Goal: Task Accomplishment & Management: Manage account settings

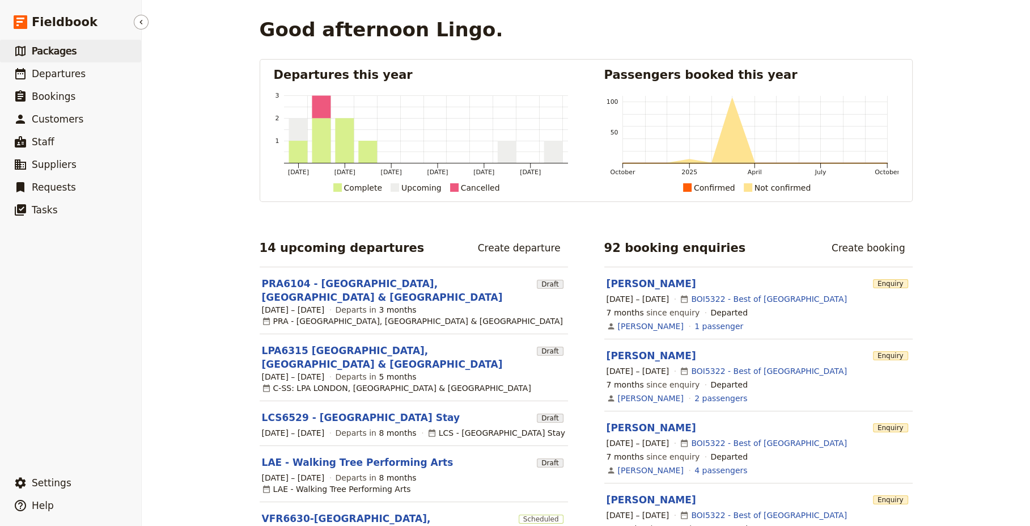
click at [54, 53] on span "Packages" at bounding box center [54, 50] width 45 height 11
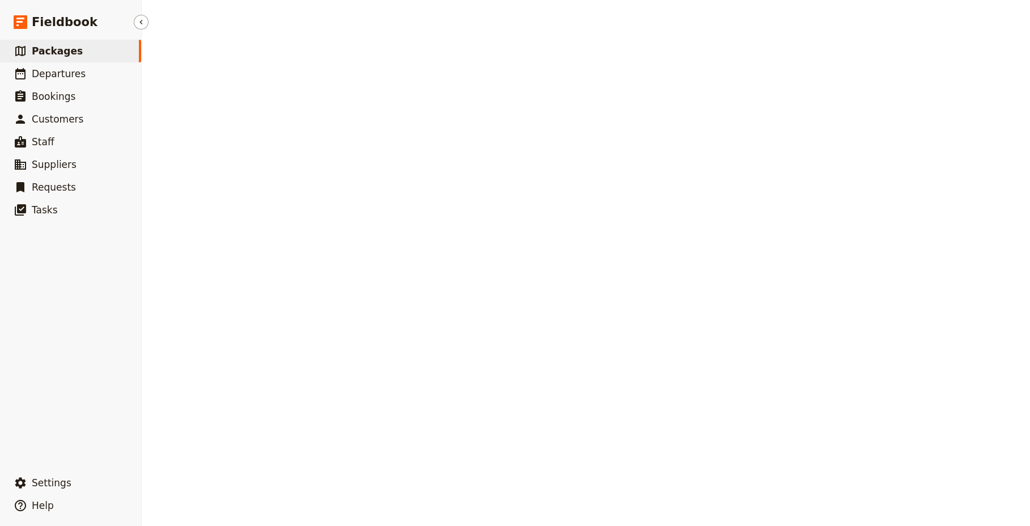
select select "CREATED_AT"
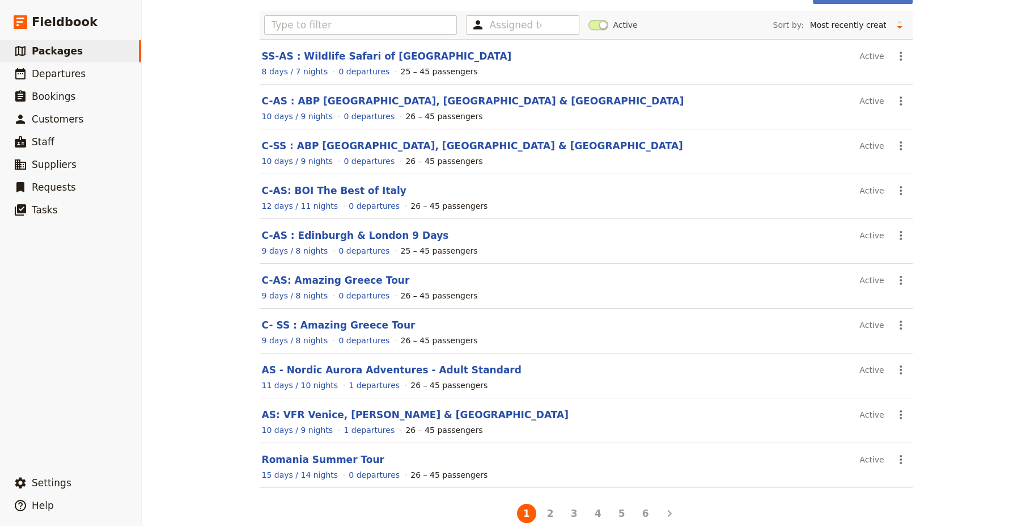
scroll to position [90, 0]
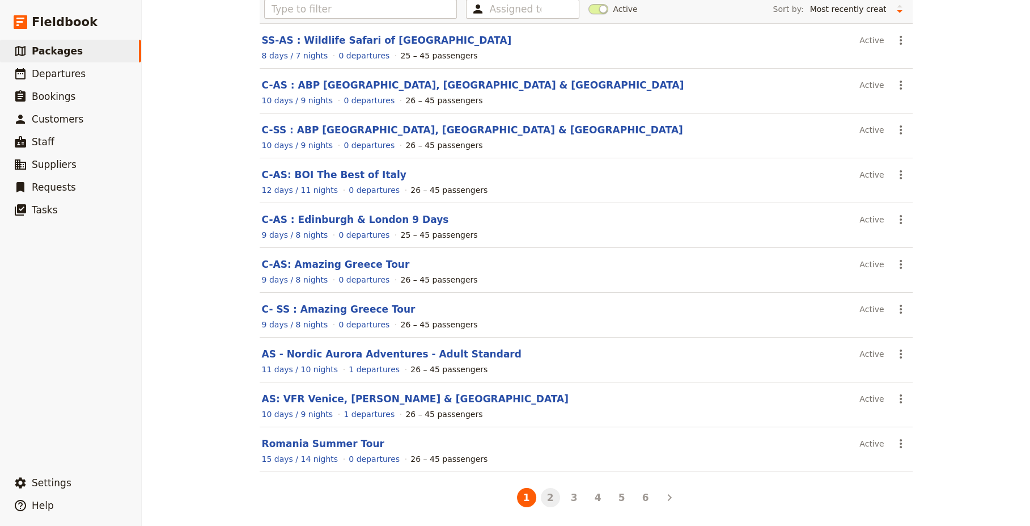
click at [549, 496] on button "2" at bounding box center [550, 497] width 19 height 19
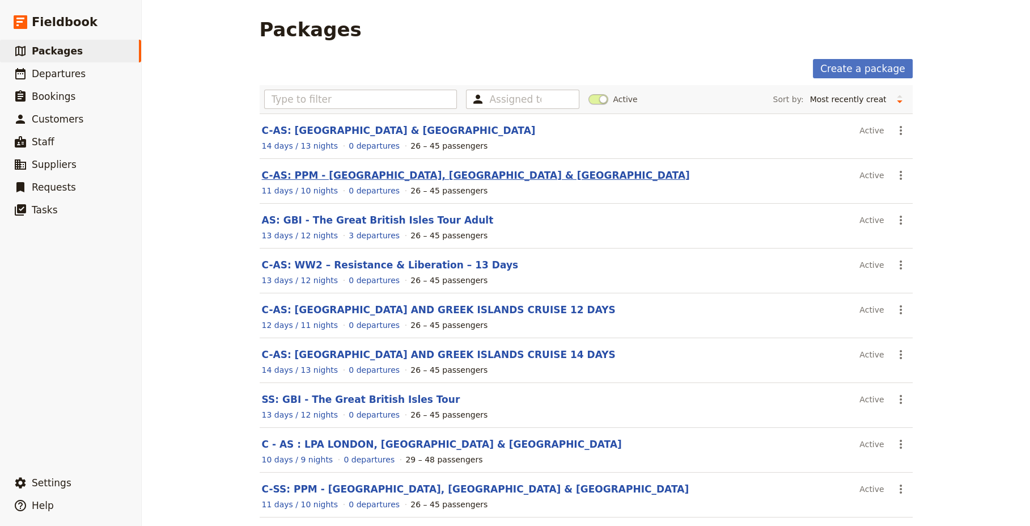
click at [353, 175] on link "C-AS: PPM - PARIS, PROVENCE & MONACO" at bounding box center [476, 175] width 428 height 11
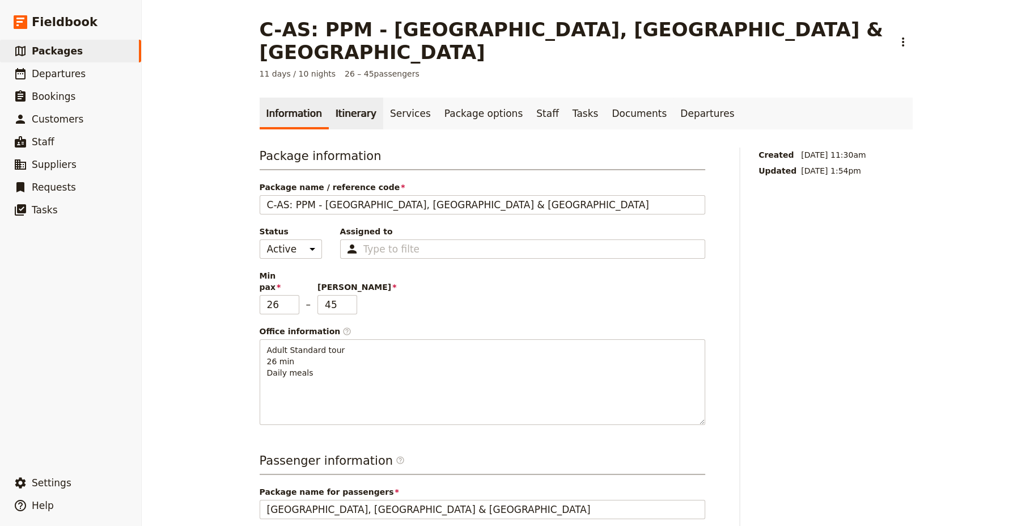
click at [345, 98] on link "Itinerary" at bounding box center [356, 114] width 54 height 32
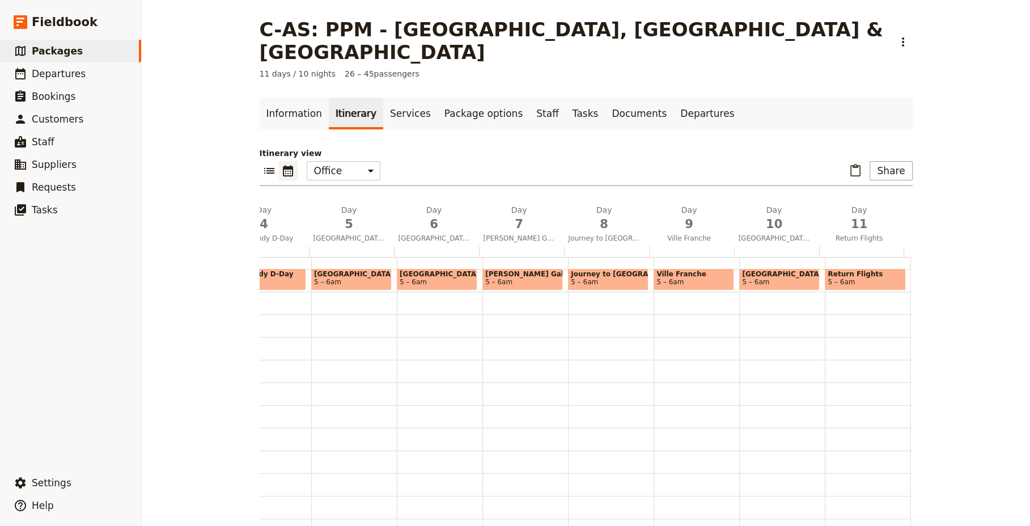
scroll to position [0, 323]
click at [508, 234] on span "Provance Galore" at bounding box center [515, 238] width 81 height 9
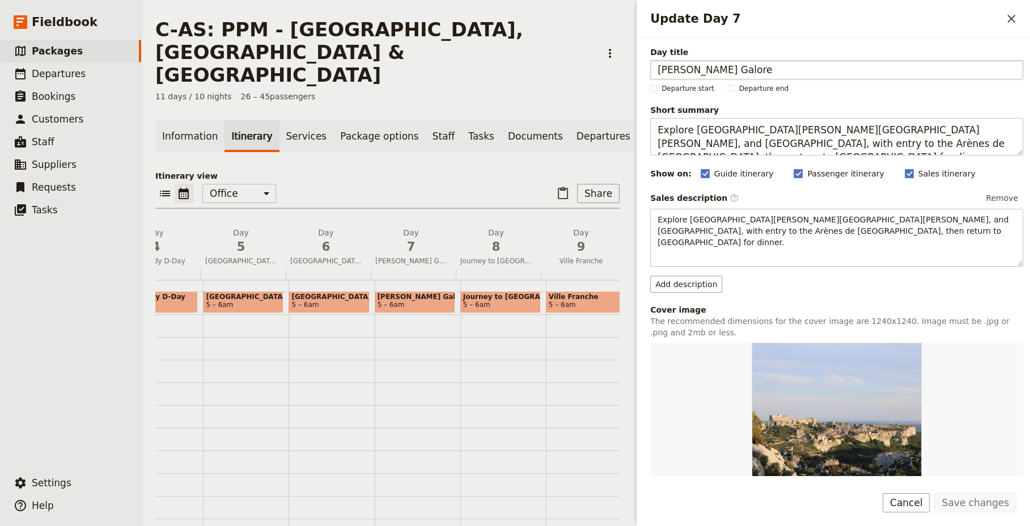
drag, startPoint x: 684, startPoint y: 73, endPoint x: 677, endPoint y: 73, distance: 7.4
click at [677, 73] on input "Provance Galore" at bounding box center [837, 69] width 373 height 19
click at [681, 71] on input "Provance Galore" at bounding box center [837, 69] width 373 height 19
click at [679, 70] on input "Provance Galore" at bounding box center [837, 69] width 373 height 19
click at [678, 70] on input "Provance Galore" at bounding box center [837, 69] width 373 height 19
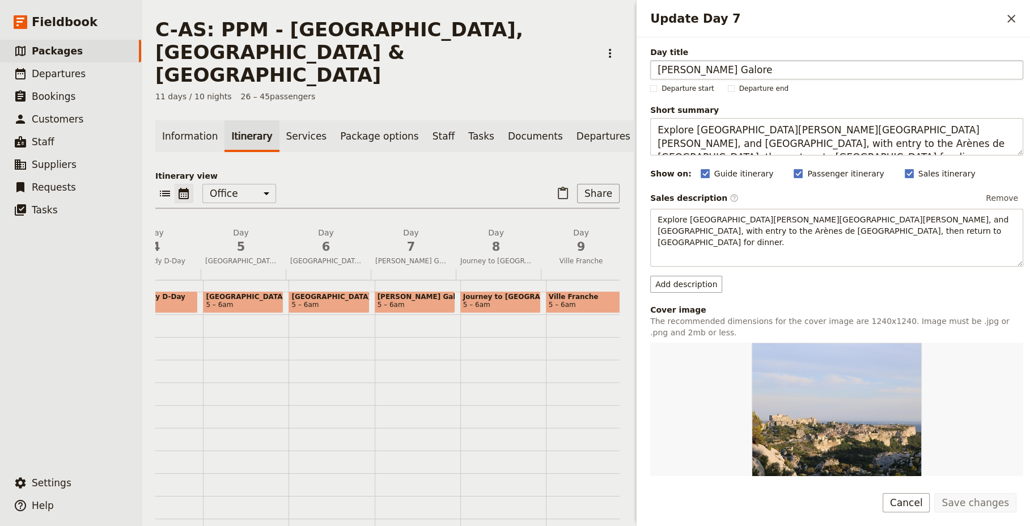
click at [674, 70] on input "Provance Galore" at bounding box center [837, 69] width 373 height 19
type input "Provence Galore"
click at [985, 501] on button "Save changes" at bounding box center [976, 502] width 82 height 19
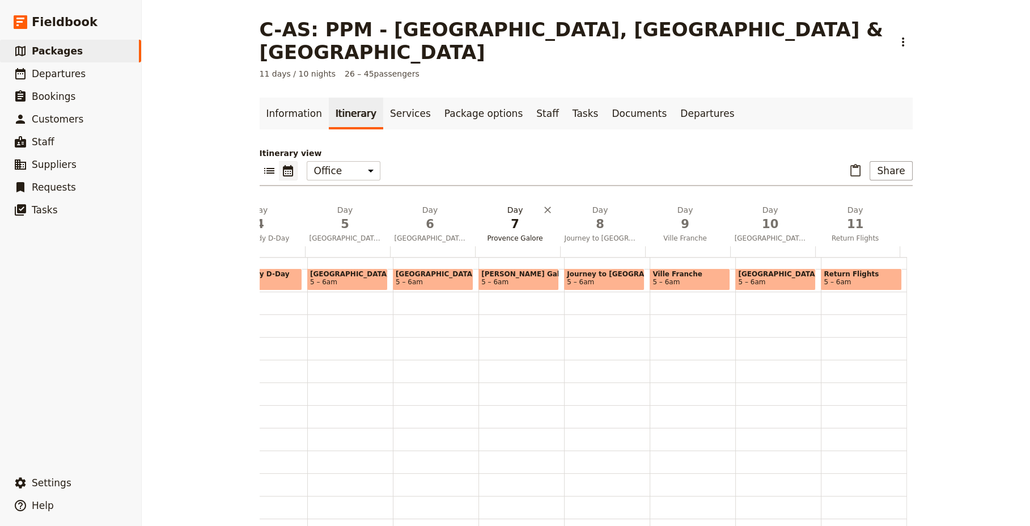
click at [506, 234] on span "Provence Galore" at bounding box center [515, 238] width 81 height 9
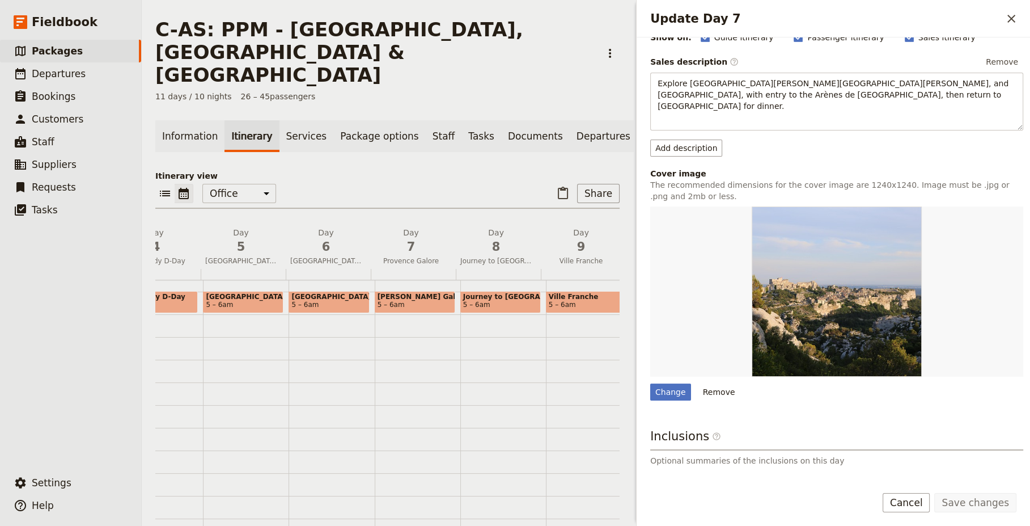
scroll to position [0, 0]
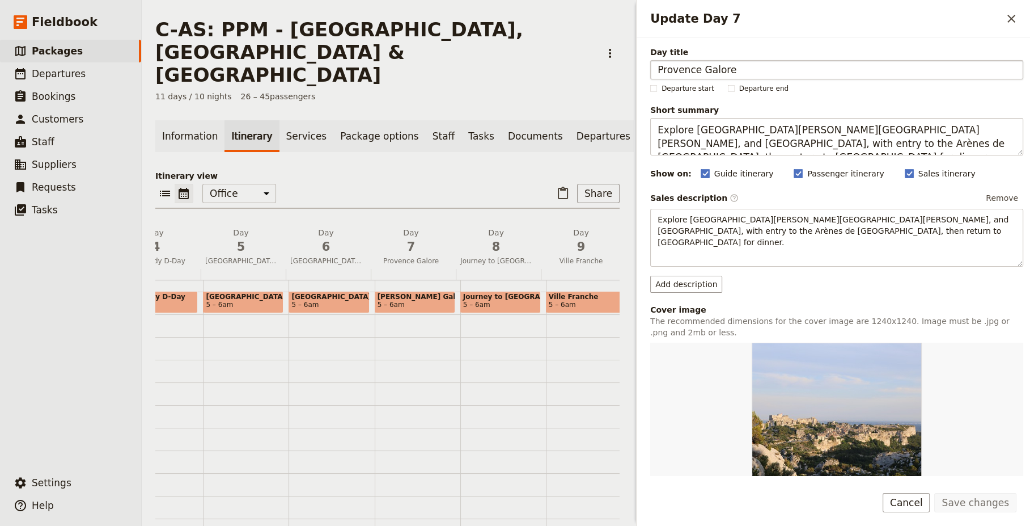
click at [742, 69] on input "Provence Galore" at bounding box center [837, 69] width 373 height 19
type input "Provence Galore"
click at [985, 502] on button "Save changes" at bounding box center [976, 502] width 82 height 19
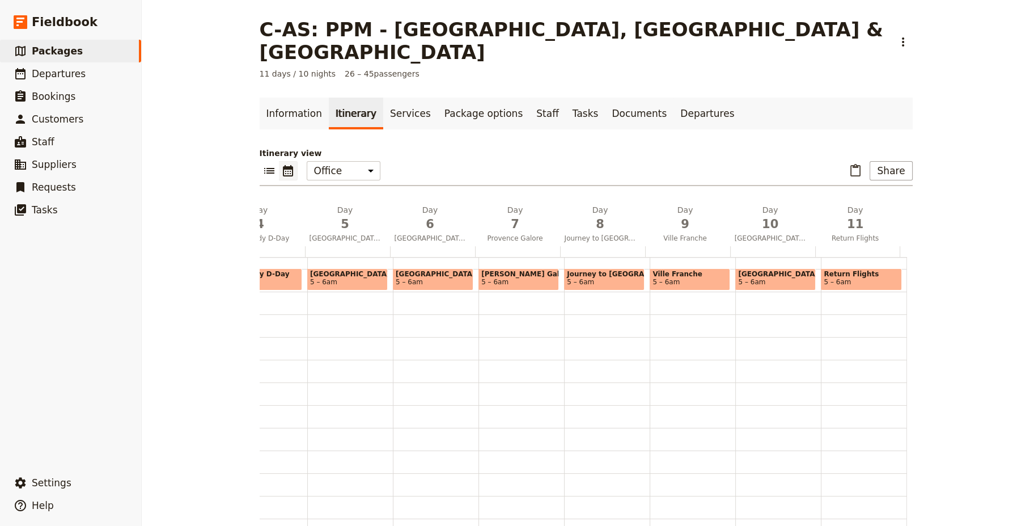
click at [495, 278] on span "5 – 6am" at bounding box center [495, 282] width 27 height 8
select select "7"
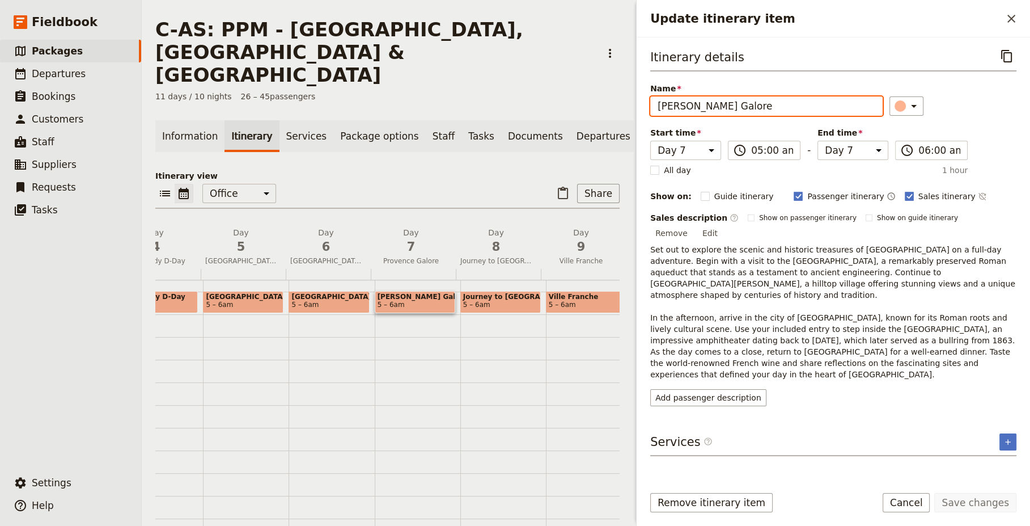
click at [678, 108] on input "Provance Galore" at bounding box center [767, 105] width 233 height 19
click at [730, 109] on input "Provence Galore" at bounding box center [767, 105] width 233 height 19
type input "Provence Galore"
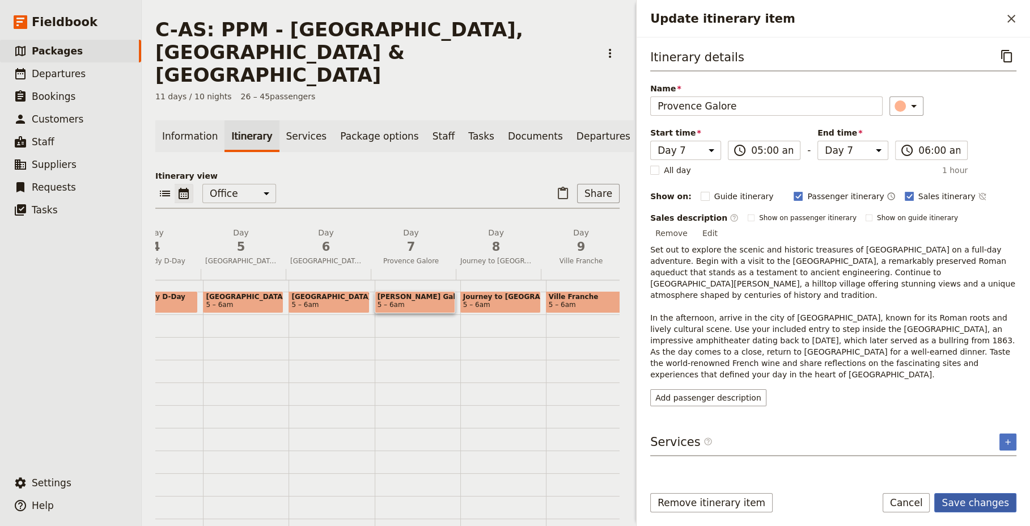
click at [982, 505] on button "Save changes" at bounding box center [976, 502] width 82 height 19
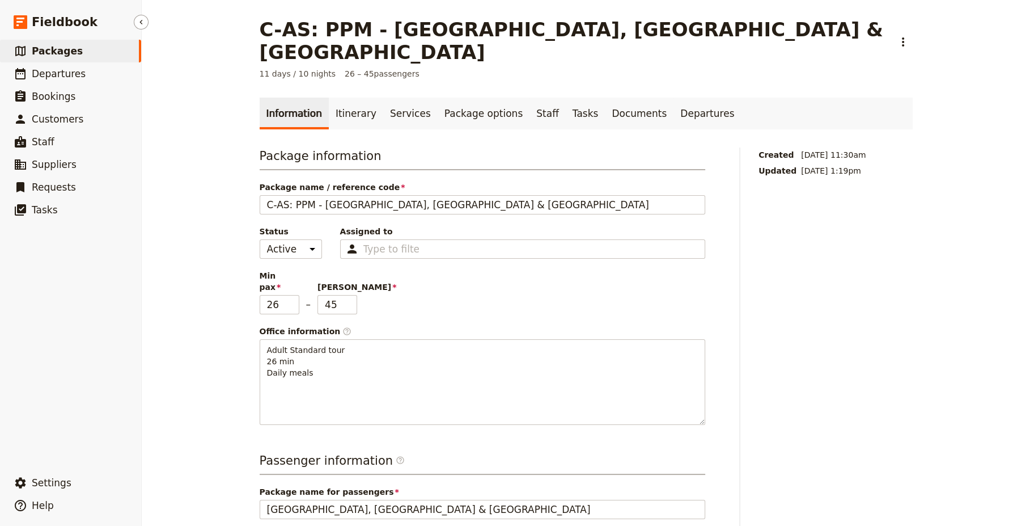
select select "CREATED_AT"
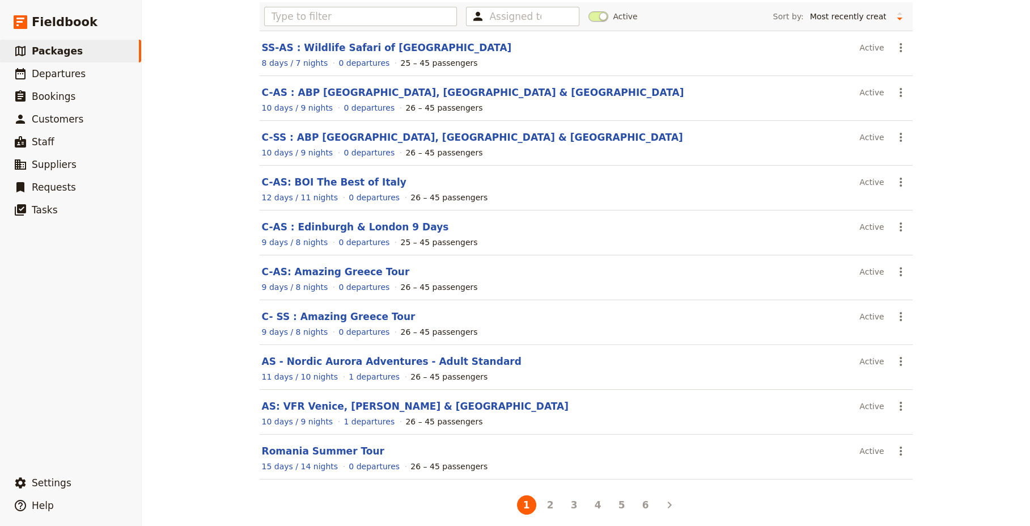
scroll to position [90, 0]
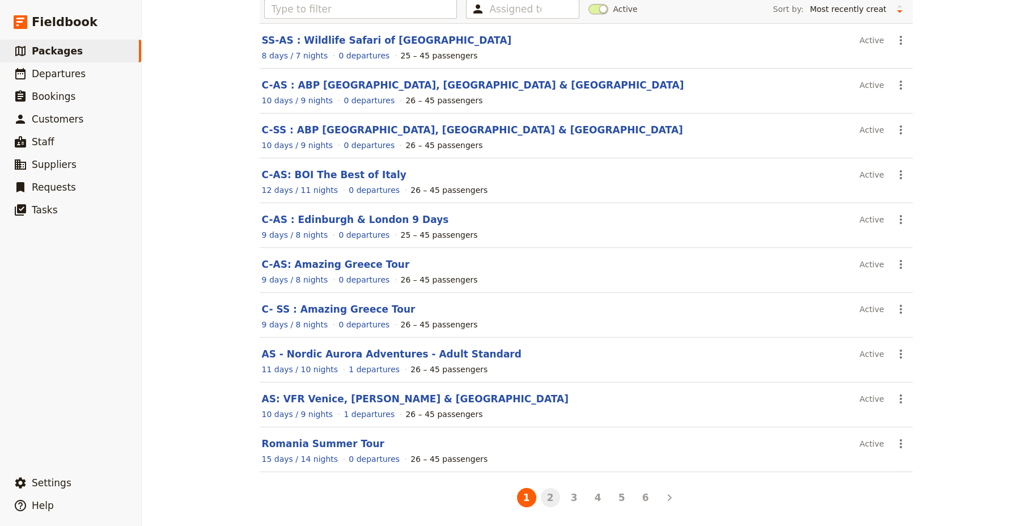
click at [550, 495] on button "2" at bounding box center [550, 497] width 19 height 19
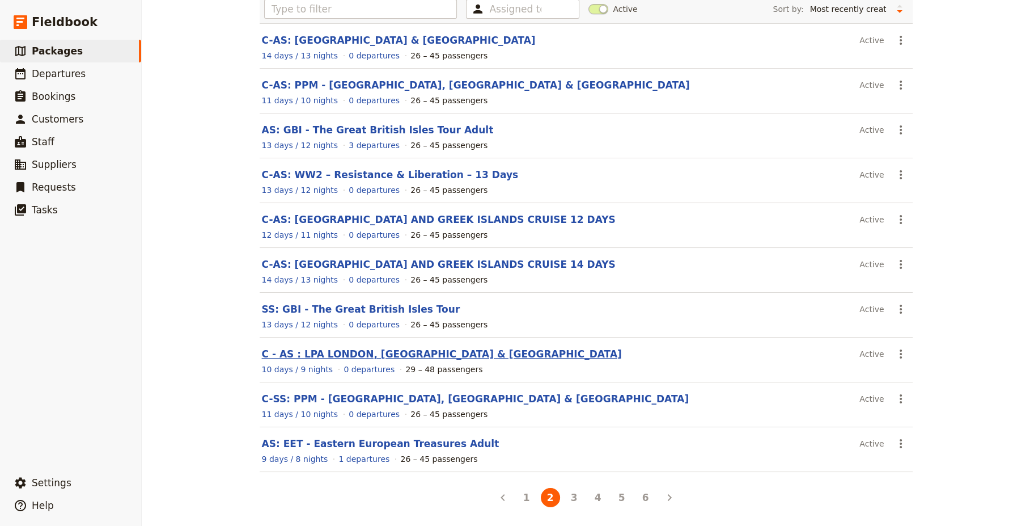
click at [347, 354] on link "C - AS : LPA LONDON, PARIS & AMSTERDAM" at bounding box center [442, 353] width 360 height 11
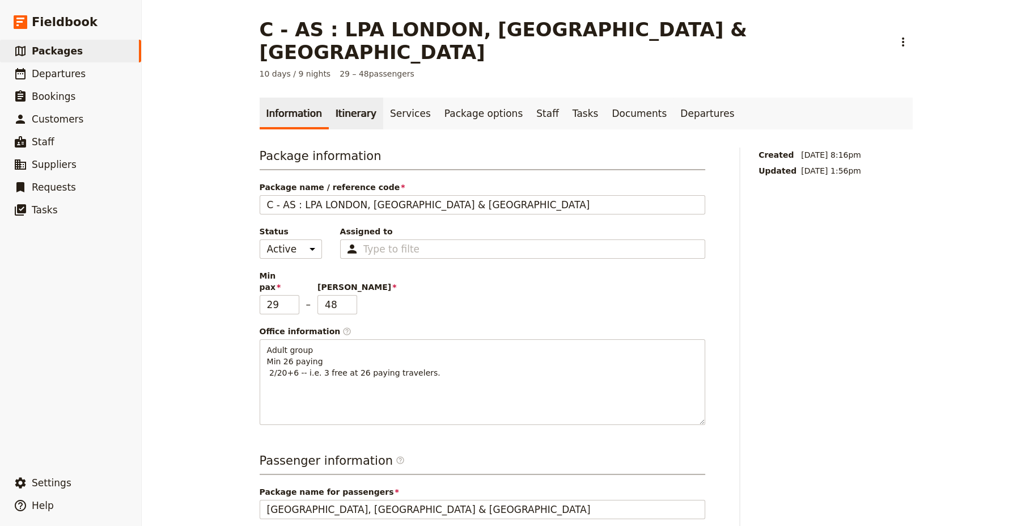
click at [347, 98] on link "Itinerary" at bounding box center [356, 114] width 54 height 32
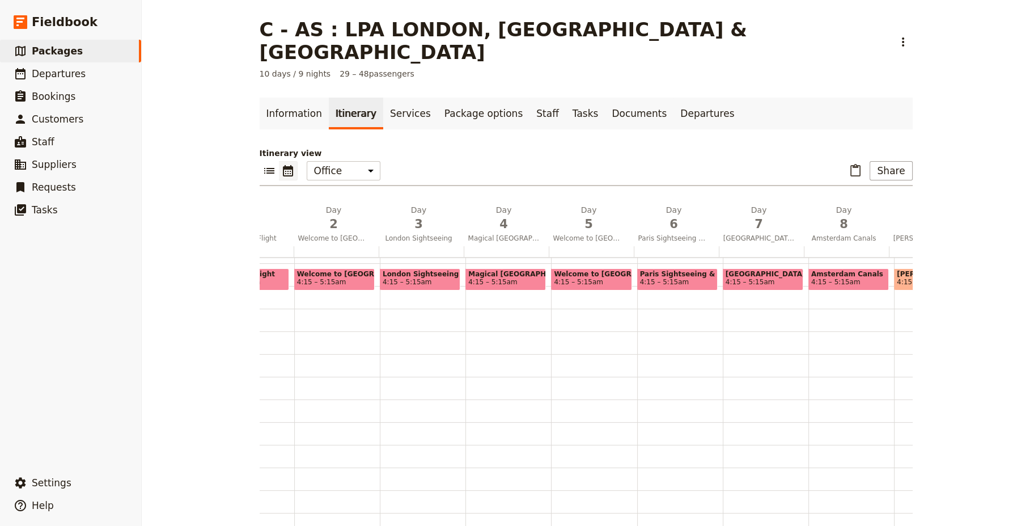
scroll to position [0, 238]
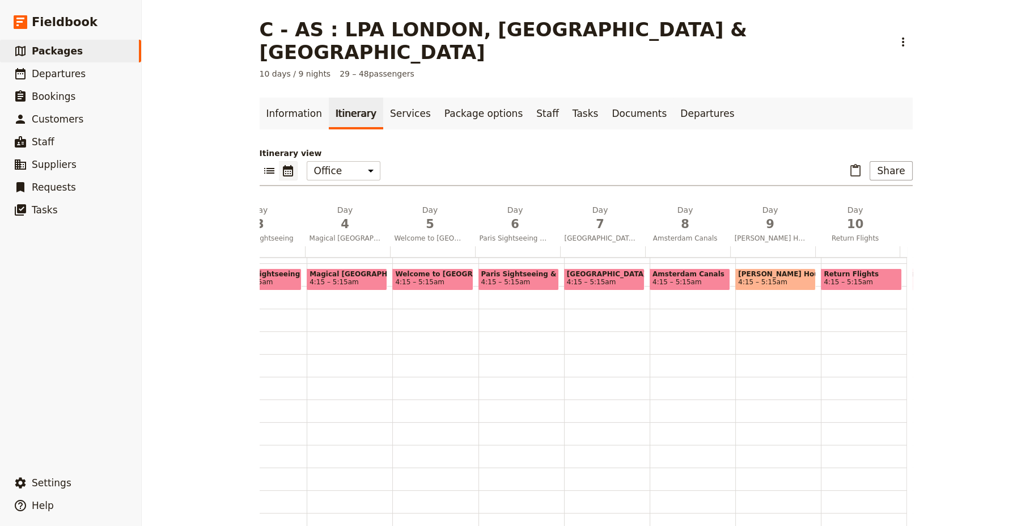
click at [776, 278] on span "4:15 – 5:15am" at bounding box center [775, 282] width 75 height 8
select select "9"
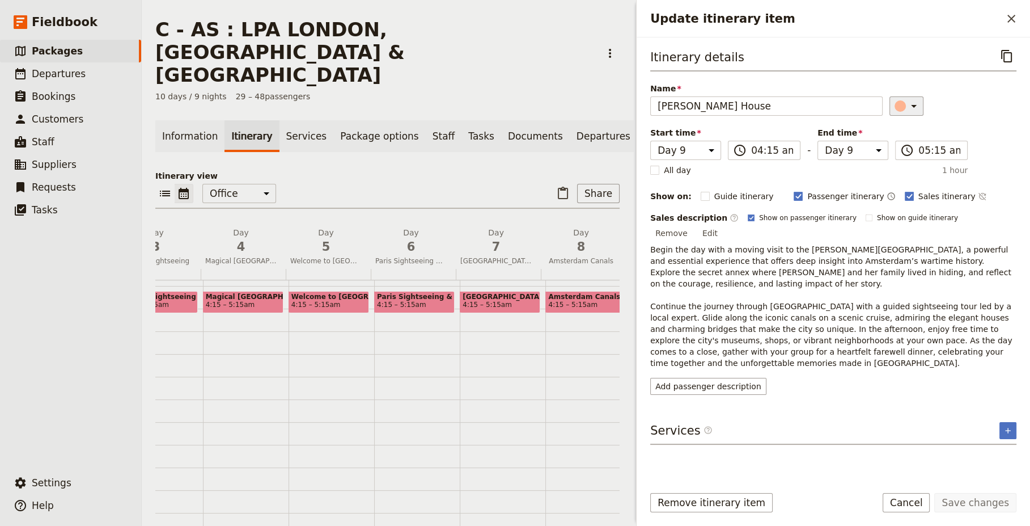
click at [911, 105] on icon "Update itinerary item" at bounding box center [914, 106] width 6 height 3
click at [907, 170] on div "button" at bounding box center [906, 169] width 11 height 11
click at [1000, 499] on button "Save changes" at bounding box center [976, 502] width 82 height 19
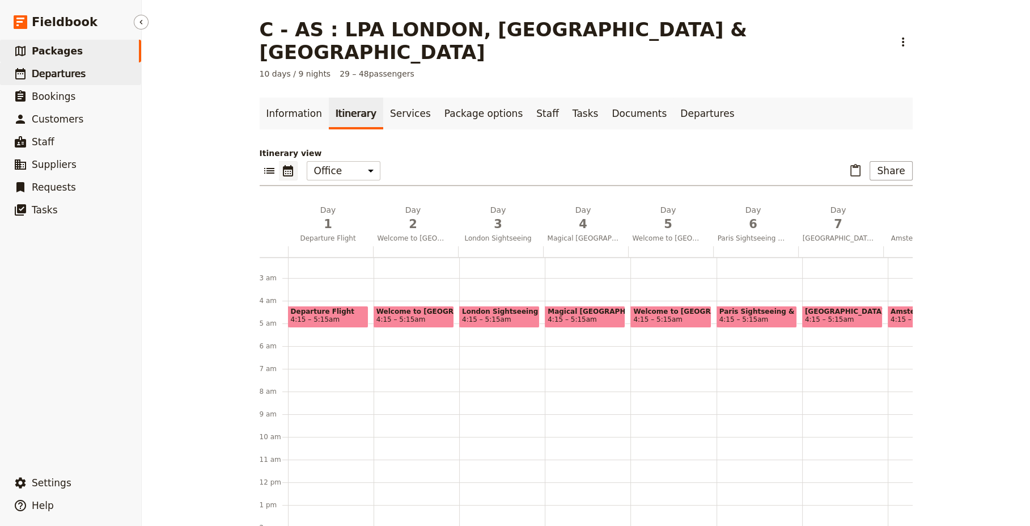
scroll to position [0, 0]
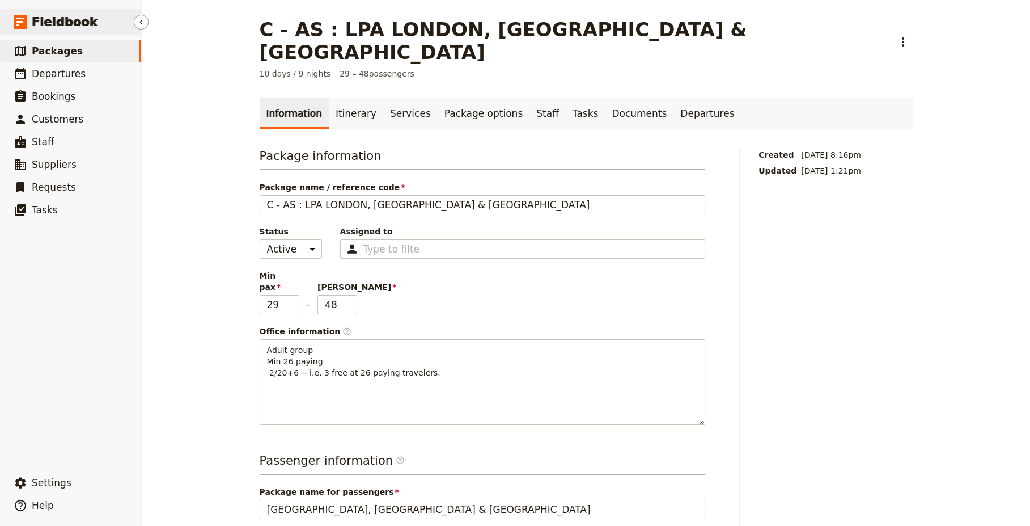
select select "CREATED_AT"
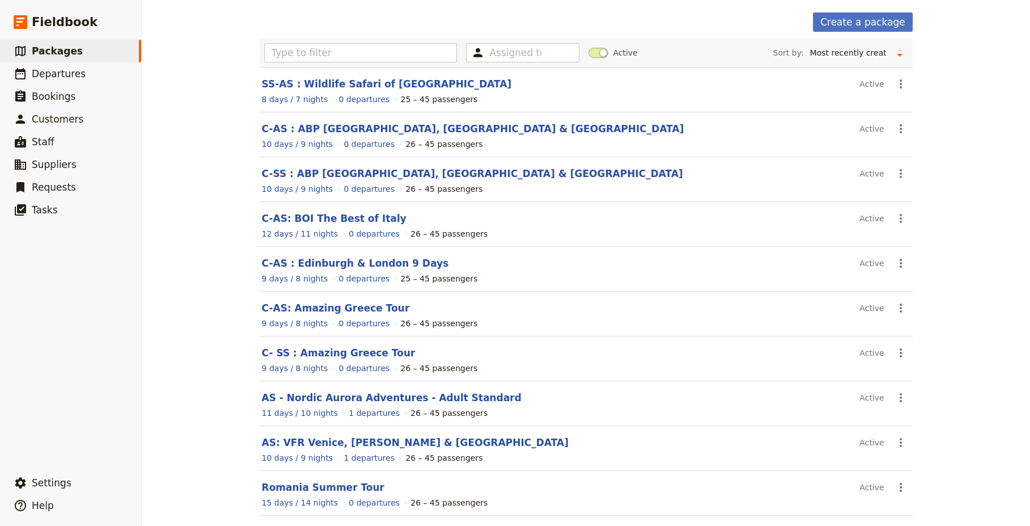
scroll to position [90, 0]
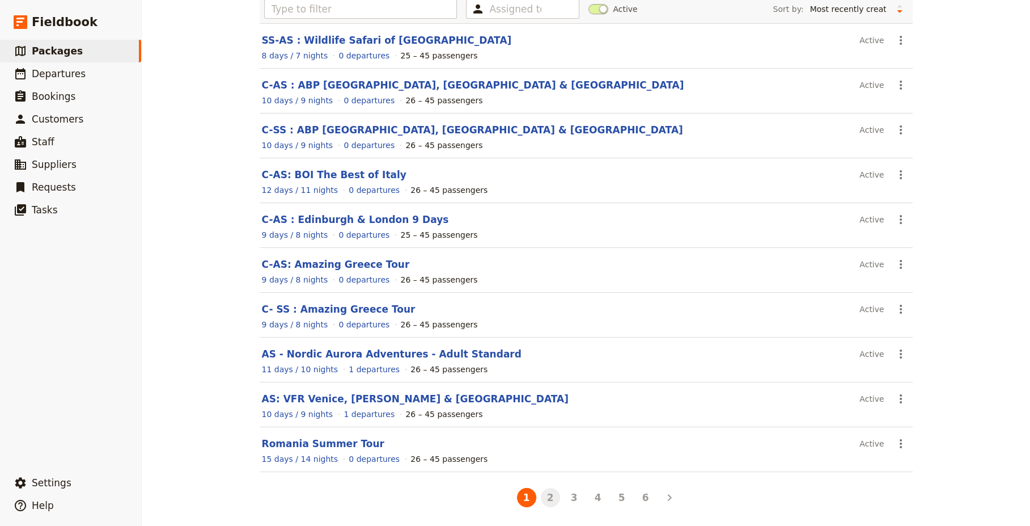
click at [551, 502] on button "2" at bounding box center [550, 497] width 19 height 19
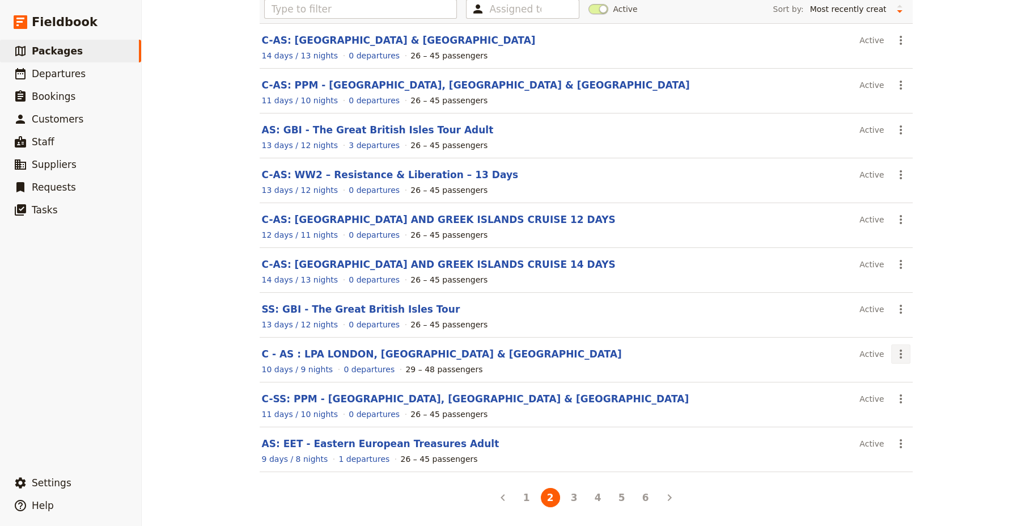
click at [899, 354] on icon "Actions" at bounding box center [901, 354] width 14 height 14
click at [940, 413] on span "Clone this package" at bounding box center [933, 408] width 75 height 11
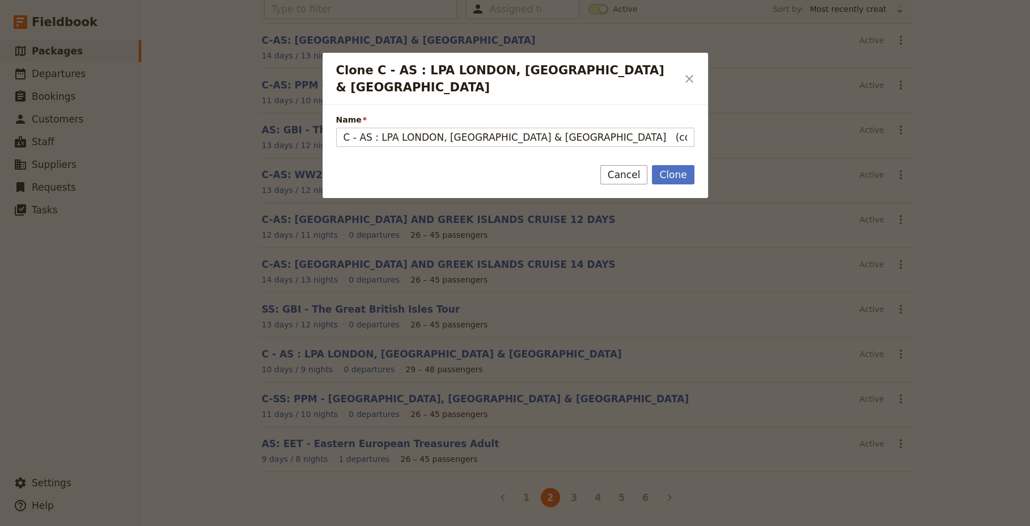
drag, startPoint x: 358, startPoint y: 123, endPoint x: 321, endPoint y: 123, distance: 37.4
click at [323, 123] on div "Name C - AS : LPA LONDON, PARIS & AMSTERDAM (copy)" at bounding box center [516, 126] width 386 height 43
click at [373, 128] on input "AS : LPA LONDON, PARIS & AMSTERDAM (copy)" at bounding box center [515, 137] width 358 height 19
drag, startPoint x: 467, startPoint y: 123, endPoint x: 588, endPoint y: 122, distance: 120.8
click at [588, 128] on input "AS : LPN LONDON, PARIS & AMSTERDAM (copy)" at bounding box center [515, 137] width 358 height 19
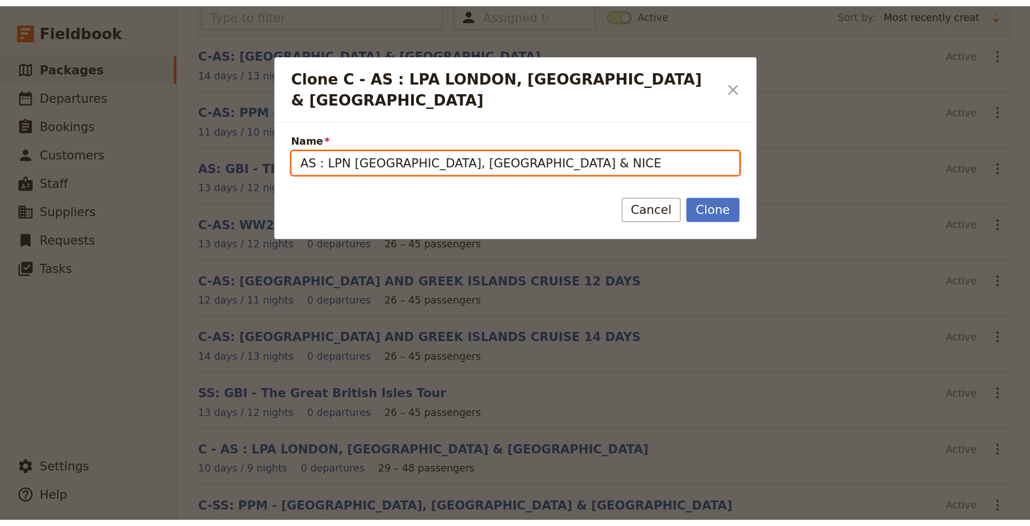
scroll to position [88, 0]
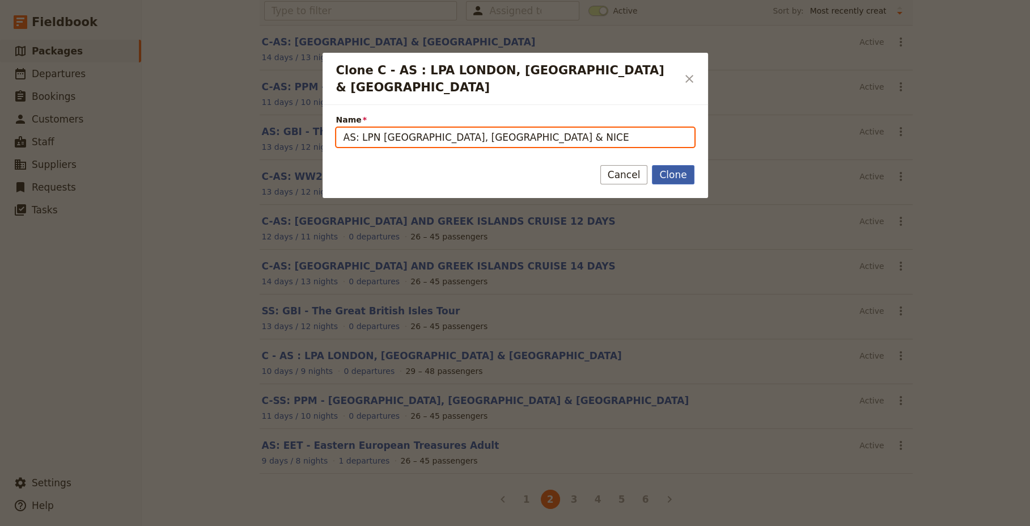
type input "AS: LPN LONDON, PARIS & NICE"
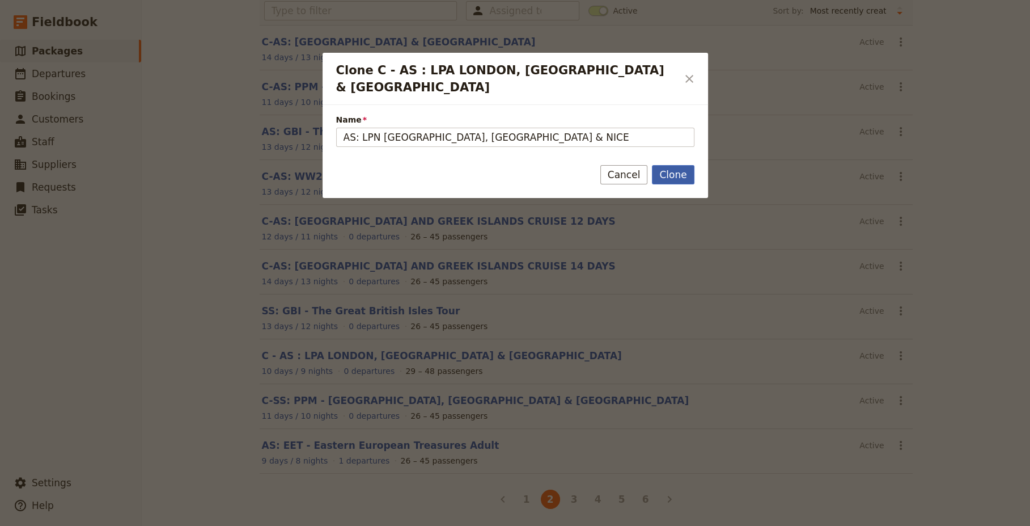
click at [674, 165] on button "Clone" at bounding box center [673, 174] width 42 height 19
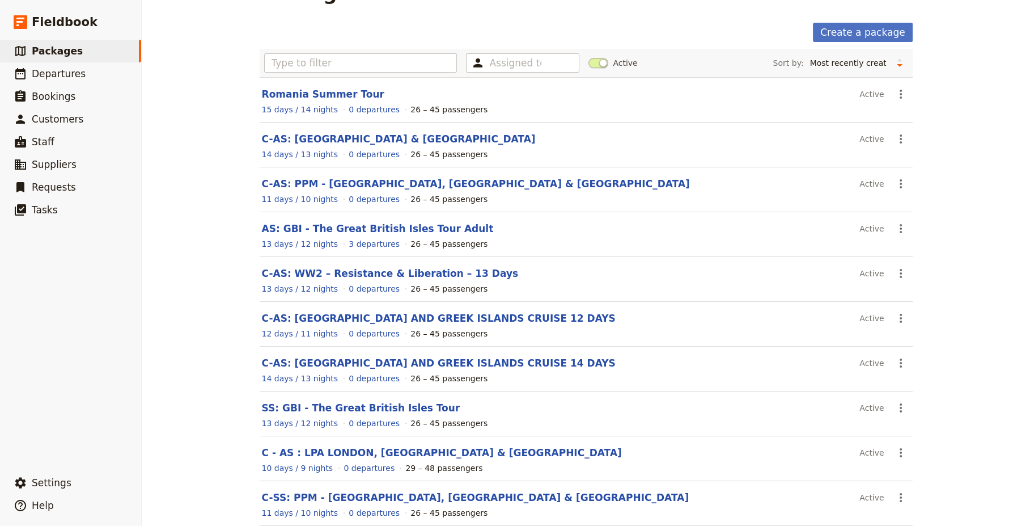
scroll to position [90, 0]
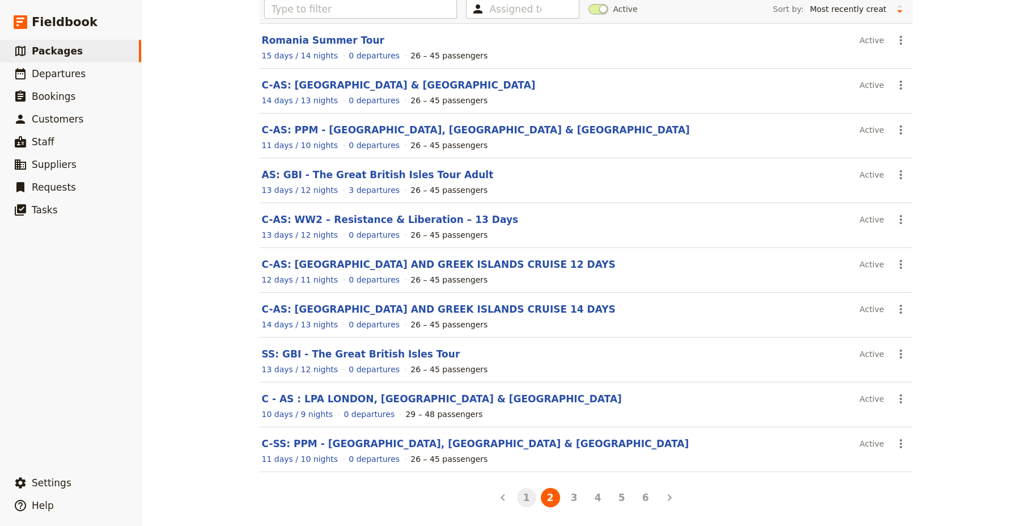
click at [523, 495] on button "1" at bounding box center [526, 497] width 19 height 19
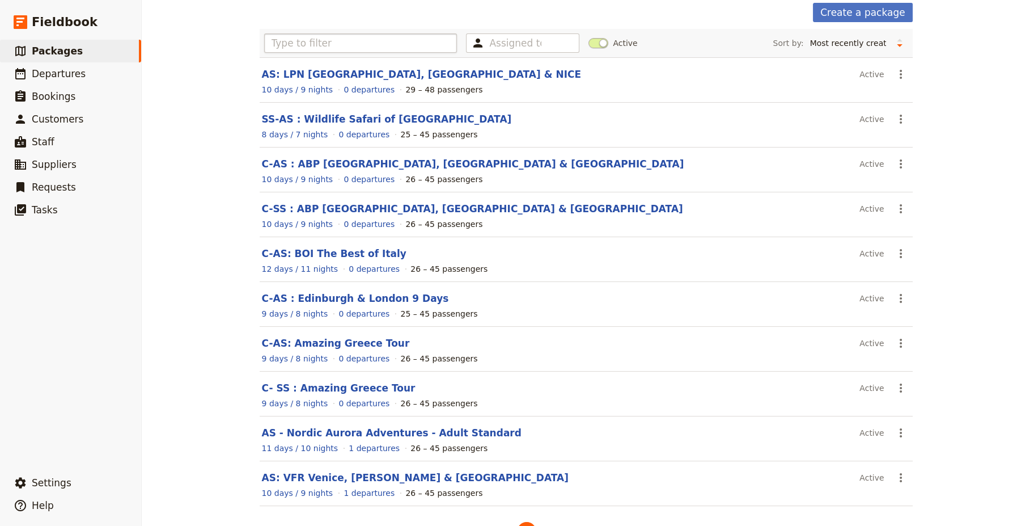
scroll to position [0, 0]
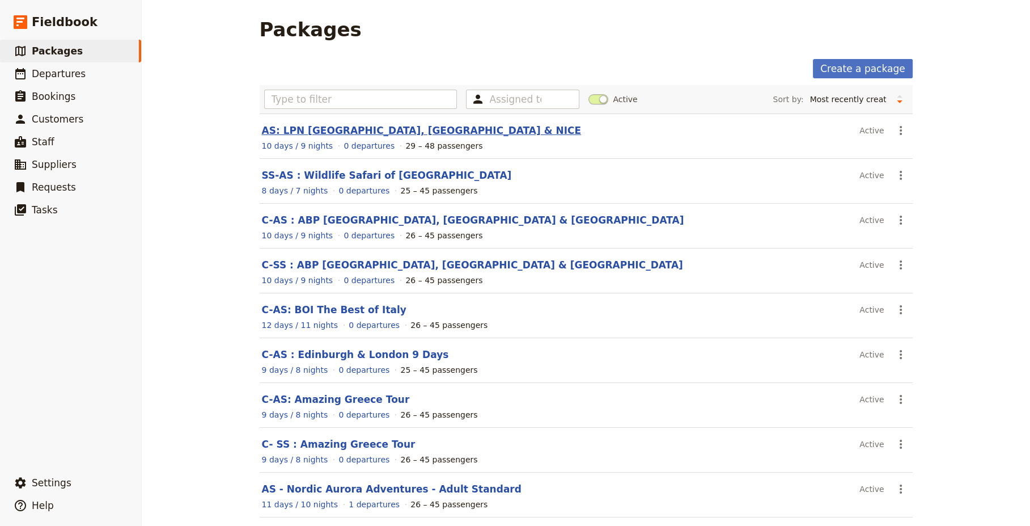
click at [345, 128] on link "AS: LPN LONDON, PARIS & NICE" at bounding box center [422, 130] width 320 height 11
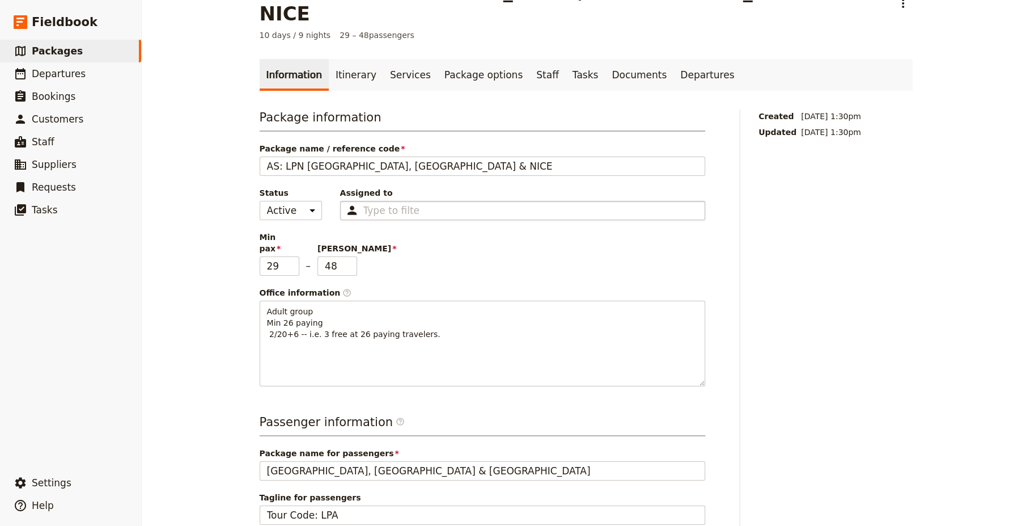
scroll to position [136, 0]
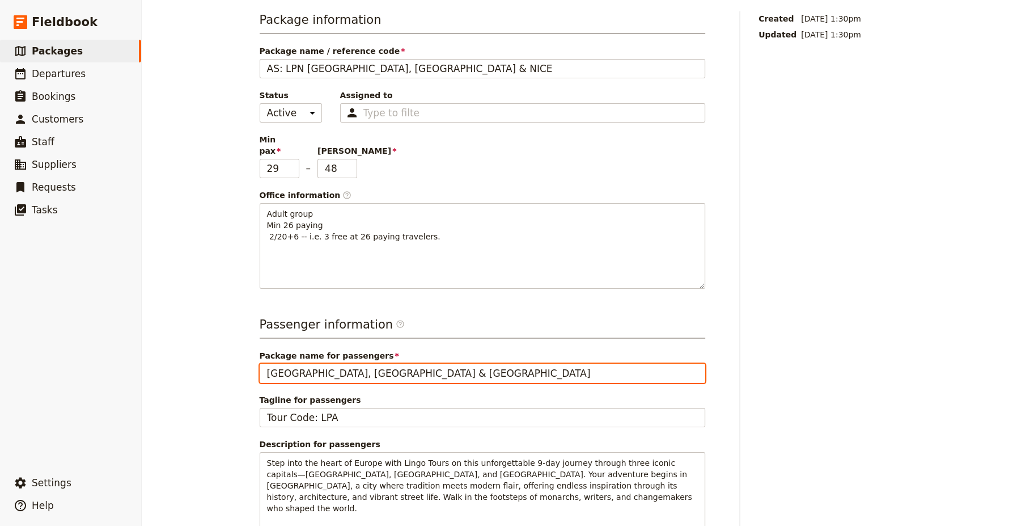
drag, startPoint x: 385, startPoint y: 338, endPoint x: 333, endPoint y: 335, distance: 51.2
click at [333, 364] on input "London, Paris & Amsterdam" at bounding box center [483, 373] width 446 height 19
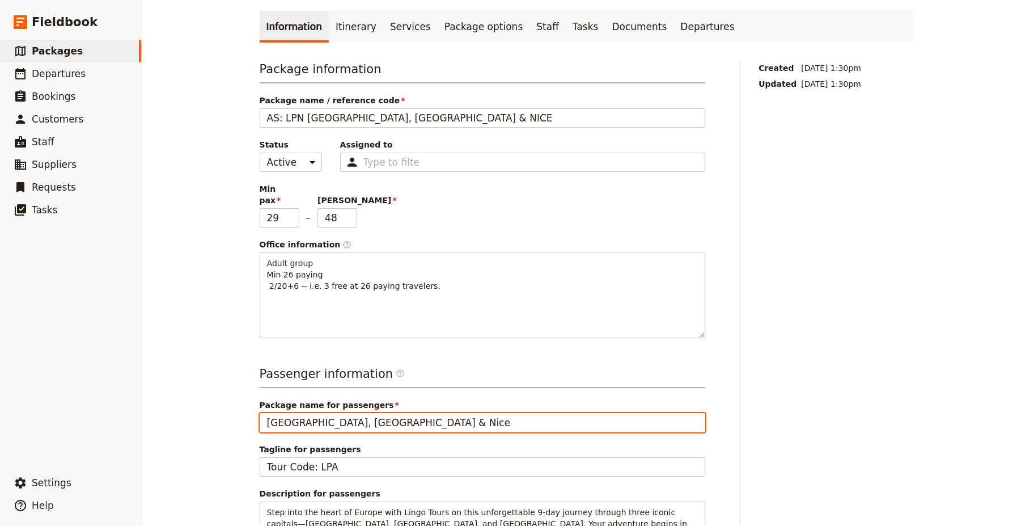
scroll to position [0, 0]
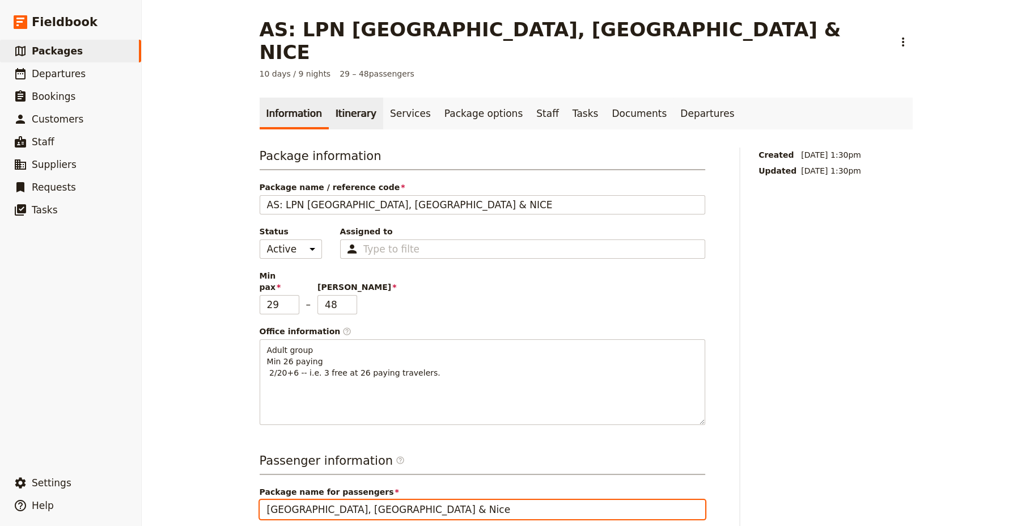
type input "London, Paris & Nice"
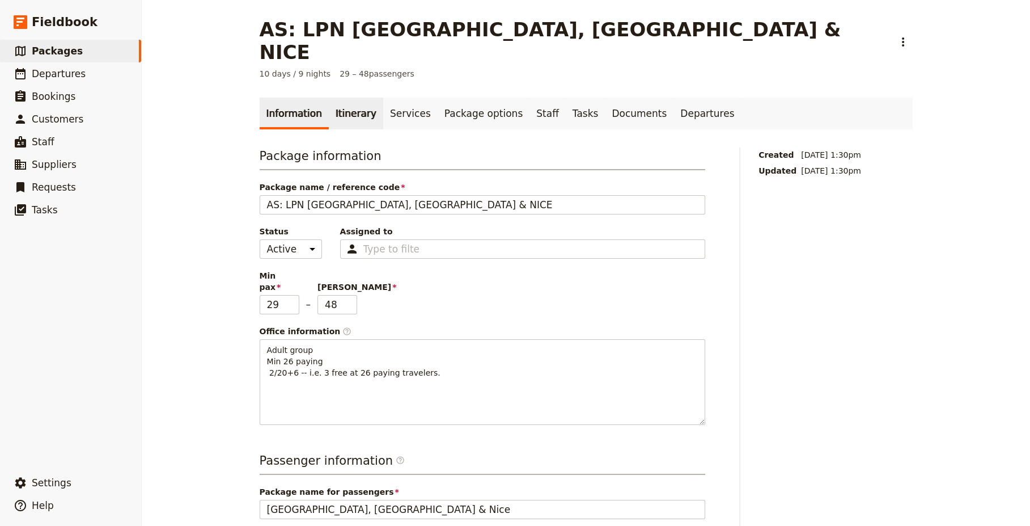
click at [349, 98] on link "Itinerary" at bounding box center [356, 114] width 54 height 32
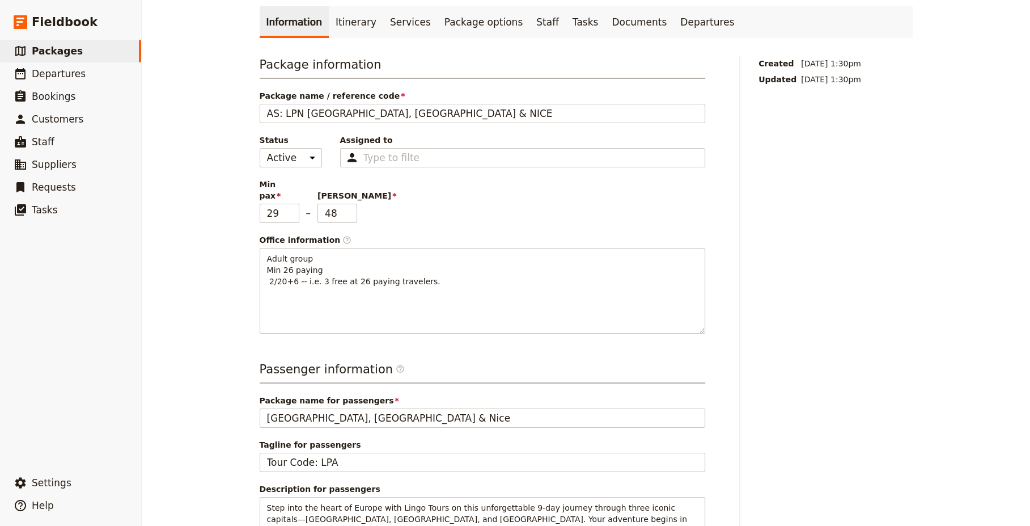
scroll to position [272, 0]
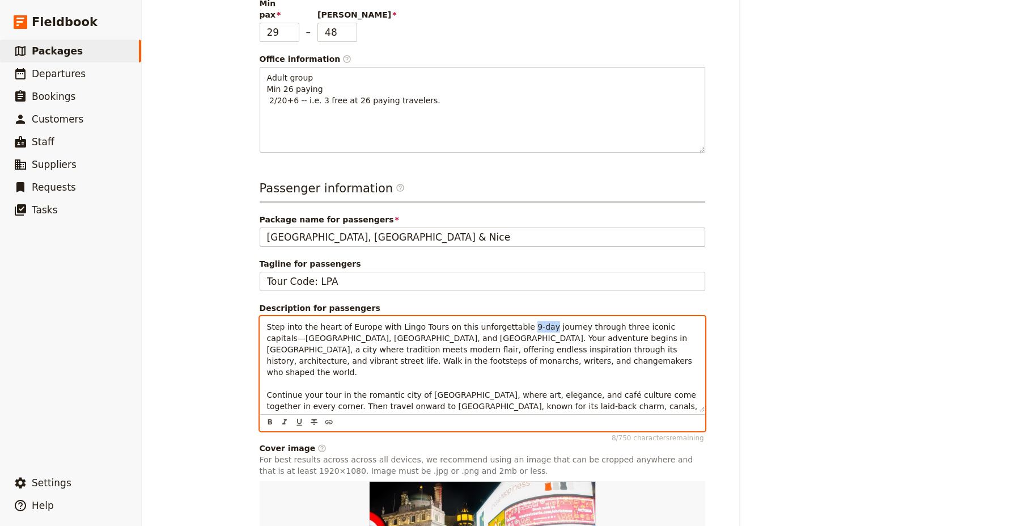
drag, startPoint x: 511, startPoint y: 289, endPoint x: 521, endPoint y: 290, distance: 10.3
click at [521, 322] on span "Step into the heart of Europe with Lingo Tours on this unforgettable 9-day jour…" at bounding box center [483, 377] width 433 height 111
drag, startPoint x: 606, startPoint y: 290, endPoint x: 632, endPoint y: 290, distance: 26.1
click at [632, 322] on span "Step into the heart of Europe with Lingo Tours on this unforgettable journey th…" at bounding box center [483, 377] width 433 height 111
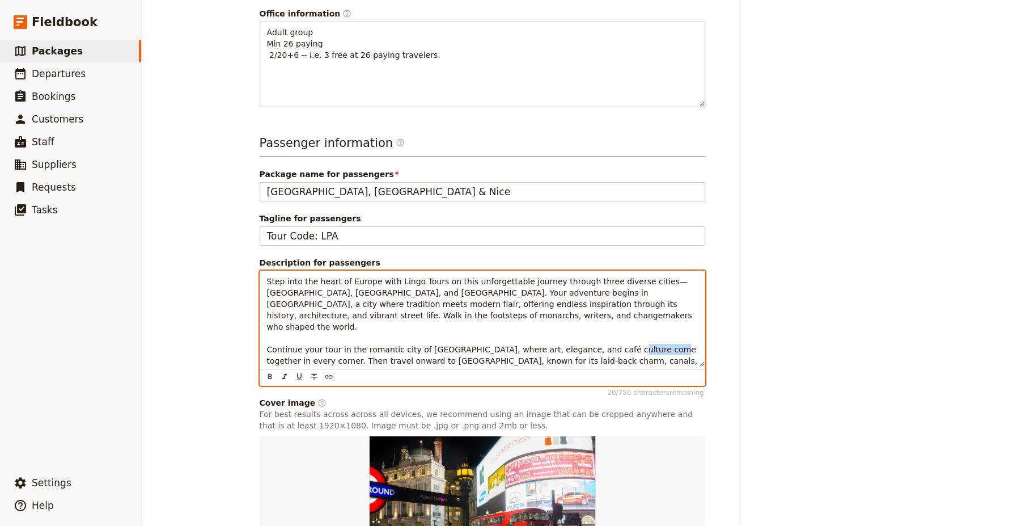
drag, startPoint x: 320, startPoint y: 314, endPoint x: 362, endPoint y: 314, distance: 42.0
click at [362, 314] on span "Step into the heart of Europe with Lingo Tours on this unforgettable journey th…" at bounding box center [483, 332] width 433 height 111
drag, startPoint x: 531, startPoint y: 314, endPoint x: 618, endPoint y: 310, distance: 86.9
click at [618, 310] on span "Step into the heart of Europe with Lingo Tours on this unforgettable journey th…" at bounding box center [483, 332] width 432 height 111
click at [454, 326] on span "Step into the heart of Europe with Lingo Tours on this unforgettable journey th…" at bounding box center [483, 332] width 432 height 111
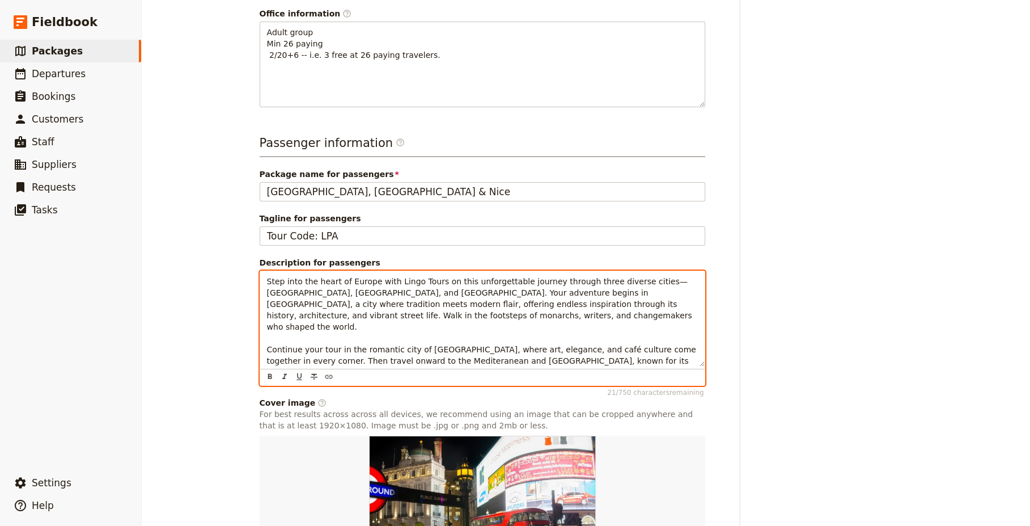
drag, startPoint x: 539, startPoint y: 326, endPoint x: 616, endPoint y: 325, distance: 76.6
click at [616, 325] on span "Step into the heart of Europe with Lingo Tours on this unforgettable journey th…" at bounding box center [483, 332] width 432 height 111
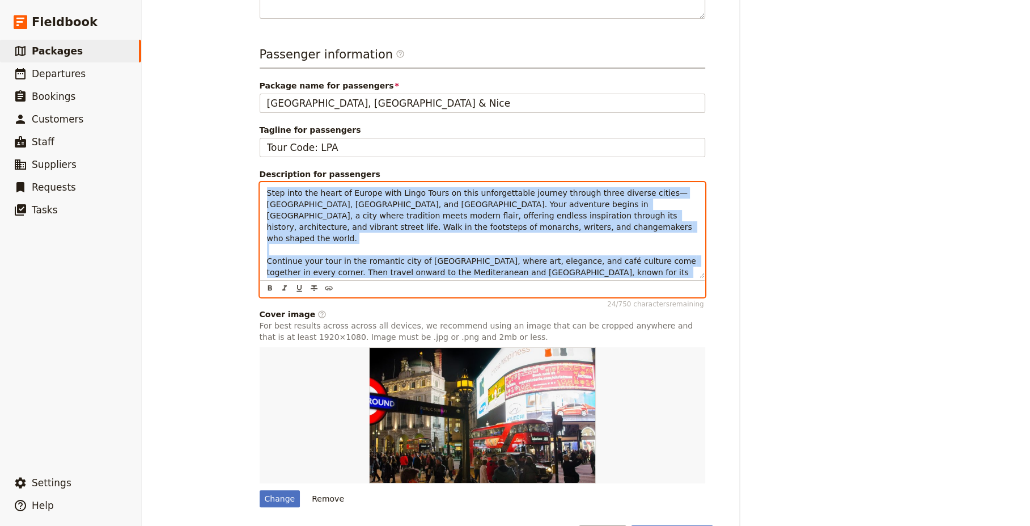
drag, startPoint x: 554, startPoint y: 234, endPoint x: 226, endPoint y: 145, distance: 339.1
click at [226, 145] on div "AS: LPN LONDON, PARIS & NICE ​ 10 days / 9 nights 29 – 48 passengers Informatio…" at bounding box center [586, 263] width 889 height 526
copy span "Step into the heart of Europe with Lingo Tours on this unforgettable journey th…"
drag, startPoint x: 554, startPoint y: 240, endPoint x: 186, endPoint y: 143, distance: 380.1
click at [186, 143] on div "AS: LPN LONDON, PARIS & NICE ​ 10 days / 9 nights 29 – 48 passengers Informatio…" at bounding box center [586, 263] width 889 height 526
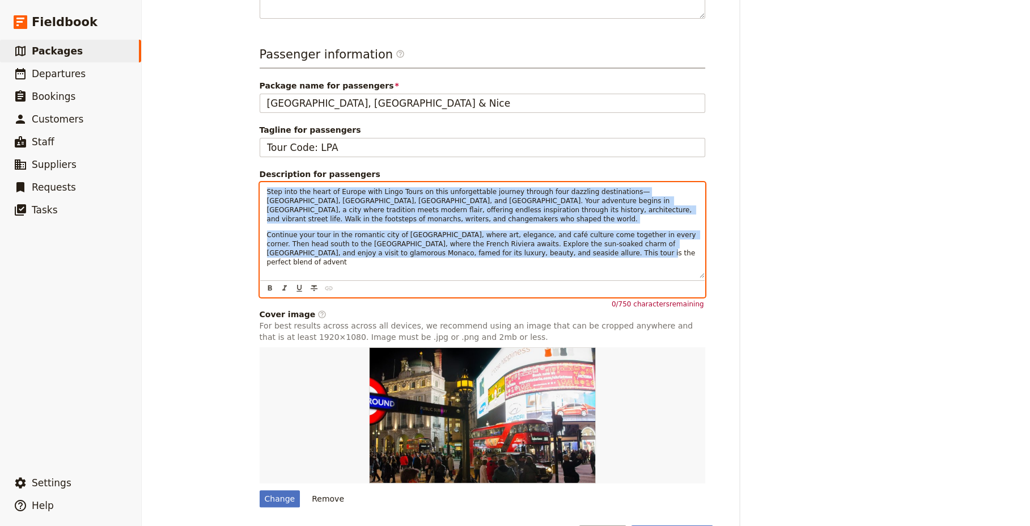
drag, startPoint x: 512, startPoint y: 206, endPoint x: 226, endPoint y: 146, distance: 292.1
click at [226, 146] on div "AS: LPN LONDON, PARIS & NICE ​ 10 days / 9 nights 29 – 48 passengers Informatio…" at bounding box center [586, 263] width 889 height 526
drag, startPoint x: 547, startPoint y: 210, endPoint x: 215, endPoint y: 148, distance: 337.6
click at [215, 148] on div "AS: LPN LONDON, PARIS & NICE ​ 10 days / 9 nights 29 – 48 passengers Informatio…" at bounding box center [586, 263] width 889 height 526
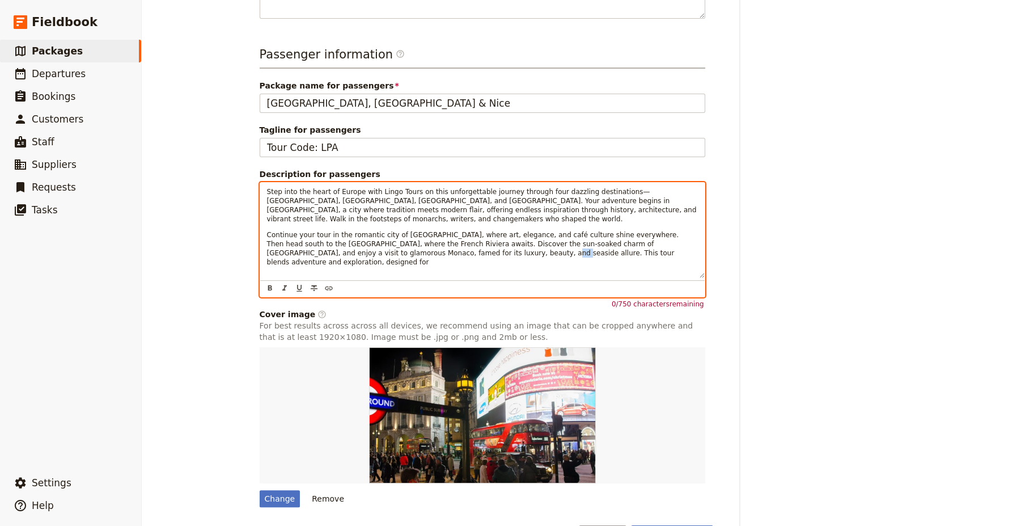
click at [345, 225] on div "Step into the heart of Europe with Lingo Tours on this unforgettable journey th…" at bounding box center [482, 230] width 445 height 95
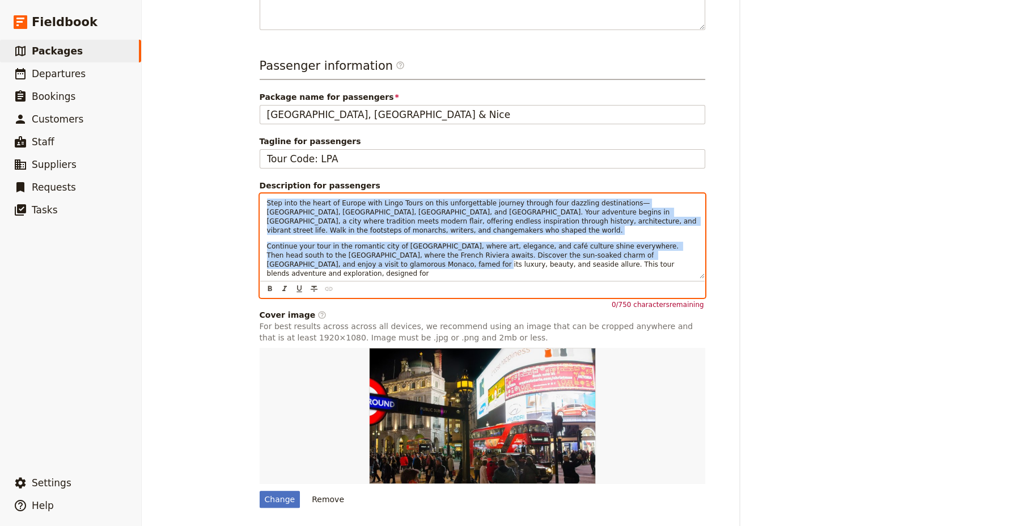
drag, startPoint x: 293, startPoint y: 231, endPoint x: 222, endPoint y: 145, distance: 111.3
click at [222, 145] on div "AS: LPN LONDON, PARIS & NICE ​ 10 days / 9 nights 29 – 48 passengers Informatio…" at bounding box center [586, 263] width 889 height 526
drag, startPoint x: 497, startPoint y: 218, endPoint x: 196, endPoint y: 143, distance: 310.3
click at [196, 143] on div "AS: LPN LONDON, PARIS & NICE ​ 10 days / 9 nights 29 – 48 passengers Informatio…" at bounding box center [586, 263] width 889 height 526
drag, startPoint x: 430, startPoint y: 218, endPoint x: 221, endPoint y: 149, distance: 220.8
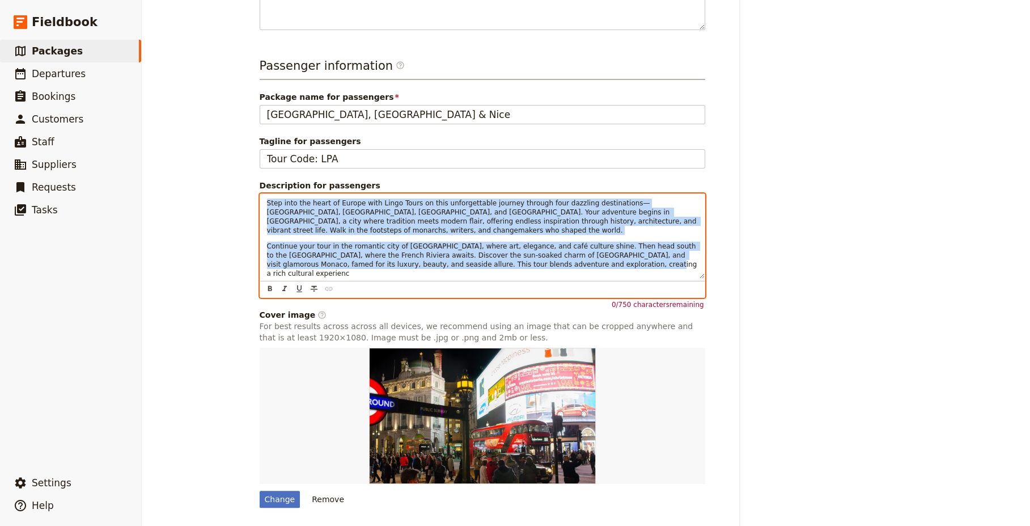
click at [221, 149] on div "AS: LPN LONDON, PARIS & NICE ​ 10 days / 9 nights 29 – 48 passengers Informatio…" at bounding box center [586, 263] width 889 height 526
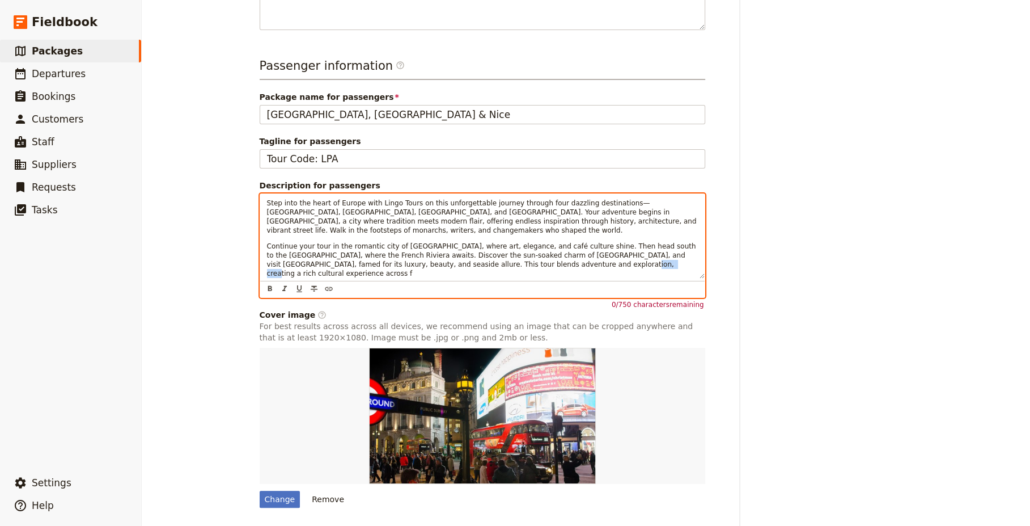
drag, startPoint x: 506, startPoint y: 219, endPoint x: 468, endPoint y: 220, distance: 38.0
click at [468, 242] on p "Continue your tour in the romantic city of Paris, where art, elegance, and café…" at bounding box center [482, 260] width 431 height 36
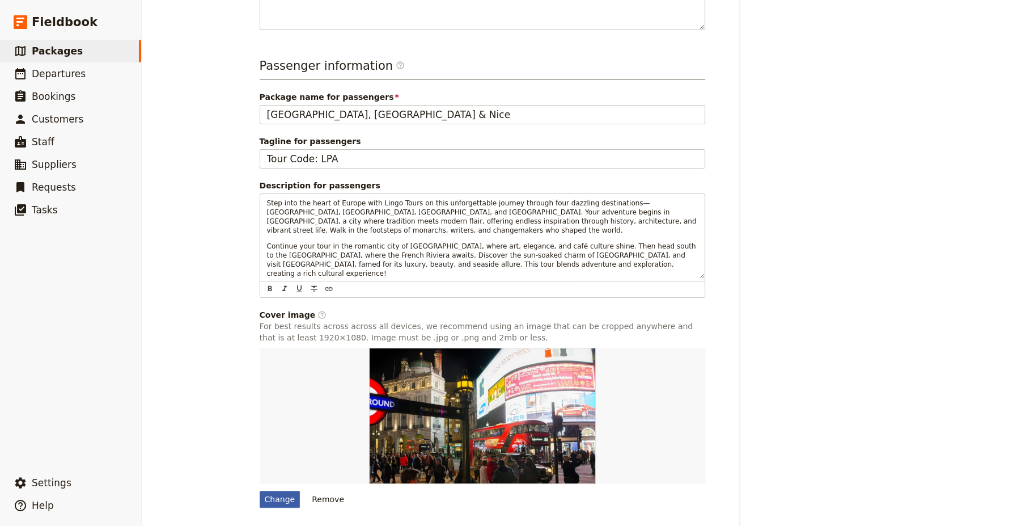
click at [277, 491] on div "Change" at bounding box center [280, 499] width 41 height 17
click at [260, 490] on input "Change" at bounding box center [259, 490] width 1 height 1
type input "C:\fakepath\london-3078109_640 (1).jpg"
type input "London, Paris & Amsterdam"
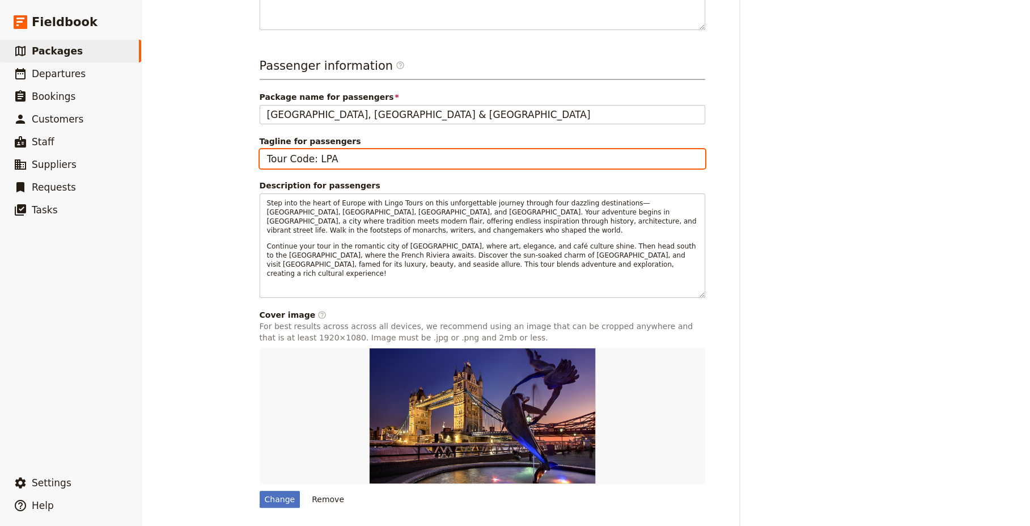
click at [337, 149] on input "Tour Code: LPA" at bounding box center [483, 158] width 446 height 19
type input "Tour Code: LPN"
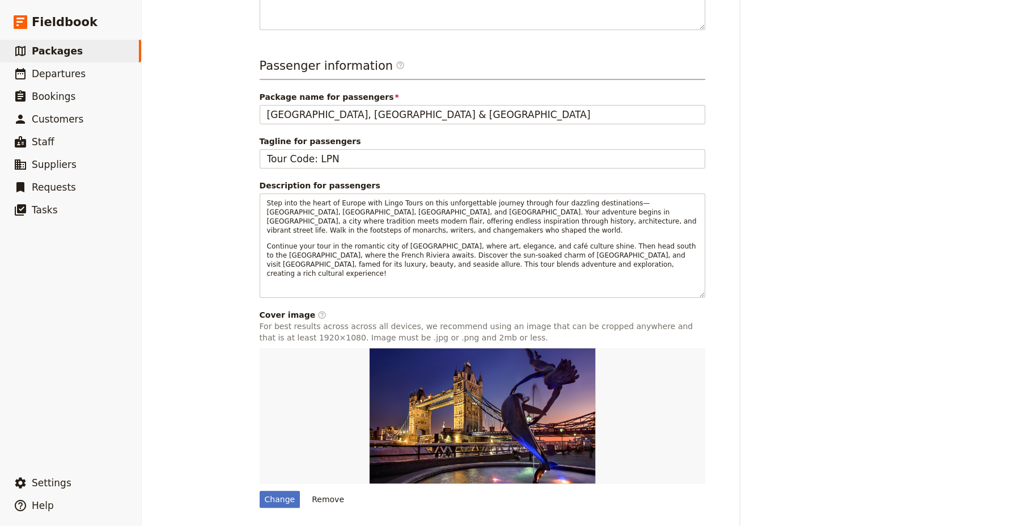
click at [681, 525] on button "Save changes" at bounding box center [672, 535] width 82 height 19
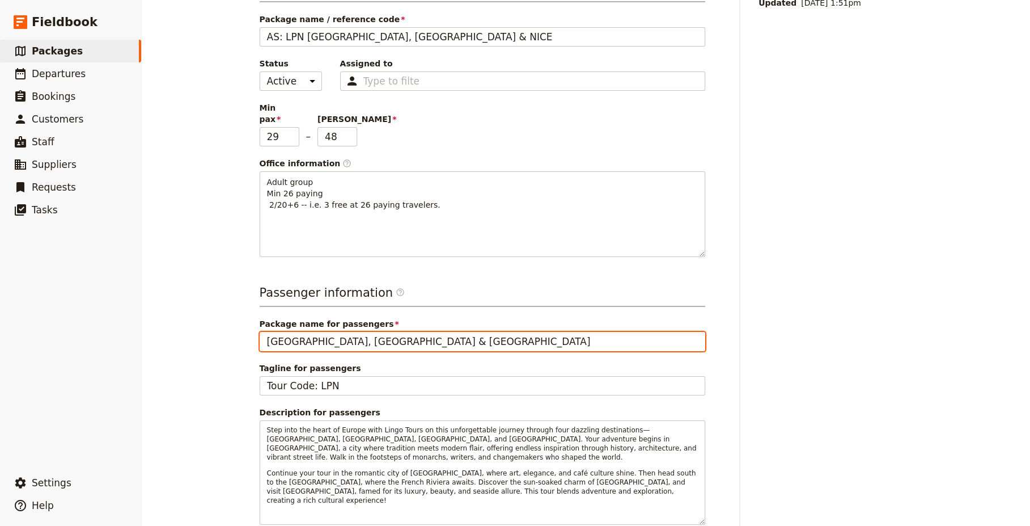
drag, startPoint x: 387, startPoint y: 306, endPoint x: 333, endPoint y: 306, distance: 53.9
click at [333, 332] on input "London, Paris & Amsterdam" at bounding box center [483, 341] width 446 height 19
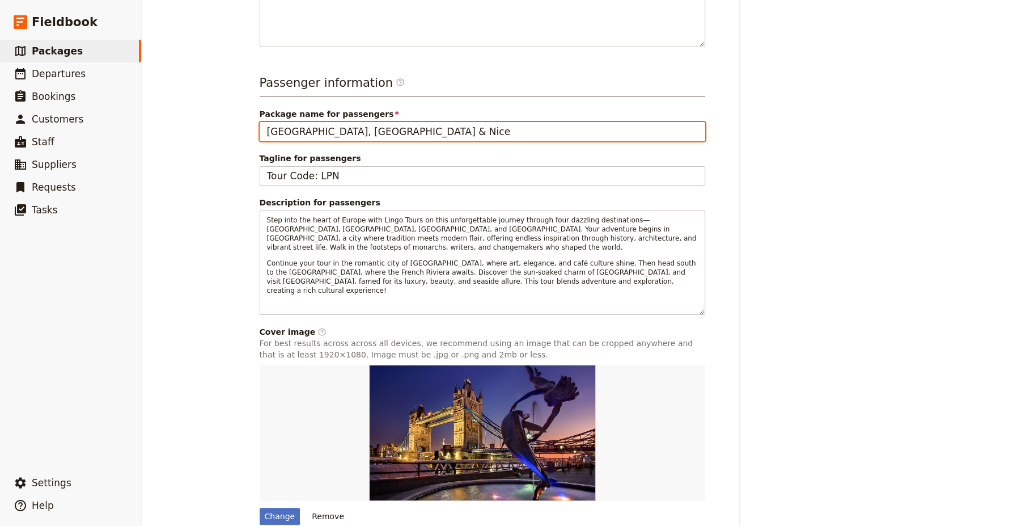
scroll to position [395, 0]
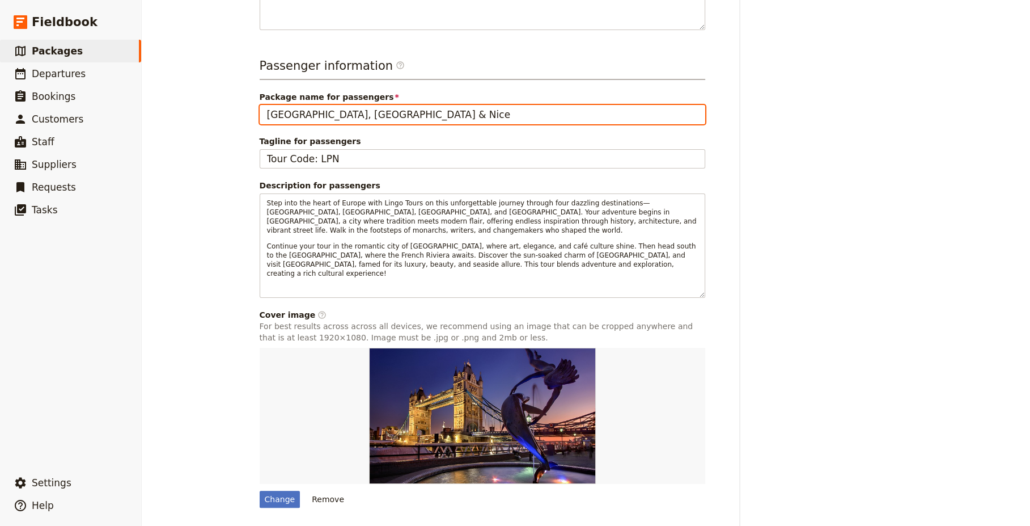
type input "London, Paris & Nice"
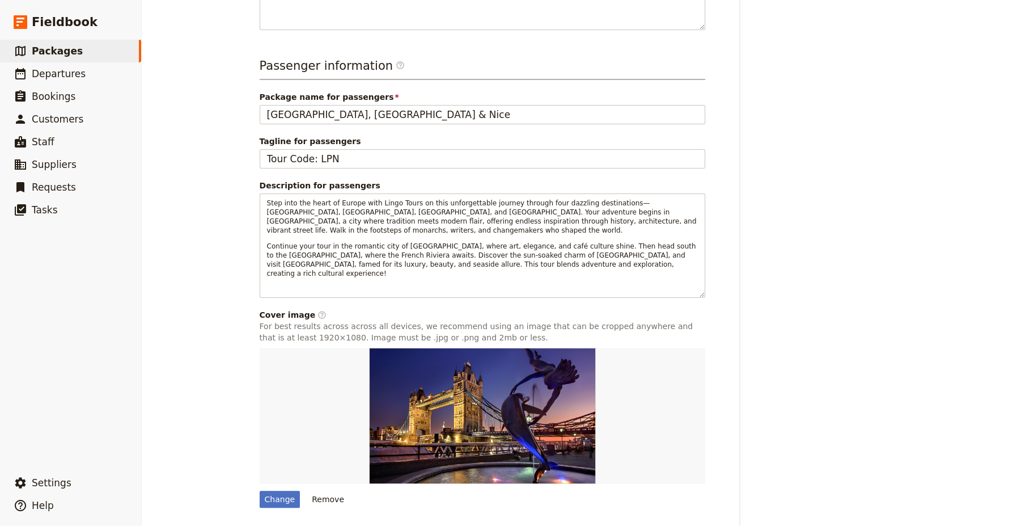
click at [671, 525] on button "Save changes" at bounding box center [672, 535] width 82 height 19
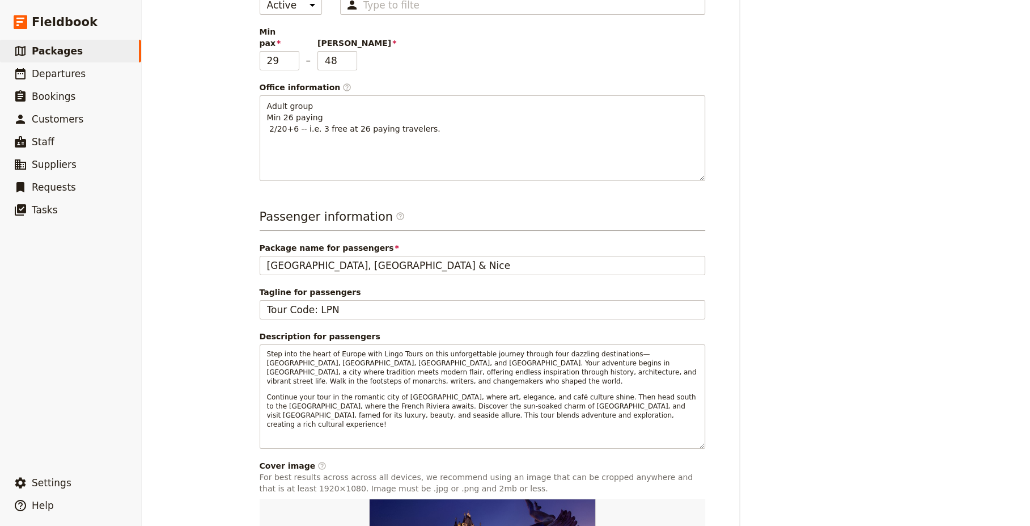
scroll to position [0, 0]
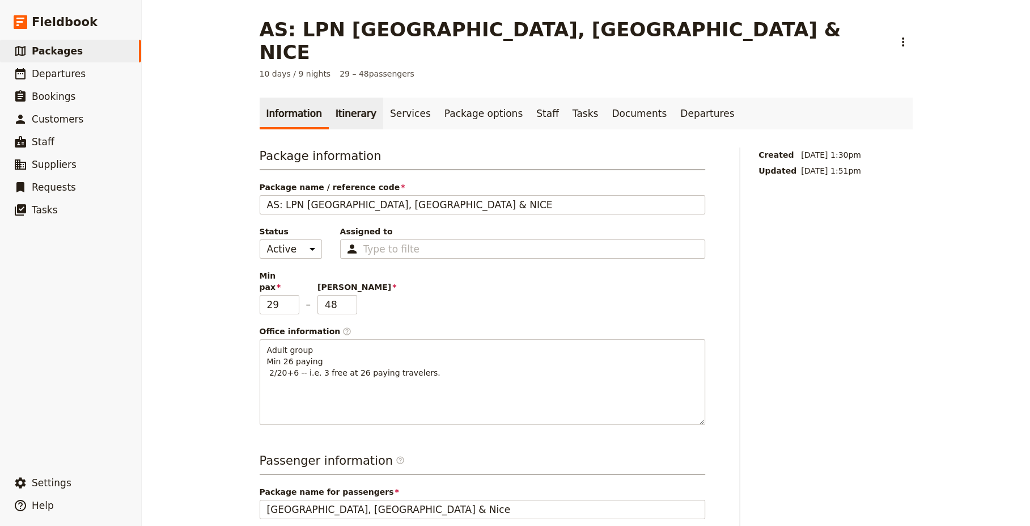
click at [350, 98] on link "Itinerary" at bounding box center [356, 114] width 54 height 32
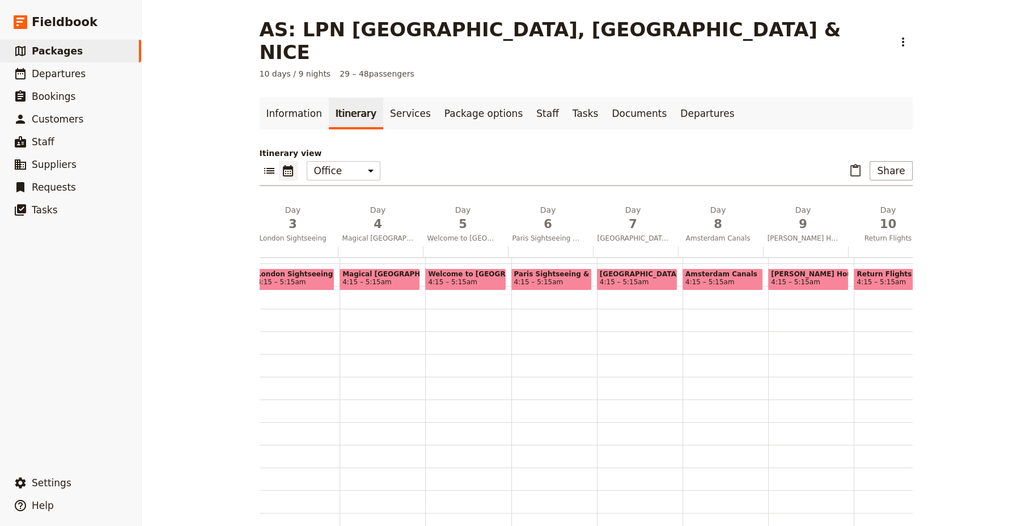
scroll to position [0, 206]
click at [712, 240] on div "Amsterdam Canals 4:15 – 5:15am" at bounding box center [725, 444] width 86 height 544
select select "8"
drag, startPoint x: 531, startPoint y: 243, endPoint x: 715, endPoint y: 240, distance: 184.3
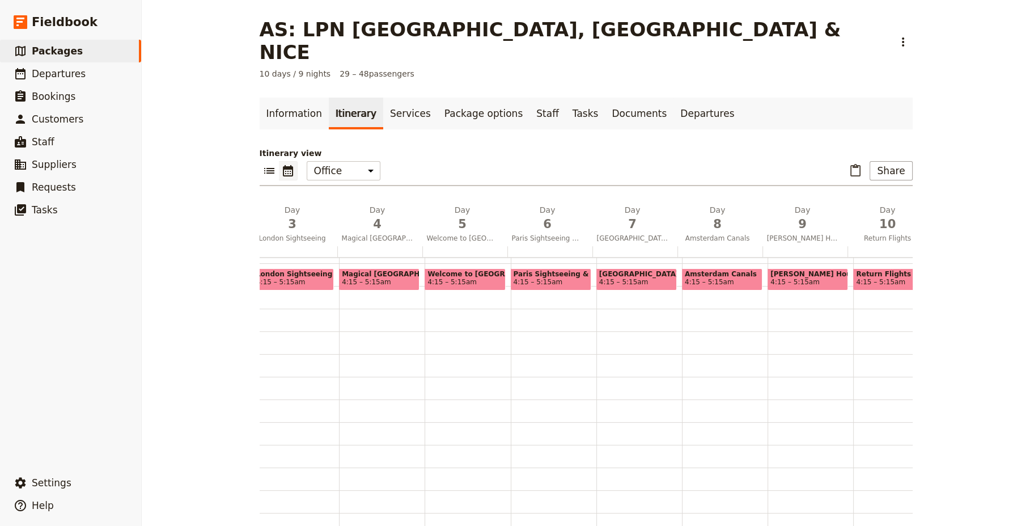
click at [715, 240] on div "Amsterdam Canals 4:15 – 5:15am" at bounding box center [725, 444] width 86 height 544
select select "8"
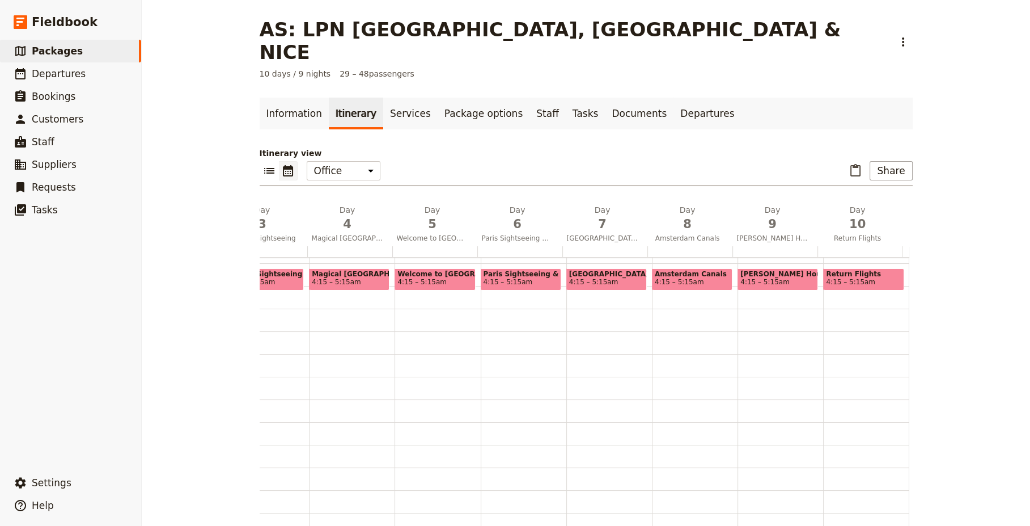
scroll to position [0, 238]
click at [601, 270] on span "Paris, Normandy or Loire Valley" at bounding box center [604, 274] width 75 height 8
select select "7"
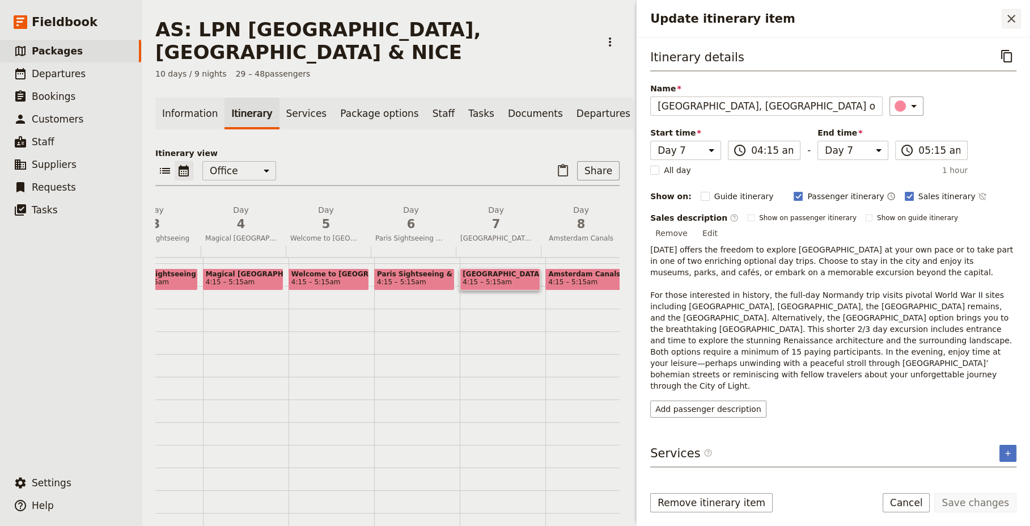
click at [1012, 18] on icon "Close drawer" at bounding box center [1012, 19] width 14 height 14
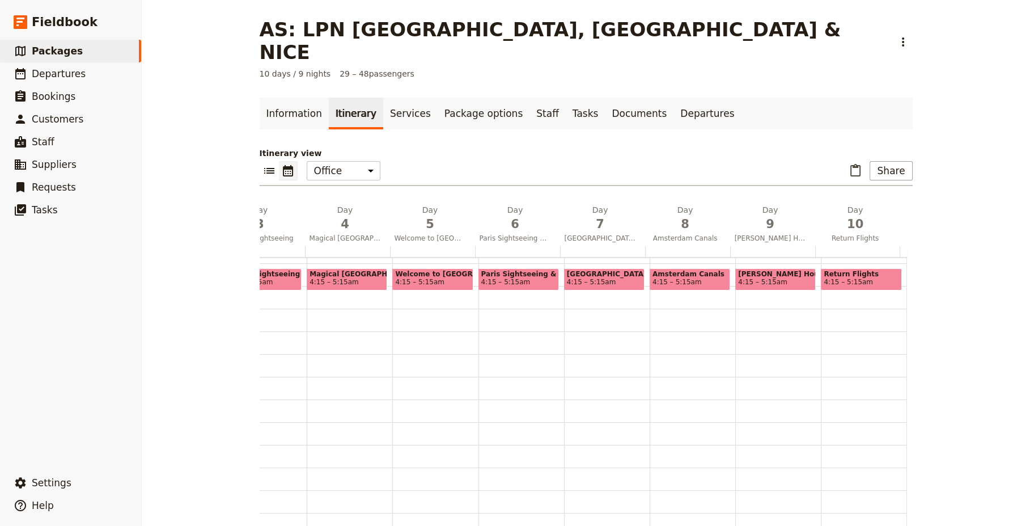
click at [682, 270] on span "Amsterdam Canals" at bounding box center [690, 274] width 75 height 8
select select "8"
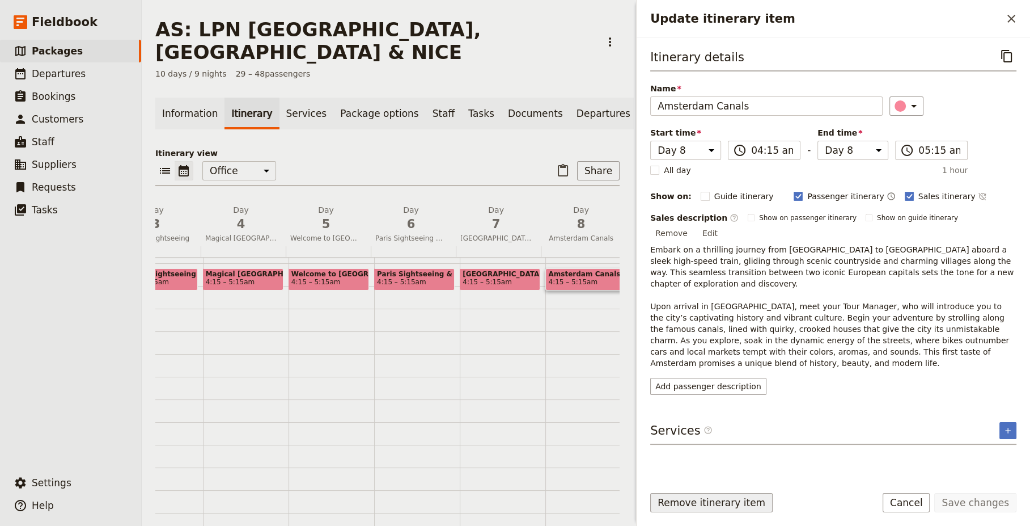
click at [712, 504] on button "Remove itinerary item" at bounding box center [712, 502] width 123 height 19
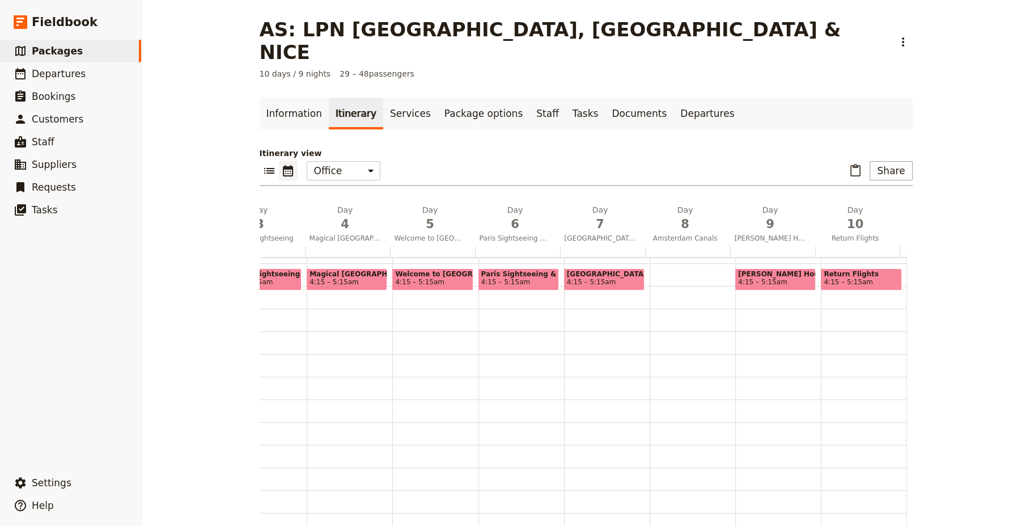
click at [611, 278] on span "4:15 – 5:15am" at bounding box center [604, 282] width 75 height 8
select select "7"
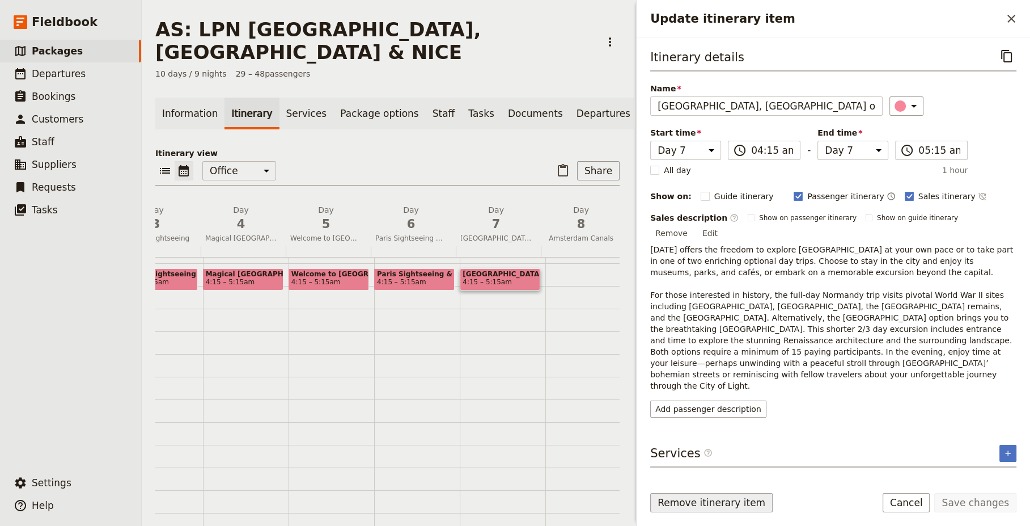
click at [708, 504] on button "Remove itinerary item" at bounding box center [712, 502] width 123 height 19
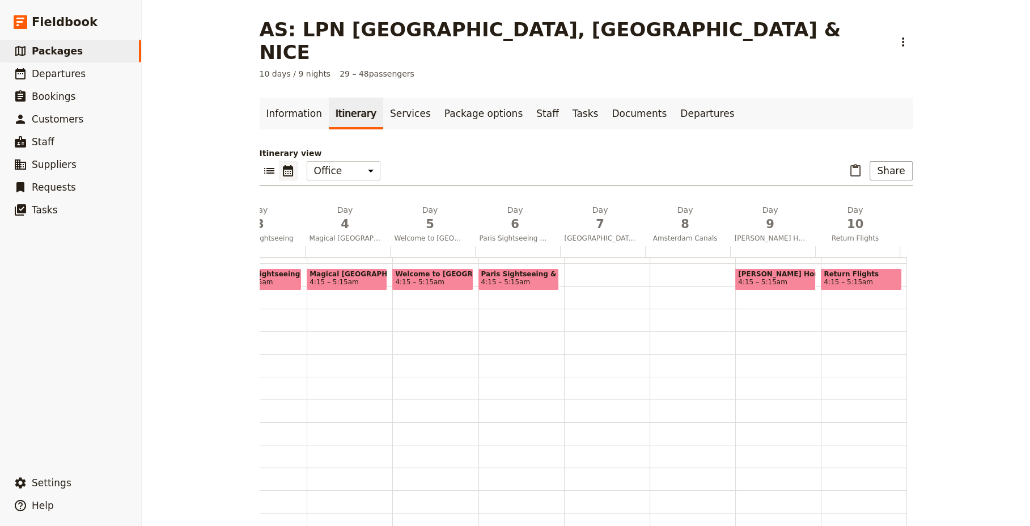
click at [583, 248] on div at bounding box center [607, 444] width 86 height 544
select select "7"
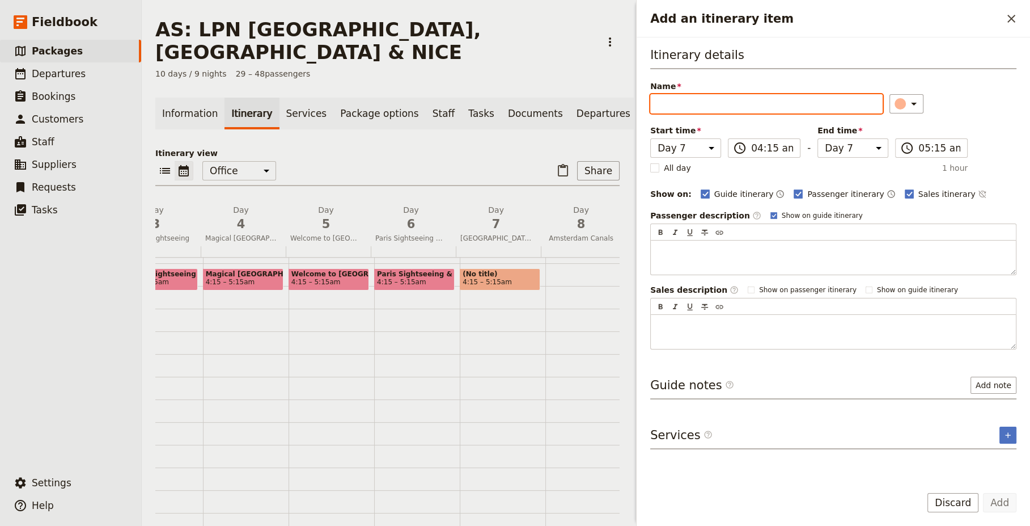
paste input "Upon arrival in the sparkling heart of the French Riviera, meet your Tour Manag…"
type input "Upon arrival in the sparkling heart of the French Riviera, meet your Tour Manag…"
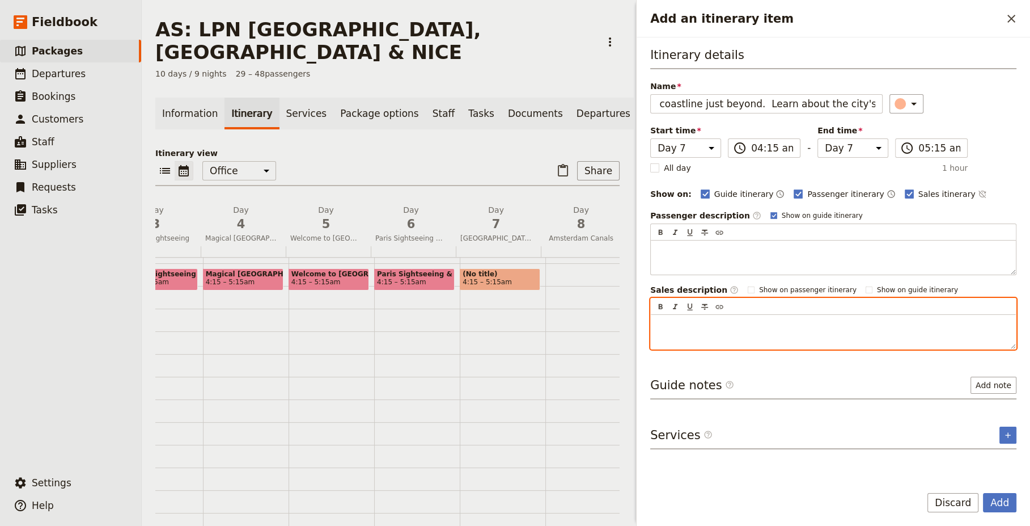
click at [695, 319] on p "Add an itinerary item" at bounding box center [834, 324] width 352 height 11
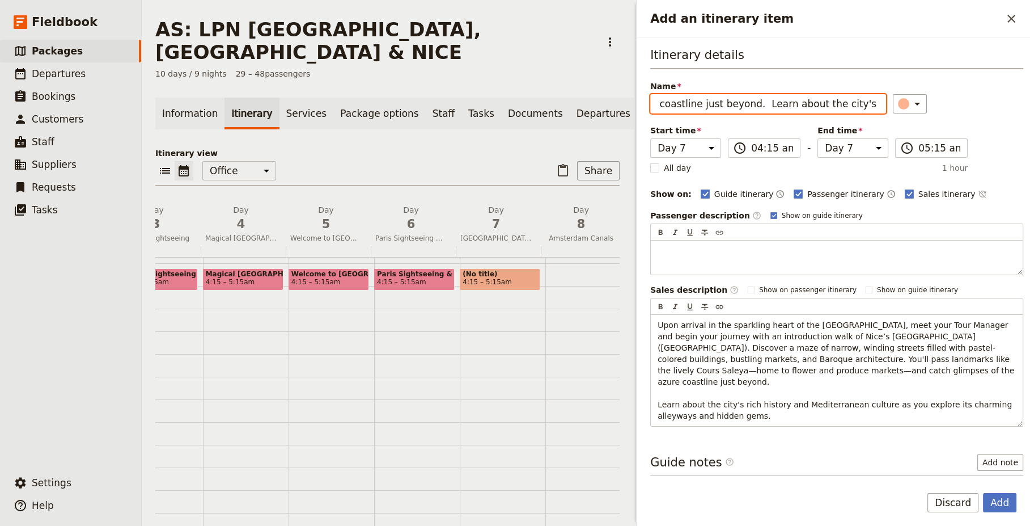
drag, startPoint x: 660, startPoint y: 103, endPoint x: 964, endPoint y: 160, distance: 309.9
click at [964, 160] on div "Itinerary details Name Upon arrival in the sparkling heart of the French Rivier…" at bounding box center [837, 237] width 373 height 380
type input "Travel to Nice"
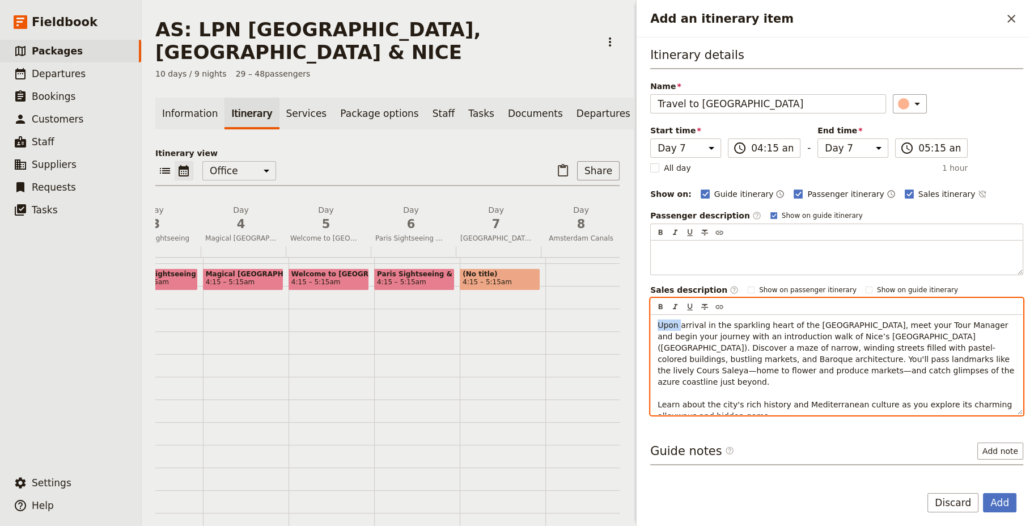
drag, startPoint x: 658, startPoint y: 324, endPoint x: 680, endPoint y: 327, distance: 22.3
click at [680, 327] on span "Upon arrival in the sparkling heart of the French Riviera, meet your Tour Manag…" at bounding box center [838, 370] width 360 height 100
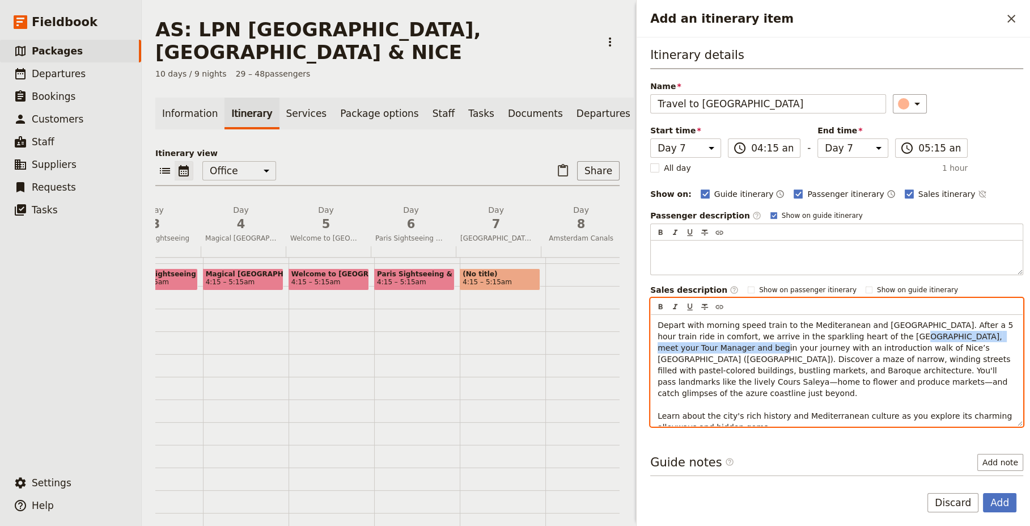
drag, startPoint x: 845, startPoint y: 336, endPoint x: 686, endPoint y: 347, distance: 159.8
click at [686, 347] on span "Depart with morning speed train to the Mediteranean and Nice. After a 5 hour tr…" at bounding box center [837, 375] width 358 height 111
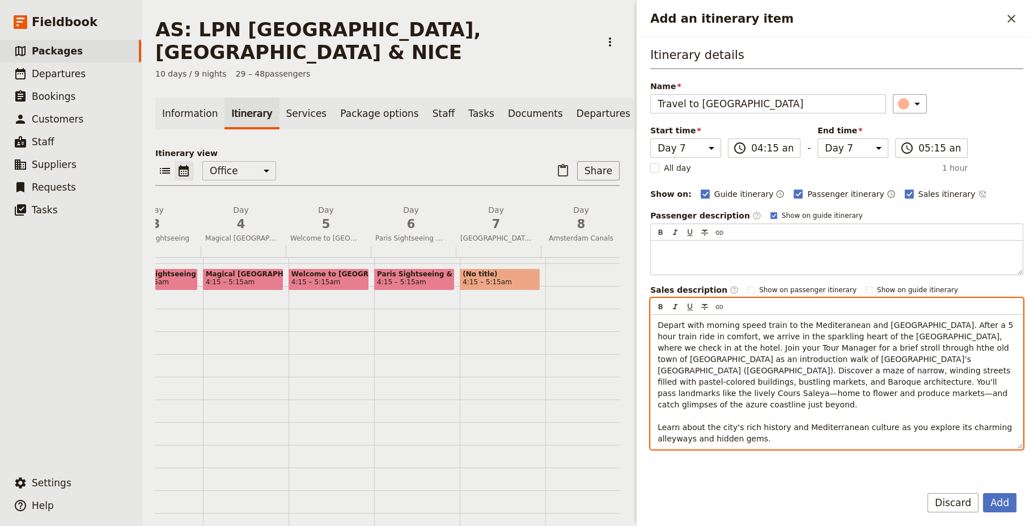
click at [780, 347] on span "Depart with morning speed train to the Mediteranean and Nice. After a 5 hour tr…" at bounding box center [837, 381] width 358 height 123
click at [914, 347] on span "Depart with morning speed train to the Mediteranean and Nice. After a 5 hour tr…" at bounding box center [838, 381] width 360 height 123
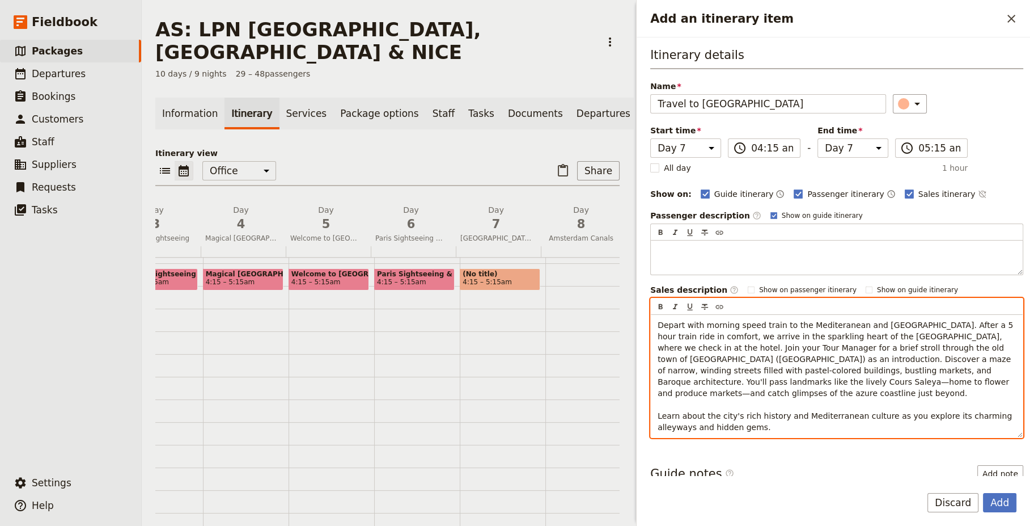
click at [891, 379] on p "Depart with morning speed train to the Mediteranean and Nice. After a 5 hour tr…" at bounding box center [837, 375] width 358 height 113
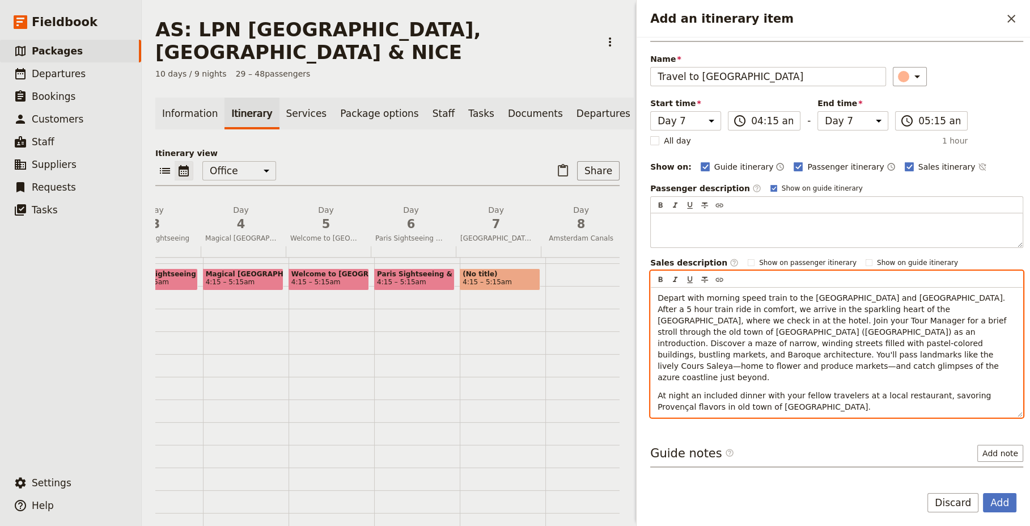
scroll to position [43, 0]
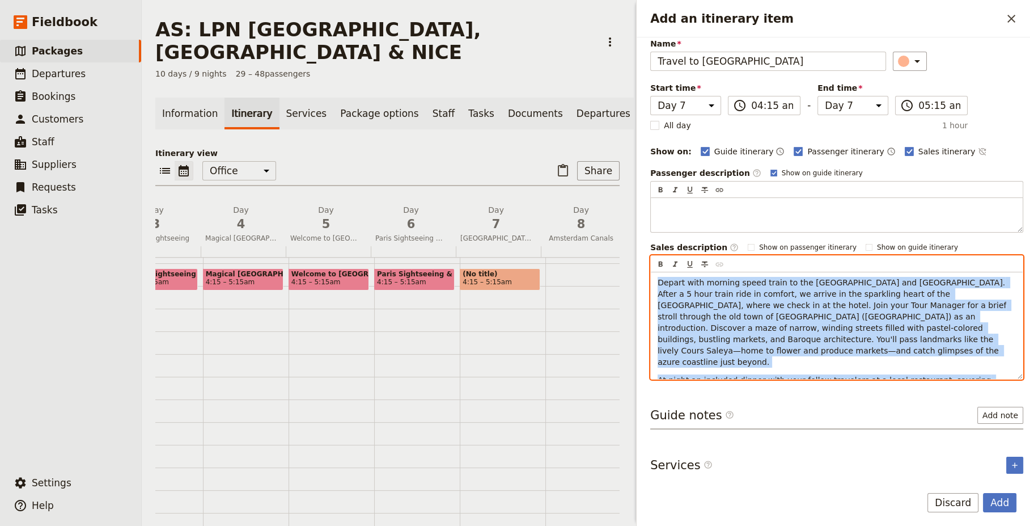
drag, startPoint x: 736, startPoint y: 367, endPoint x: 643, endPoint y: 281, distance: 126.4
click at [643, 281] on div "Itinerary details Name Travel to Nice ​ Start time Day 1 Day 2 Day 3 Day 4 Day …" at bounding box center [834, 256] width 394 height 438
click at [689, 333] on span "Depart with morning speed train to the Mediterranean and Nice. After a 5 hour t…" at bounding box center [834, 322] width 352 height 88
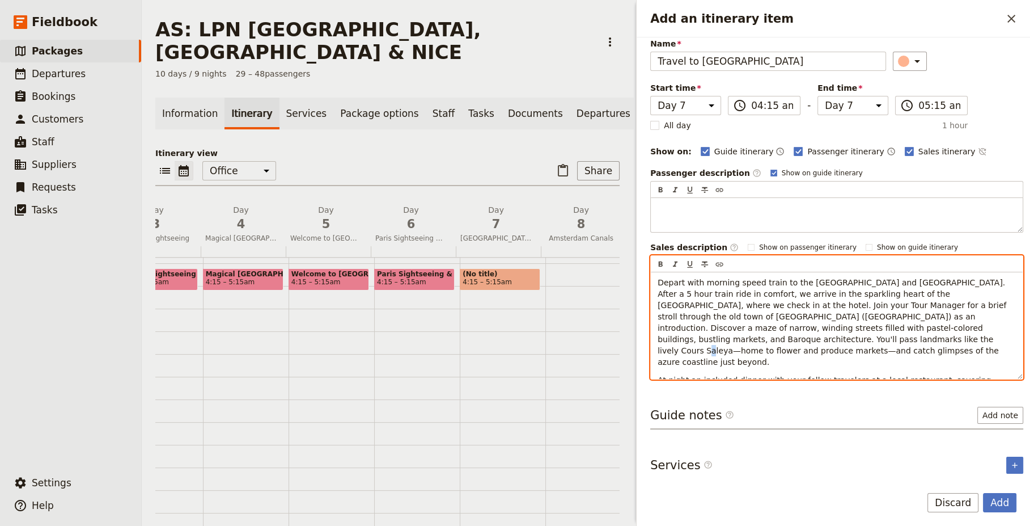
drag, startPoint x: 695, startPoint y: 339, endPoint x: 689, endPoint y: 339, distance: 6.2
click at [689, 339] on span "Depart with morning speed train to the Mediterranean and Nice. After a 5 hour t…" at bounding box center [834, 322] width 352 height 88
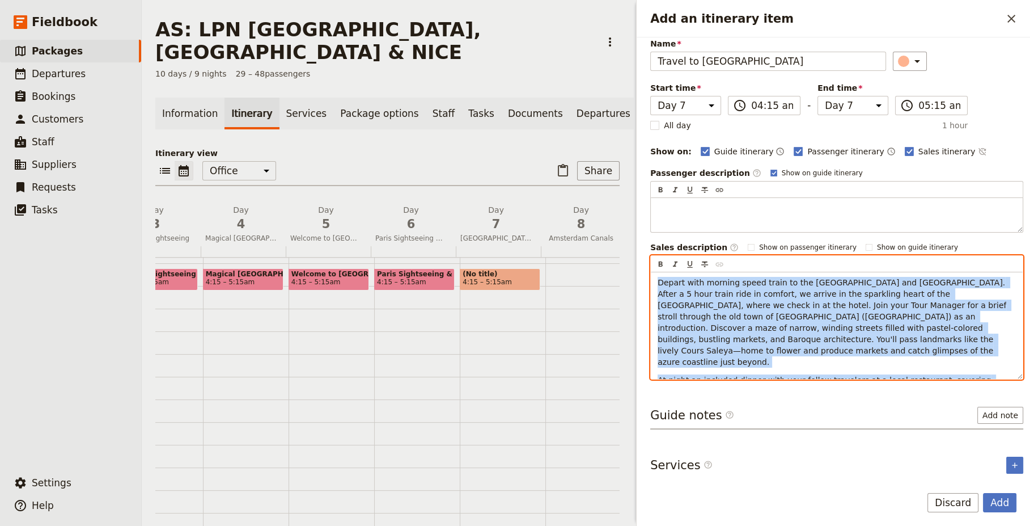
drag, startPoint x: 736, startPoint y: 369, endPoint x: 649, endPoint y: 279, distance: 125.1
click at [649, 279] on div "Itinerary details Name Travel to Nice ​ Start time Day 1 Day 2 Day 3 Day 4 Day …" at bounding box center [834, 256] width 394 height 438
copy div "Depart with morning speed train to the Mediterranean and Nice. After a 5 hour t…"
click at [903, 327] on span "Depart with morning speed train to the Mediterranean and Nice. After a 5 hour t…" at bounding box center [834, 322] width 352 height 88
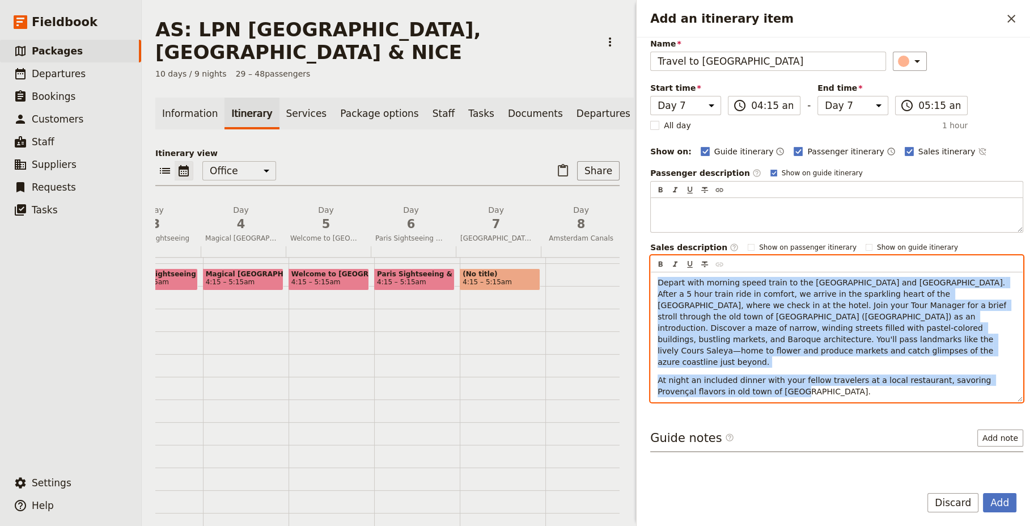
click at [901, 338] on p "Depart with morning speed train to the Mediterranean and Nice. After a 5 hour t…" at bounding box center [837, 322] width 358 height 91
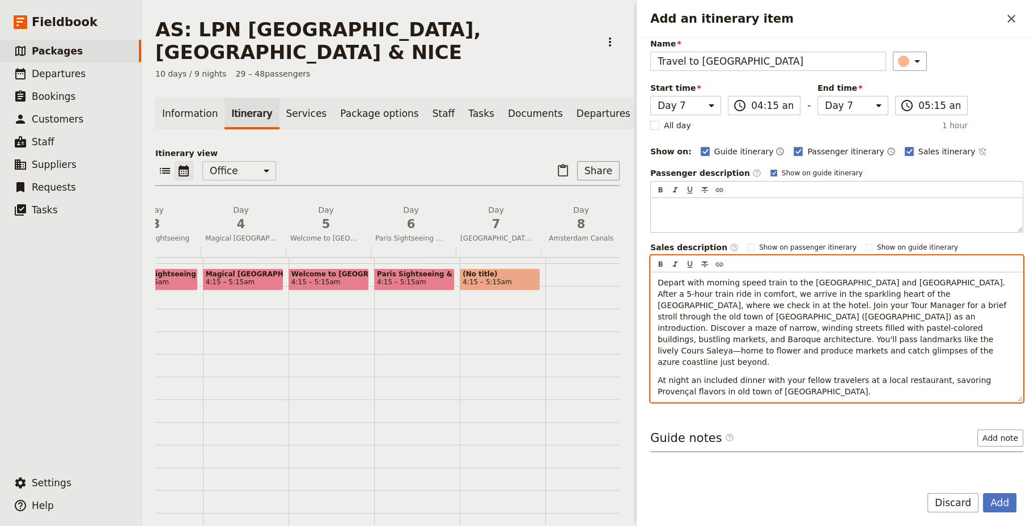
click at [774, 374] on p "At night an included dinner with your fellow travelers at a local restaurant, s…" at bounding box center [837, 385] width 358 height 23
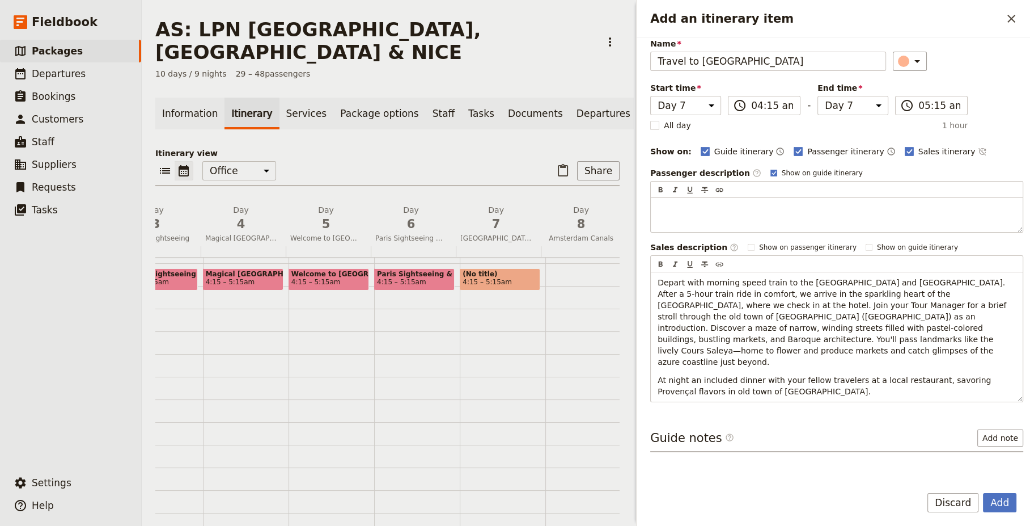
click at [810, 429] on div "Guide notes ​ Add note" at bounding box center [837, 440] width 373 height 23
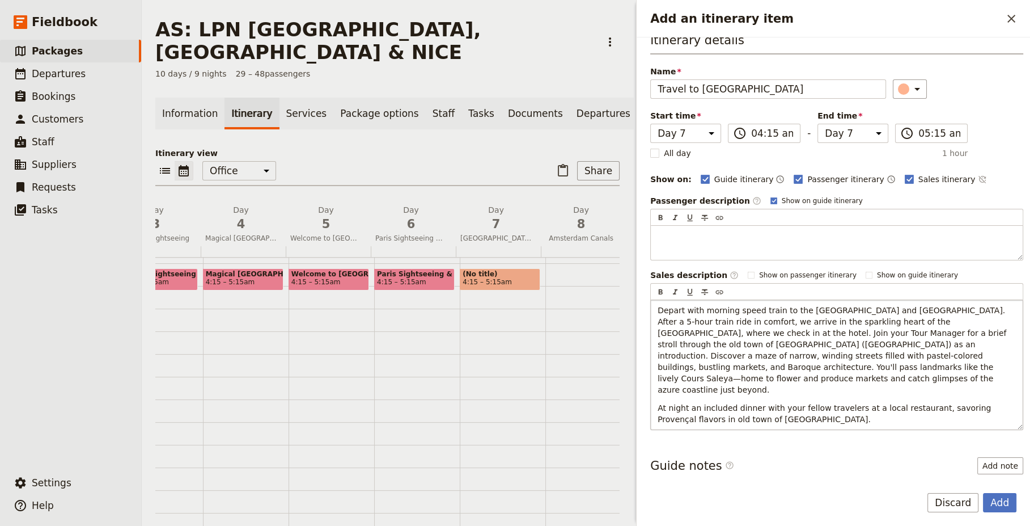
scroll to position [0, 0]
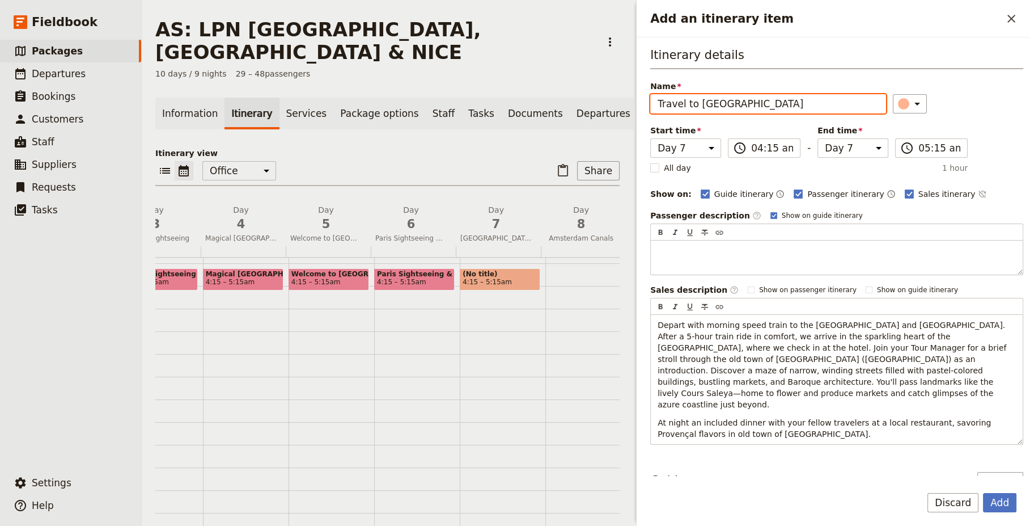
click at [730, 110] on input "Travel to Nice" at bounding box center [769, 103] width 236 height 19
click at [780, 126] on div "Start time Day 1 Day 2 Day 3 Day 4 Day 5 Day 6 Day 7 Day 8 Day 9 Day 10 04:15 ​…" at bounding box center [810, 141] width 318 height 33
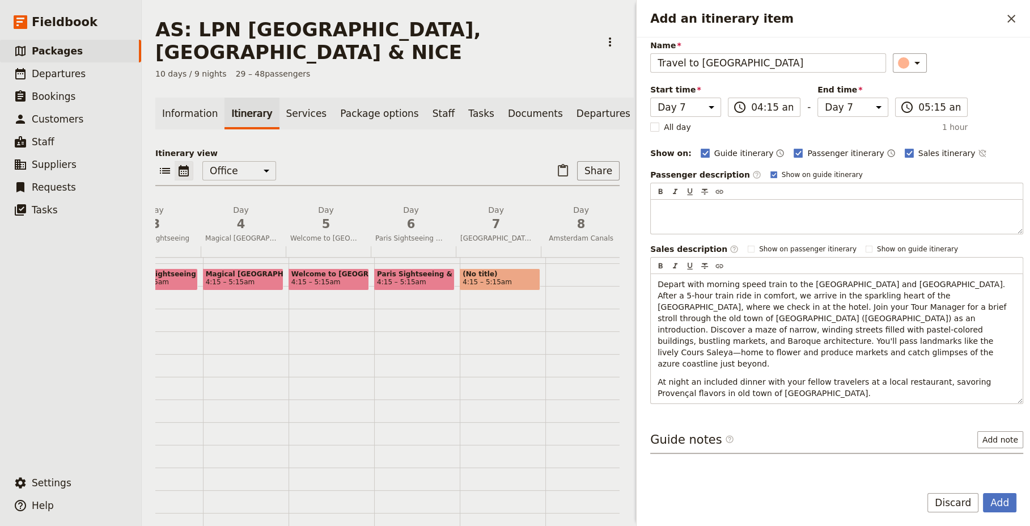
scroll to position [43, 0]
click at [1002, 501] on button "Add" at bounding box center [999, 502] width 33 height 19
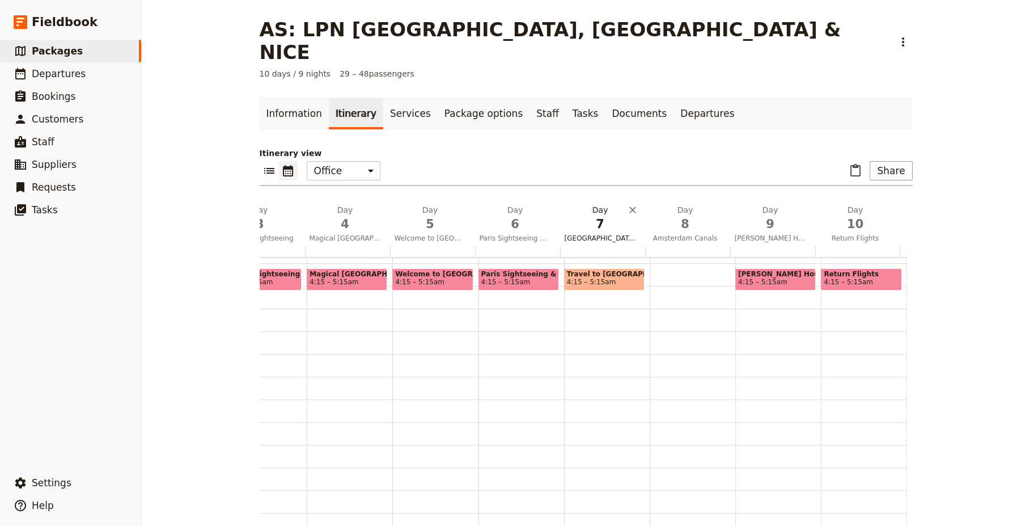
click at [593, 234] on span "Paris, Normandy or Loire Valley" at bounding box center [600, 238] width 81 height 9
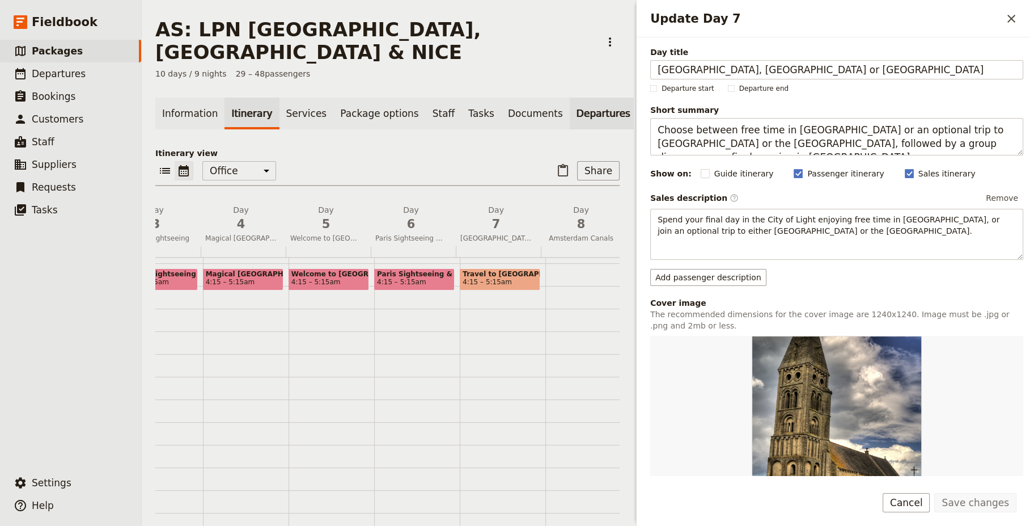
drag, startPoint x: 805, startPoint y: 70, endPoint x: 584, endPoint y: 75, distance: 221.2
click at [584, 75] on div "AS: LPN LONDON, PARIS & NICE ​ 10 days / 9 nights 29 – 48 passengers Informatio…" at bounding box center [586, 263] width 889 height 526
type input "Travel to Nice"
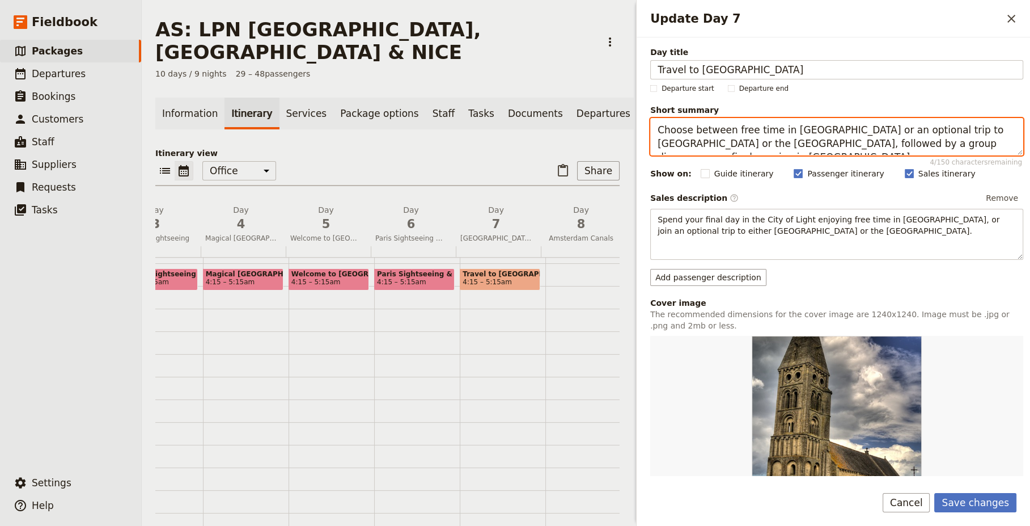
drag, startPoint x: 944, startPoint y: 145, endPoint x: 624, endPoint y: 128, distance: 320.3
click at [624, 128] on div "AS: LPN LONDON, PARIS & NICE ​ 10 days / 9 nights 29 – 48 passengers Informatio…" at bounding box center [586, 263] width 889 height 526
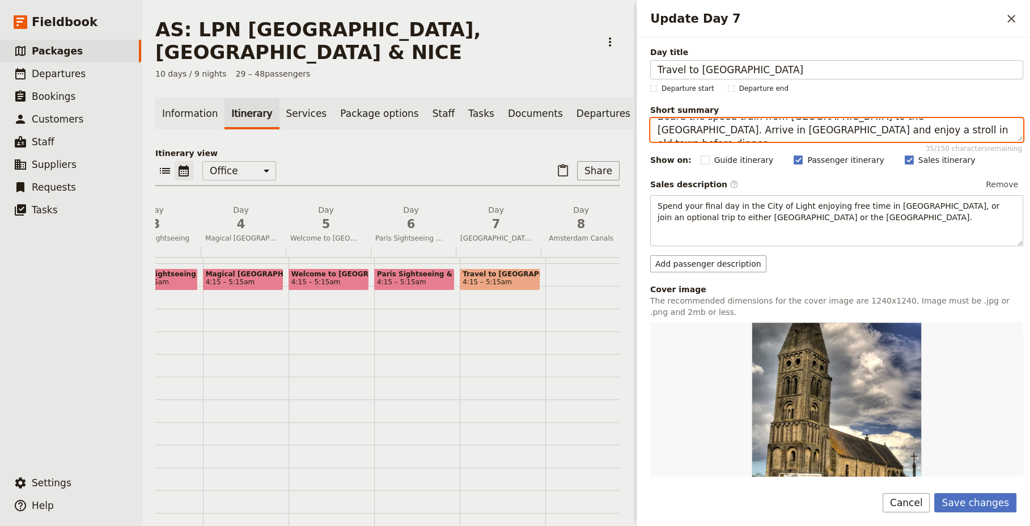
scroll to position [0, 0]
drag, startPoint x: 795, startPoint y: 139, endPoint x: 645, endPoint y: 108, distance: 152.8
click at [645, 108] on div "Day title Travel to Nice Departure start Departure end Short summary Board the …" at bounding box center [834, 256] width 394 height 438
type textarea "Board the speed train from Paris to the Mediterranean. Arrive in Nice and enjoy…"
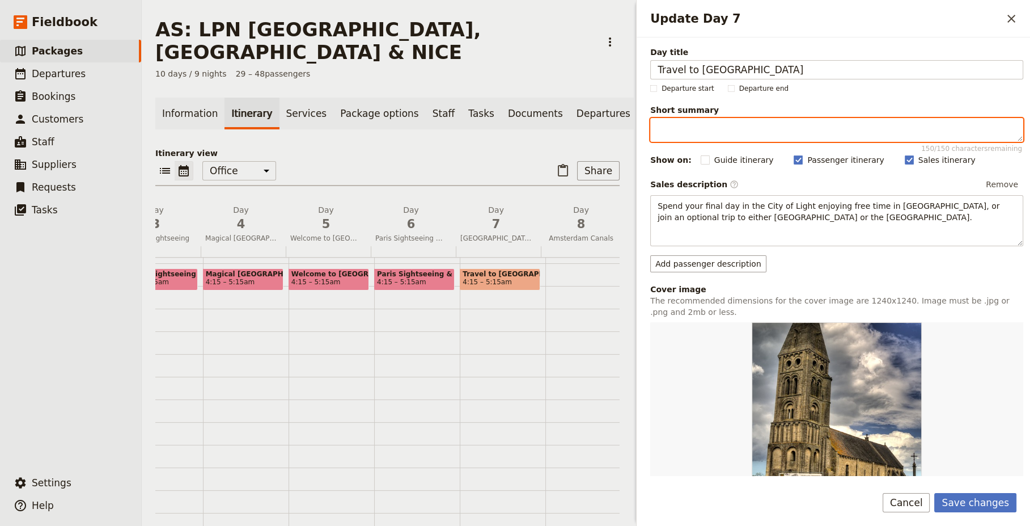
paste textarea "Board the high-speed train from Paris to the Mediterranean. Arrive in Nice and …"
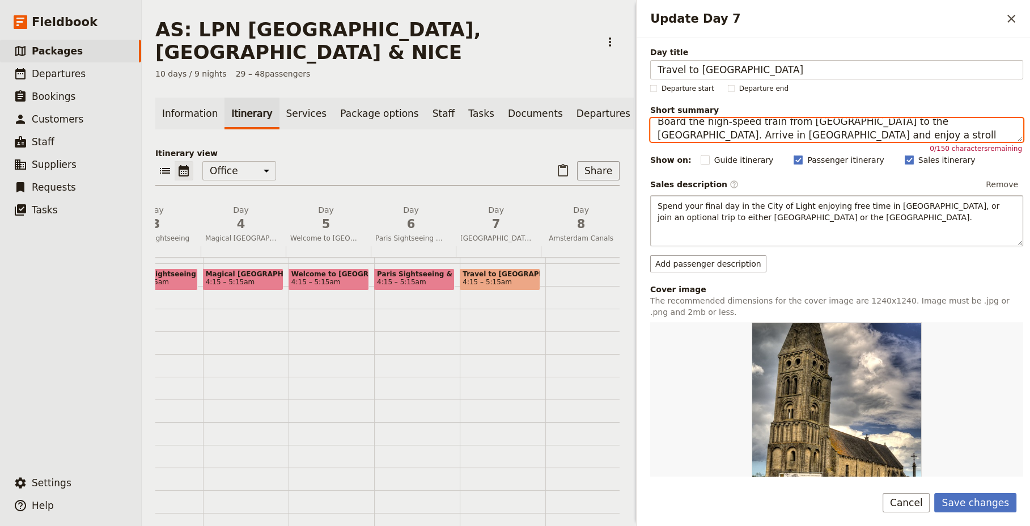
type textarea "Board the high-speed train from Paris to the Mediterranean. Arrive in Nice and …"
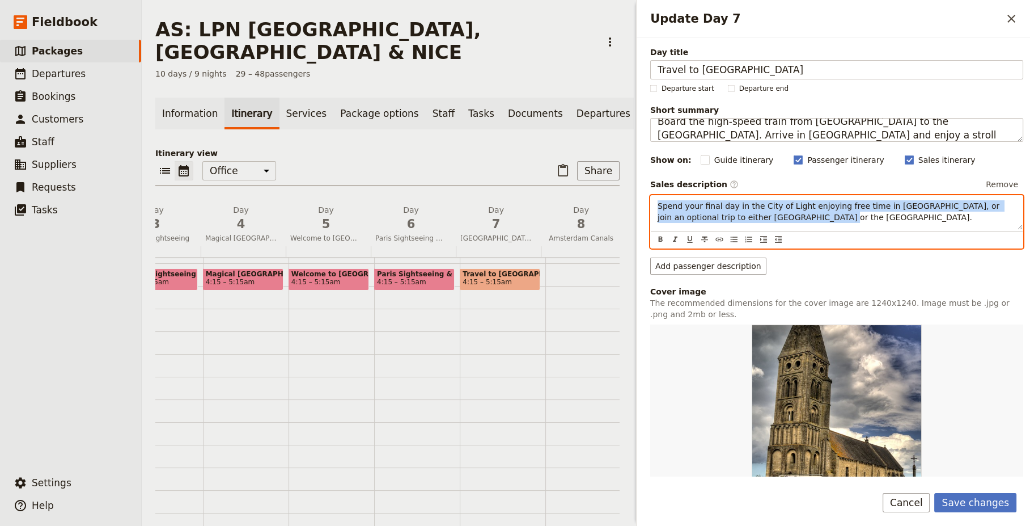
drag, startPoint x: 713, startPoint y: 219, endPoint x: 623, endPoint y: 208, distance: 91.4
click at [623, 208] on div "AS: LPN LONDON, PARIS & NICE ​ 10 days / 9 nights 29 – 48 passengers Informatio…" at bounding box center [586, 263] width 889 height 526
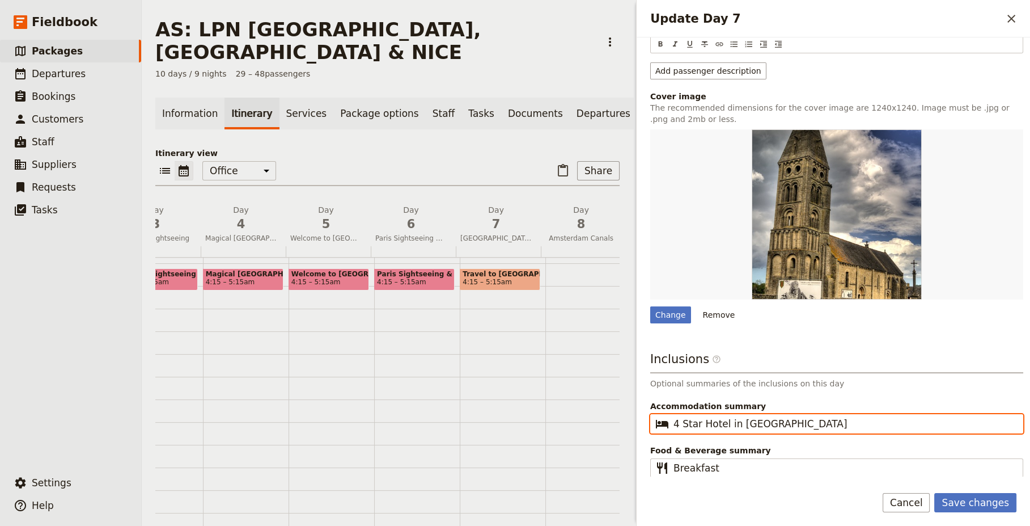
scroll to position [193, 0]
drag, startPoint x: 758, startPoint y: 422, endPoint x: 735, endPoint y: 423, distance: 22.7
click at [735, 423] on input "4 Star Hotel in Paris" at bounding box center [845, 424] width 343 height 14
type input "4 Star Hotel in Nice"
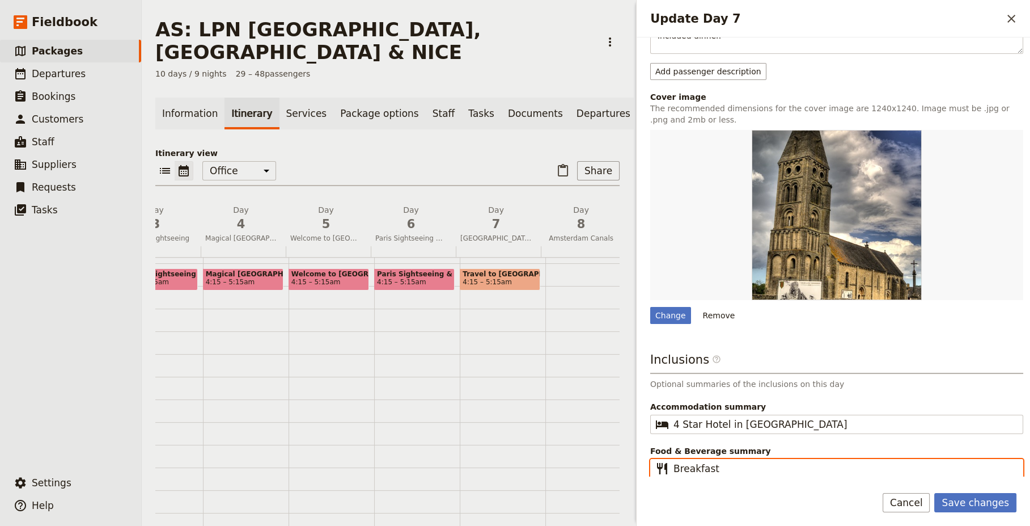
click at [729, 464] on input "Breakfast" at bounding box center [845, 469] width 343 height 14
type input "Breakfast & Dinner"
click at [665, 315] on div "Change" at bounding box center [671, 315] width 41 height 17
click at [651, 307] on input "Change" at bounding box center [650, 306] width 1 height 1
type input "C:\fakepath\nice-2209823_640.jpg"
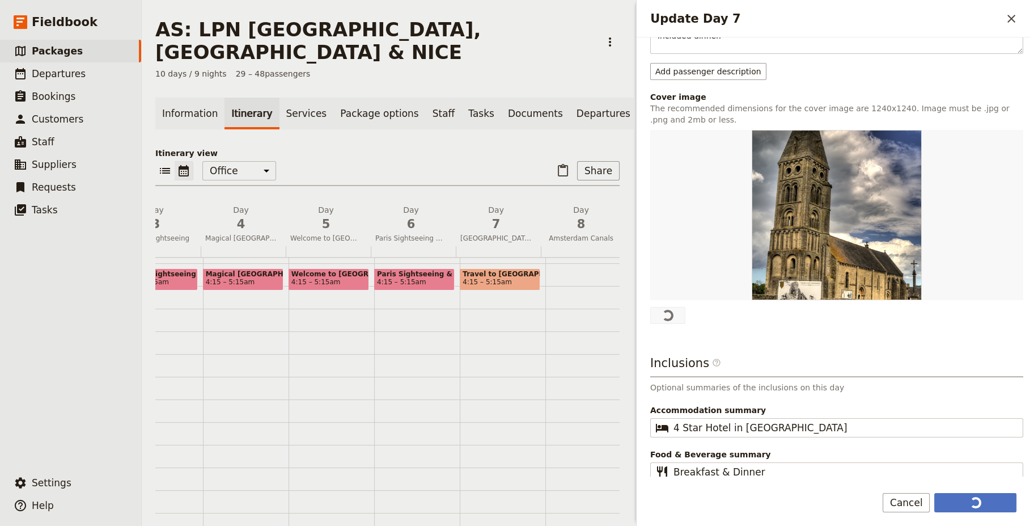
scroll to position [0, 0]
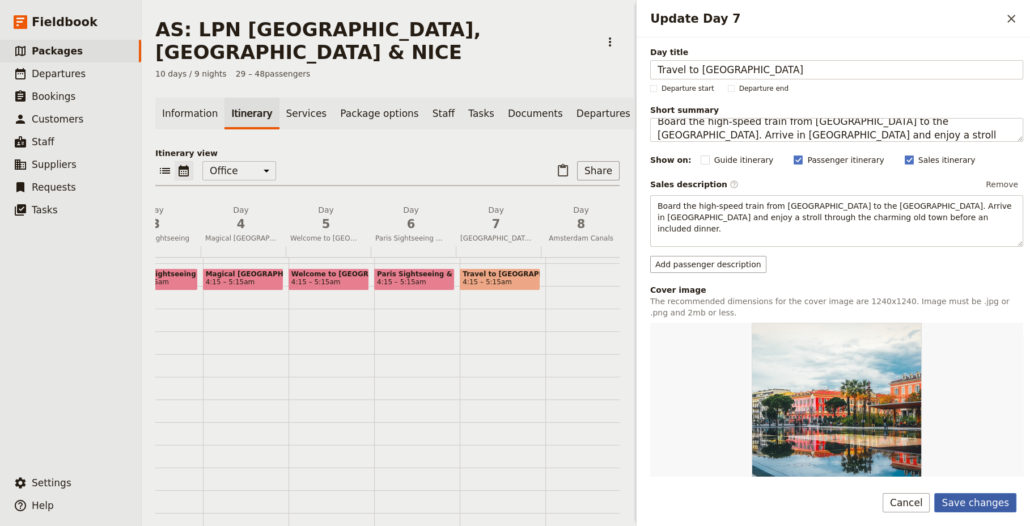
click at [991, 502] on button "Save changes" at bounding box center [976, 502] width 82 height 19
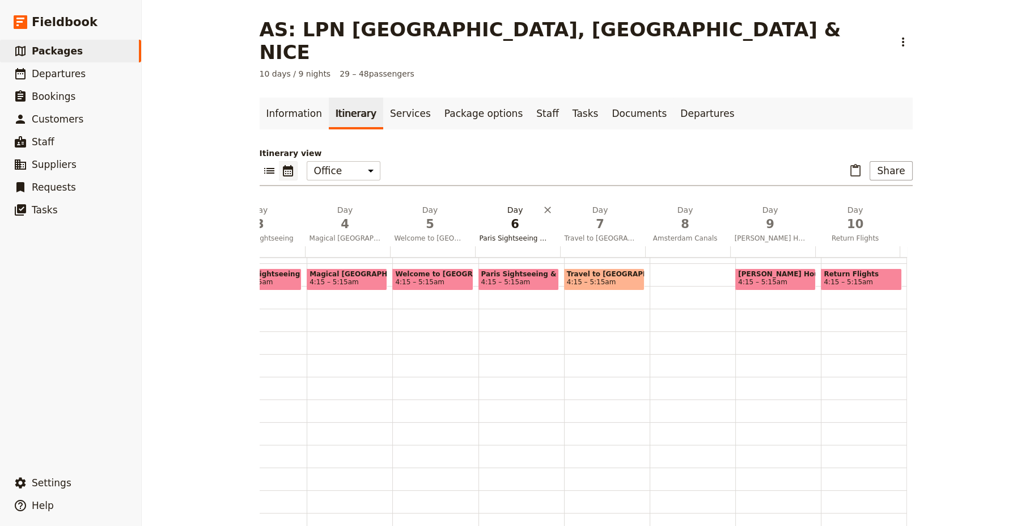
click at [522, 234] on span "Paris Sightseeing & Versailles" at bounding box center [515, 238] width 81 height 9
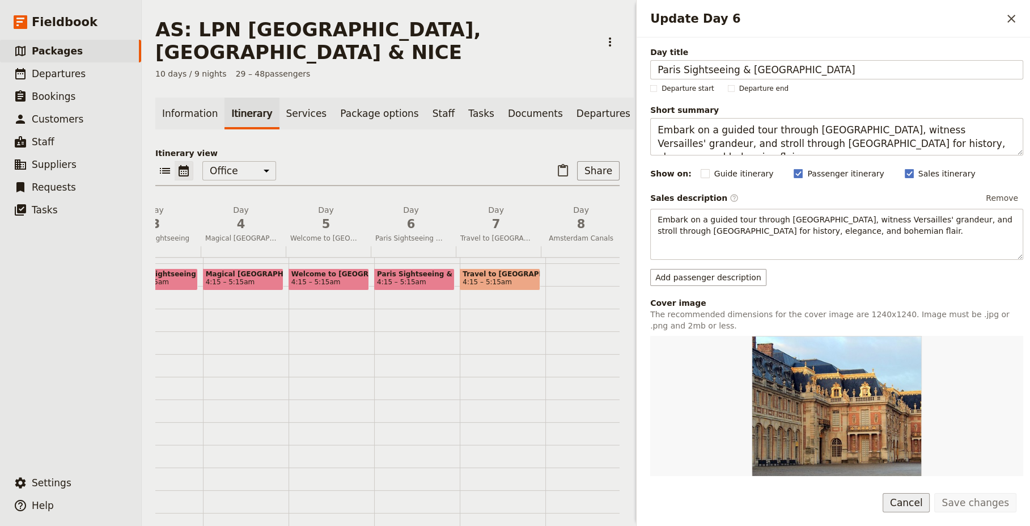
click at [922, 503] on button "Cancel" at bounding box center [907, 502] width 48 height 19
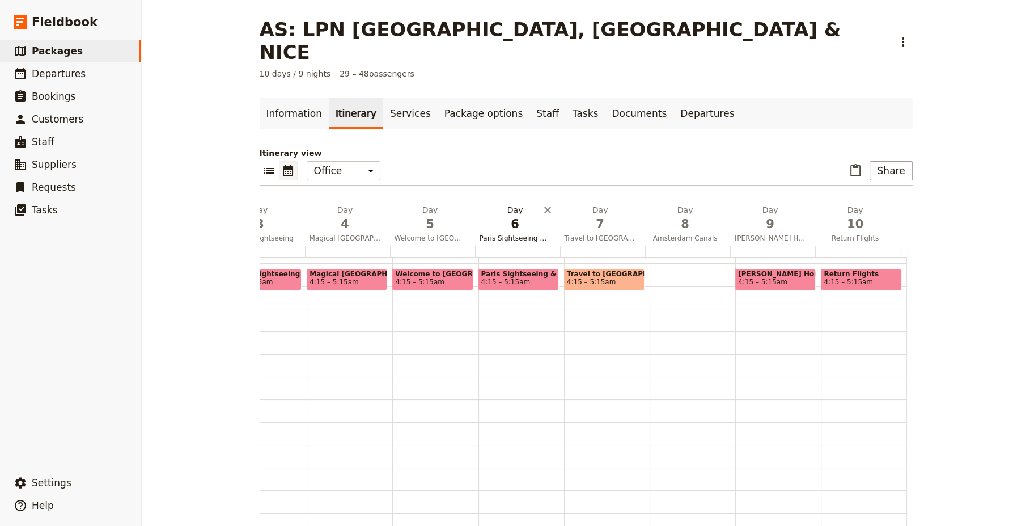
click at [431, 216] on span "5" at bounding box center [430, 224] width 71 height 17
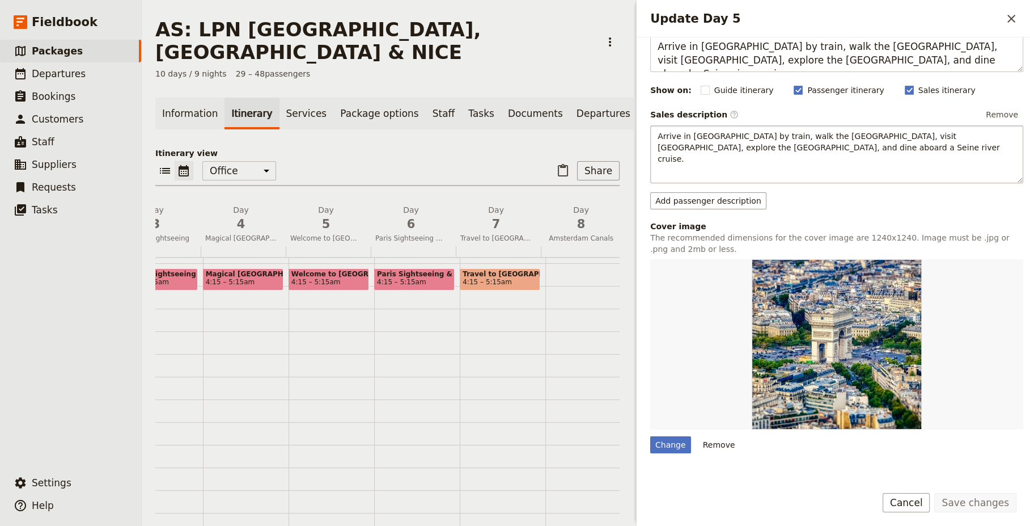
scroll to position [206, 0]
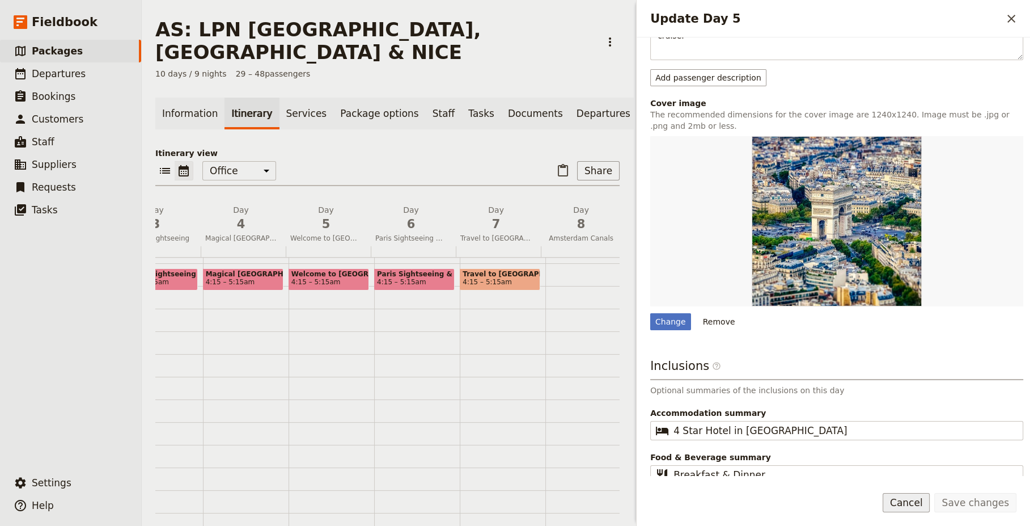
click at [920, 502] on button "Cancel" at bounding box center [907, 502] width 48 height 19
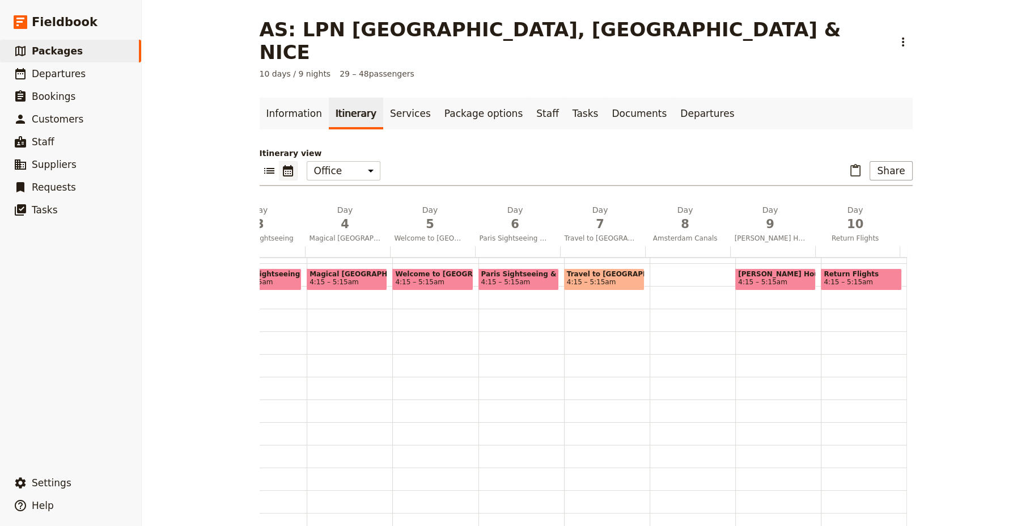
click at [677, 248] on div at bounding box center [693, 444] width 86 height 544
select select "8"
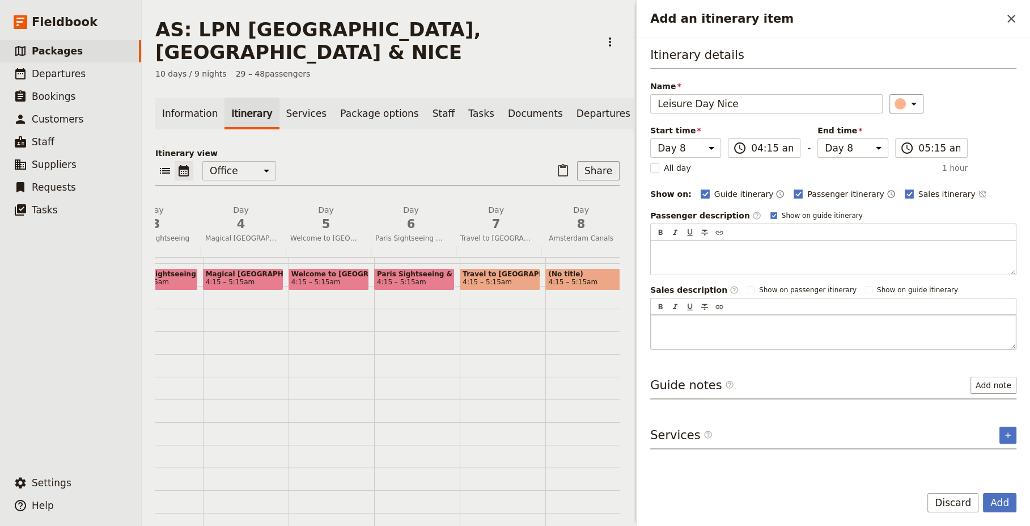
type input "Leisure Day Nice"
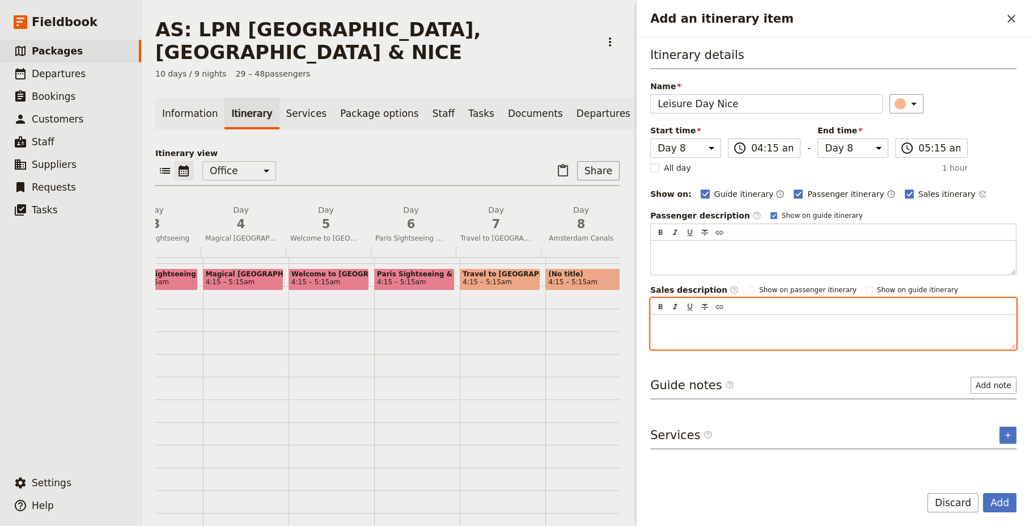
click at [694, 319] on p "Add an itinerary item" at bounding box center [834, 324] width 352 height 11
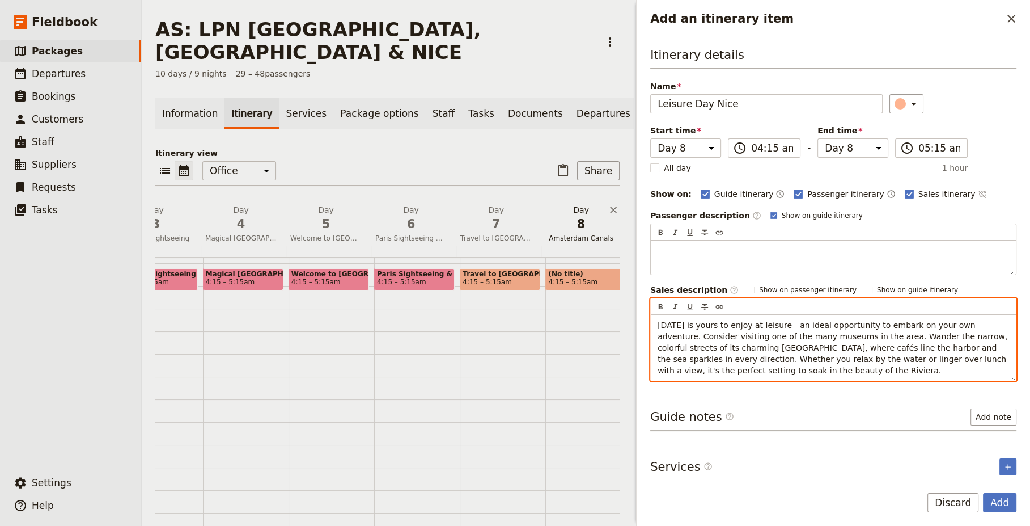
click at [581, 234] on span "Amsterdam Canals" at bounding box center [581, 238] width 81 height 9
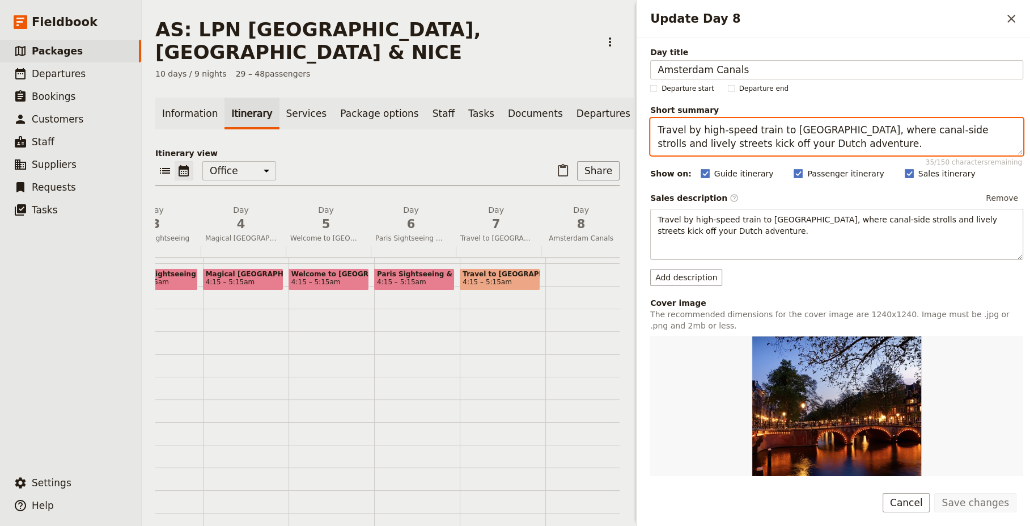
drag, startPoint x: 774, startPoint y: 143, endPoint x: 619, endPoint y: 129, distance: 154.9
click at [619, 129] on div "AS: LPN LONDON, PARIS & NICE ​ 10 days / 9 nights 29 – 48 passengers Informatio…" at bounding box center [586, 263] width 889 height 526
paste textarea "Enjoy a day at your own pace. A free day to explore Nice and the area at your o…"
drag, startPoint x: 958, startPoint y: 129, endPoint x: 1010, endPoint y: 137, distance: 52.2
click at [1010, 137] on textarea "Enjoy a day at your own pace. A free day to explore Nice and the area at your o…" at bounding box center [837, 136] width 373 height 37
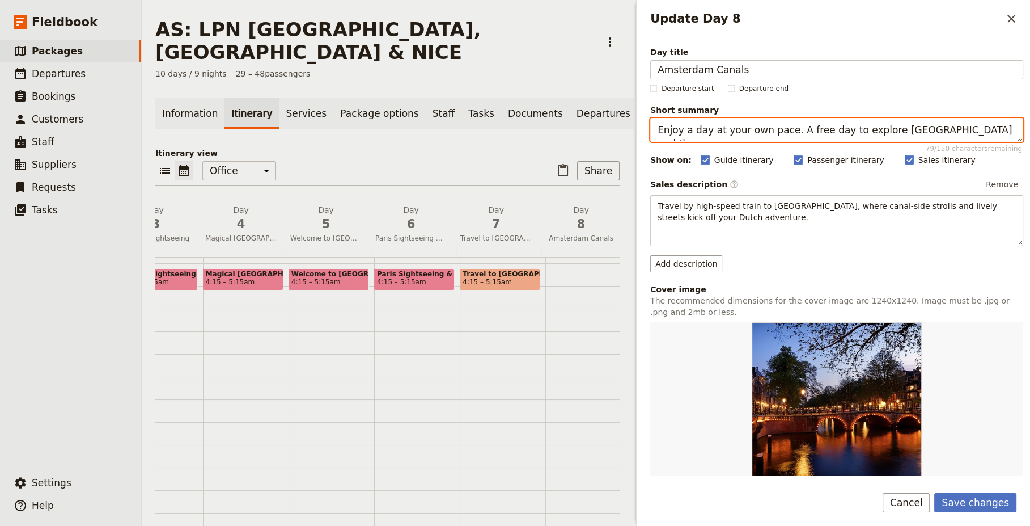
drag, startPoint x: 964, startPoint y: 127, endPoint x: 606, endPoint y: 119, distance: 358.5
click at [606, 119] on div "AS: LPN LONDON, PARIS & NICE ​ 10 days / 9 nights 29 – 48 passengers Informatio…" at bounding box center [586, 263] width 889 height 526
type textarea "Enjoy a day at your own pace. A free day to explore Nice and the area."
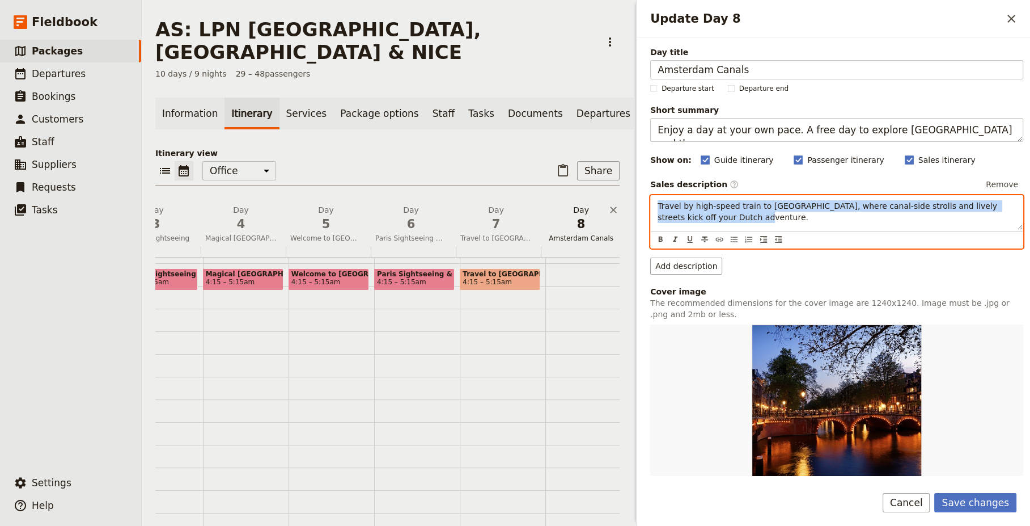
drag, startPoint x: 724, startPoint y: 219, endPoint x: 606, endPoint y: 187, distance: 122.5
click at [607, 187] on div "AS: LPN LONDON, PARIS & NICE ​ 10 days / 9 nights 29 – 48 passengers Informatio…" at bounding box center [586, 263] width 889 height 526
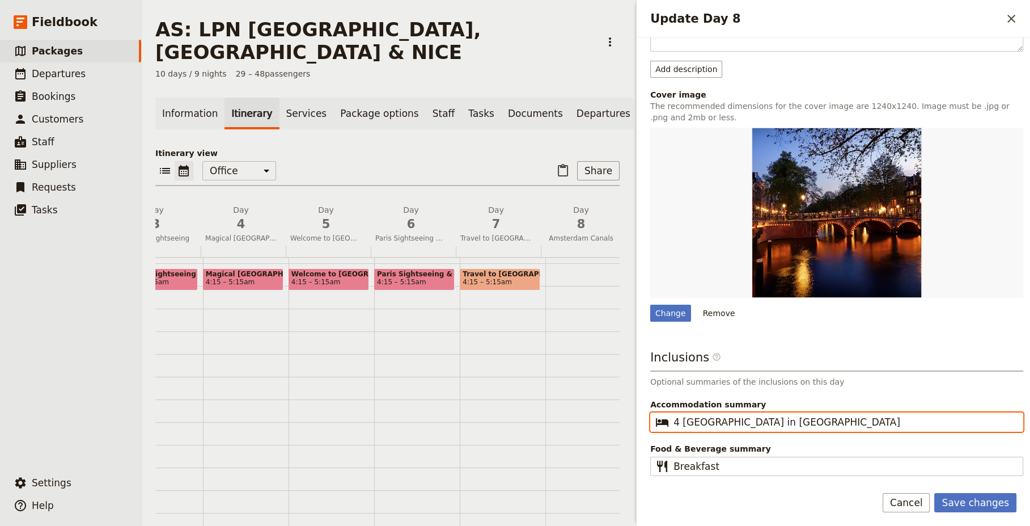
scroll to position [193, 0]
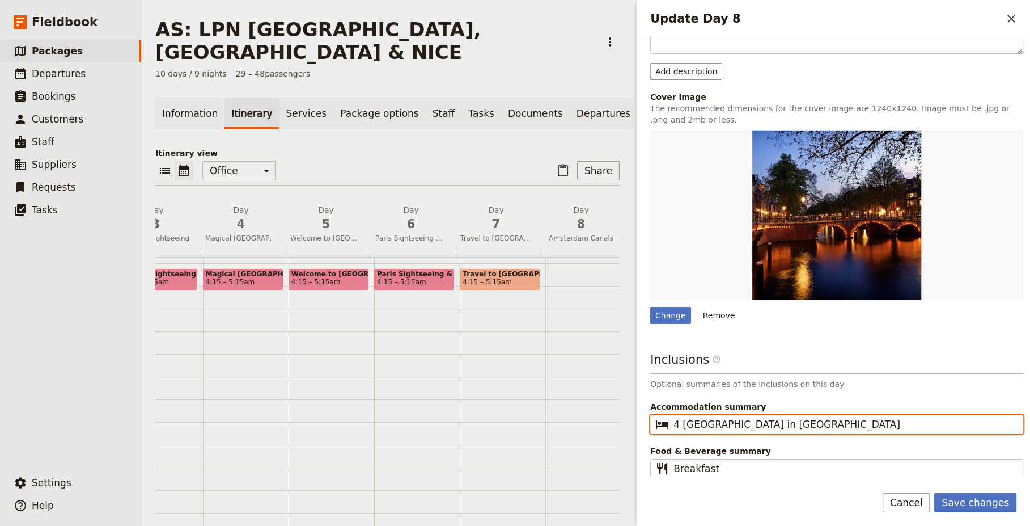
drag, startPoint x: 794, startPoint y: 421, endPoint x: 737, endPoint y: 421, distance: 57.3
click at [737, 421] on input "4 Star Hotel in Amsterdam" at bounding box center [845, 424] width 343 height 14
type input "4 Star Hotel in Nice"
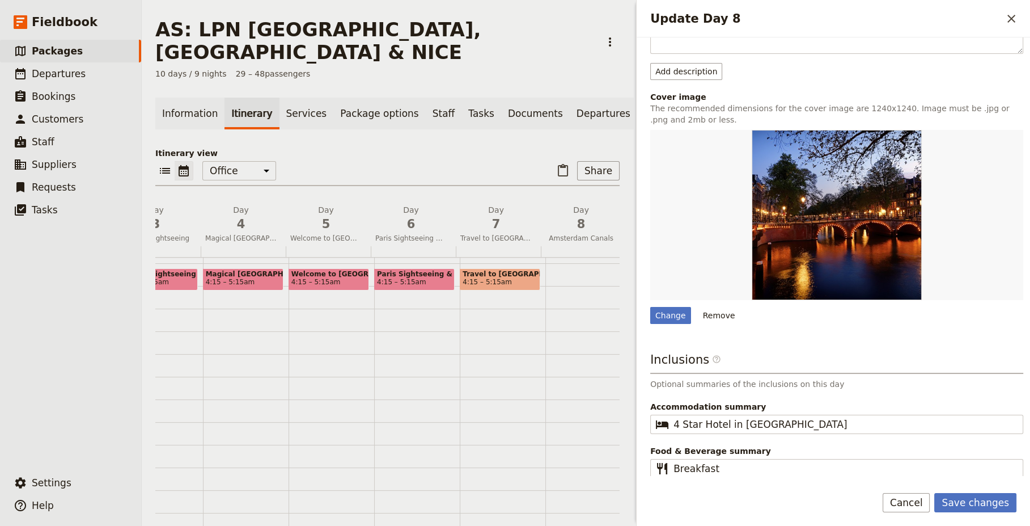
click at [797, 357] on h3 "Inclusions ​" at bounding box center [837, 362] width 373 height 23
click at [677, 319] on div "Change" at bounding box center [671, 315] width 41 height 17
click at [651, 307] on input "Change" at bounding box center [650, 306] width 1 height 1
type input "C:\fakepath\saint-paul-de-vence-1414385_640.jpg"
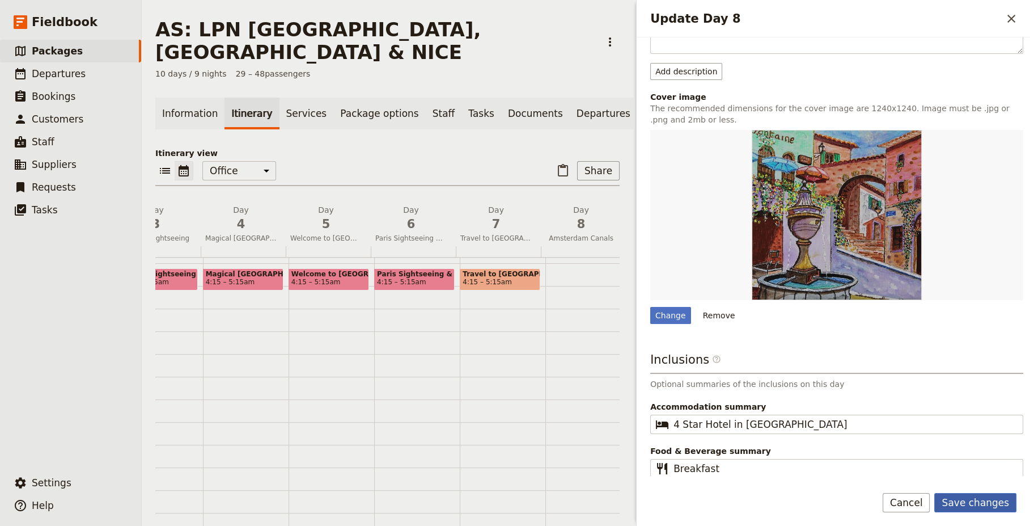
click at [989, 504] on button "Save changes" at bounding box center [976, 502] width 82 height 19
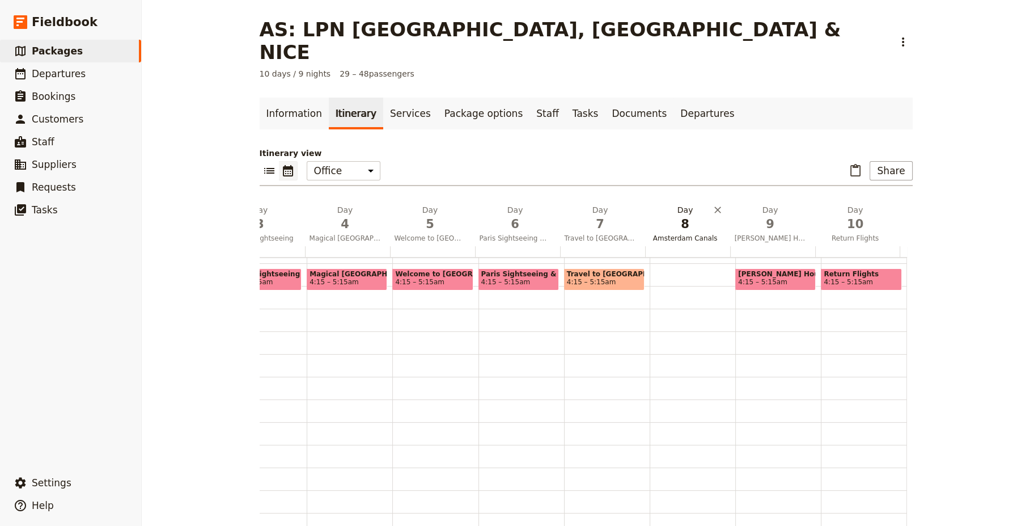
click at [686, 234] on span "Amsterdam Canals" at bounding box center [685, 238] width 81 height 9
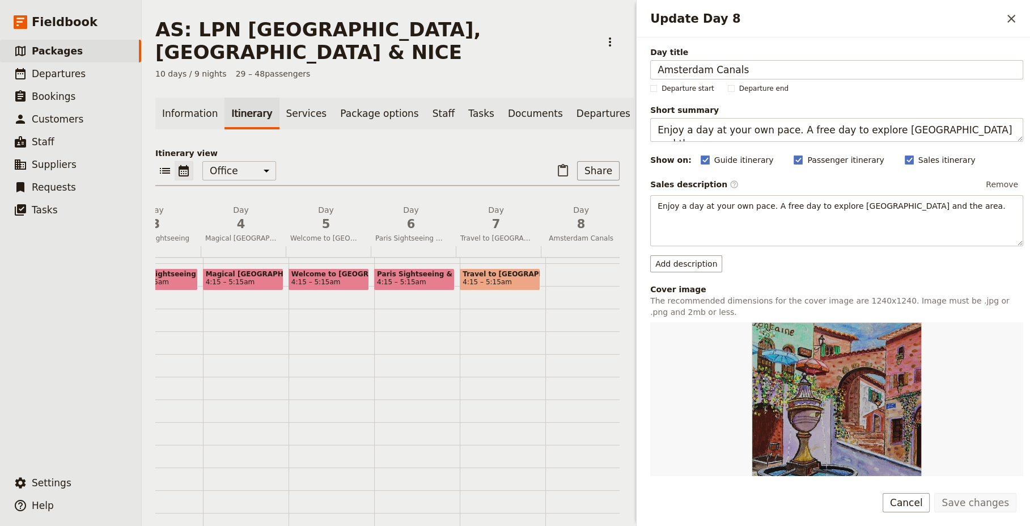
drag, startPoint x: 750, startPoint y: 73, endPoint x: 624, endPoint y: 73, distance: 125.9
click at [624, 73] on div "AS: LPN LONDON, PARIS & NICE ​ 10 days / 9 nights 29 – 48 passengers Informatio…" at bounding box center [586, 263] width 889 height 526
type input "Leisure day in Nice"
click at [998, 504] on button "Save changes" at bounding box center [976, 502] width 82 height 19
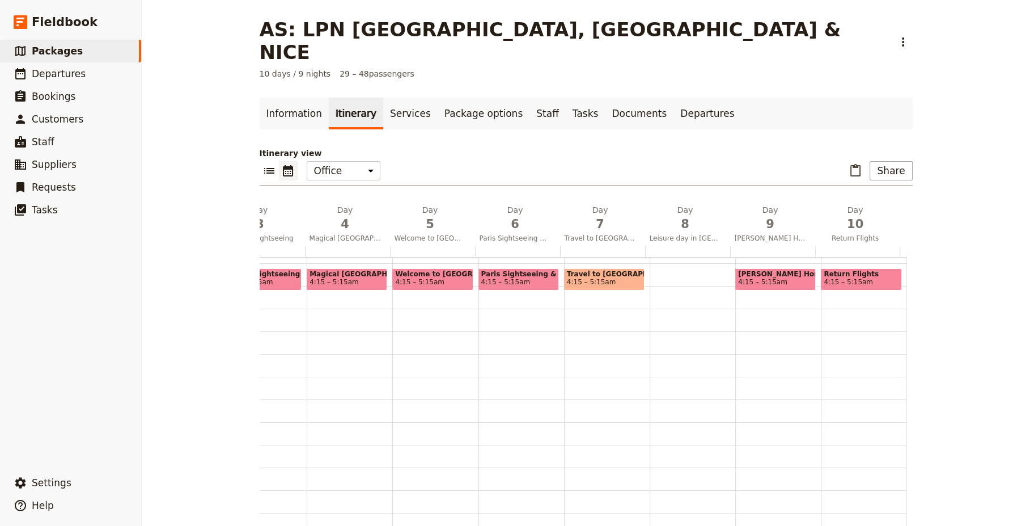
click at [592, 270] on span "Travel to Nice" at bounding box center [604, 274] width 75 height 8
select select "7"
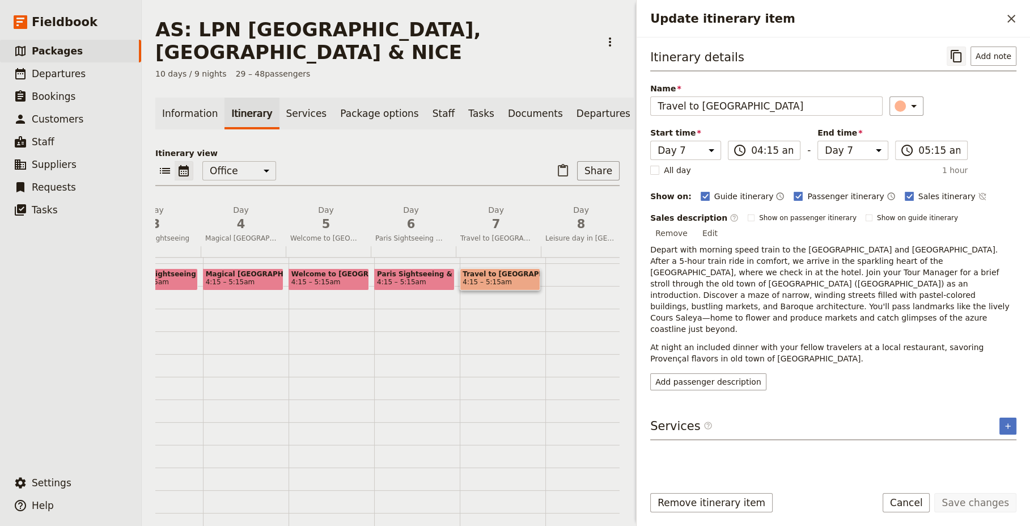
click at [959, 57] on icon "Copy itinerary item" at bounding box center [957, 56] width 14 height 14
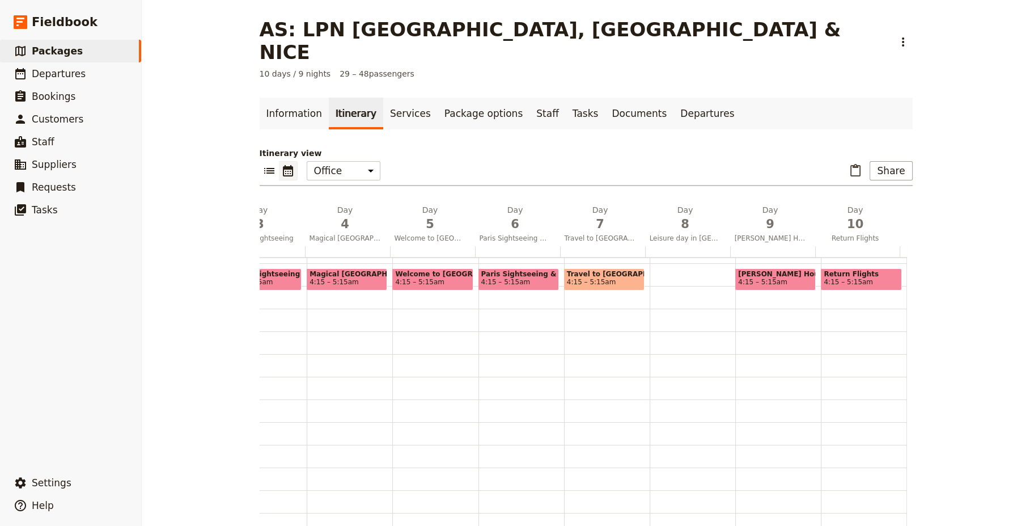
drag, startPoint x: 567, startPoint y: 253, endPoint x: 647, endPoint y: 246, distance: 79.7
drag, startPoint x: 647, startPoint y: 246, endPoint x: 636, endPoint y: 267, distance: 23.1
click at [636, 267] on div "Travel to Nice 4:15 – 5:15am" at bounding box center [607, 444] width 86 height 544
select select "7"
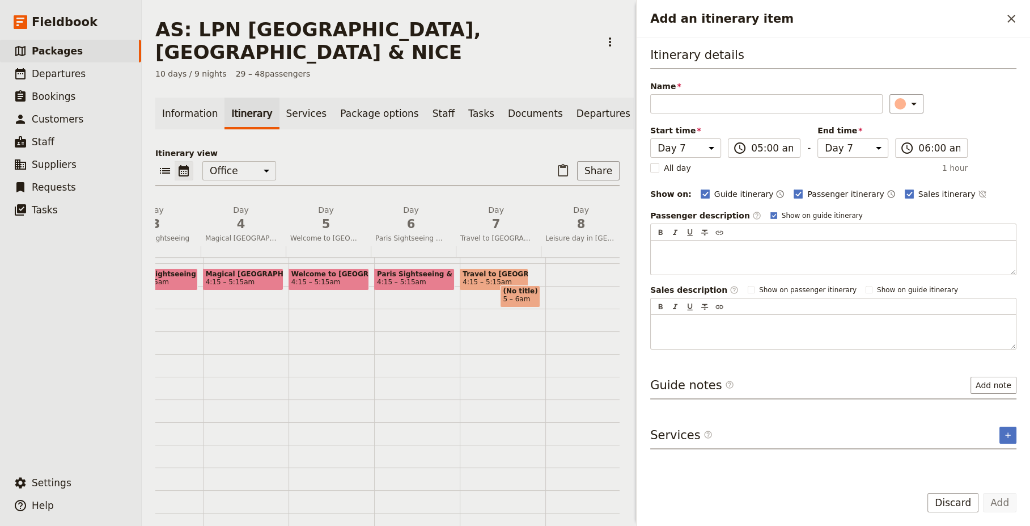
drag, startPoint x: 519, startPoint y: 272, endPoint x: 528, endPoint y: 269, distance: 9.5
click at [581, 251] on div "1 am 2 am 3 am 4 am 5 am 6 am 7 am 8 am 9 am 10 am 11 am 12 pm 1 pm 2 pm 3 pm 4…" at bounding box center [360, 444] width 886 height 544
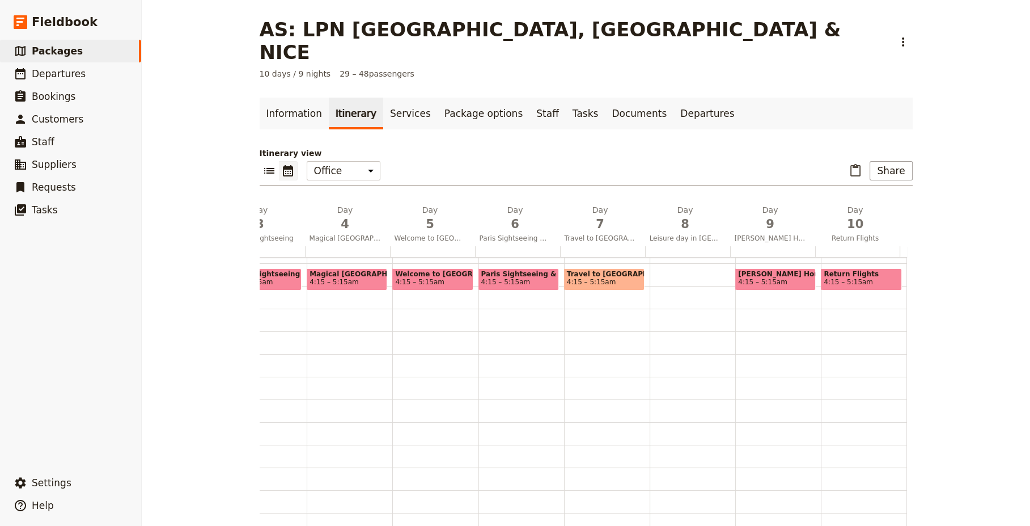
click at [658, 247] on div at bounding box center [693, 444] width 86 height 544
select select "8"
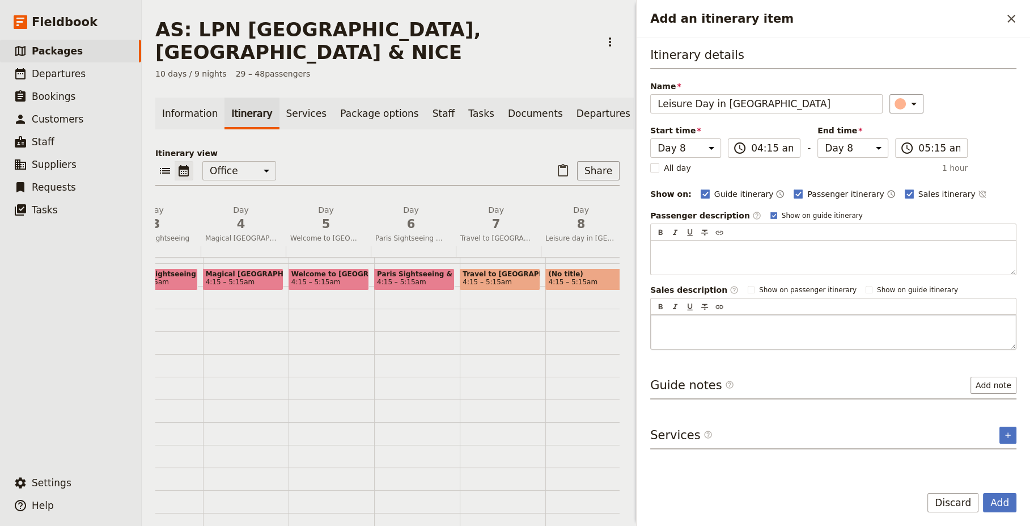
type input "Leisure Day in Nice"
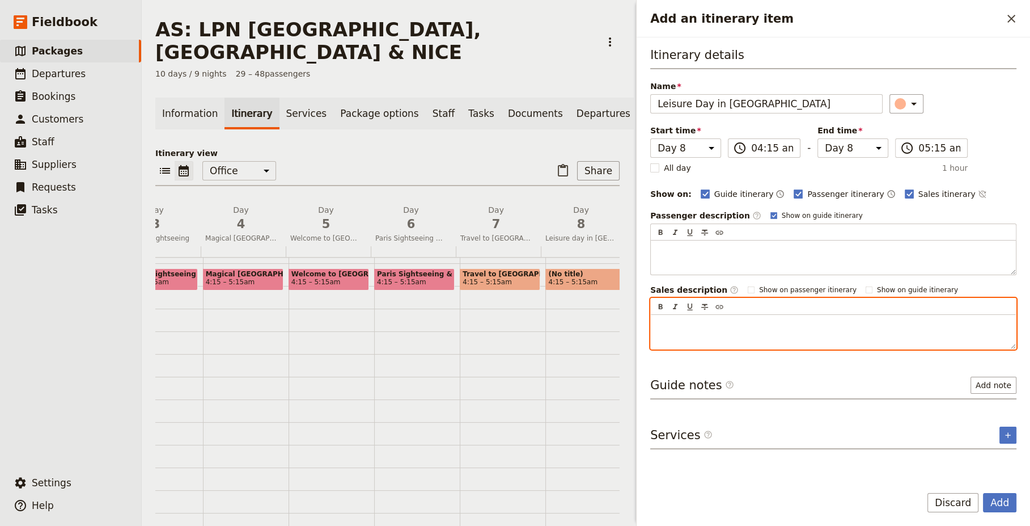
click at [736, 327] on p "Add an itinerary item" at bounding box center [834, 324] width 352 height 11
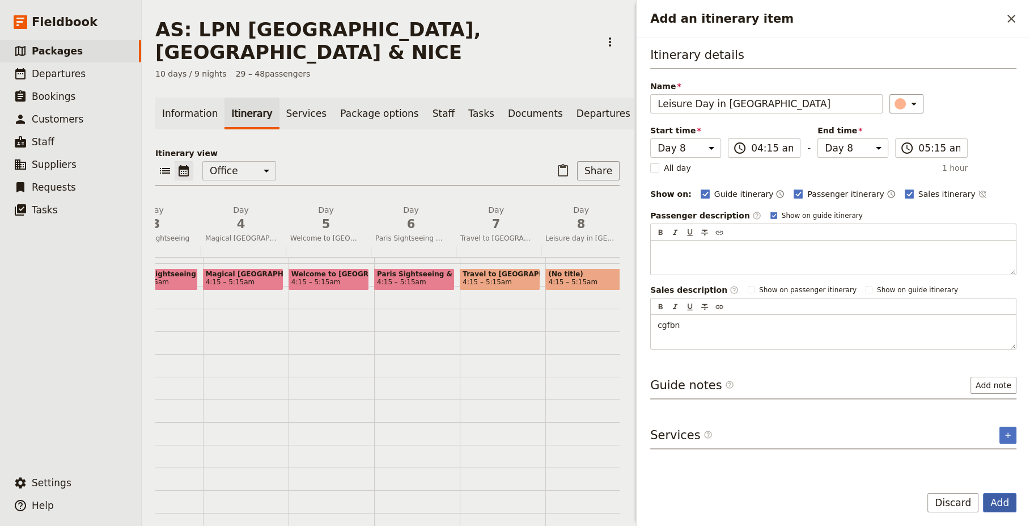
click at [1004, 499] on button "Add" at bounding box center [999, 502] width 33 height 19
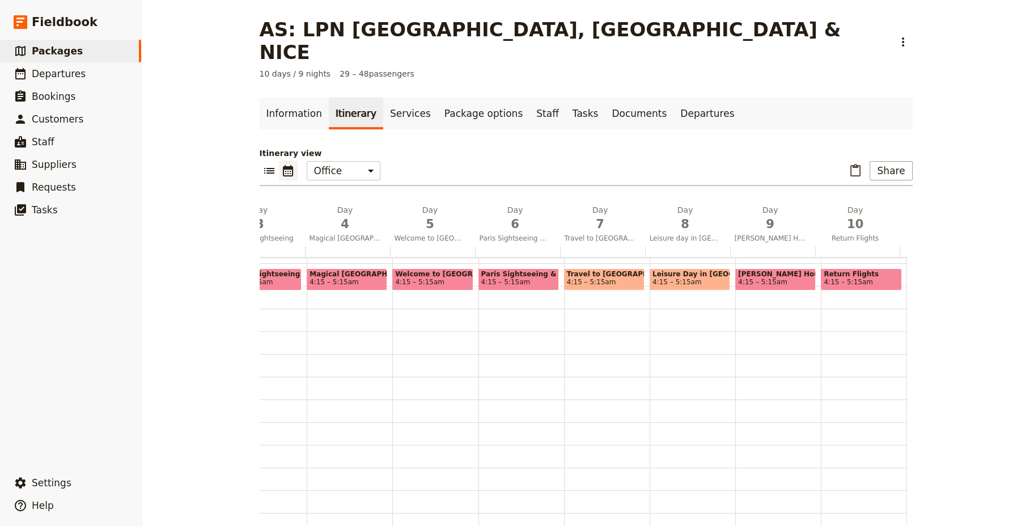
click at [676, 278] on span "4:15 – 5:15am" at bounding box center [677, 282] width 49 height 8
select select "8"
click at [762, 278] on span "4:15 – 5:15am" at bounding box center [762, 282] width 49 height 8
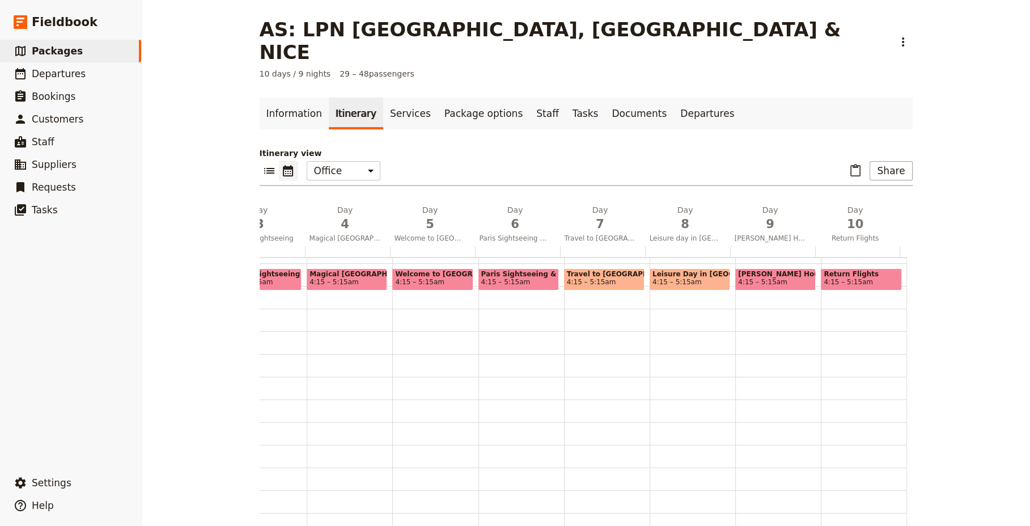
select select "9"
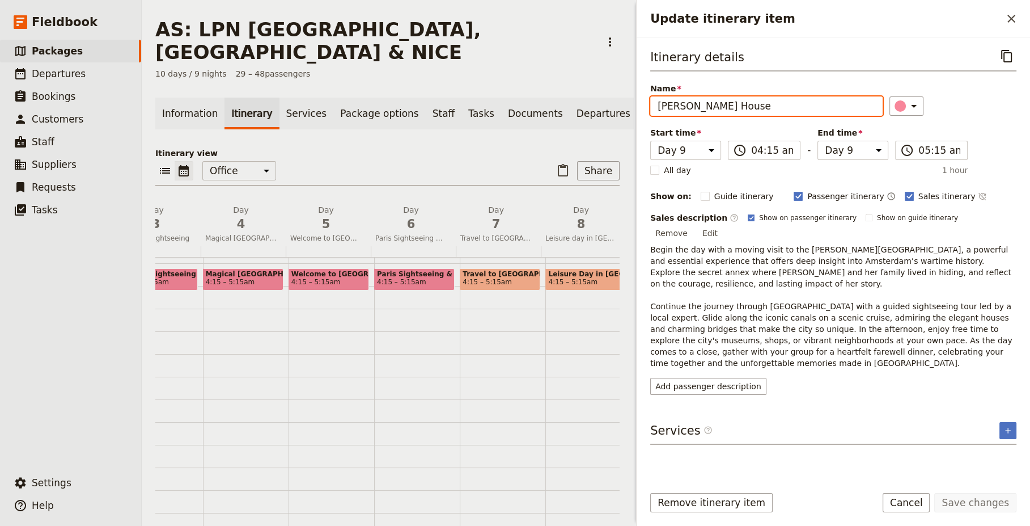
drag, startPoint x: 742, startPoint y: 105, endPoint x: 602, endPoint y: 104, distance: 140.7
click at [602, 104] on div "AS: LPN LONDON, PARIS & NICE ​ 10 days / 9 nights 29 – 48 passengers Informatio…" at bounding box center [586, 263] width 889 height 526
drag, startPoint x: 675, startPoint y: 107, endPoint x: 667, endPoint y: 107, distance: 7.9
click at [667, 107] on input "MOnaco & Villefranche" at bounding box center [767, 105] width 233 height 19
type input "Monaco & [GEOGRAPHIC_DATA]"
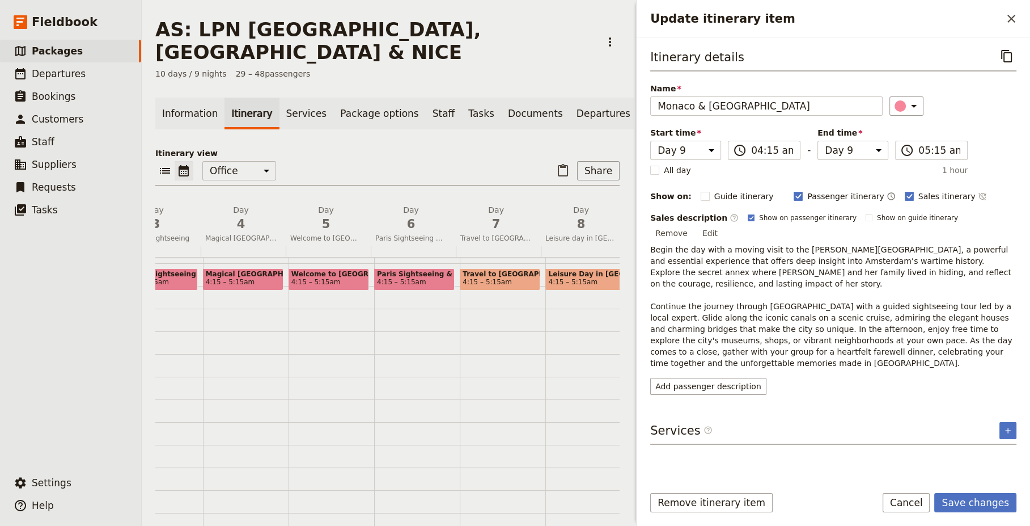
click at [723, 225] on button "Edit" at bounding box center [711, 233] width 26 height 17
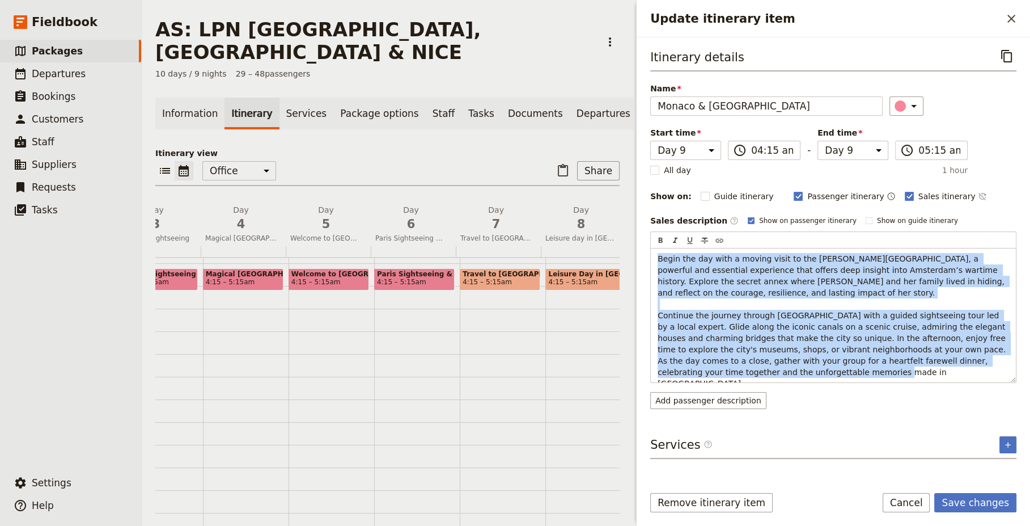
drag, startPoint x: 730, startPoint y: 370, endPoint x: 640, endPoint y: 242, distance: 157.2
click at [640, 242] on div "Itinerary details ​ Name Monaco & Villefranche ​ Start time Day 1 Day 2 Day 3 D…" at bounding box center [834, 256] width 394 height 438
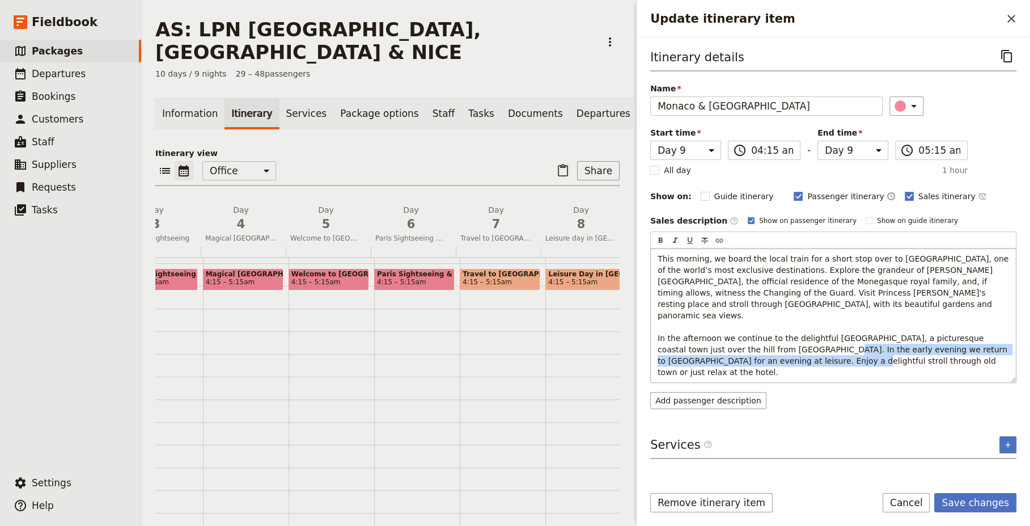
drag, startPoint x: 887, startPoint y: 338, endPoint x: 975, endPoint y: 348, distance: 89.0
click at [975, 348] on p "This morning, we board the local train for a short stop over to Monaco, one of …" at bounding box center [834, 315] width 352 height 125
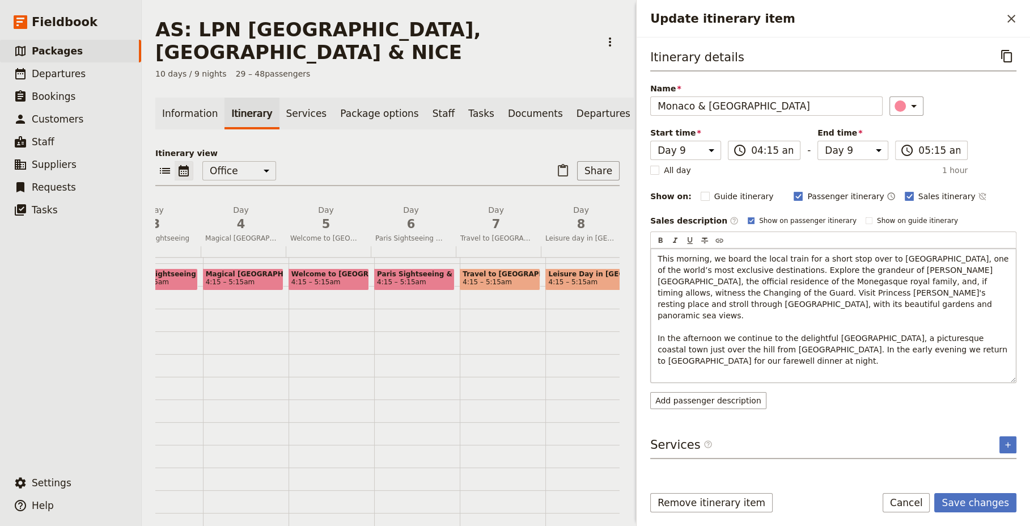
click at [706, 358] on div "This morning, we board the local train for a short stop over to Monaco, one of …" at bounding box center [833, 315] width 365 height 134
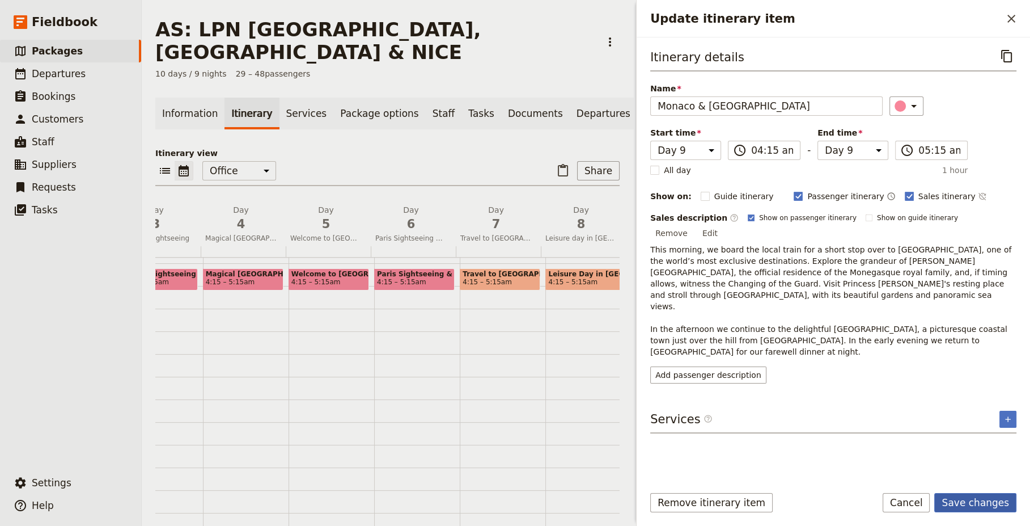
click at [983, 506] on button "Save changes" at bounding box center [976, 502] width 82 height 19
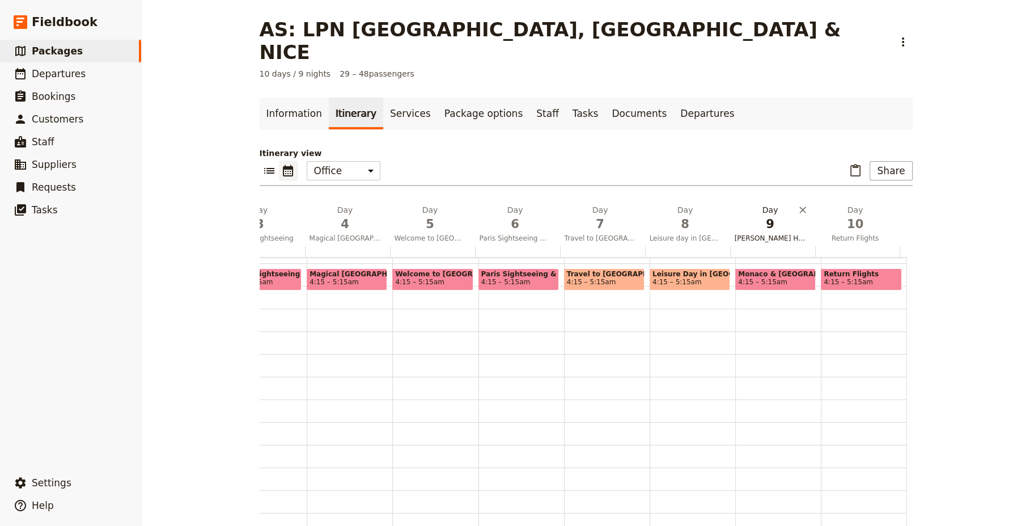
click at [767, 216] on span "9" at bounding box center [770, 224] width 71 height 17
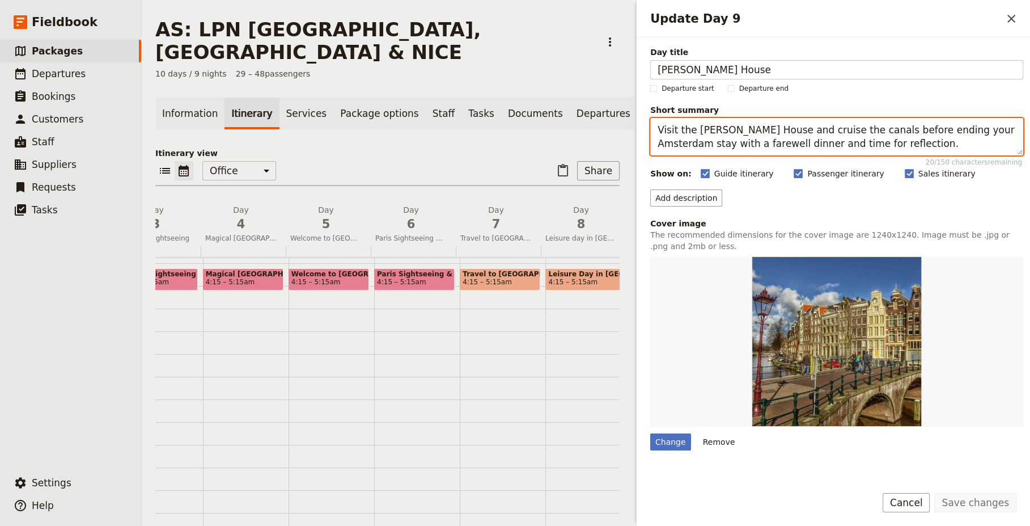
drag, startPoint x: 875, startPoint y: 144, endPoint x: 642, endPoint y: 131, distance: 232.9
click at [642, 131] on div "Day title Anne Frank House Departure start Departure end Short summary Visit th…" at bounding box center [834, 256] width 394 height 438
paste textarea "Travel to Monaco, visiting the Princess Grace Cathedral, the Castle, and the fa…"
type textarea "Travel to Monaco, visiting the Princess Grace Cathedral, the Castle, and the fa…"
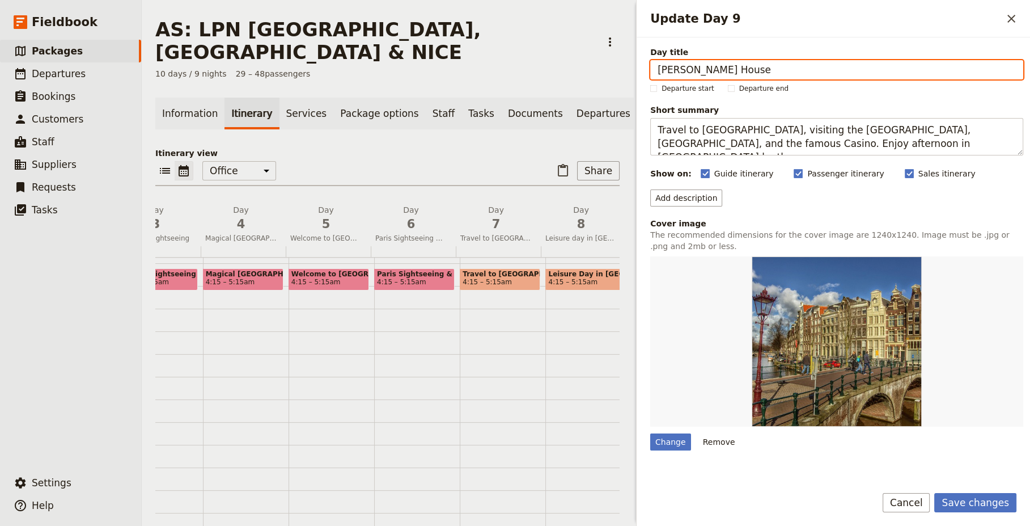
drag, startPoint x: 740, startPoint y: 67, endPoint x: 614, endPoint y: 65, distance: 126.5
click at [614, 65] on div "AS: LPN LONDON, PARIS & NICE ​ 10 days / 9 nights 29 – 48 passengers Informatio…" at bounding box center [586, 263] width 889 height 526
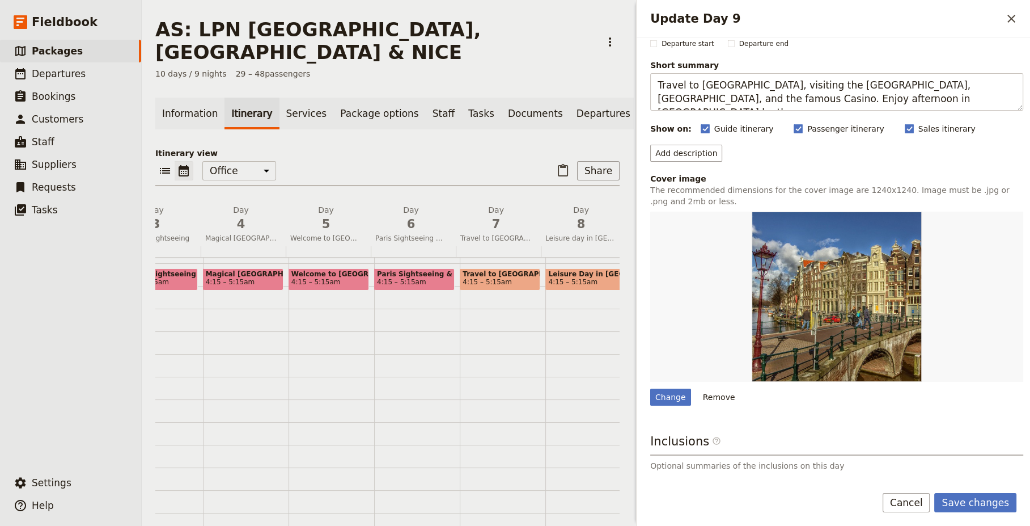
scroll to position [45, 0]
type input "Monaco & [GEOGRAPHIC_DATA]"
click at [672, 397] on div "Change" at bounding box center [671, 396] width 41 height 17
click at [651, 388] on input "Change" at bounding box center [650, 387] width 1 height 1
type input "C:\fakepath\sea-4155735_640.jpg"
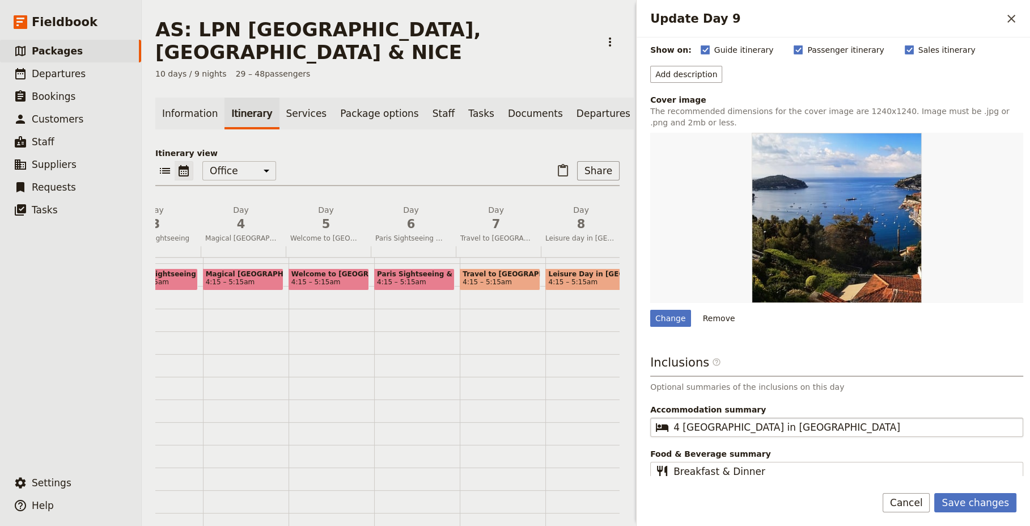
scroll to position [127, 0]
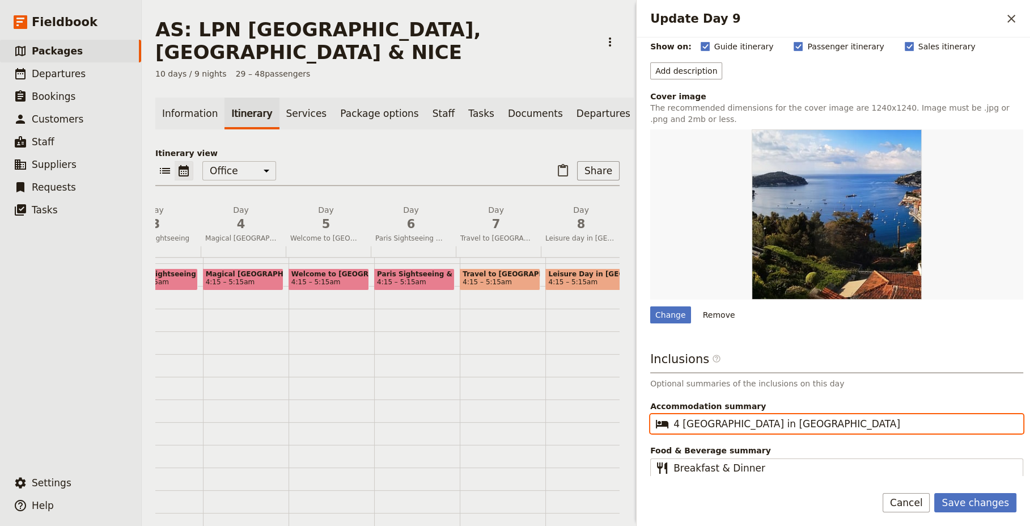
drag, startPoint x: 796, startPoint y: 420, endPoint x: 738, endPoint y: 420, distance: 57.9
click at [738, 420] on input "4 Star Hotel in Amsterdam" at bounding box center [845, 424] width 343 height 14
type input "4 Star Hotel in Nice"
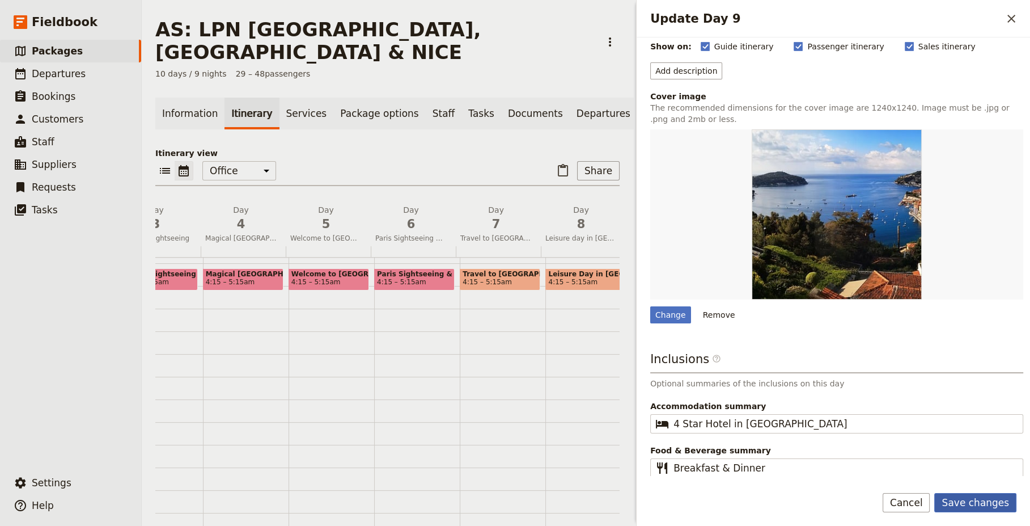
click at [969, 500] on button "Save changes" at bounding box center [976, 502] width 82 height 19
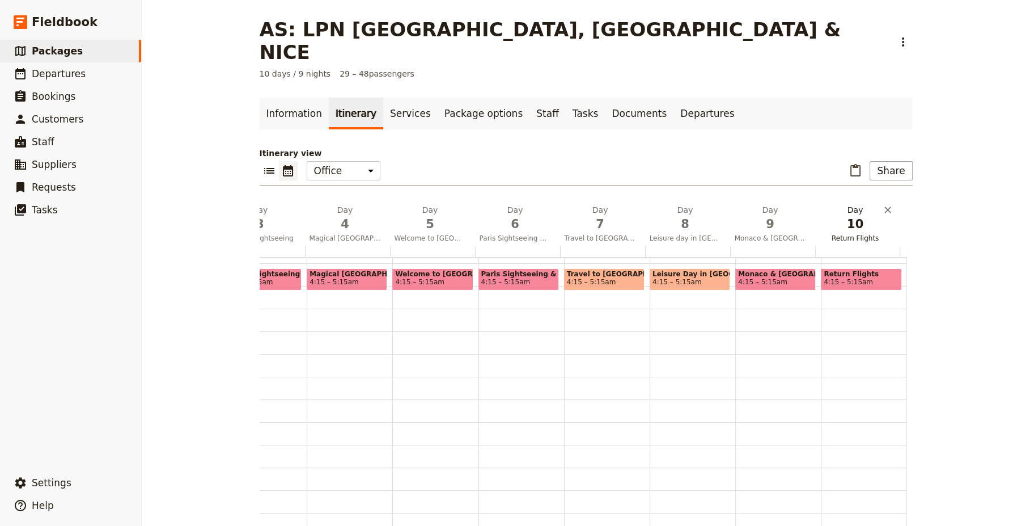
click at [853, 234] on span "Return Flights" at bounding box center [856, 238] width 81 height 9
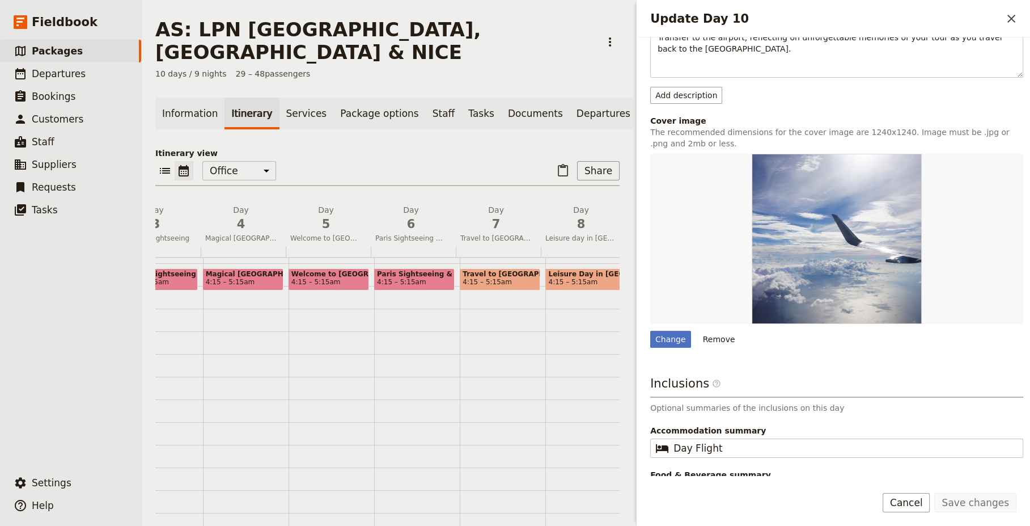
scroll to position [206, 0]
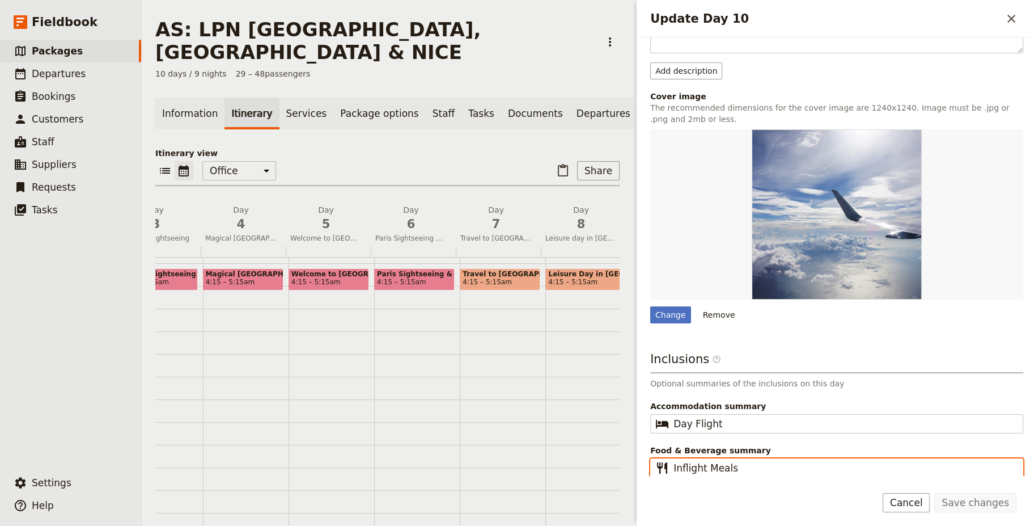
click at [819, 467] on input "Inflight Meals" at bounding box center [845, 468] width 343 height 14
type input "Inflight Meals"
click at [976, 504] on button "Save changes" at bounding box center [976, 502] width 82 height 19
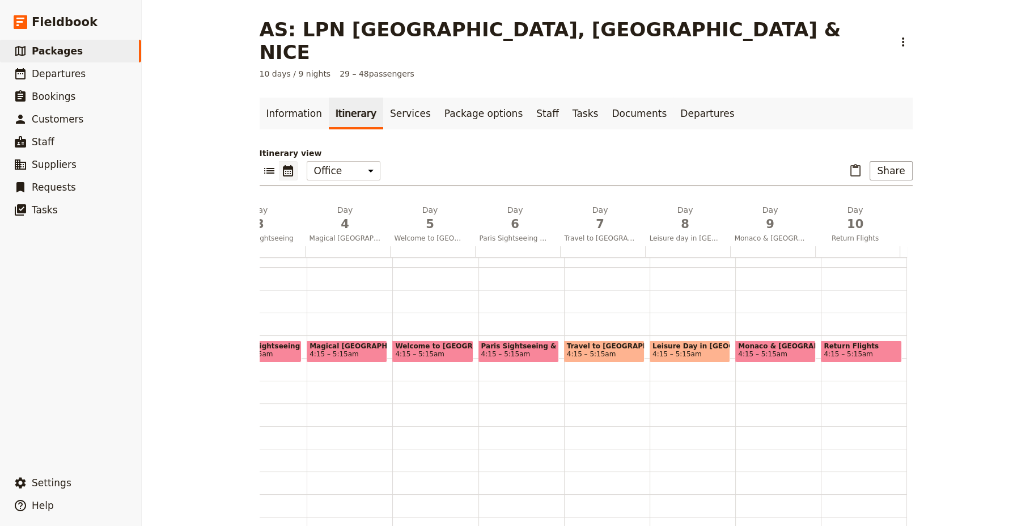
scroll to position [0, 0]
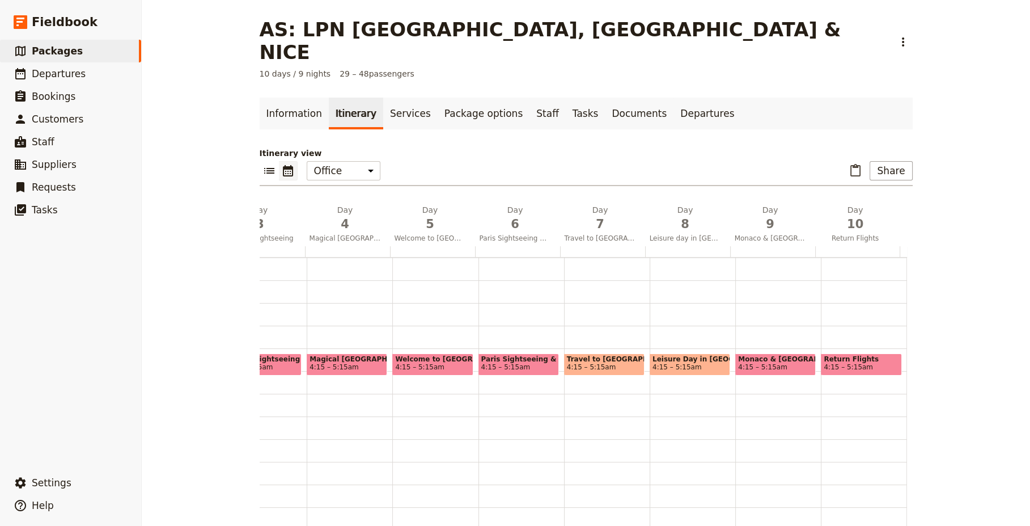
click at [835, 363] on span "4:15 – 5:15am" at bounding box center [848, 367] width 49 height 8
select select "10"
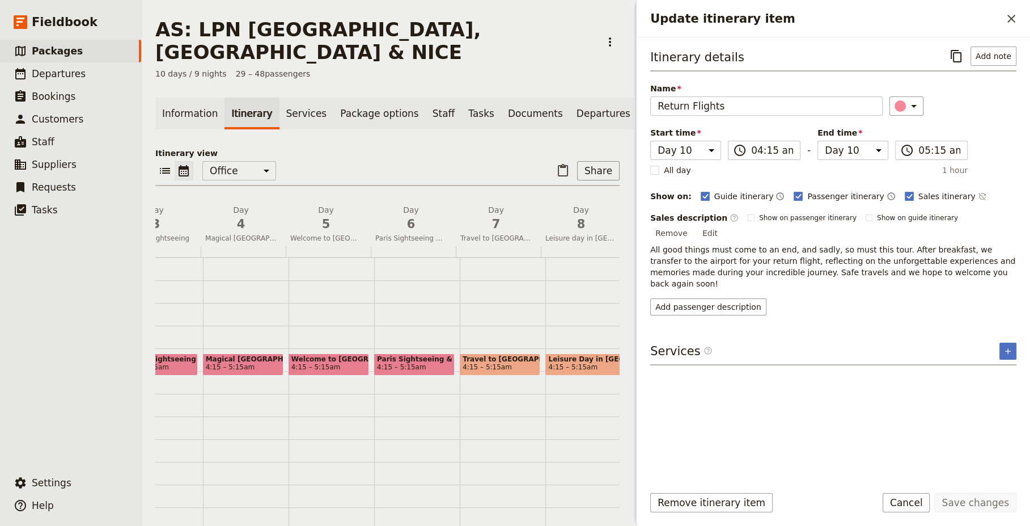
click at [509, 119] on div "Information Itinerary Services Package options Staff Tasks Documents Departures…" at bounding box center [387, 316] width 464 height 436
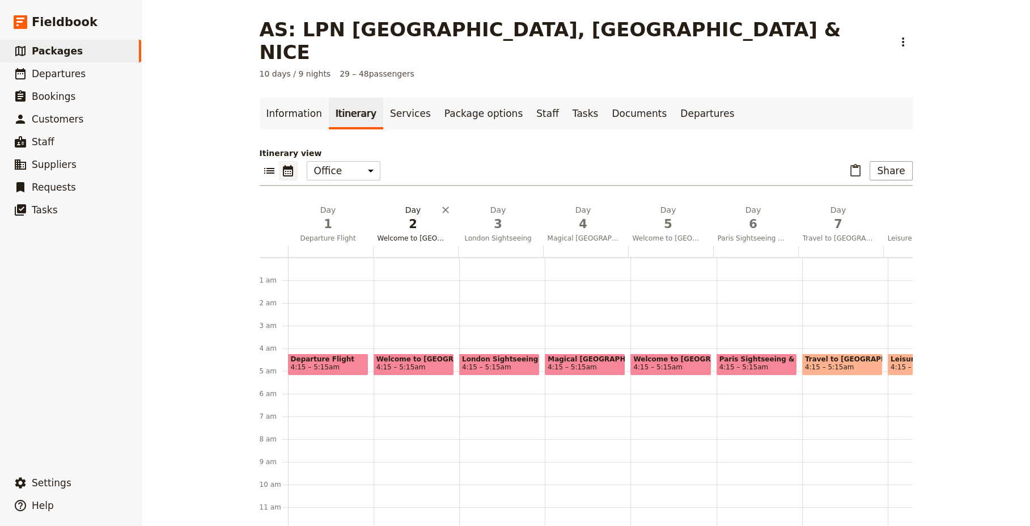
click at [411, 216] on span "2" at bounding box center [413, 224] width 71 height 17
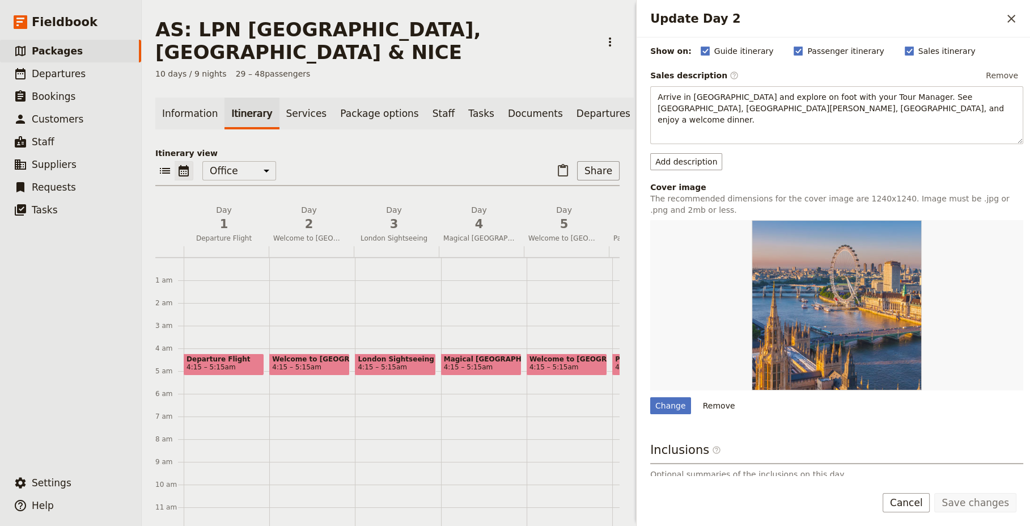
scroll to position [206, 0]
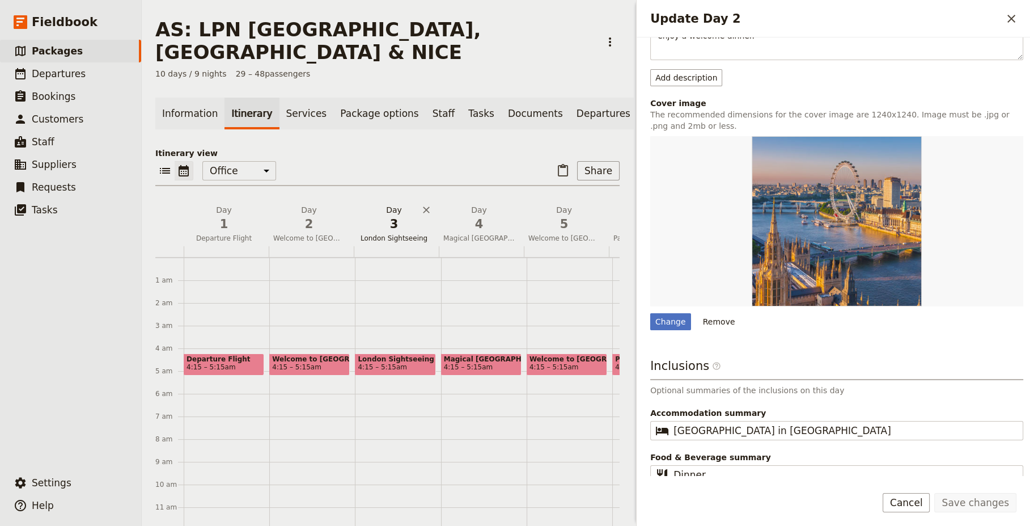
click at [391, 216] on span "3" at bounding box center [393, 224] width 71 height 17
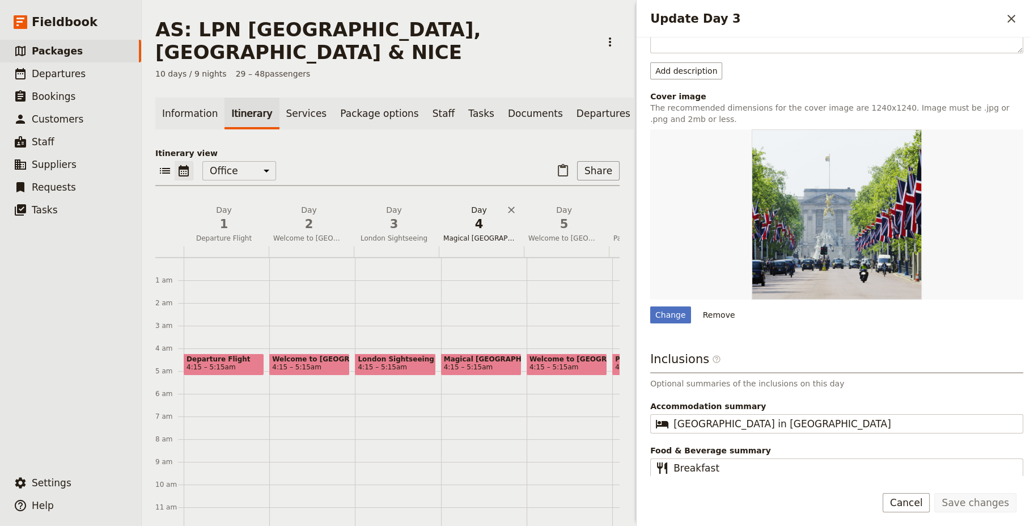
click at [482, 216] on span "4" at bounding box center [479, 224] width 71 height 17
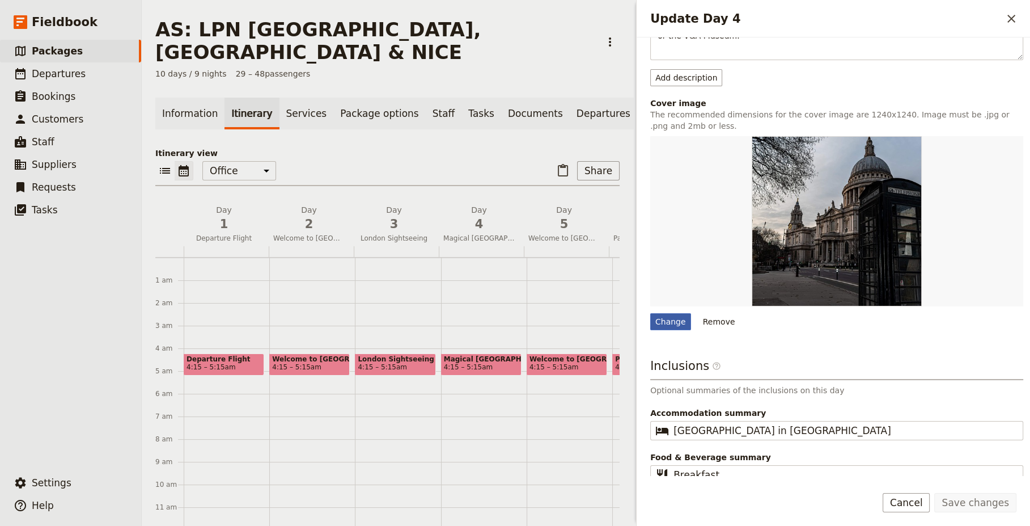
click at [674, 316] on div "Change" at bounding box center [671, 321] width 41 height 17
click at [651, 313] on input "Change" at bounding box center [650, 312] width 1 height 1
click at [677, 315] on div "Change" at bounding box center [671, 321] width 41 height 17
click at [651, 313] on input "Change" at bounding box center [650, 312] width 1 height 1
type input "C:\fakepath\palace-530055_640.jpg"
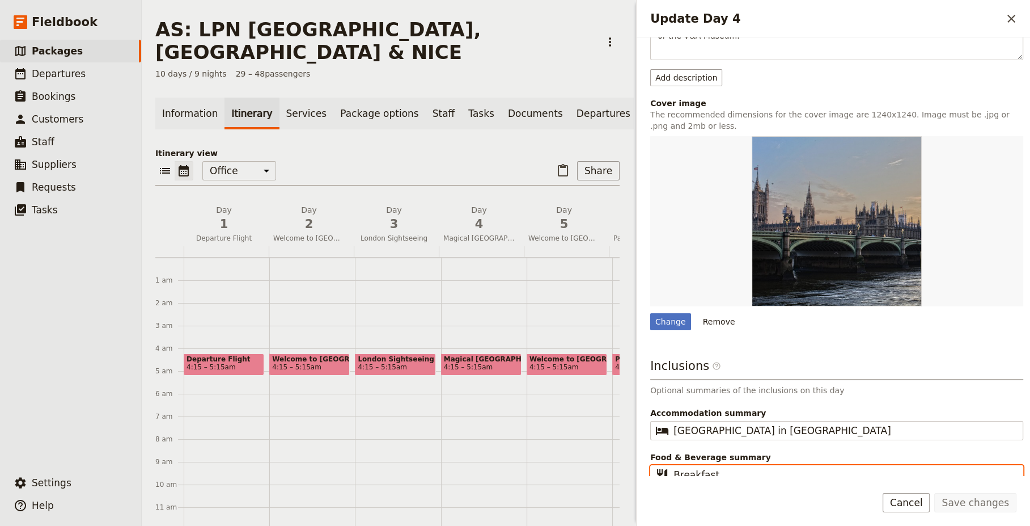
click at [792, 468] on input "Breakfast" at bounding box center [845, 475] width 343 height 14
type input "Breakfast"
click at [966, 506] on button "Save changes" at bounding box center [976, 502] width 82 height 19
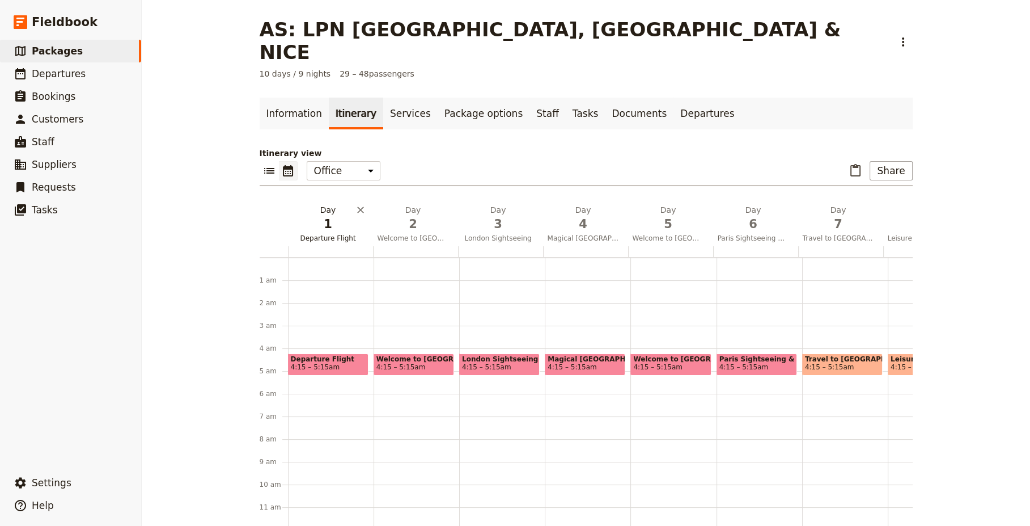
click at [333, 234] on span "Departure Flight" at bounding box center [328, 238] width 81 height 9
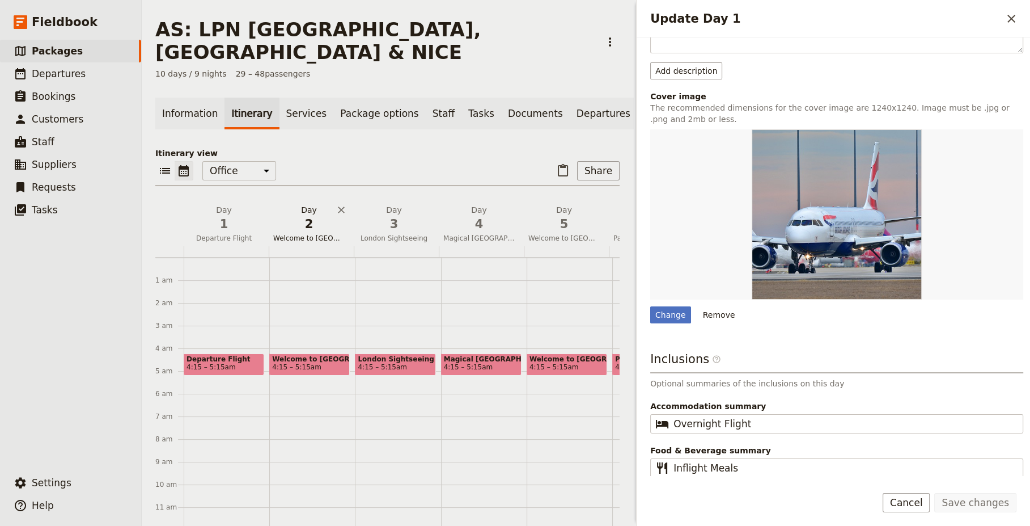
click at [314, 234] on span "Welcome to London" at bounding box center [309, 238] width 81 height 9
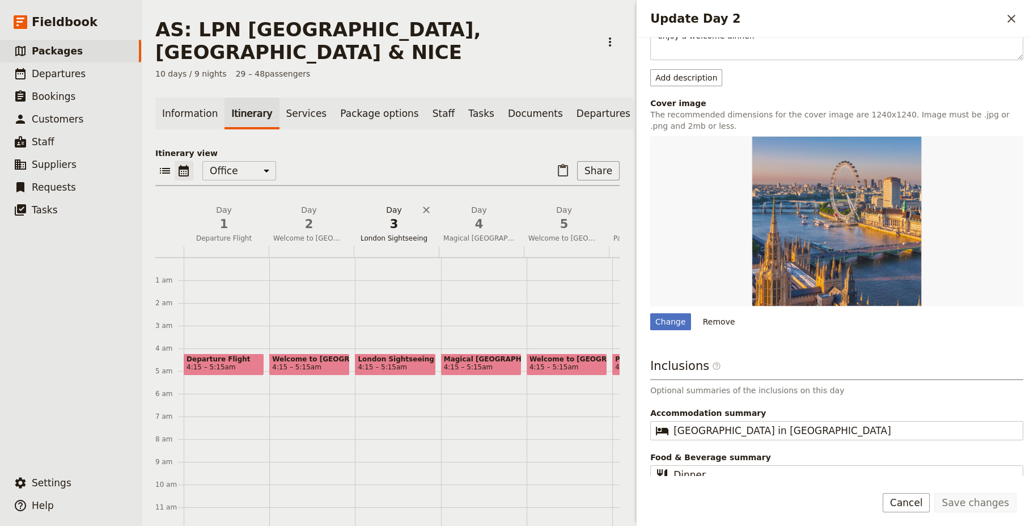
click at [390, 209] on button "Day 3 London Sightseeing" at bounding box center [396, 225] width 85 height 42
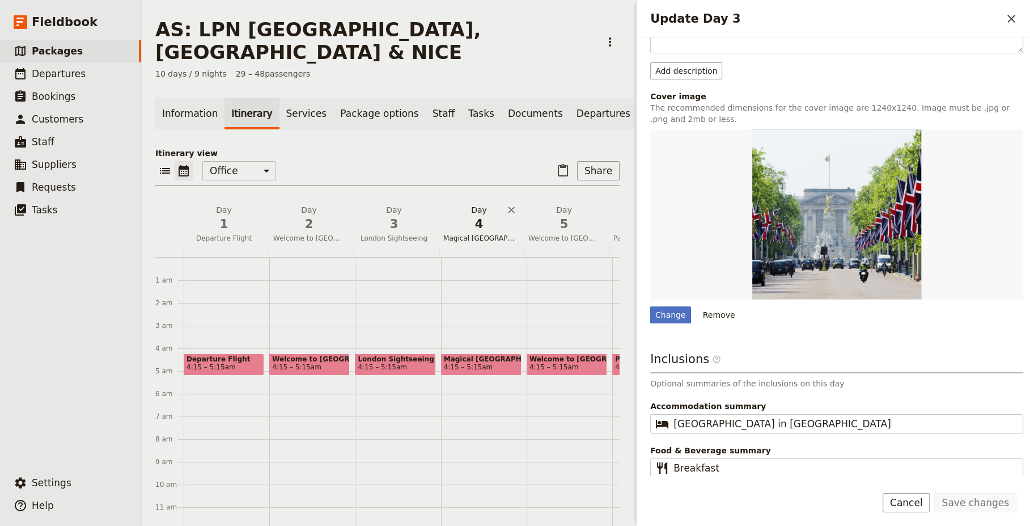
click at [482, 234] on span "Magical London" at bounding box center [479, 238] width 81 height 9
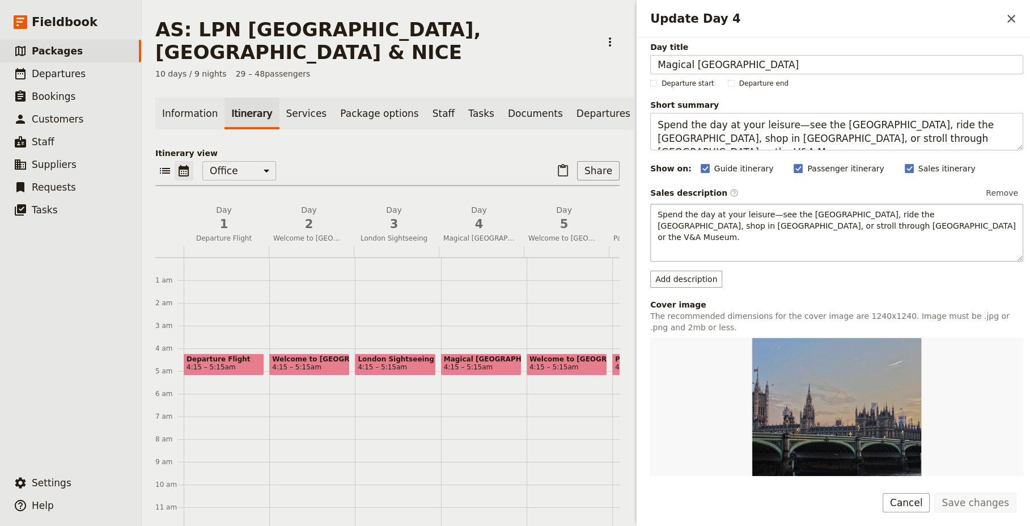
scroll to position [0, 0]
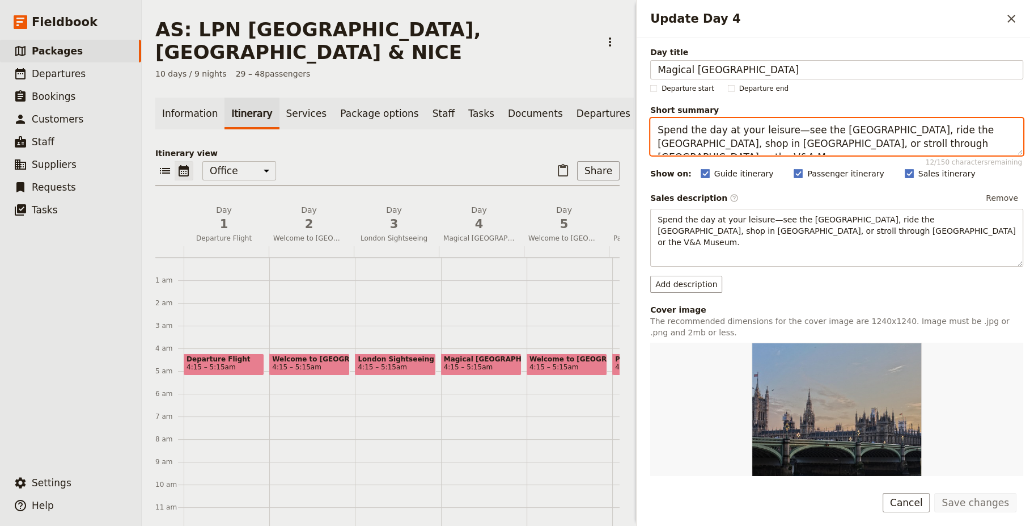
drag, startPoint x: 792, startPoint y: 129, endPoint x: 784, endPoint y: 132, distance: 8.8
click at [784, 132] on textarea "Spend the day at your leisure—see the Tower of London, ride the London Eye, sho…" at bounding box center [837, 136] width 373 height 37
type textarea "Spend the day at your leisure, see the Tower of London, ride the London Eye, sh…"
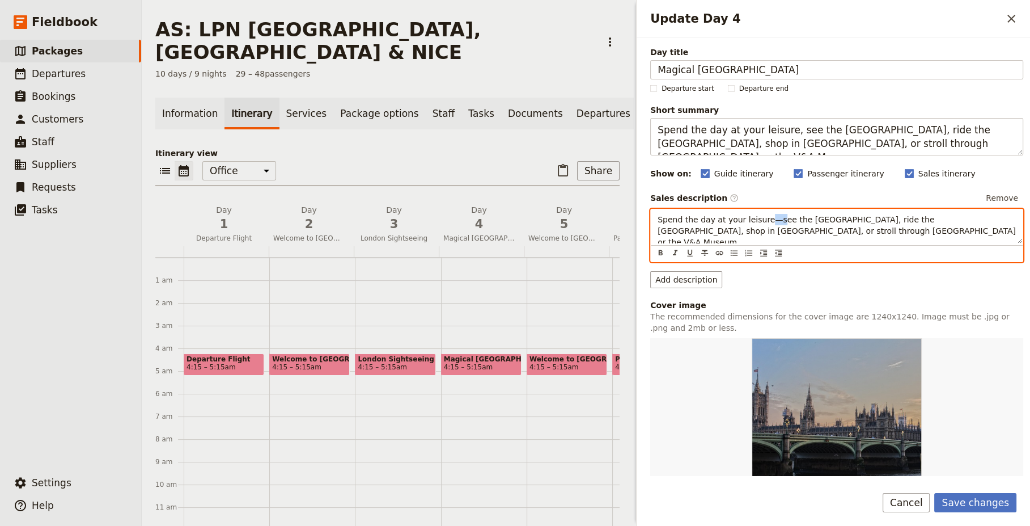
drag, startPoint x: 767, startPoint y: 217, endPoint x: 760, endPoint y: 218, distance: 7.4
click at [760, 218] on span "Spend the day at your leisure—see the Tower of London, ride the London Eye, sho…" at bounding box center [838, 231] width 361 height 32
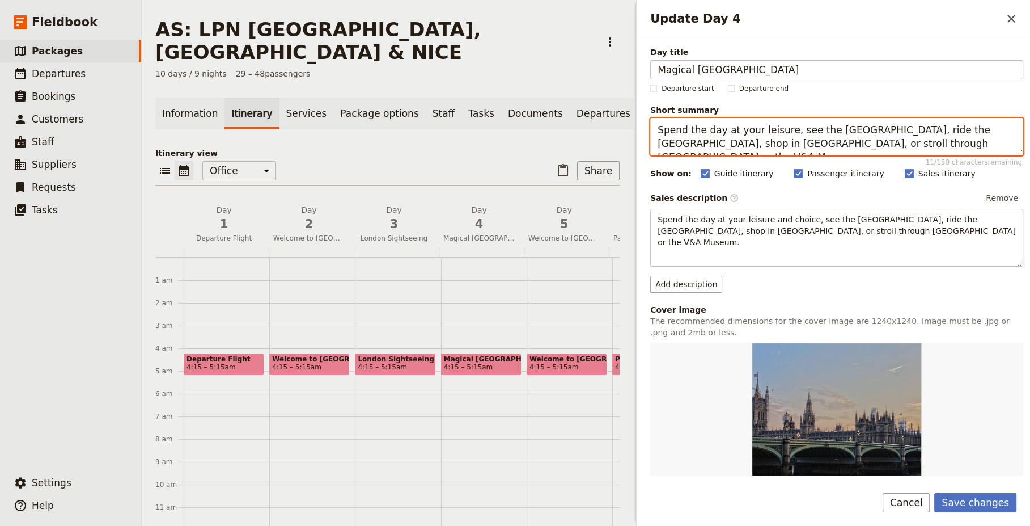
click at [782, 130] on textarea "Spend the day at your leisure, see the Tower of London, ride the London Eye, sh…" at bounding box center [837, 136] width 373 height 37
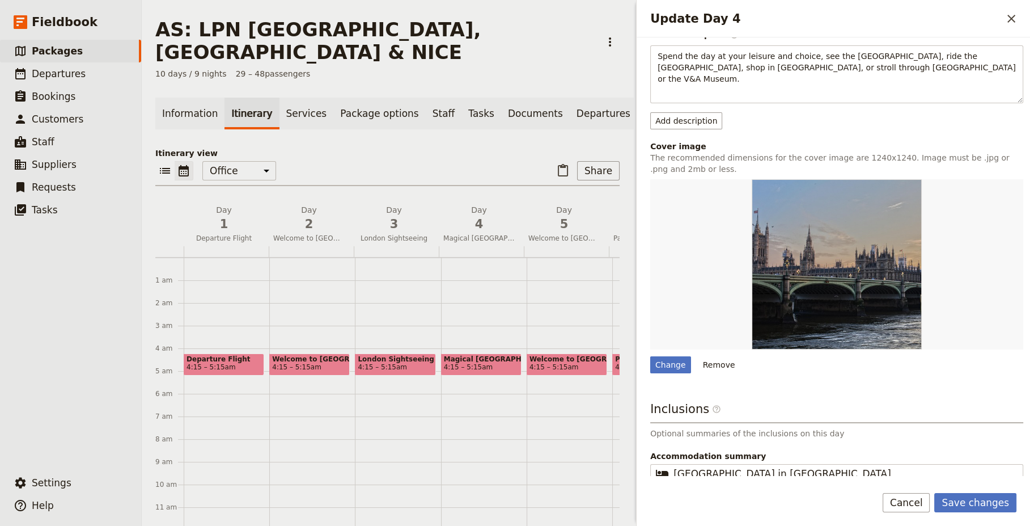
scroll to position [163, 0]
type textarea "Spend the day at your leisure and choice, see the Tower of London, ride the Lon…"
click at [676, 356] on div "Change" at bounding box center [671, 364] width 41 height 17
click at [676, 358] on div "Change" at bounding box center [671, 364] width 41 height 17
click at [651, 356] on input "Change" at bounding box center [650, 356] width 1 height 1
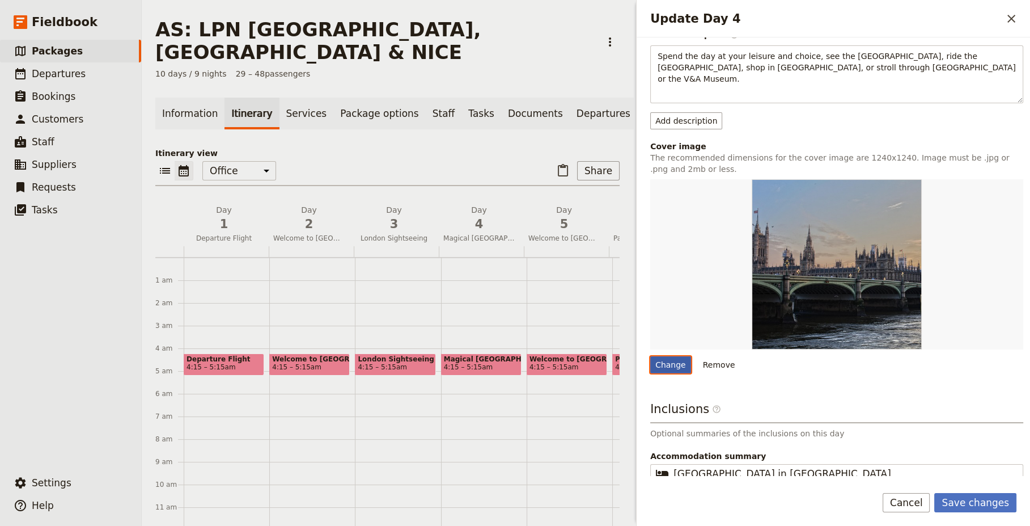
type input "C:\fakepath\thames-541456_640.jpg"
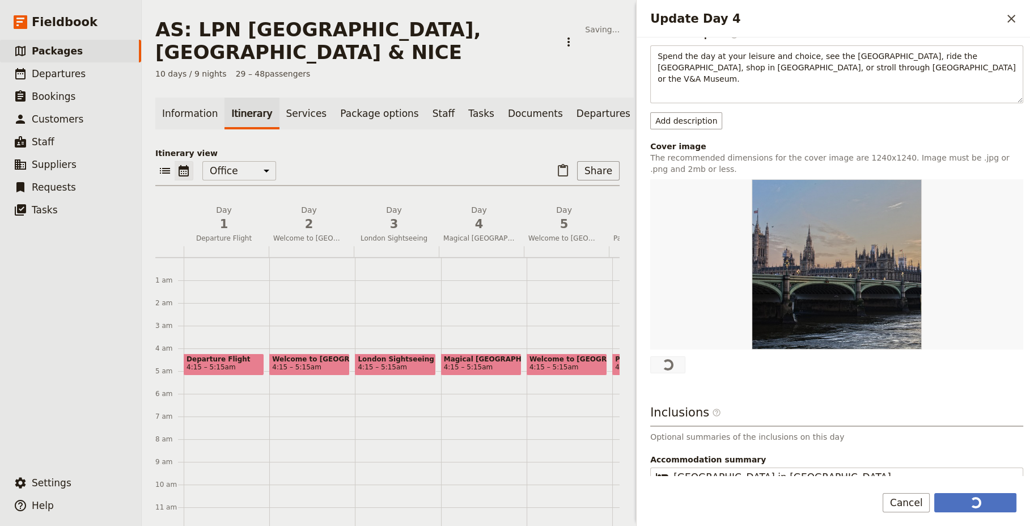
scroll to position [0, 0]
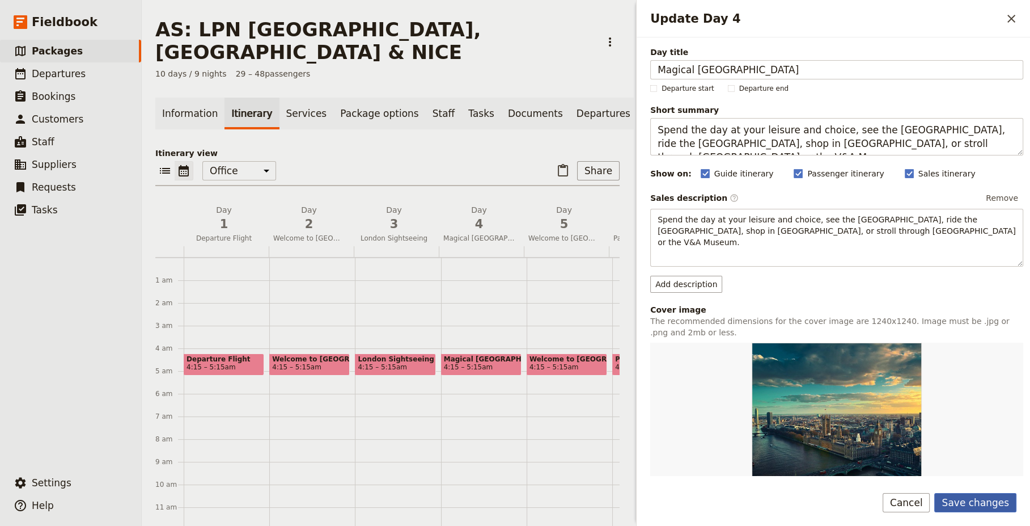
click at [978, 498] on button "Save changes" at bounding box center [976, 502] width 82 height 19
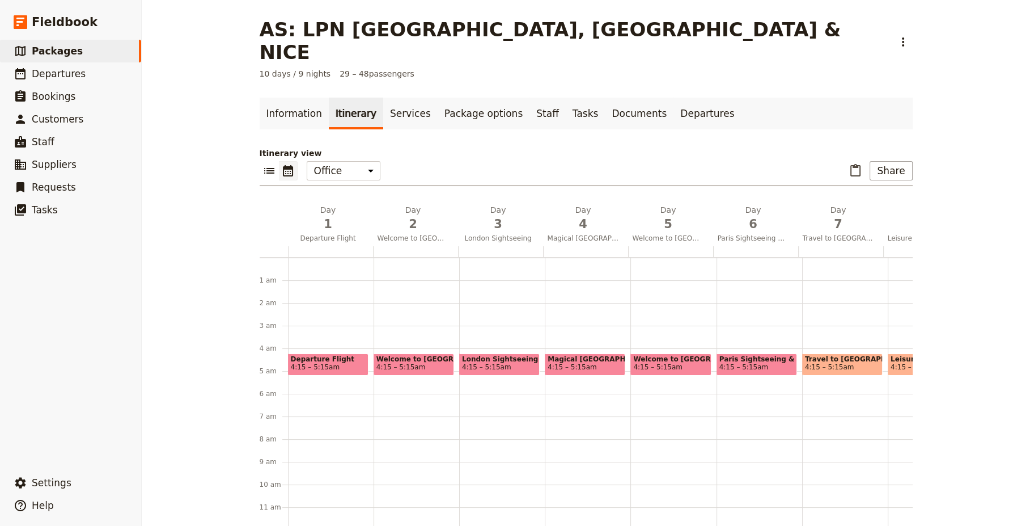
click at [415, 355] on span "Welcome to London" at bounding box center [414, 359] width 75 height 8
select select "2"
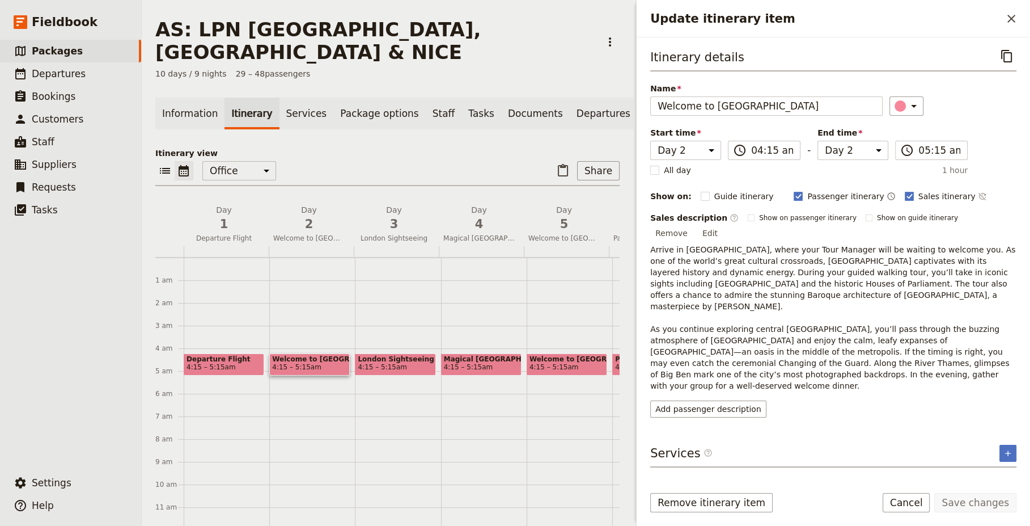
click at [987, 247] on span "Arrive in London, where your Tour Manager will be waiting to welcome you. As on…" at bounding box center [835, 317] width 368 height 145
click at [989, 247] on span "Arrive in London, where your Tour Manager will be waiting to welcome you. As on…" at bounding box center [835, 317] width 368 height 145
click at [723, 225] on button "Edit" at bounding box center [711, 233] width 26 height 17
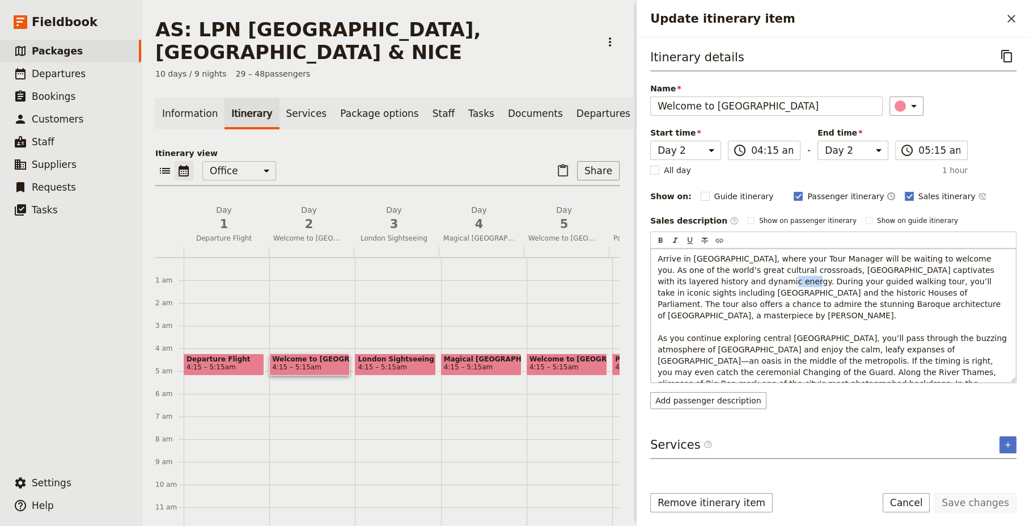
drag, startPoint x: 677, startPoint y: 282, endPoint x: 699, endPoint y: 281, distance: 21.6
click at [699, 281] on span "Arrive in London, where your Tour Manager will be waiting to welcome you. As on…" at bounding box center [834, 326] width 352 height 145
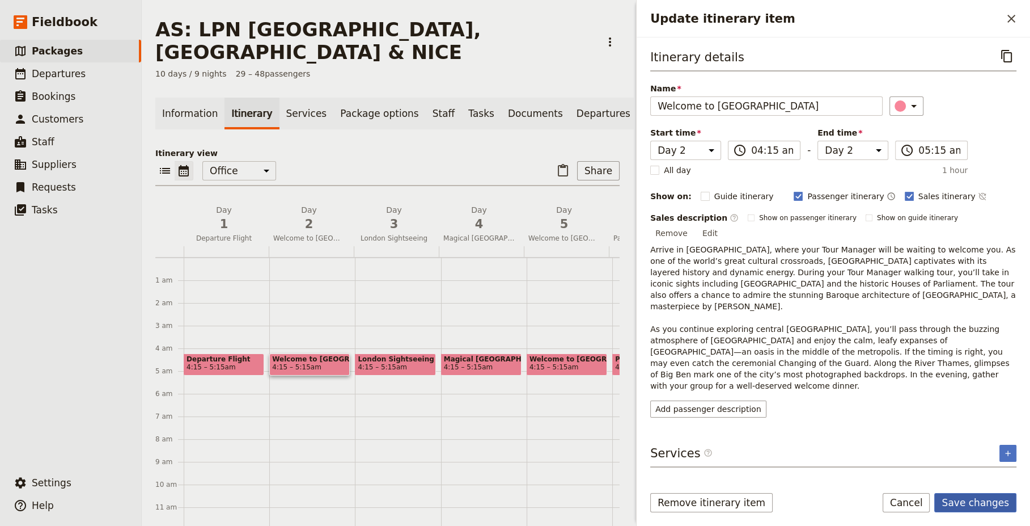
click at [987, 504] on button "Save changes" at bounding box center [976, 502] width 82 height 19
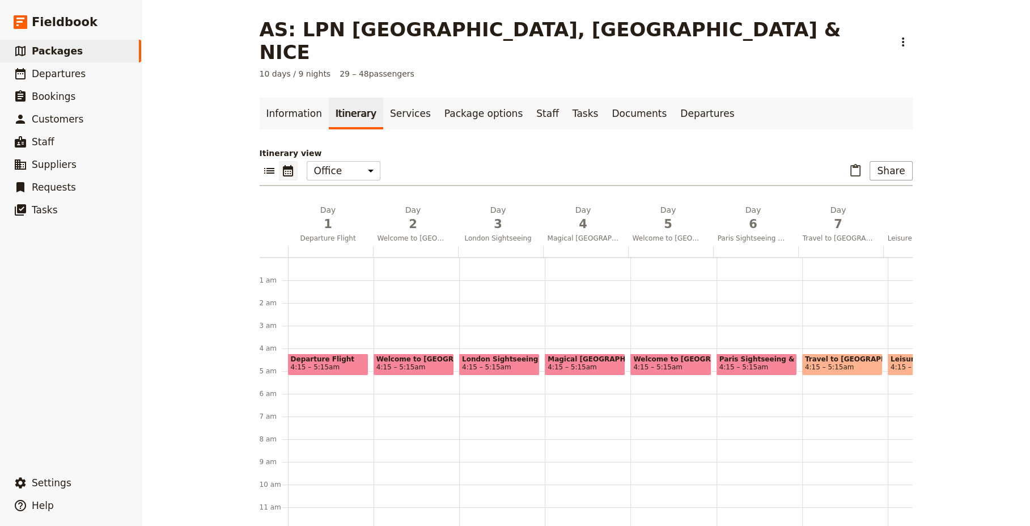
click at [502, 355] on span "London Sightseeing" at bounding box center [499, 359] width 75 height 8
select select "3"
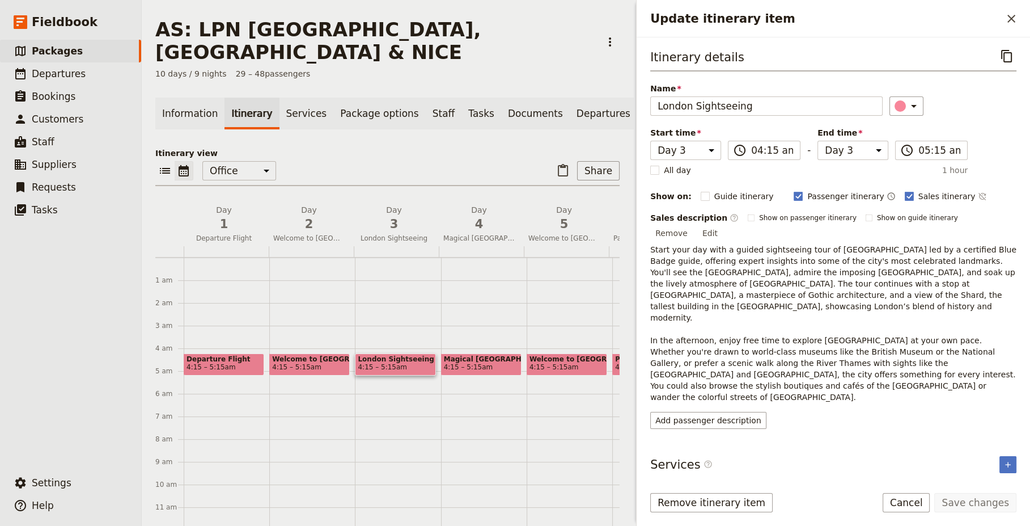
click at [480, 355] on span "Magical London" at bounding box center [481, 359] width 75 height 8
select select "4"
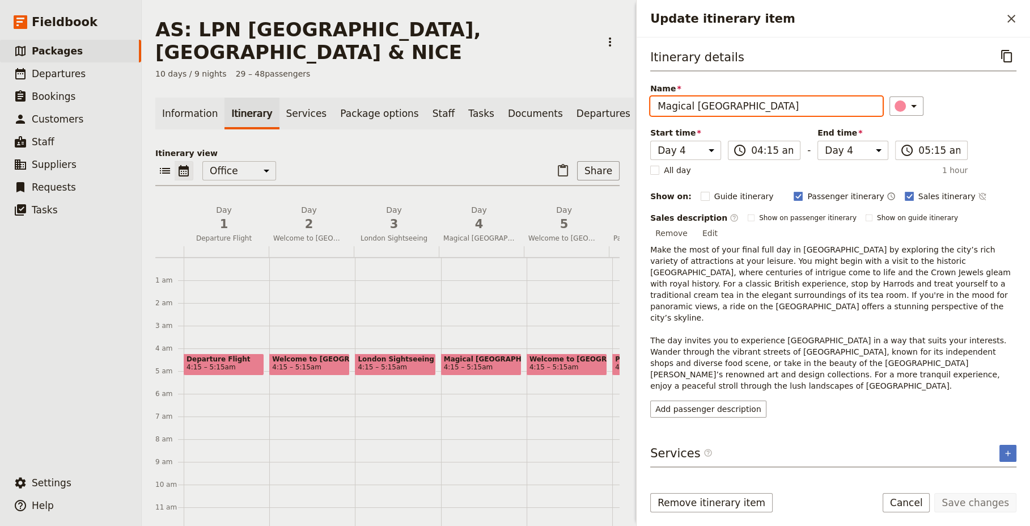
drag, startPoint x: 691, startPoint y: 105, endPoint x: 644, endPoint y: 99, distance: 47.4
click at [645, 99] on div "Itinerary details ​ Name Magical London ​ Start time Day 1 Day 2 Day 3 Day 4 Da…" at bounding box center [834, 256] width 394 height 438
click at [791, 107] on input "Leisurely London" at bounding box center [767, 105] width 233 height 19
type input "Leisurely London"
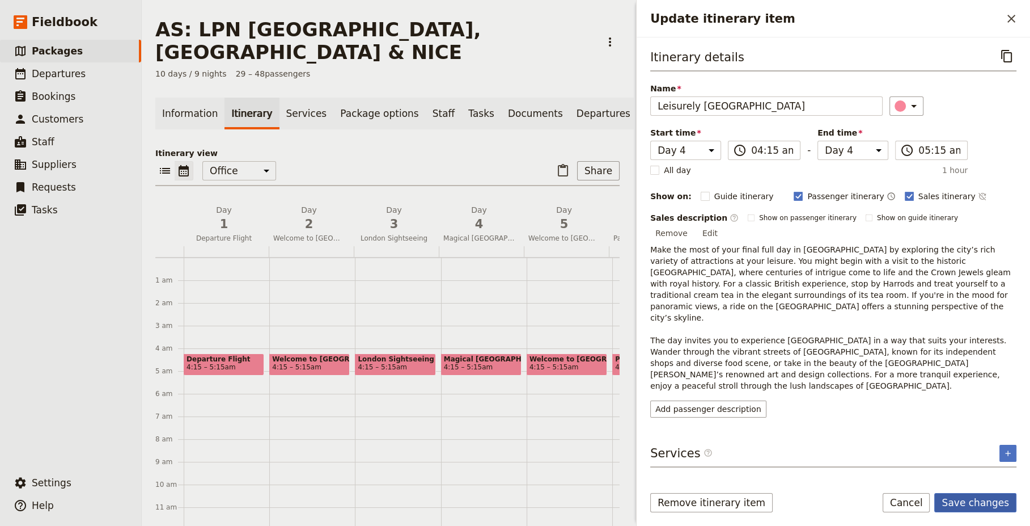
click at [977, 501] on button "Save changes" at bounding box center [976, 502] width 82 height 19
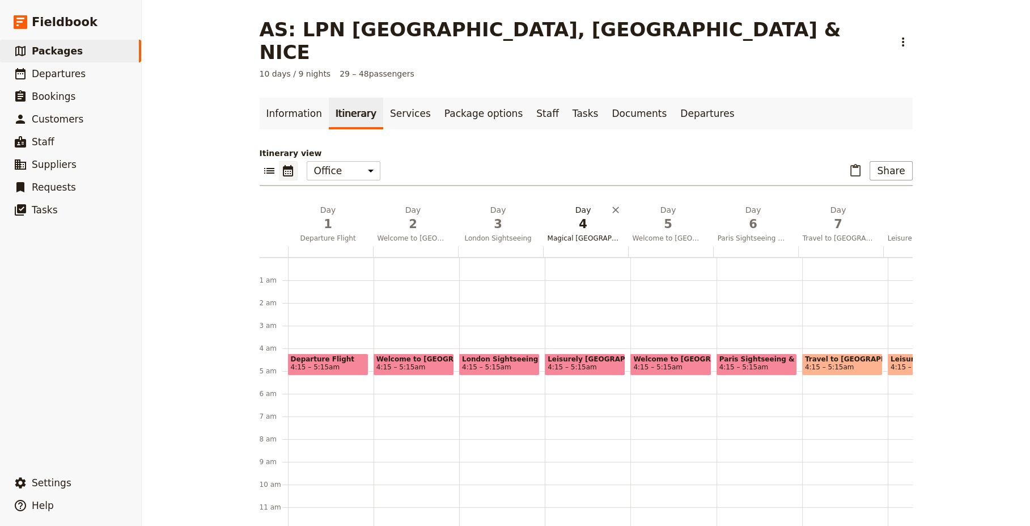
click at [585, 234] on span "Magical London" at bounding box center [583, 238] width 81 height 9
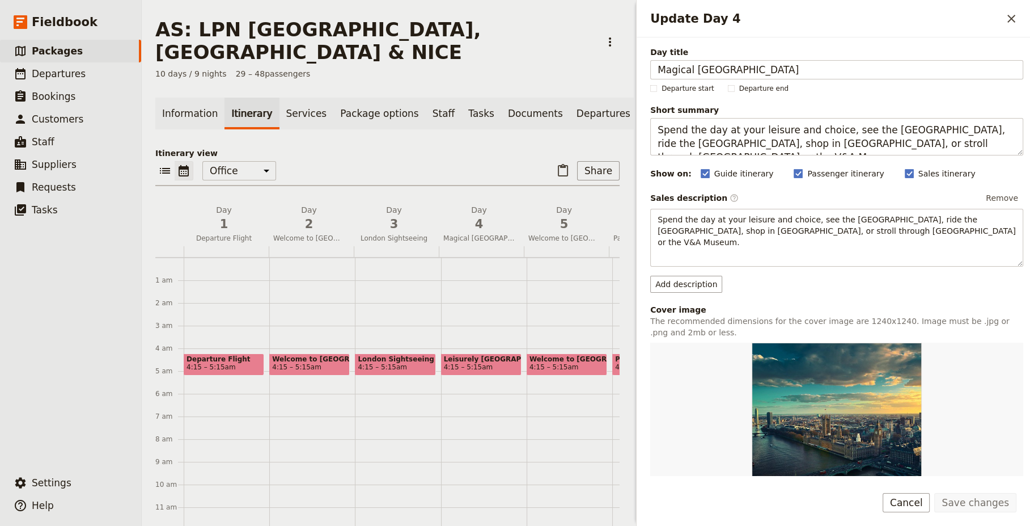
drag, startPoint x: 690, startPoint y: 69, endPoint x: 603, endPoint y: 64, distance: 86.4
click at [603, 64] on div "AS: LPN LONDON, PARIS & NICE ​ 10 days / 9 nights 29 – 48 passengers Informatio…" at bounding box center [586, 263] width 889 height 526
type input "Leisurely London"
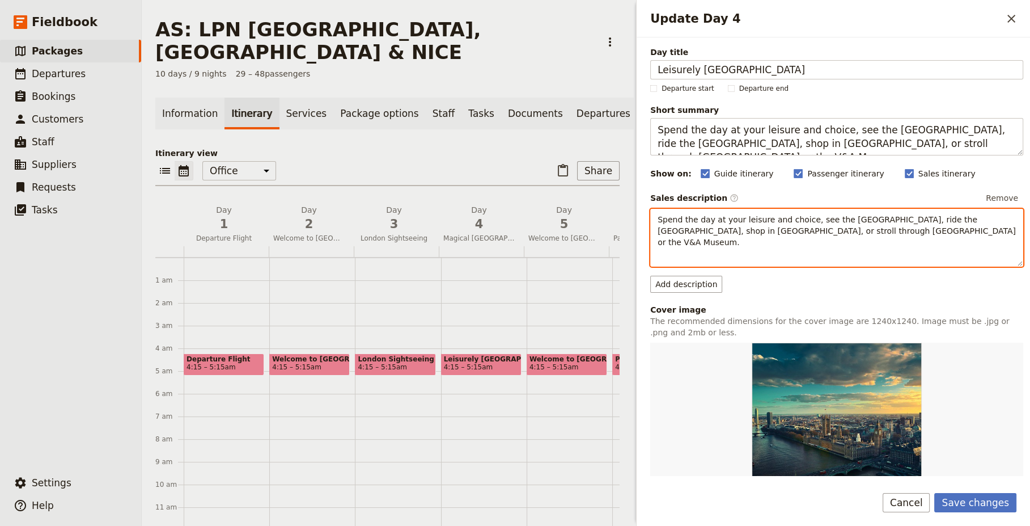
click at [865, 232] on p "Spend the day at your leisure and choice, see the Tower of London, ride the Lon…" at bounding box center [837, 231] width 358 height 34
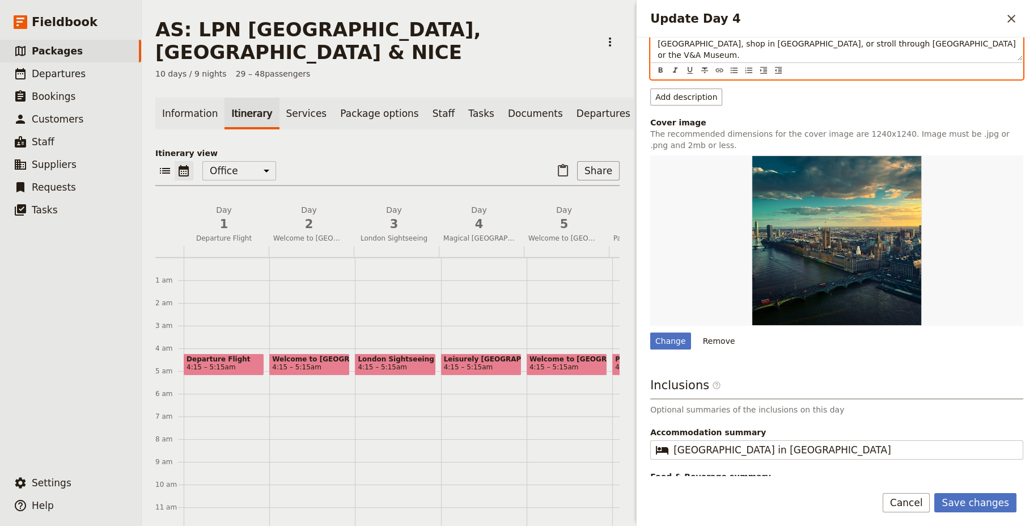
scroll to position [209, 0]
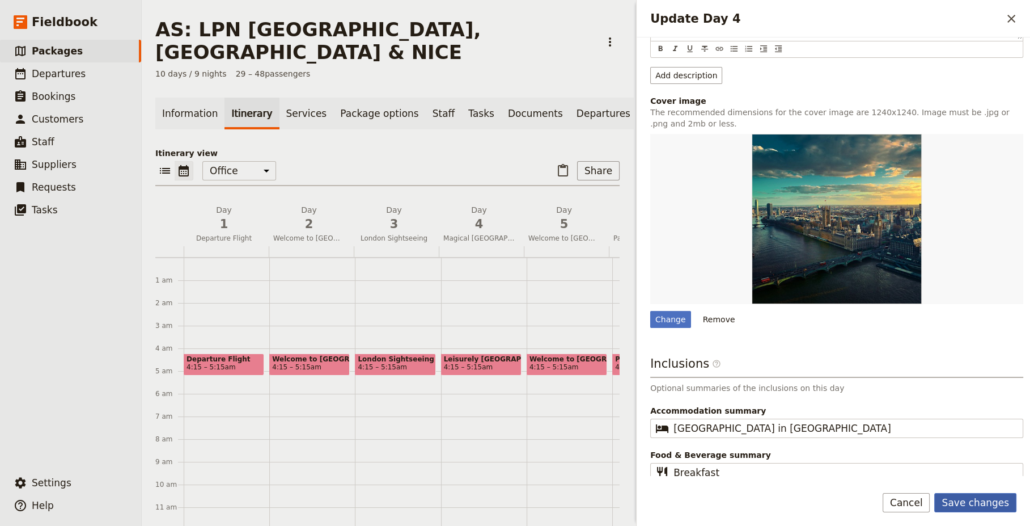
click at [985, 501] on button "Save changes" at bounding box center [976, 502] width 82 height 19
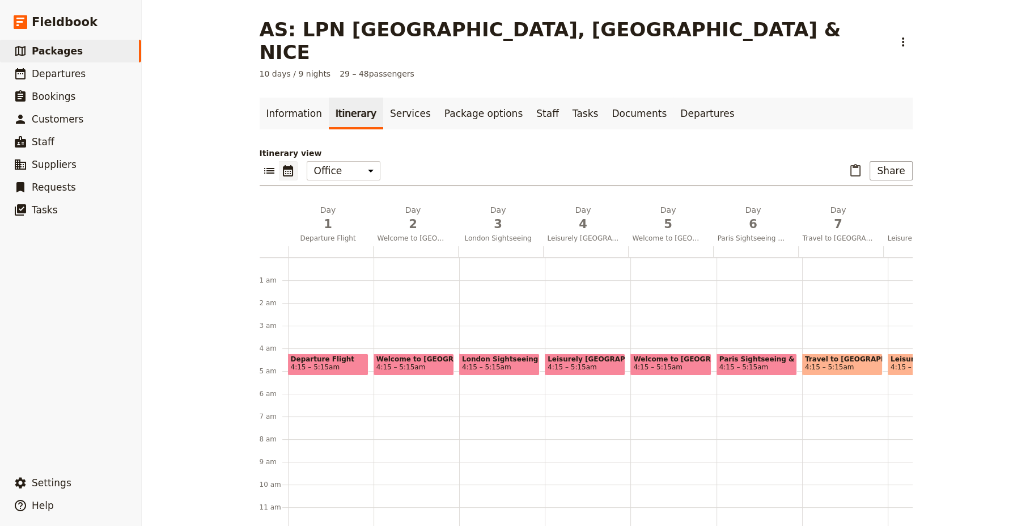
click at [665, 363] on span "4:15 – 5:15am" at bounding box center [657, 367] width 49 height 8
select select "5"
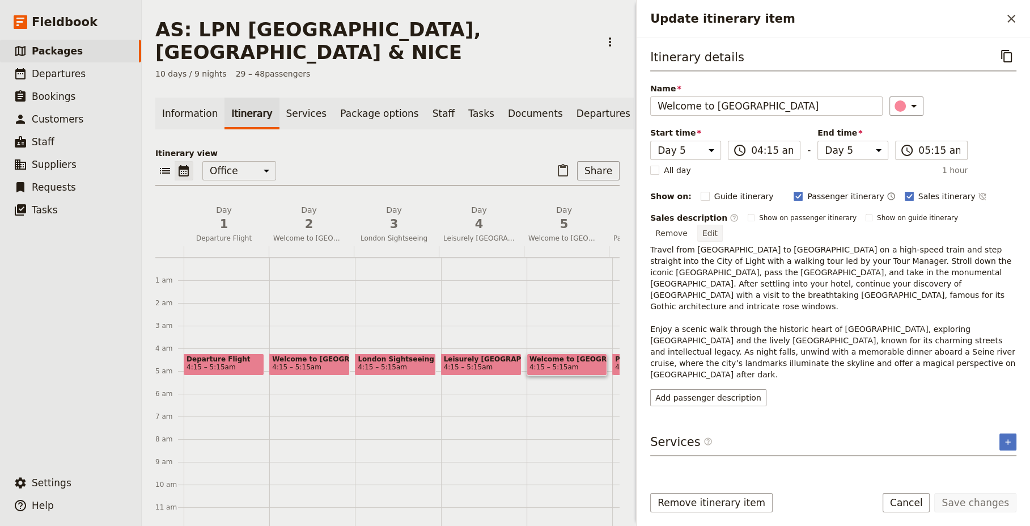
click at [723, 225] on button "Edit" at bounding box center [711, 233] width 26 height 17
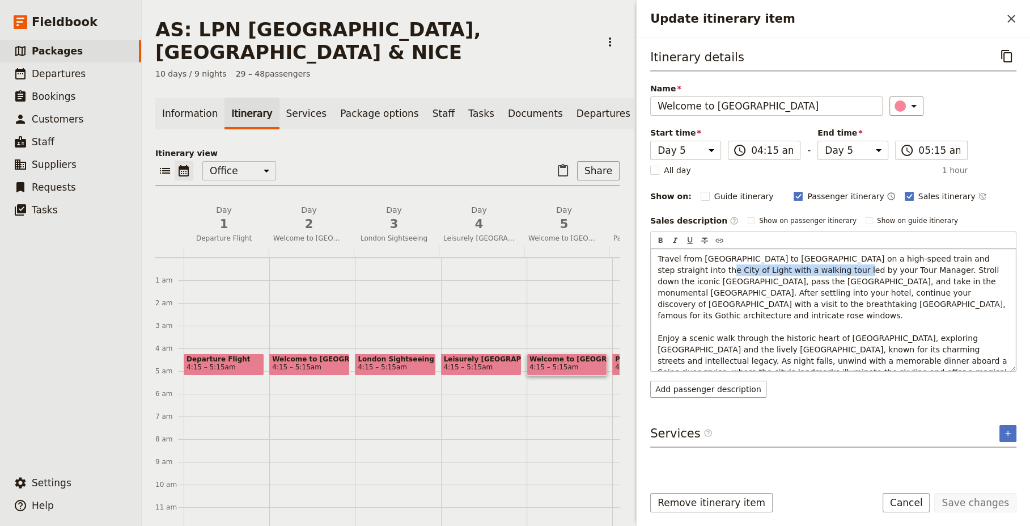
drag, startPoint x: 657, startPoint y: 269, endPoint x: 793, endPoint y: 267, distance: 136.7
click at [793, 267] on div "Travel from London to Paris on a high-speed train and step straight into the Ci…" at bounding box center [833, 309] width 365 height 123
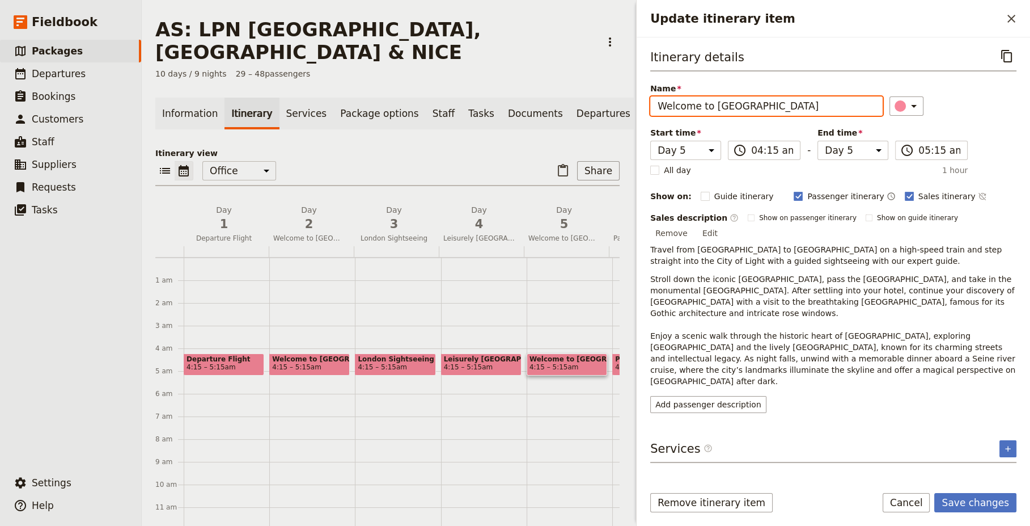
drag, startPoint x: 710, startPoint y: 105, endPoint x: 580, endPoint y: 113, distance: 130.7
click at [583, 111] on div "AS: LPN LONDON, PARIS & NICE ​ 10 days / 9 nights 29 – 48 passengers Informatio…" at bounding box center [586, 263] width 889 height 526
type input "Paris Sightseeing"
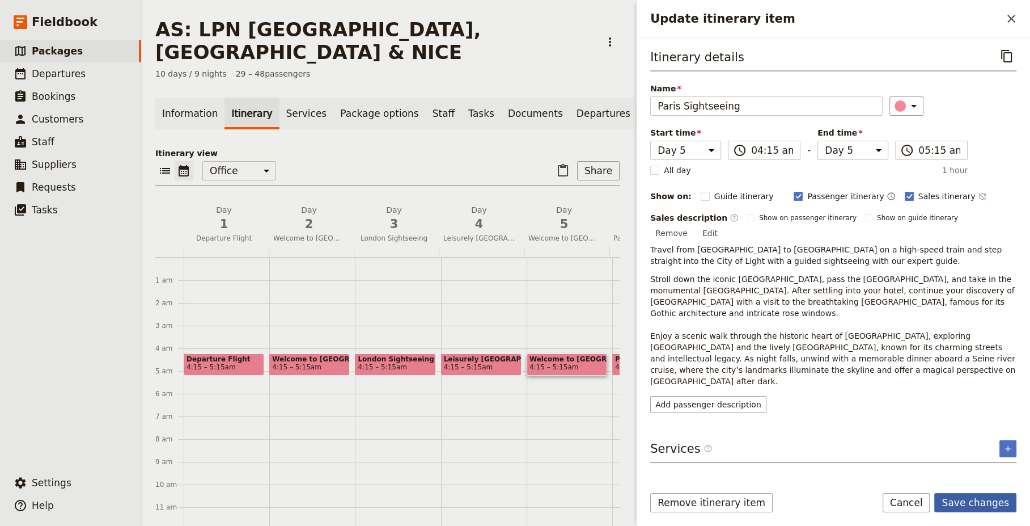
click at [998, 498] on button "Save changes" at bounding box center [976, 502] width 82 height 19
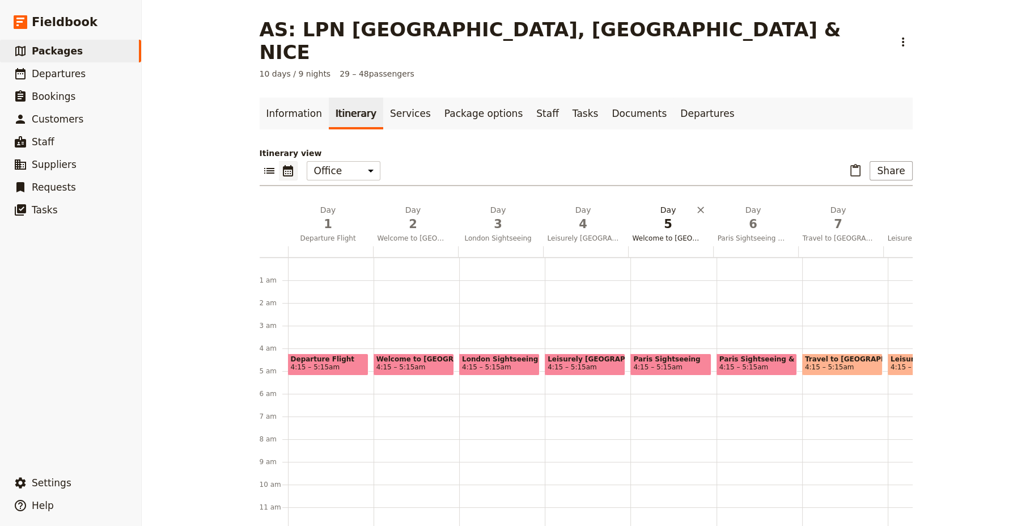
click at [667, 234] on span "Welcome to Paris" at bounding box center [668, 238] width 81 height 9
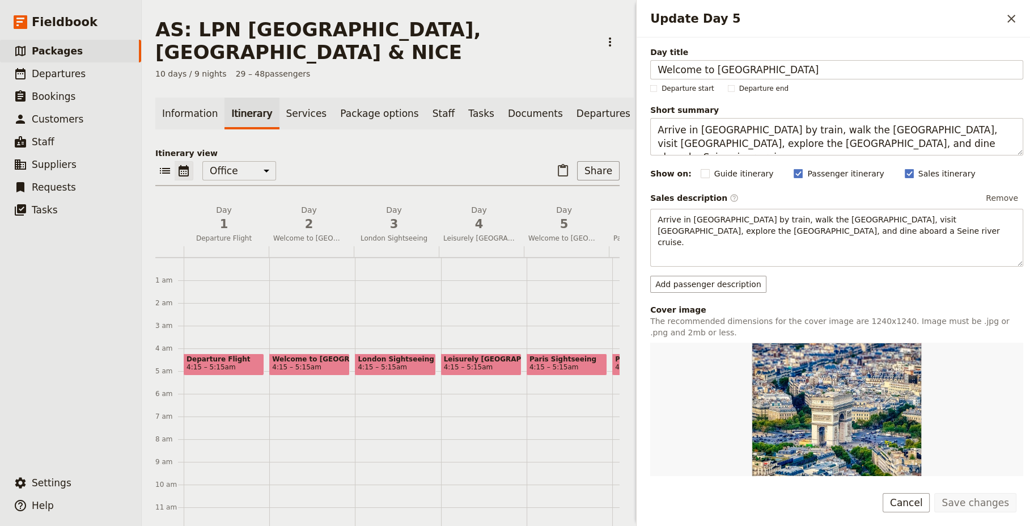
drag, startPoint x: 713, startPoint y: 70, endPoint x: 599, endPoint y: 76, distance: 114.2
click at [599, 76] on div "AS: LPN LONDON, PARIS & NICE ​ 10 days / 9 nights 29 – 48 passengers Informatio…" at bounding box center [586, 263] width 889 height 526
type input "Paris Sightseeing"
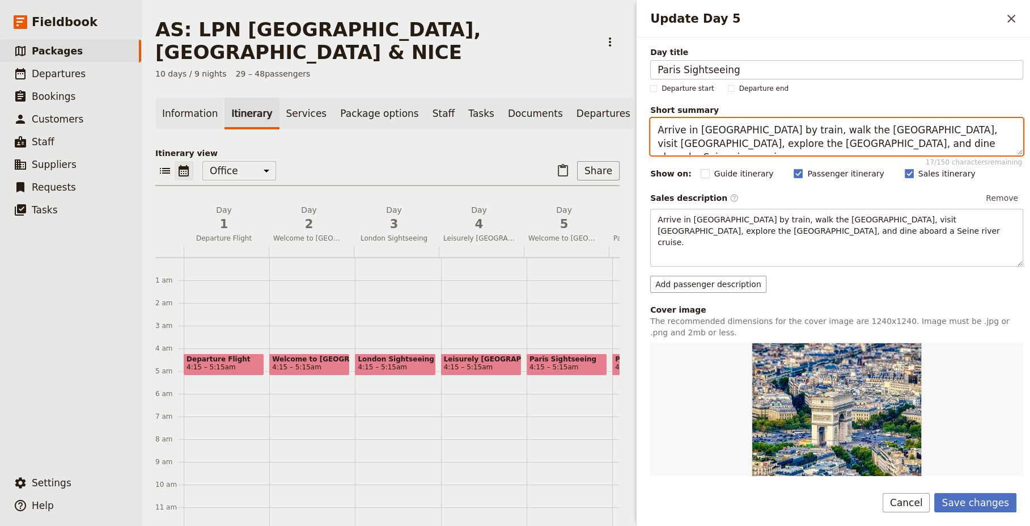
click at [755, 130] on textarea "Arrive in Paris by train, walk the Champs-Élysées, visit Notre-Dame, explore th…" at bounding box center [837, 136] width 373 height 37
drag, startPoint x: 941, startPoint y: 144, endPoint x: 657, endPoint y: 127, distance: 285.2
click at [657, 127] on textarea "Arrive in Paris by train, enjoy guided sightseeing and walk the Champs-Élysées,…" at bounding box center [837, 136] width 373 height 37
type textarea "Arrive in Paris by train, enjoy guided sightseeing and walk the Champs-Élysées,…"
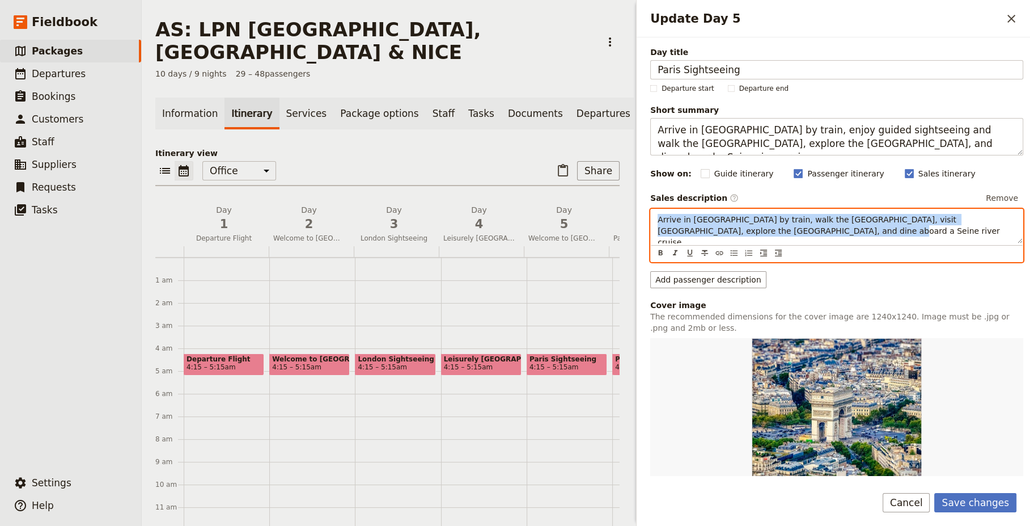
drag, startPoint x: 779, startPoint y: 232, endPoint x: 624, endPoint y: 208, distance: 157.3
click at [624, 208] on div "AS: LPN LONDON, PARIS & NICE ​ 10 days / 9 nights 29 – 48 passengers Informatio…" at bounding box center [586, 263] width 889 height 526
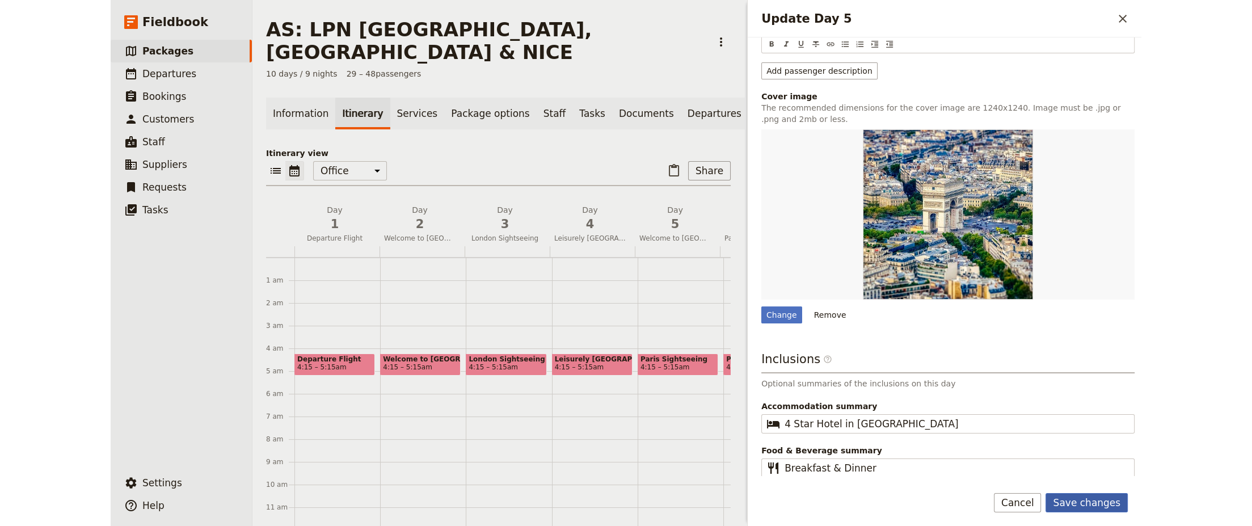
scroll to position [206, 0]
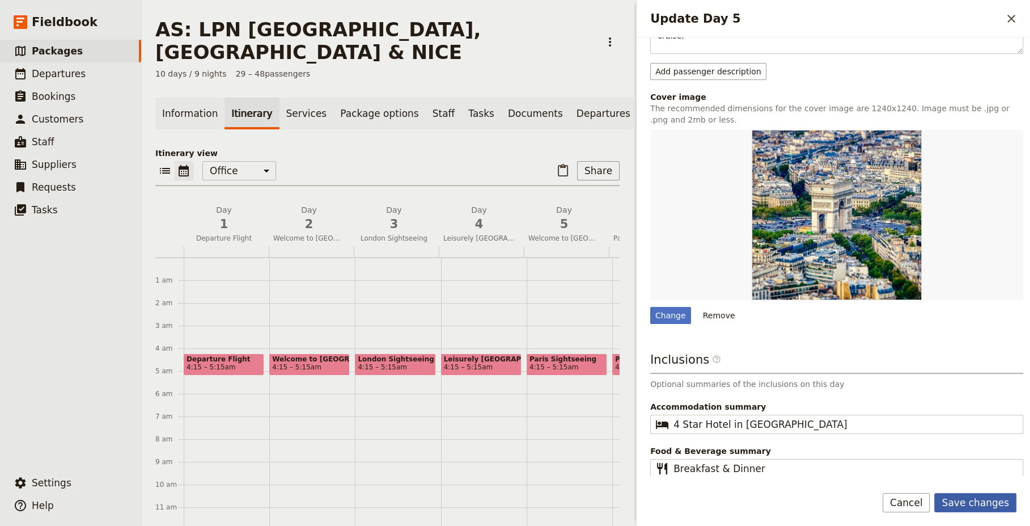
click at [981, 502] on button "Save changes" at bounding box center [976, 502] width 82 height 19
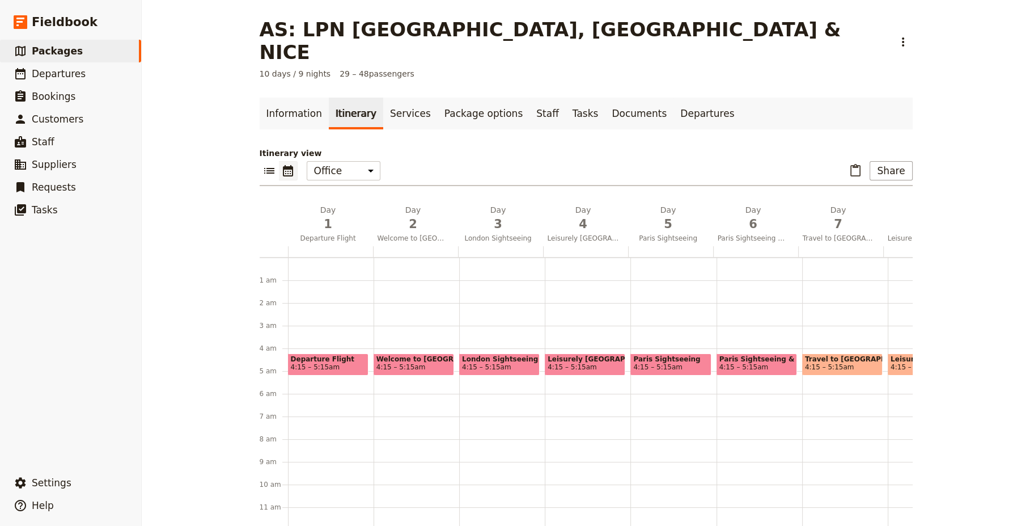
click at [651, 363] on span "4:15 – 5:15am" at bounding box center [657, 367] width 49 height 8
select select "5"
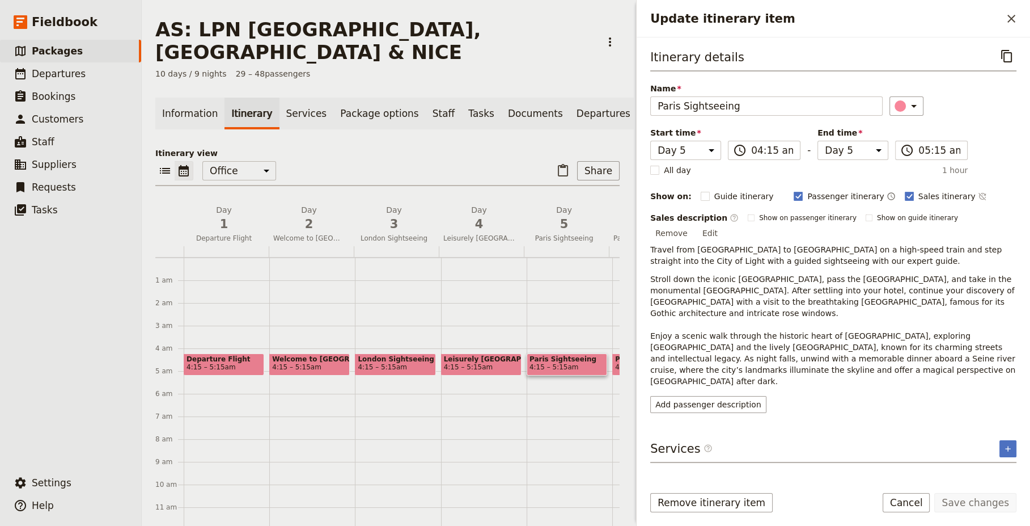
click at [492, 161] on div "​ ​ Office Guide Passenger Sales ​ Share" at bounding box center [387, 173] width 464 height 25
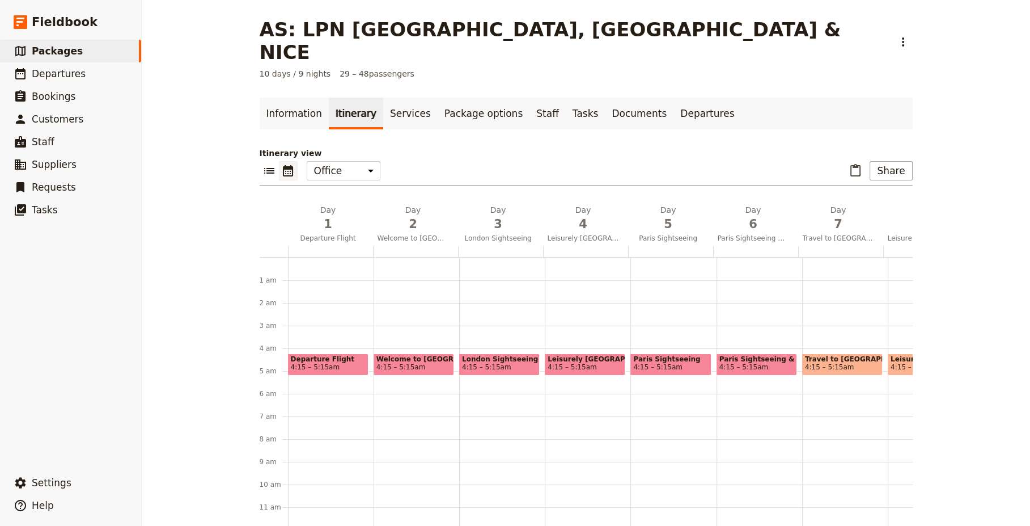
click at [671, 355] on span "Paris Sightseeing" at bounding box center [670, 359] width 75 height 8
select select "5"
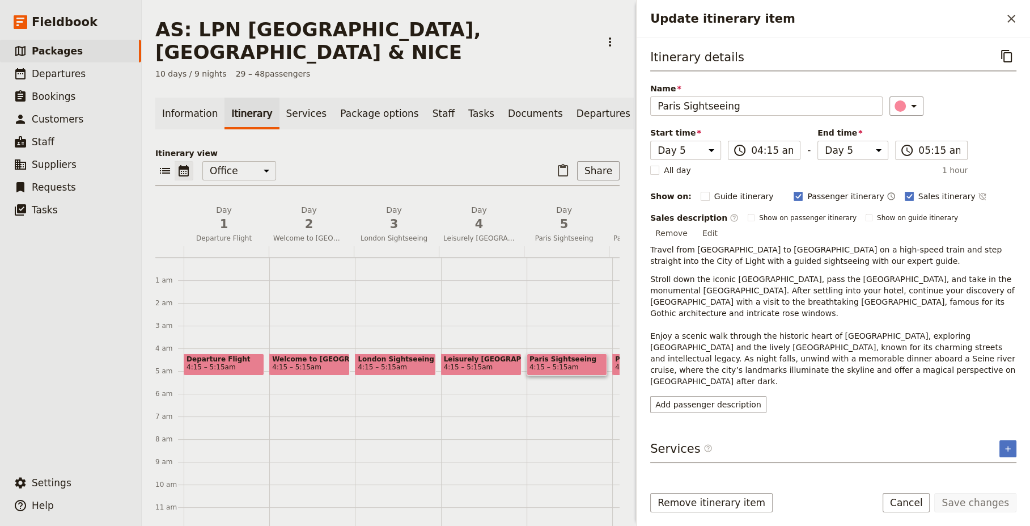
click at [478, 161] on div "​ ​ Office Guide Passenger Sales ​ Share" at bounding box center [387, 173] width 464 height 25
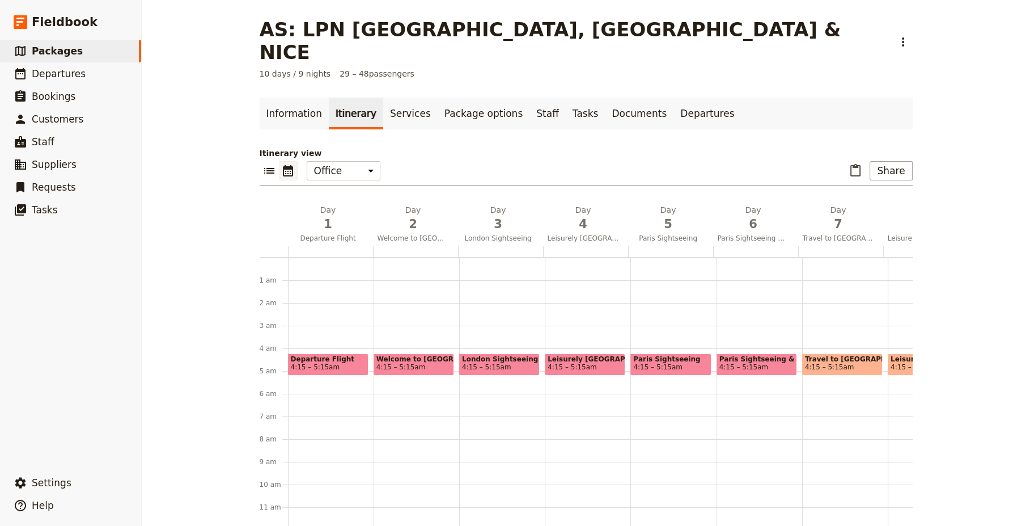
click at [750, 355] on span "Paris Sightseeing & Versailles" at bounding box center [757, 359] width 75 height 8
select select "6"
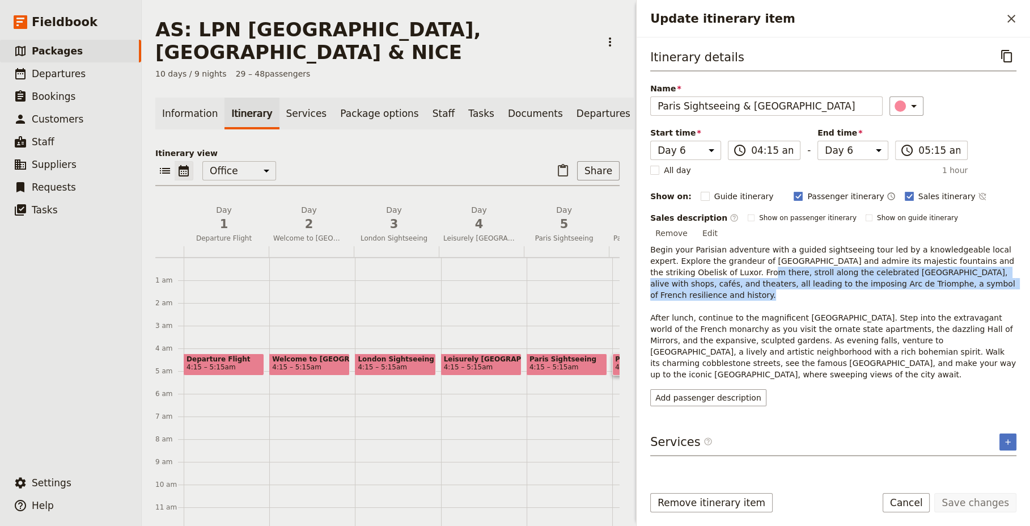
drag, startPoint x: 685, startPoint y: 258, endPoint x: 960, endPoint y: 273, distance: 275.5
click at [960, 273] on p "Begin your Parisian adventure with a guided sightseeing tour led by a knowledge…" at bounding box center [834, 312] width 366 height 136
drag, startPoint x: 960, startPoint y: 273, endPoint x: 894, endPoint y: 268, distance: 65.5
copy span "From there, stroll along the celebrated Champs-Élysées, alive with shops, cafés…"
click at [549, 363] on span "4:15 – 5:15am" at bounding box center [554, 367] width 49 height 8
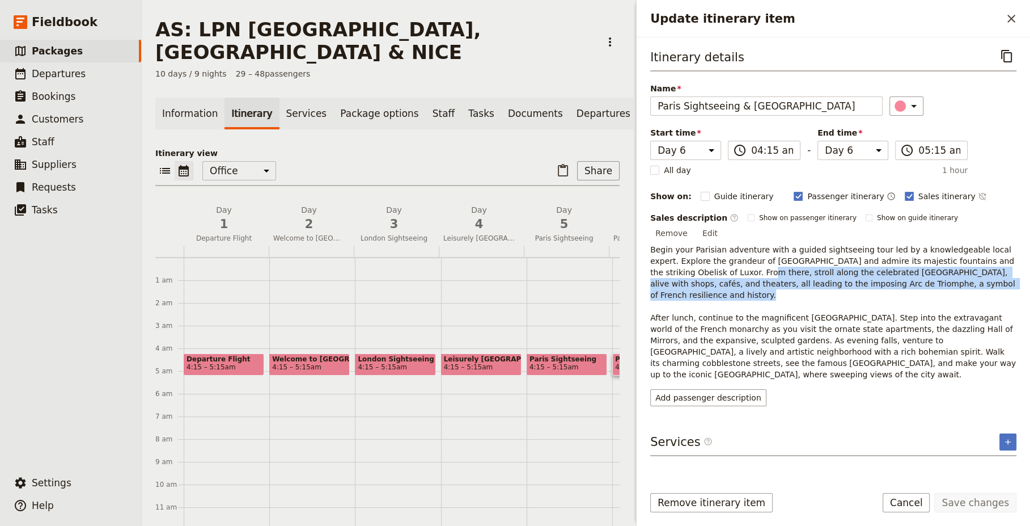
select select "5"
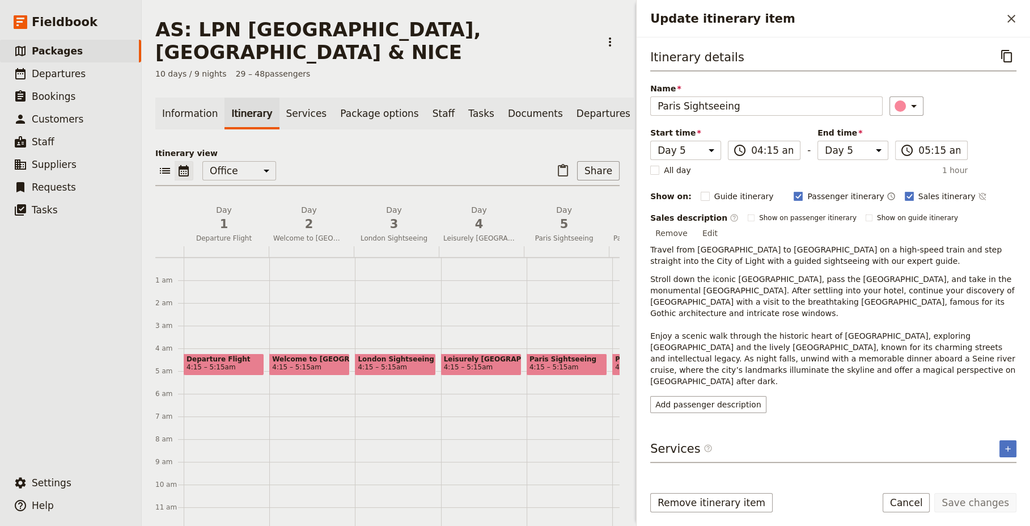
click at [560, 363] on span "4:15 – 5:15am" at bounding box center [554, 367] width 49 height 8
select select "5"
click at [476, 121] on div "Information Itinerary Services Package options Staff Tasks Documents Departures…" at bounding box center [387, 316] width 464 height 436
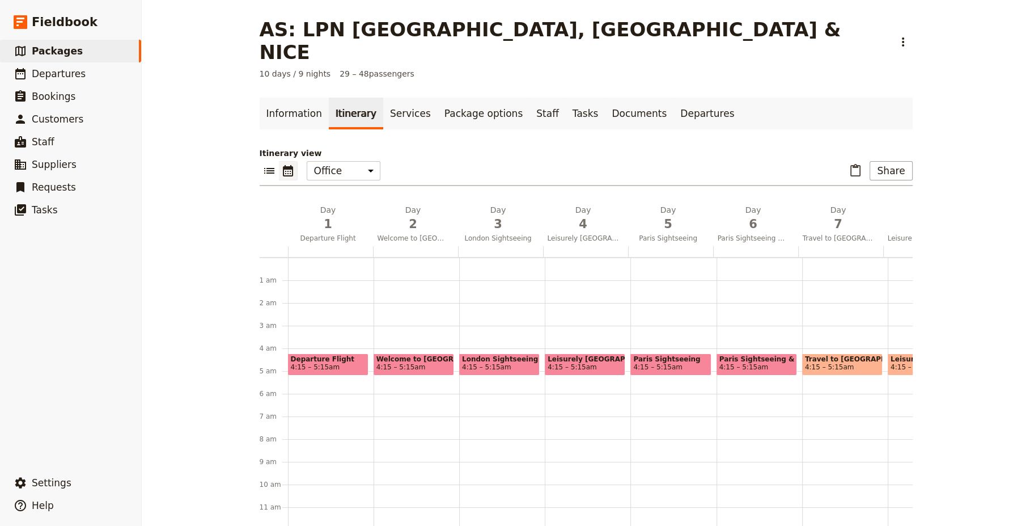
click at [675, 363] on span "4:15 – 5:15am" at bounding box center [670, 367] width 75 height 8
select select "5"
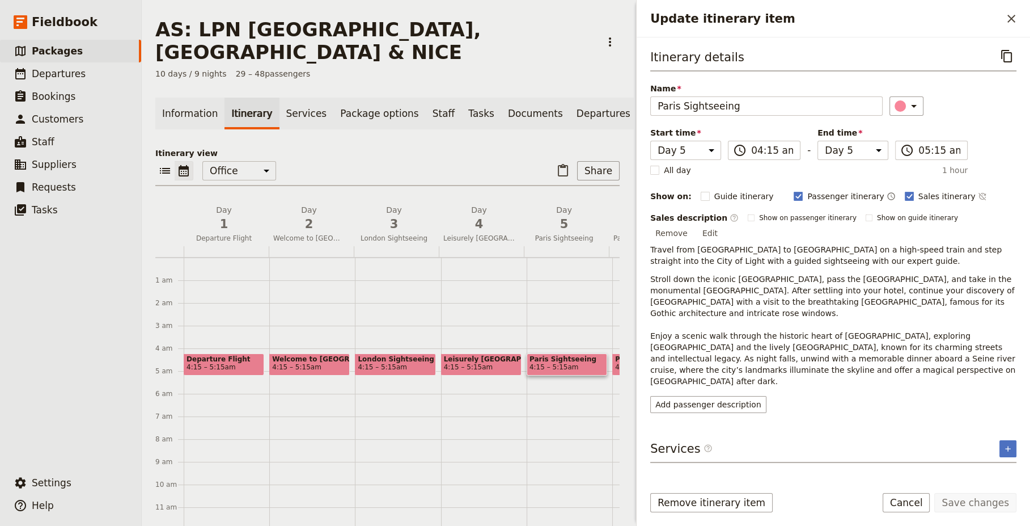
click at [723, 225] on button "Edit" at bounding box center [711, 233] width 26 height 17
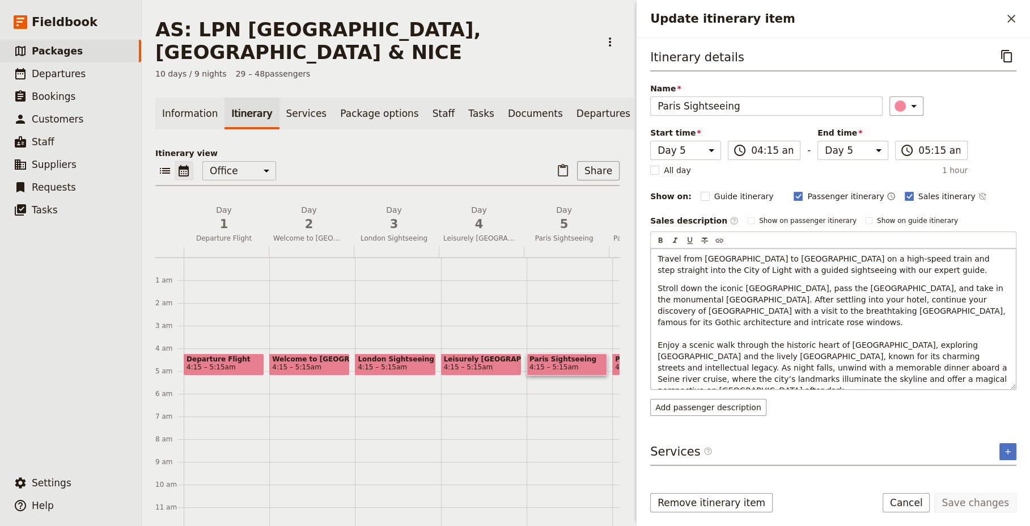
click at [827, 271] on p "Travel from London to Paris on a high-speed train and step straight into the Ci…" at bounding box center [834, 264] width 352 height 23
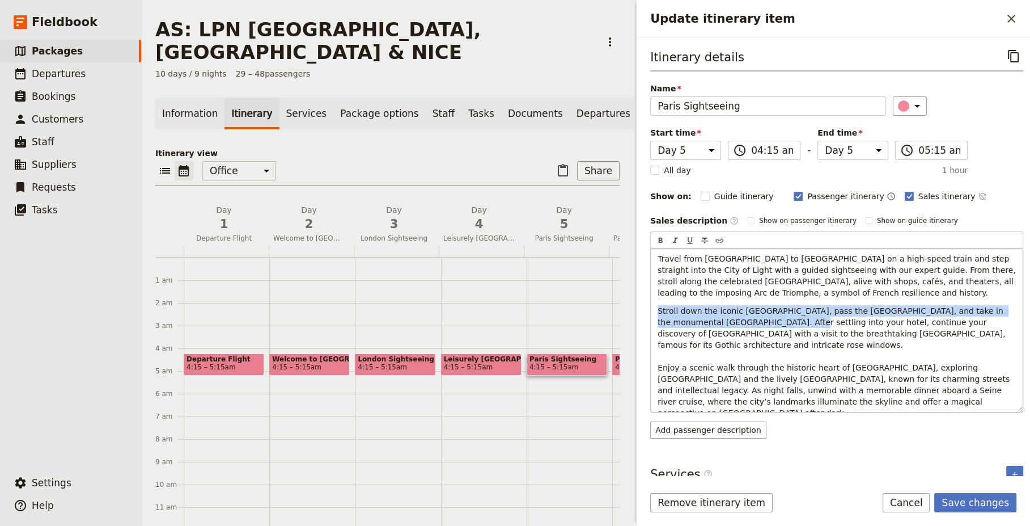
drag, startPoint x: 658, startPoint y: 311, endPoint x: 765, endPoint y: 322, distance: 107.2
click at [765, 322] on span "Stroll down the iconic Champs-Élysées, pass the grand Place de la Concorde, and…" at bounding box center [835, 361] width 354 height 111
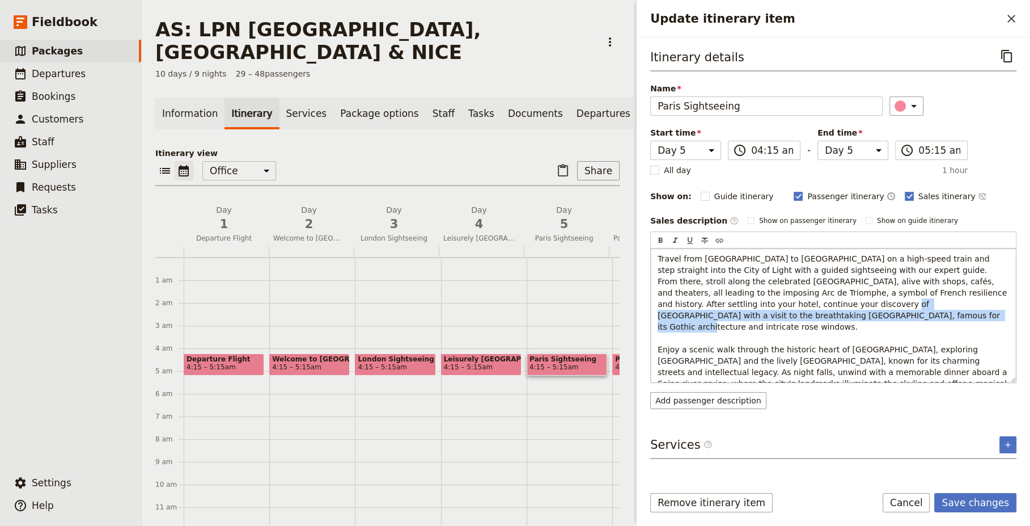
drag, startPoint x: 698, startPoint y: 304, endPoint x: 767, endPoint y: 311, distance: 69.5
click at [767, 311] on p "Travel from London to Paris on a high-speed train and step straight into the Ci…" at bounding box center [834, 326] width 352 height 147
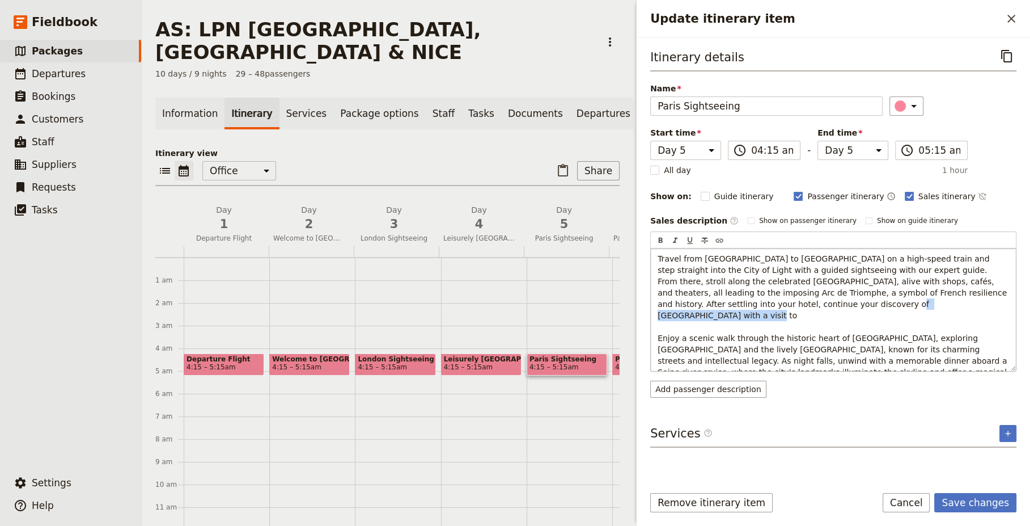
drag, startPoint x: 663, startPoint y: 327, endPoint x: 771, endPoint y: 327, distance: 108.3
click at [771, 327] on div "Travel from London to Paris on a high-speed train and step straight into the Ci…" at bounding box center [833, 309] width 365 height 123
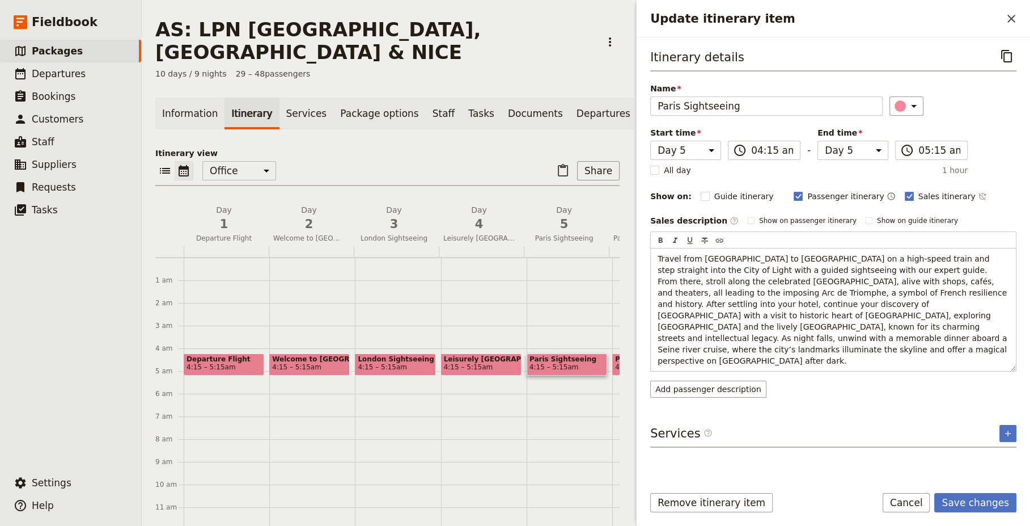
click at [837, 375] on div "Itinerary details ​ Name Paris Sightseeing ​ Start time Day 1 Day 2 Day 3 Day 4…" at bounding box center [834, 261] width 366 height 428
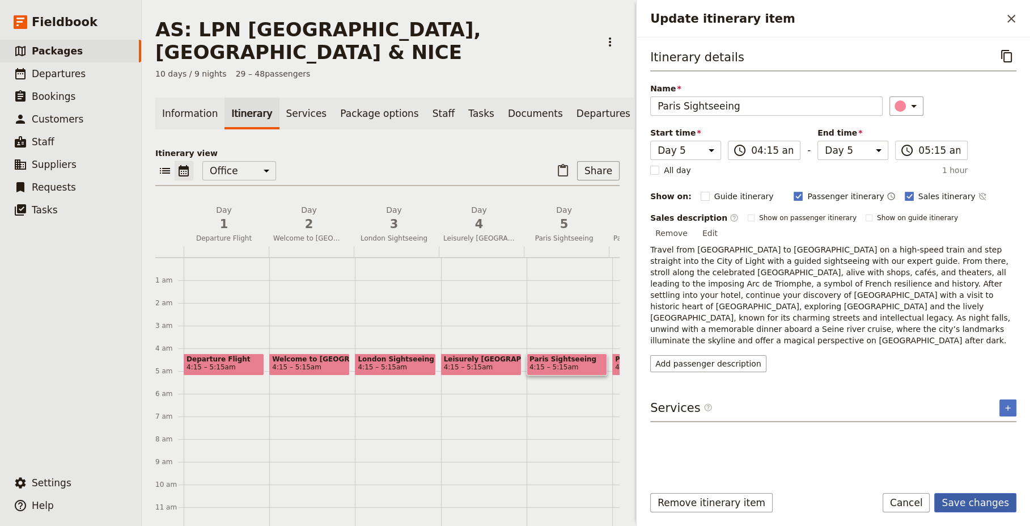
click at [982, 504] on button "Save changes" at bounding box center [976, 502] width 82 height 19
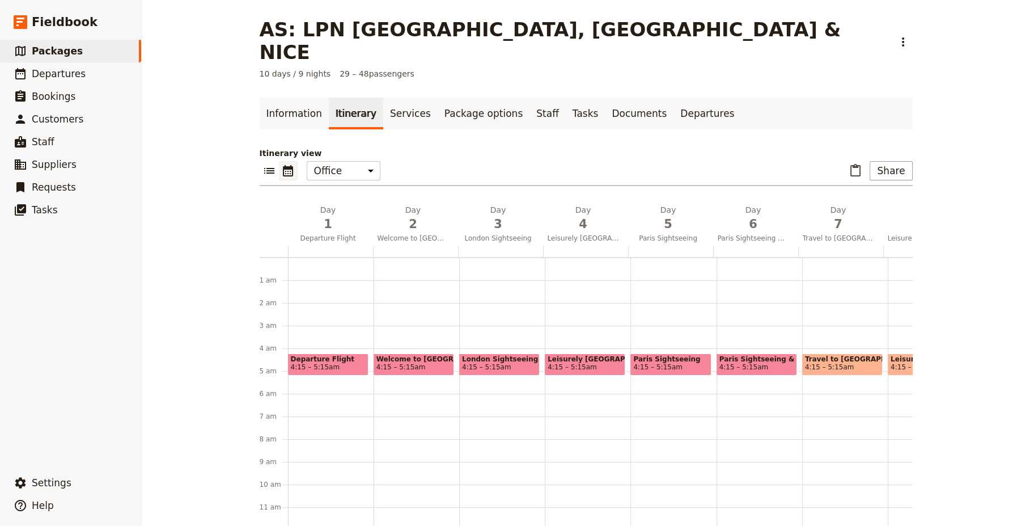
click at [756, 363] on span "4:15 – 5:15am" at bounding box center [757, 367] width 75 height 8
select select "6"
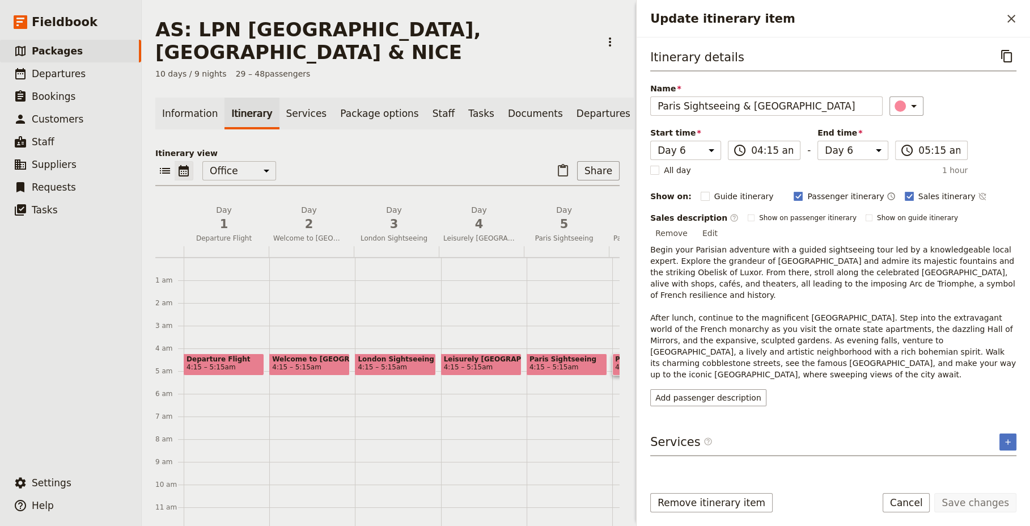
click at [964, 331] on span "Begin your Parisian adventure with a guided sightseeing tour led by a knowledge…" at bounding box center [835, 312] width 369 height 134
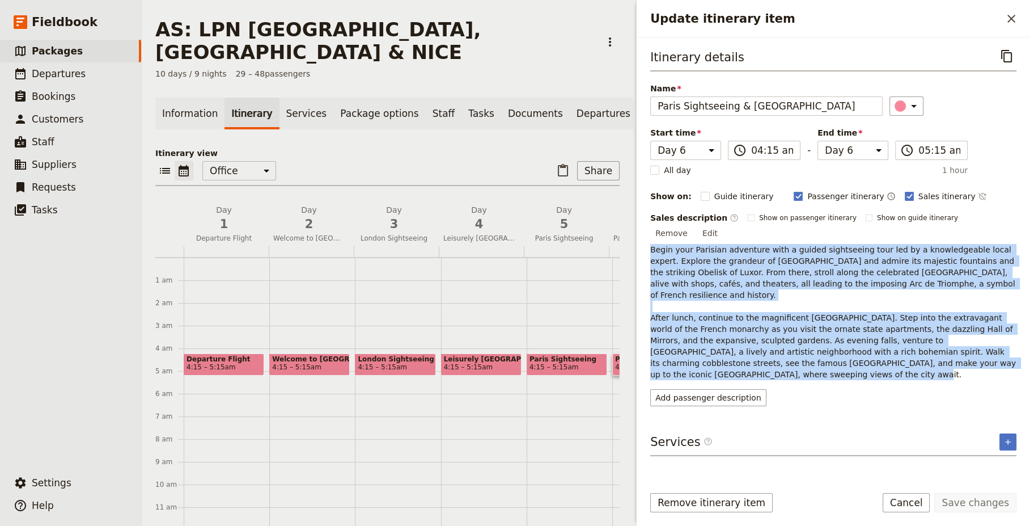
drag, startPoint x: 982, startPoint y: 340, endPoint x: 651, endPoint y: 238, distance: 346.0
click at [651, 244] on p "Begin your Parisian adventure with a guided sightseeing tour led by a knowledge…" at bounding box center [834, 312] width 366 height 136
copy span "Begin your Parisian adventure with a guided sightseeing tour led by a knowledge…"
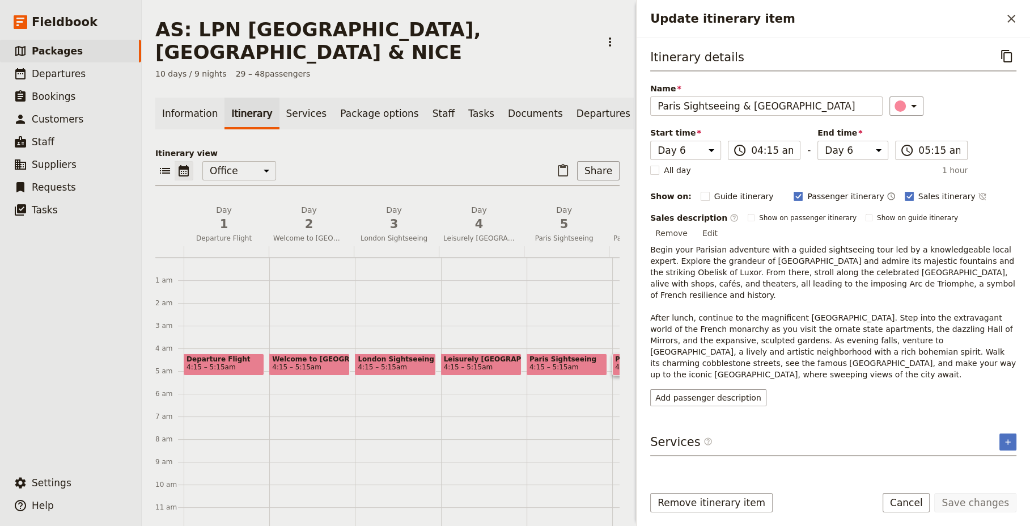
click at [833, 389] on div "Add passenger description" at bounding box center [834, 397] width 366 height 17
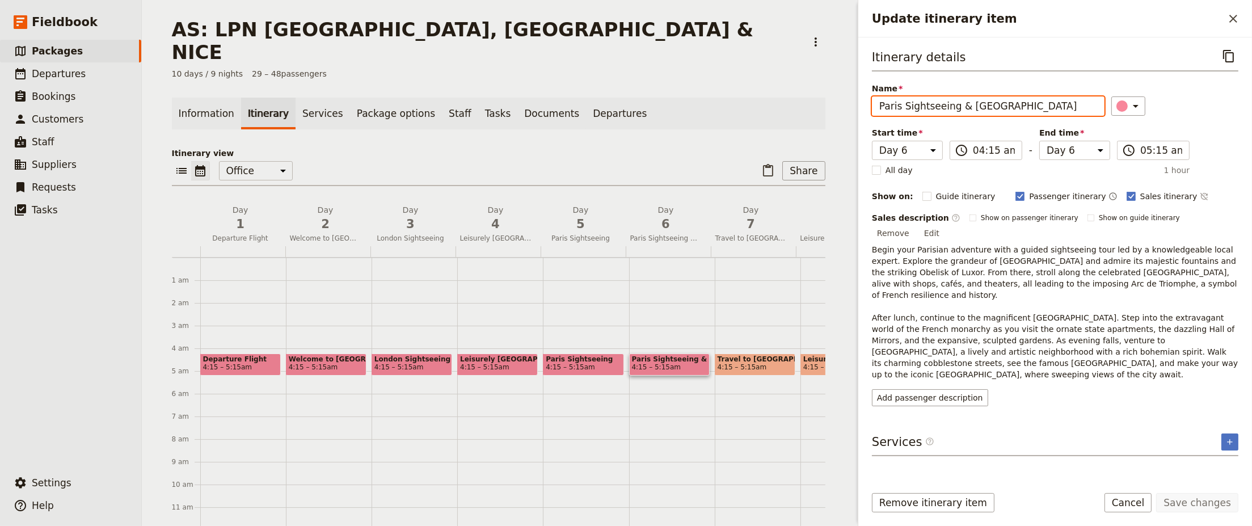
drag, startPoint x: 966, startPoint y: 104, endPoint x: 903, endPoint y: 102, distance: 63.6
click at [903, 102] on input "Paris Sightseeing & Versailles" at bounding box center [988, 105] width 233 height 19
type input "Paris Leisure & Versailles"
click at [660, 216] on span "6" at bounding box center [665, 224] width 71 height 17
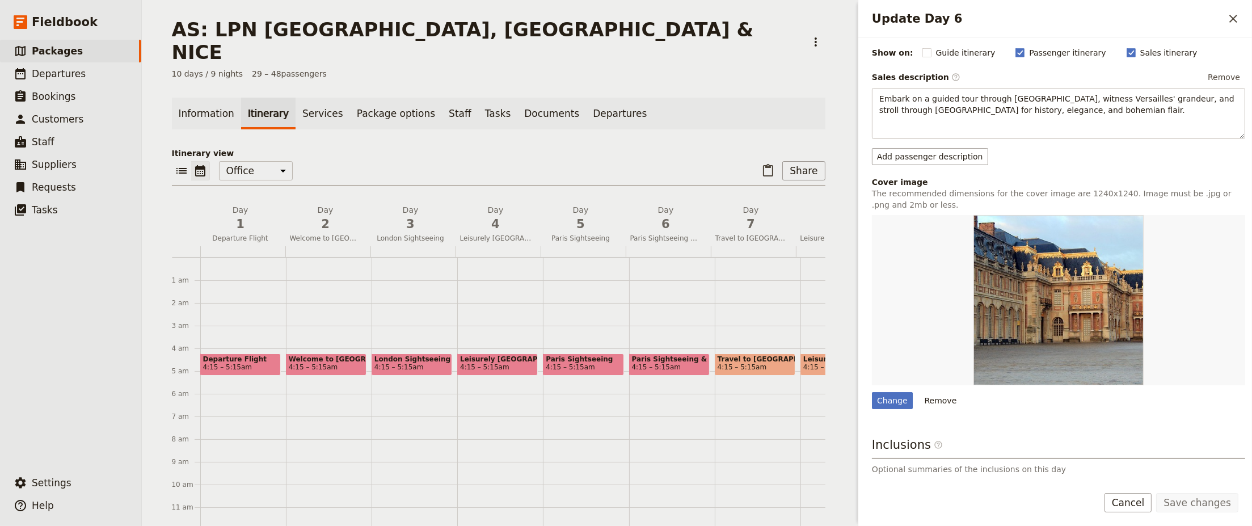
scroll to position [0, 0]
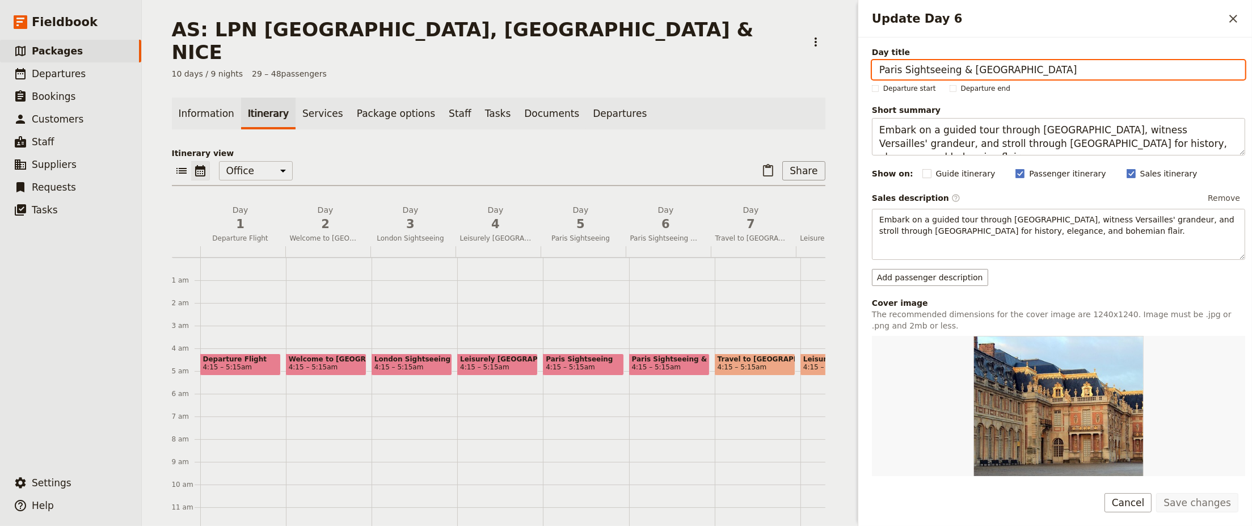
drag, startPoint x: 1009, startPoint y: 70, endPoint x: 900, endPoint y: 66, distance: 109.0
click at [900, 66] on input "Paris Sightseeing & Versailles" at bounding box center [1058, 69] width 373 height 19
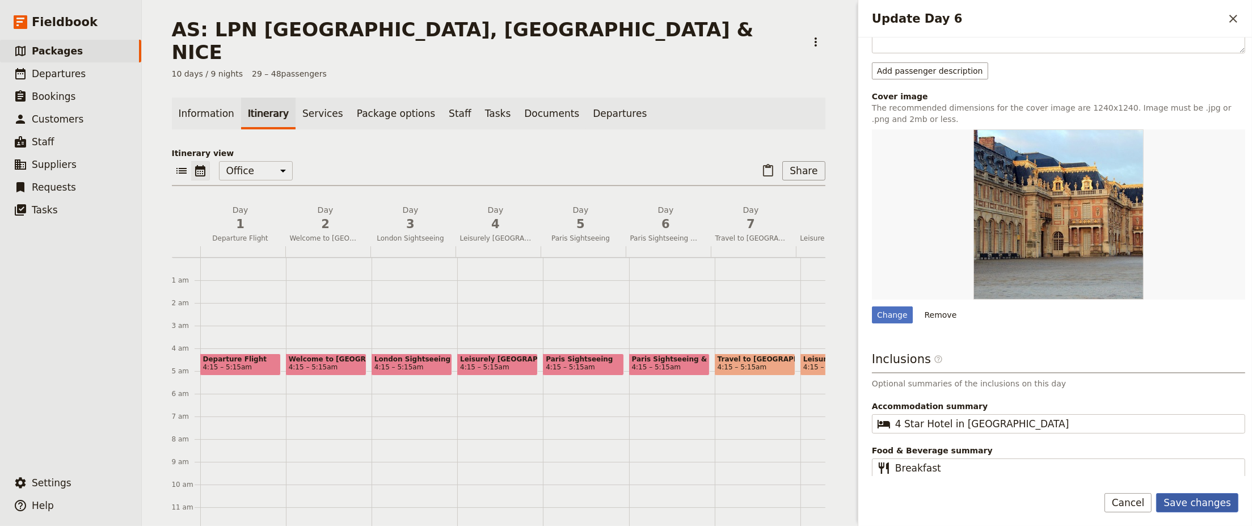
type input "Paris Leisure Day"
click at [1030, 503] on button "Save changes" at bounding box center [1197, 502] width 82 height 19
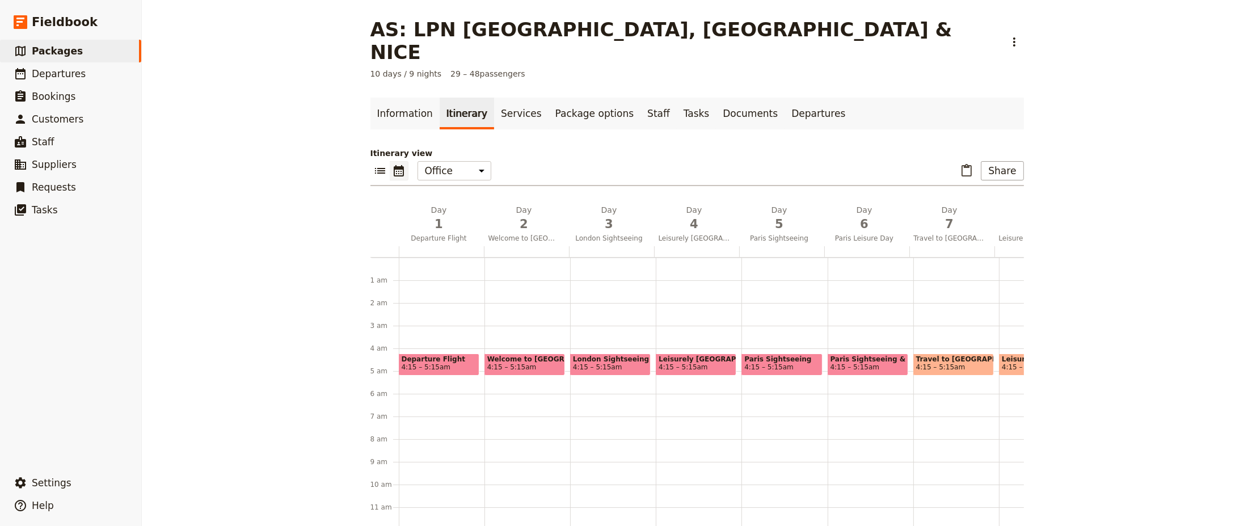
click at [860, 363] on span "4:15 – 5:15am" at bounding box center [854, 367] width 49 height 8
select select "6"
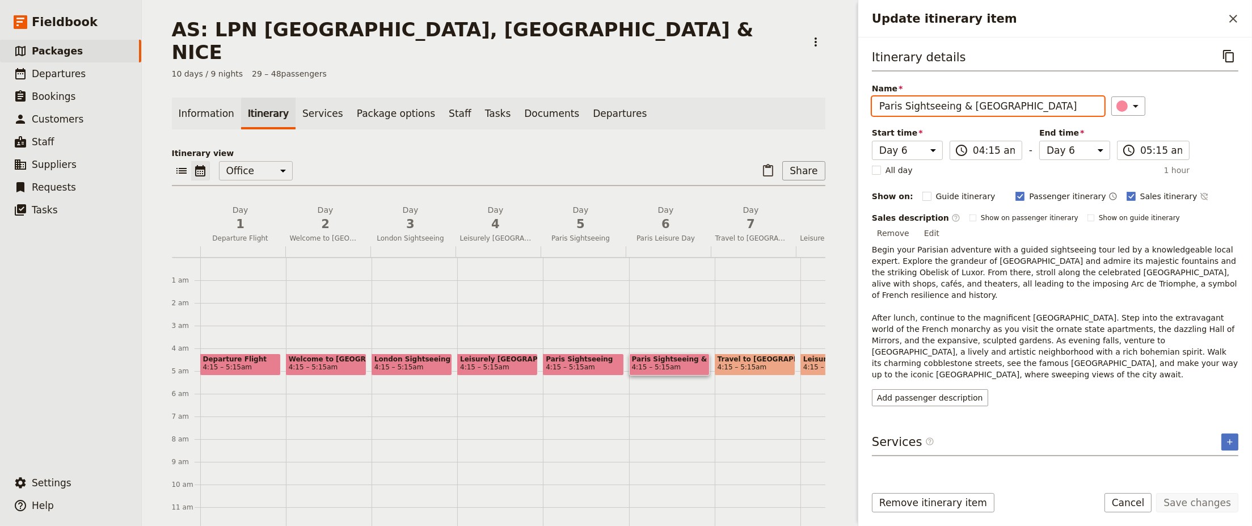
drag, startPoint x: 1013, startPoint y: 104, endPoint x: 903, endPoint y: 103, distance: 109.5
click at [903, 103] on input "Paris Sightseeing & Versailles" at bounding box center [988, 105] width 233 height 19
type input "Paris Leisure Day"
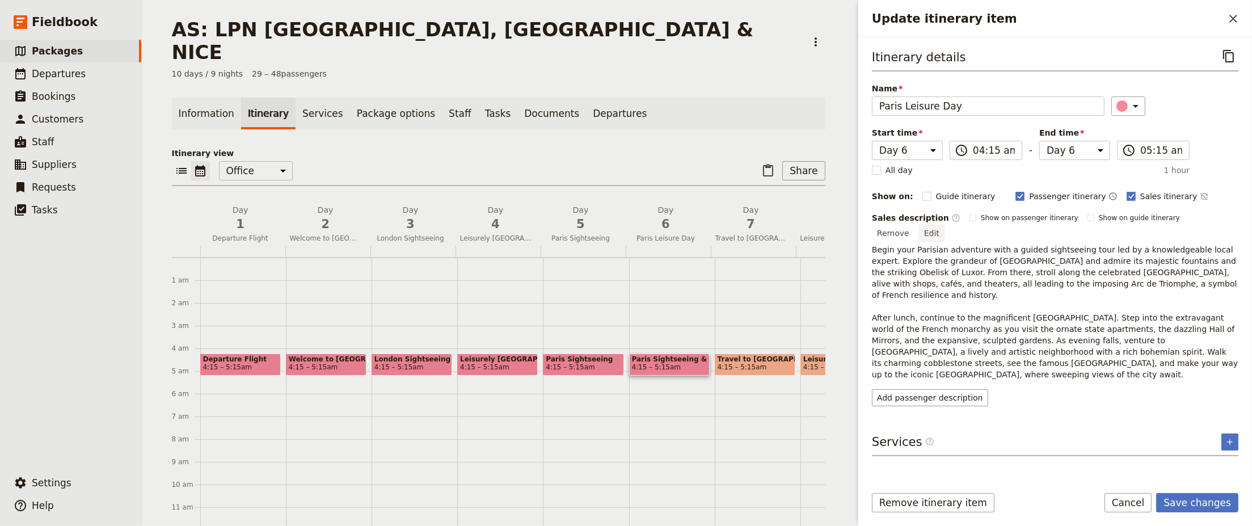
click at [944, 225] on button "Edit" at bounding box center [932, 233] width 26 height 17
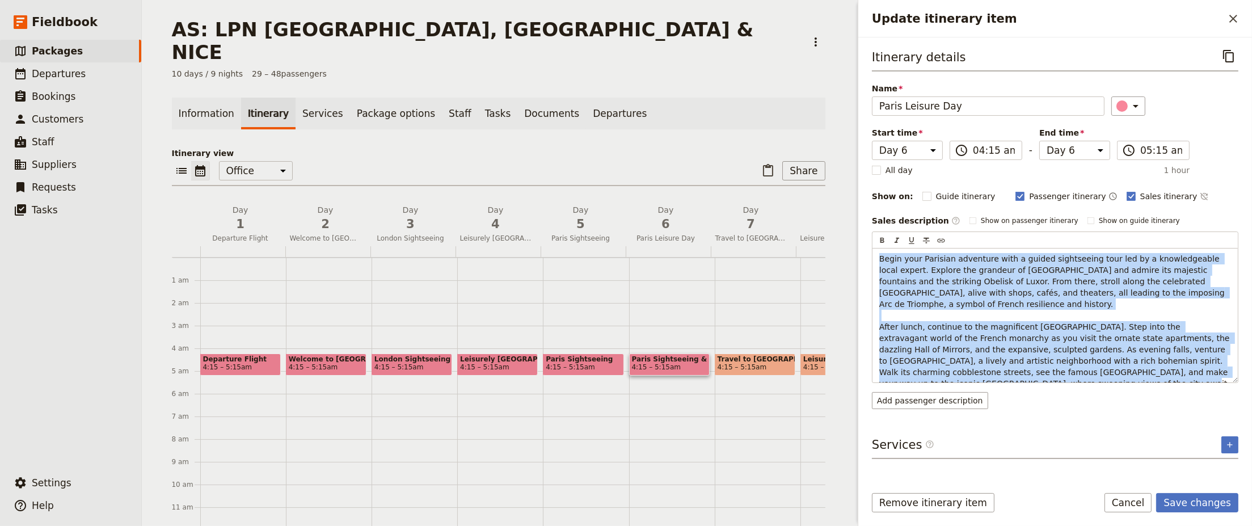
drag, startPoint x: 945, startPoint y: 372, endPoint x: 839, endPoint y: 248, distance: 162.5
click at [839, 248] on div "AS: LPN LONDON, PARIS & NICE ​ 10 days / 9 nights 29 – 48 passengers Informatio…" at bounding box center [697, 263] width 1110 height 526
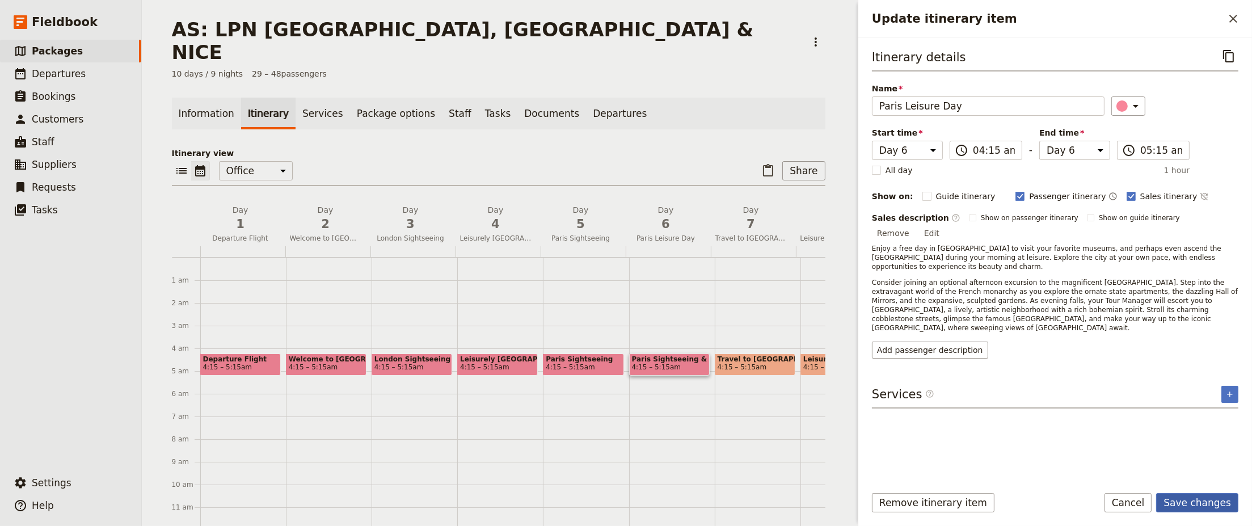
click at [1030, 502] on button "Save changes" at bounding box center [1197, 502] width 82 height 19
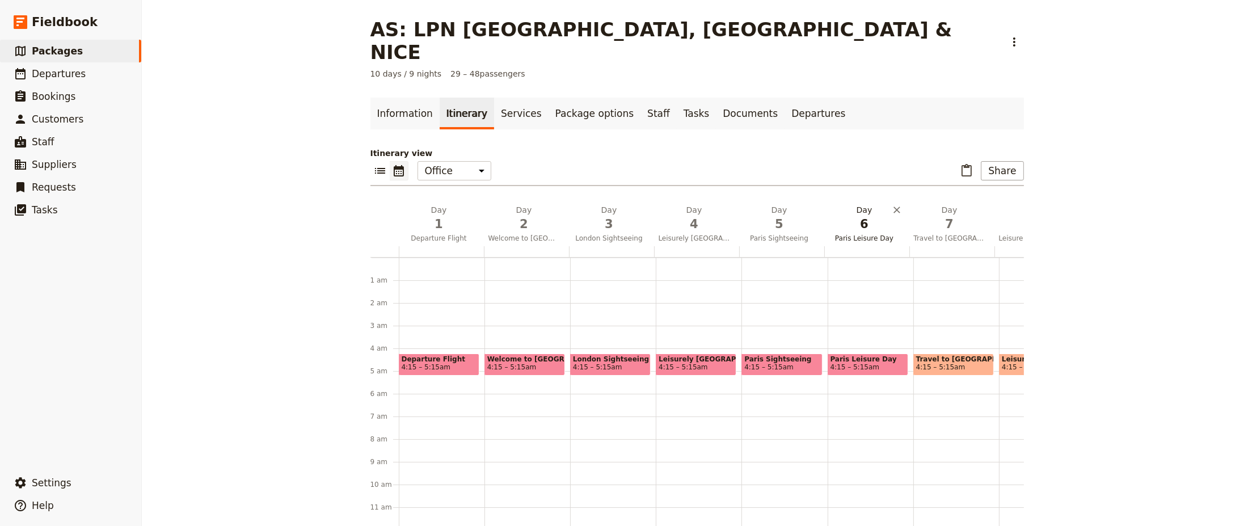
click at [859, 234] on span "Paris Leisure Day" at bounding box center [864, 238] width 81 height 9
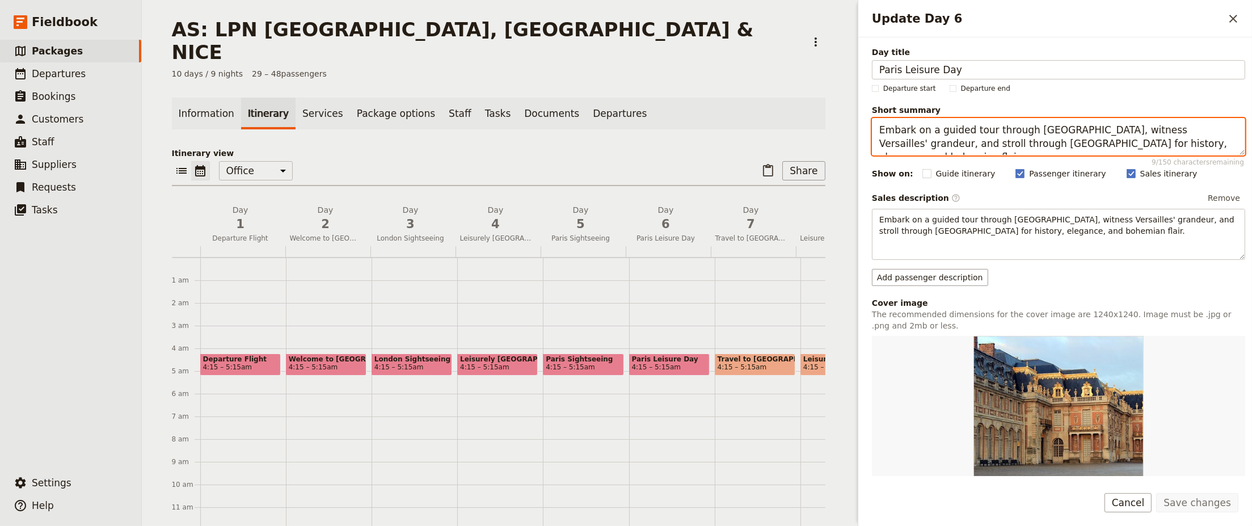
drag, startPoint x: 880, startPoint y: 130, endPoint x: 1021, endPoint y: 132, distance: 141.2
click at [1021, 132] on textarea "Embark on a guided tour through Paris, witness Versailles' grandeur, and stroll…" at bounding box center [1058, 136] width 373 height 37
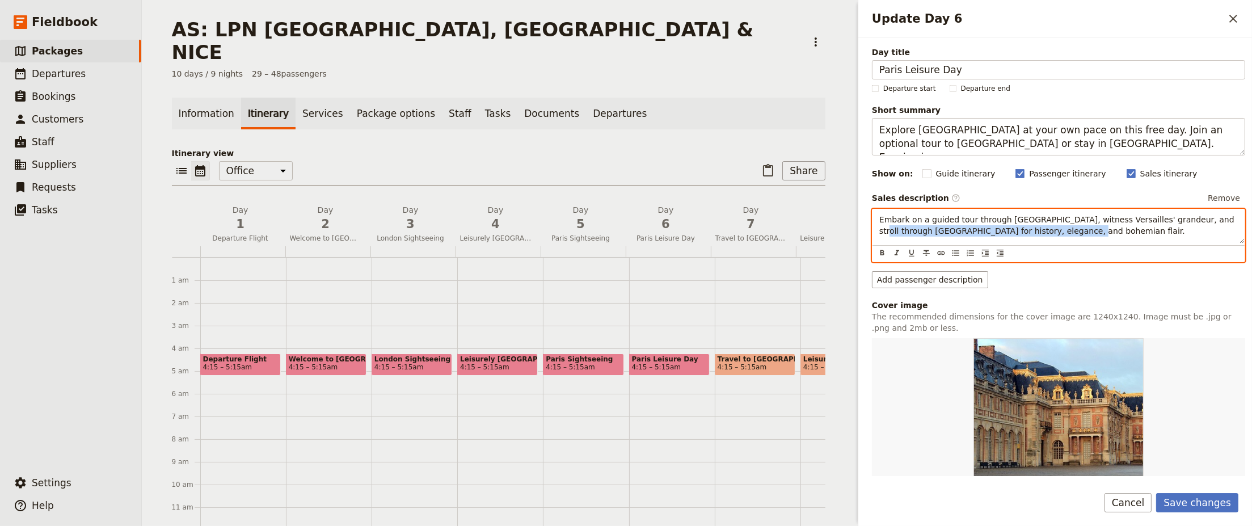
drag, startPoint x: 1186, startPoint y: 218, endPoint x: 1189, endPoint y: 229, distance: 11.8
click at [1030, 229] on p "Embark on a guided tour through Paris, witness Versailles' grandeur, and stroll…" at bounding box center [1058, 225] width 358 height 23
copy span "Montmartre for history, elegance, and bohemian flair."
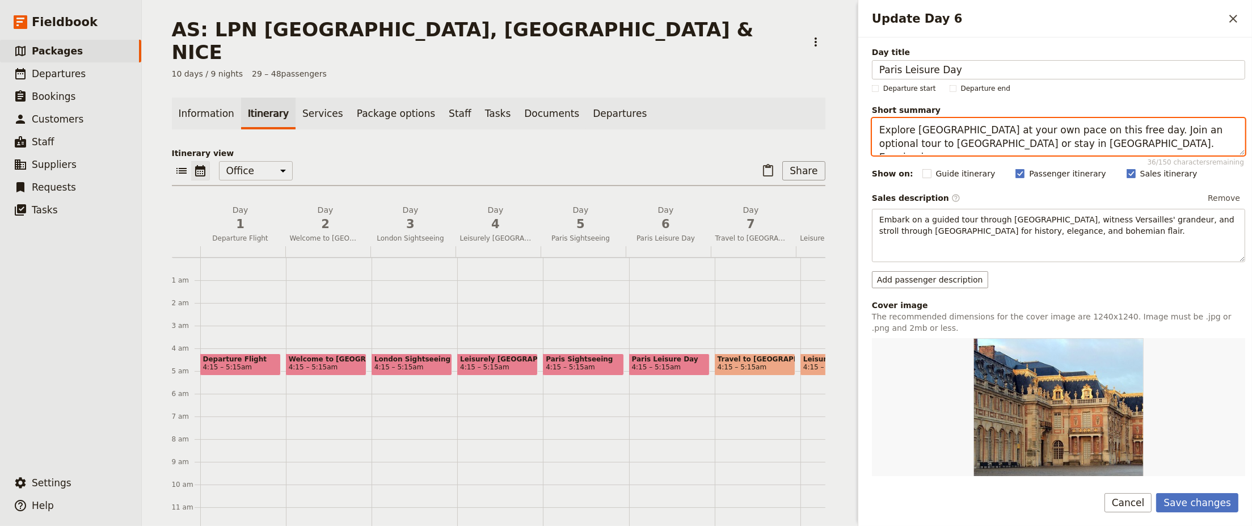
click at [1030, 141] on textarea "Explore Paris at your own pace on this free day. Join an optional tour to Versa…" at bounding box center [1058, 136] width 373 height 37
paste textarea "Montmartre for history, elegance, an"
drag, startPoint x: 1048, startPoint y: 143, endPoint x: 1147, endPoint y: 149, distance: 98.9
click at [1030, 149] on textarea "Explore Paris at your own pace on this free day. Join an optional tour to Versa…" at bounding box center [1058, 136] width 373 height 37
drag, startPoint x: 1143, startPoint y: 143, endPoint x: 807, endPoint y: 129, distance: 336.6
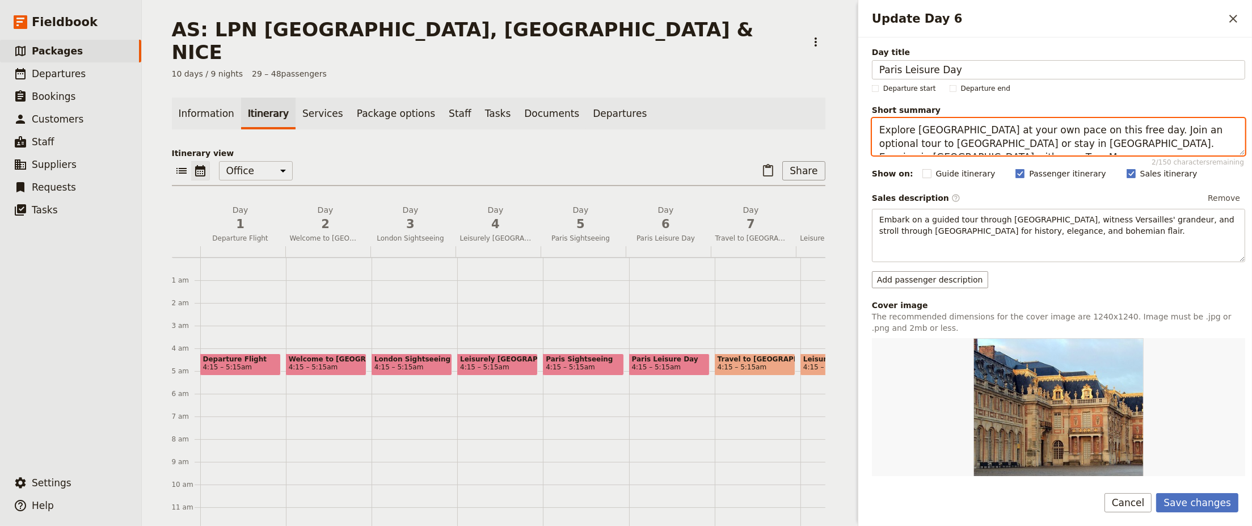
click at [807, 129] on div "AS: LPN LONDON, PARIS & NICE ​ 10 days / 9 nights 29 – 48 passengers Informatio…" at bounding box center [697, 263] width 1110 height 526
type textarea "Explore Paris at your own pace on this free day. Join an optional tour to Versa…"
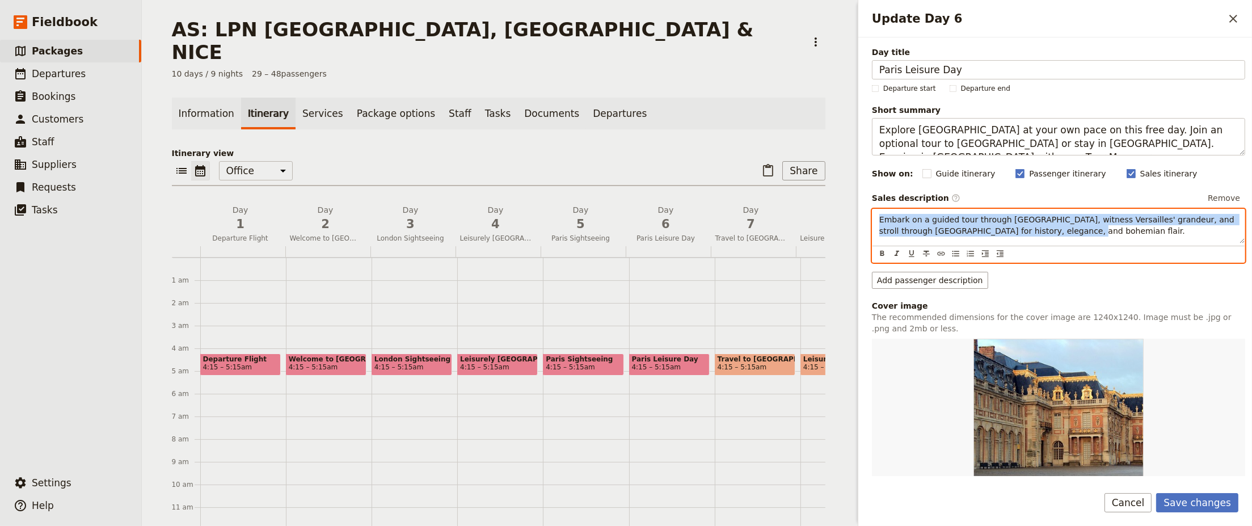
drag, startPoint x: 1044, startPoint y: 230, endPoint x: 864, endPoint y: 209, distance: 180.5
click at [865, 209] on div "Day title Paris Leisure Day Departure start Departure end Short summary Explore…" at bounding box center [1055, 256] width 394 height 438
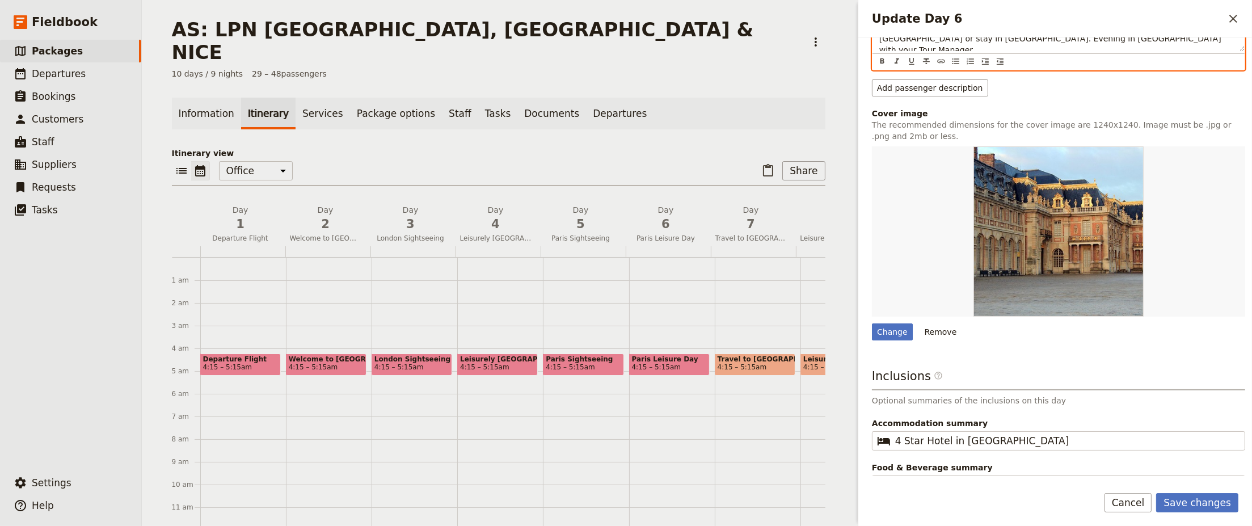
scroll to position [209, 0]
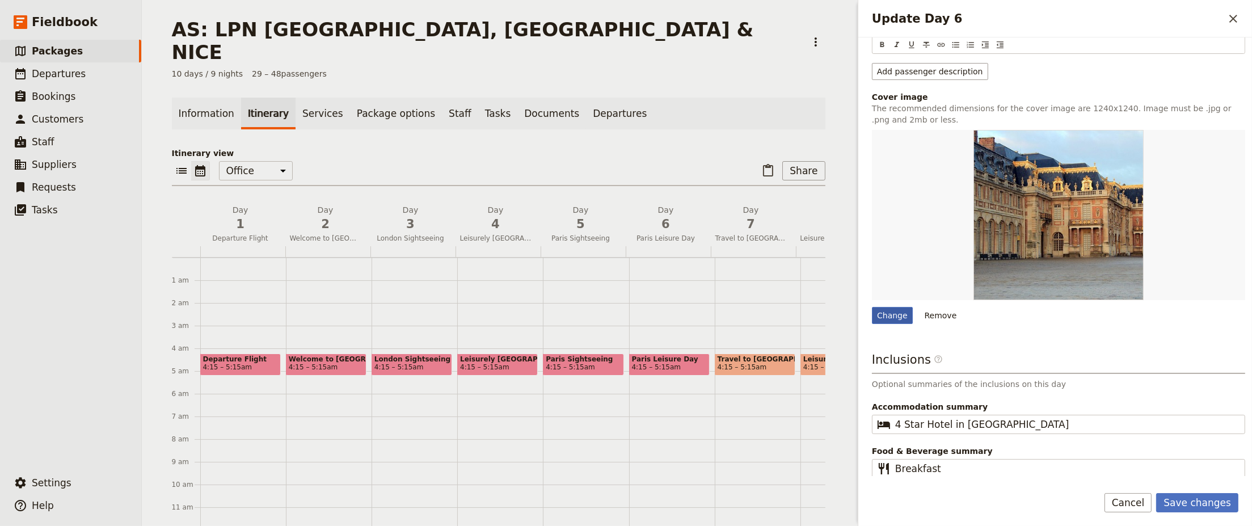
click at [895, 312] on div "Change" at bounding box center [892, 315] width 41 height 17
click at [872, 307] on input "Change" at bounding box center [871, 306] width 1 height 1
click at [896, 316] on div "Change" at bounding box center [892, 315] width 41 height 17
click at [872, 307] on input "Change" at bounding box center [871, 306] width 1 height 1
type input "C:\fakepath\paris-674958_640.jpg"
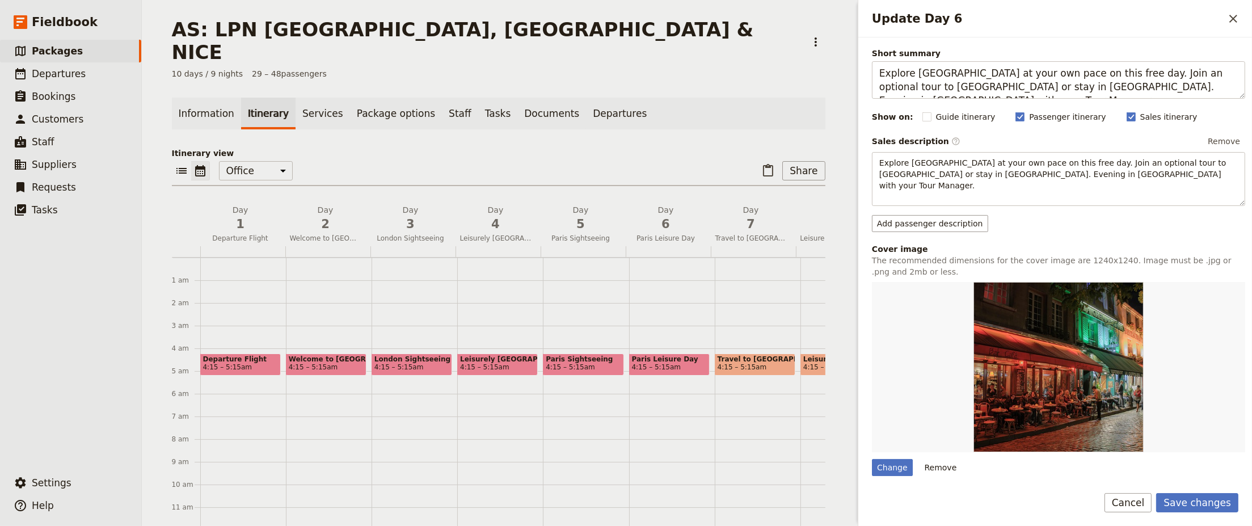
scroll to position [0, 0]
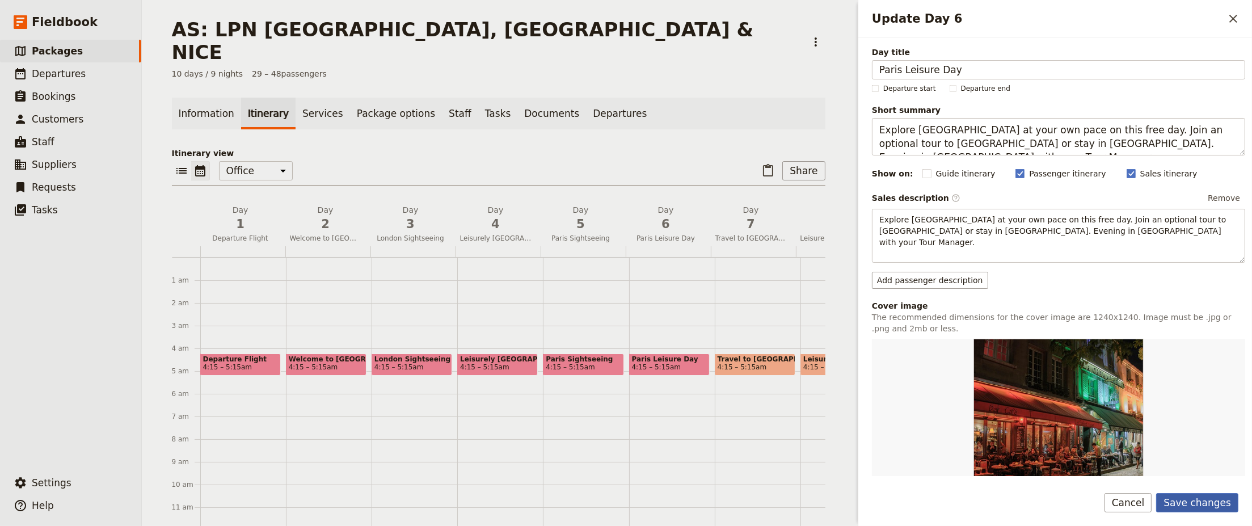
click at [1030, 501] on button "Save changes" at bounding box center [1197, 502] width 82 height 19
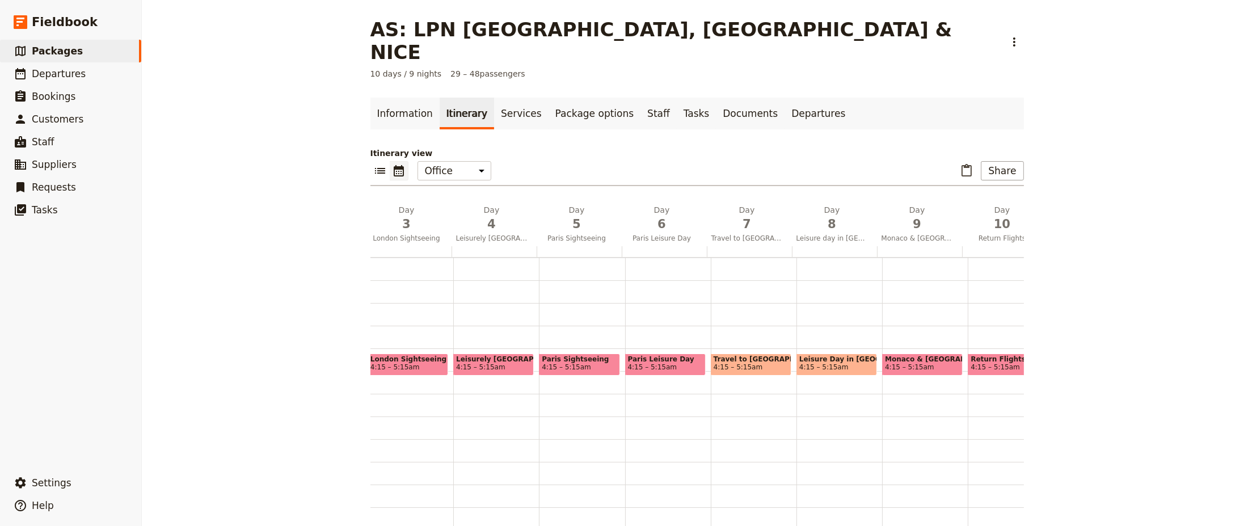
scroll to position [0, 205]
click at [746, 363] on span "4:15 – 5:15am" at bounding box center [748, 367] width 75 height 8
select select "7"
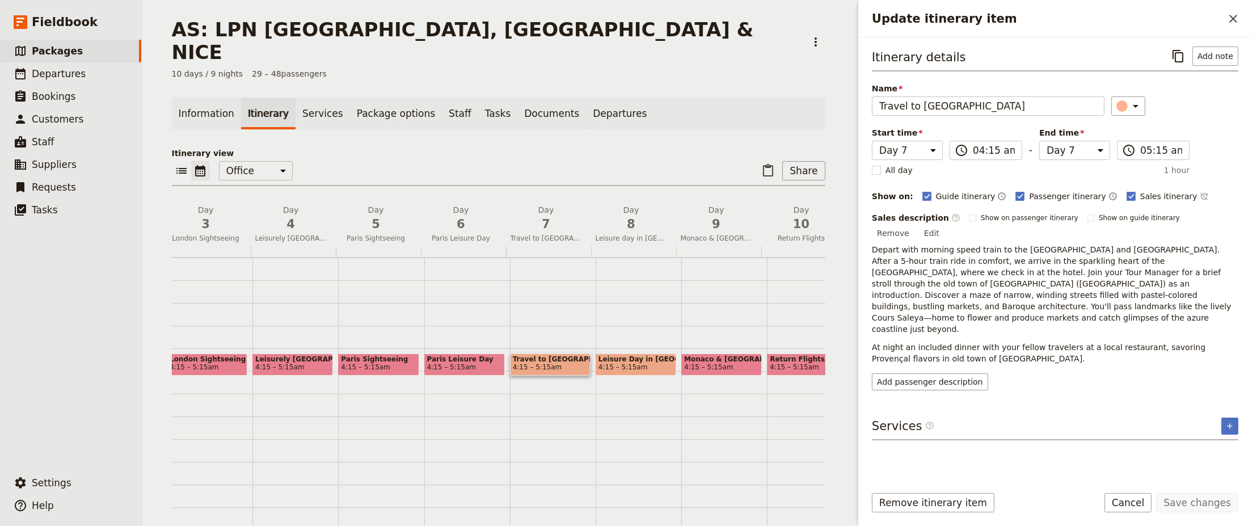
click at [623, 363] on span "4:15 – 5:15am" at bounding box center [622, 367] width 49 height 8
select select "8"
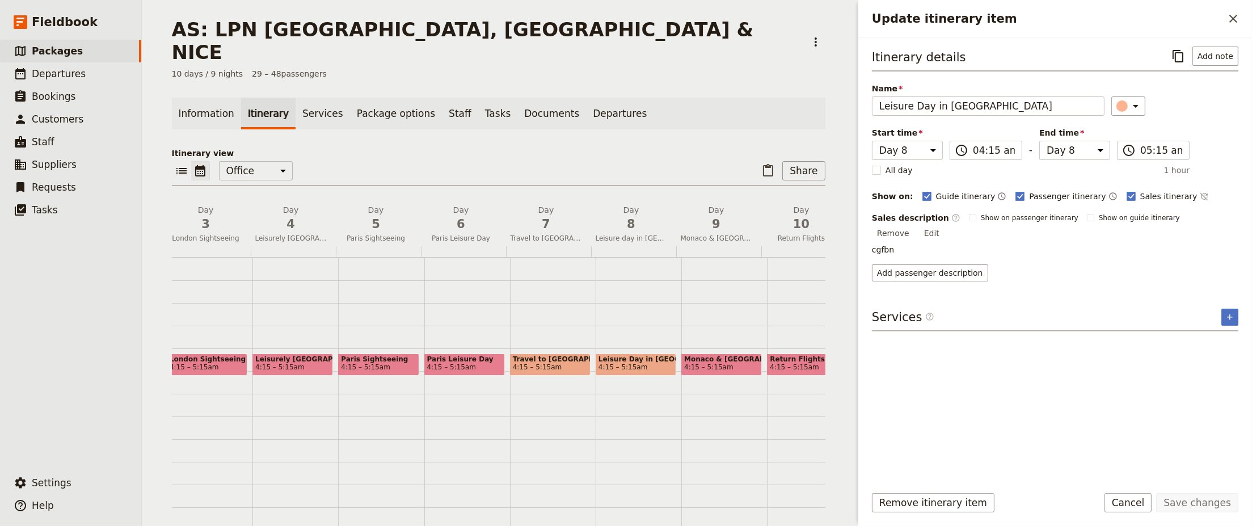
click at [628, 363] on span "4:15 – 5:15am" at bounding box center [622, 367] width 49 height 8
select select "8"
click at [628, 363] on span "4:15 – 5:15am" at bounding box center [622, 367] width 49 height 8
select select "8"
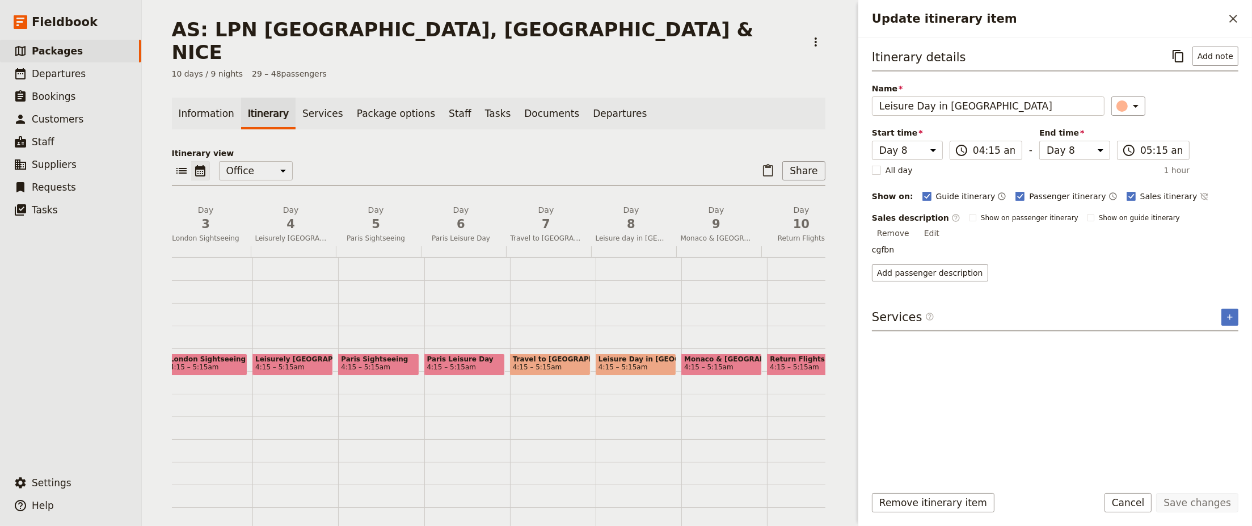
select select "8"
click at [944, 225] on button "Edit" at bounding box center [932, 233] width 26 height 17
drag, startPoint x: 926, startPoint y: 258, endPoint x: 863, endPoint y: 254, distance: 62.5
click at [863, 254] on div "Itinerary details ​ Add note Name Leisure Day in Nice ​ Start time Day 1 Day 2 …" at bounding box center [1055, 256] width 394 height 438
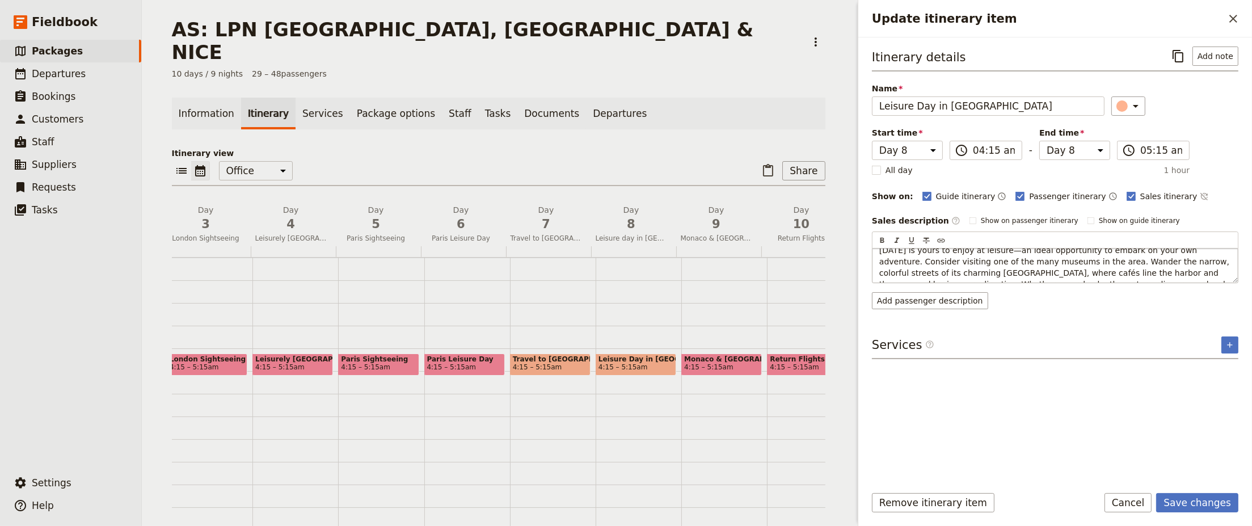
scroll to position [0, 0]
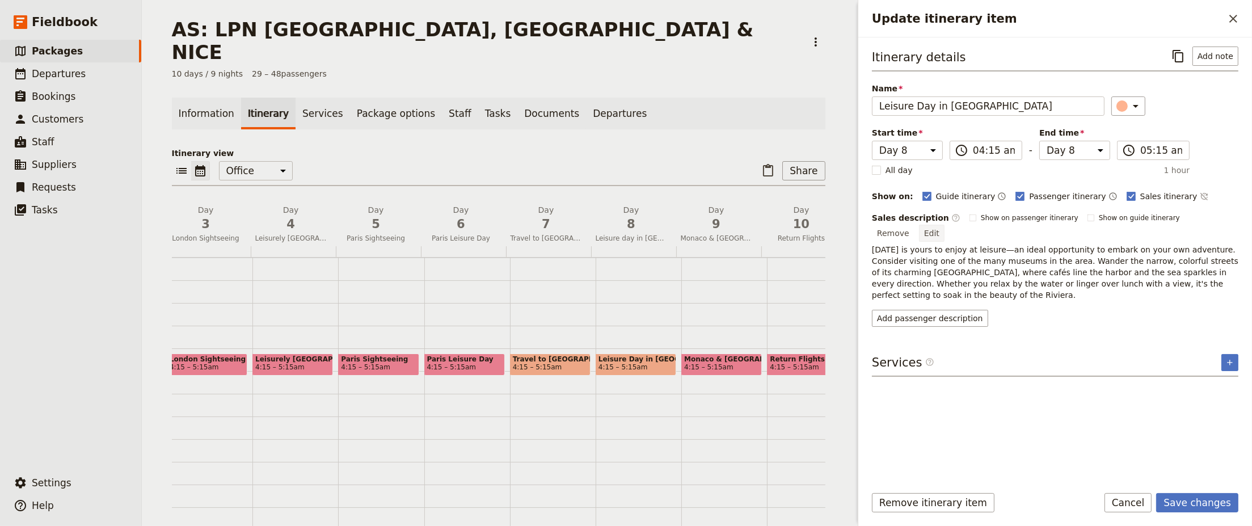
click at [944, 225] on button "Edit" at bounding box center [932, 233] width 26 height 17
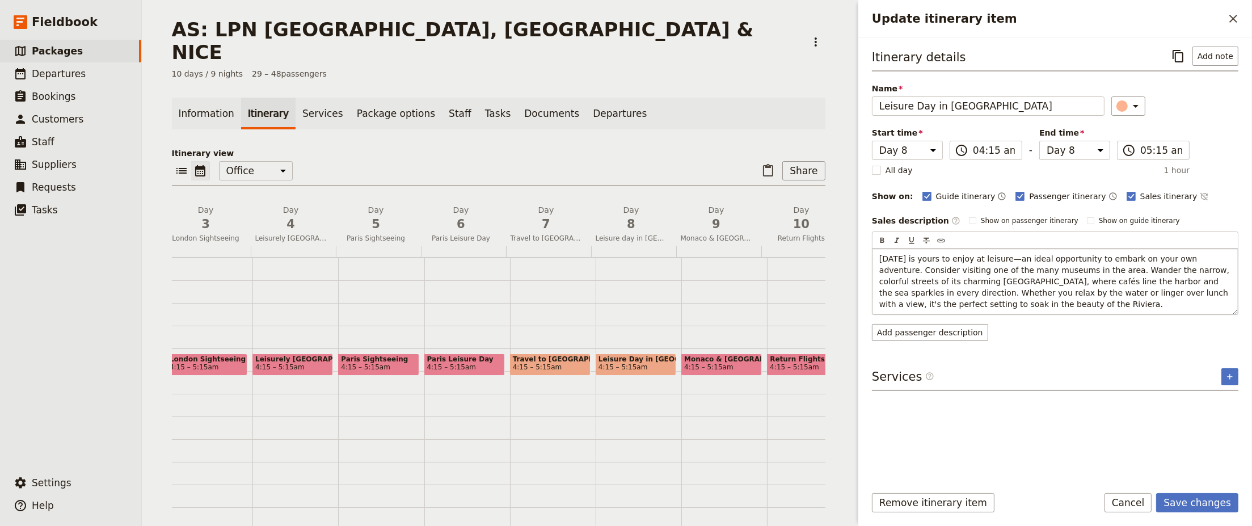
click at [1030, 292] on div "[DATE] is yours to enjoy at leisure—an ideal opportunity to embark on your own …" at bounding box center [1054, 281] width 365 height 66
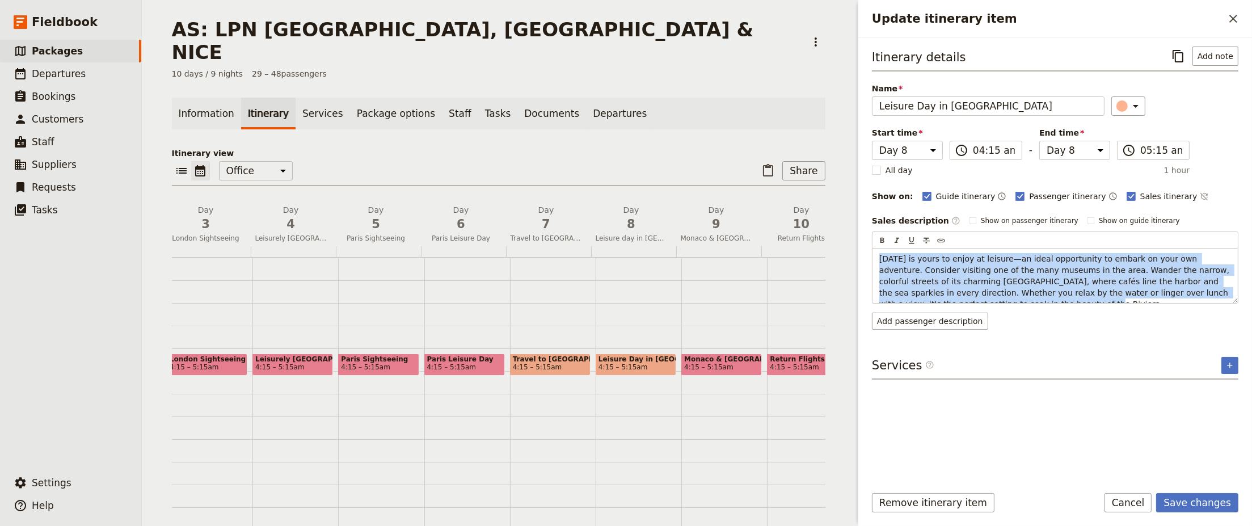
drag, startPoint x: 1232, startPoint y: 290, endPoint x: 834, endPoint y: 244, distance: 400.8
click at [834, 244] on div "AS: LPN LONDON, PARIS & NICE ​ 10 days / 9 nights 29 – 48 passengers Informatio…" at bounding box center [697, 263] width 1110 height 526
copy span "[DATE] is yours to enjoy at leisure—an ideal opportunity to embark on your own …"
click at [996, 256] on span "[DATE] is yours to enjoy at leisure—an ideal opportunity to embark on your own …" at bounding box center [1055, 281] width 353 height 54
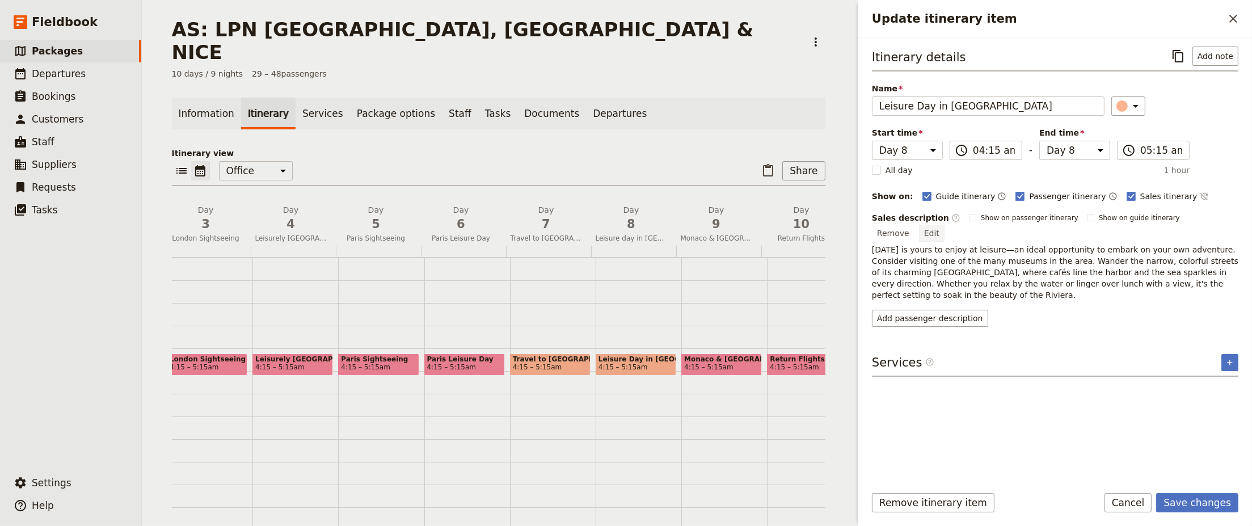
click at [944, 225] on button "Edit" at bounding box center [932, 233] width 26 height 17
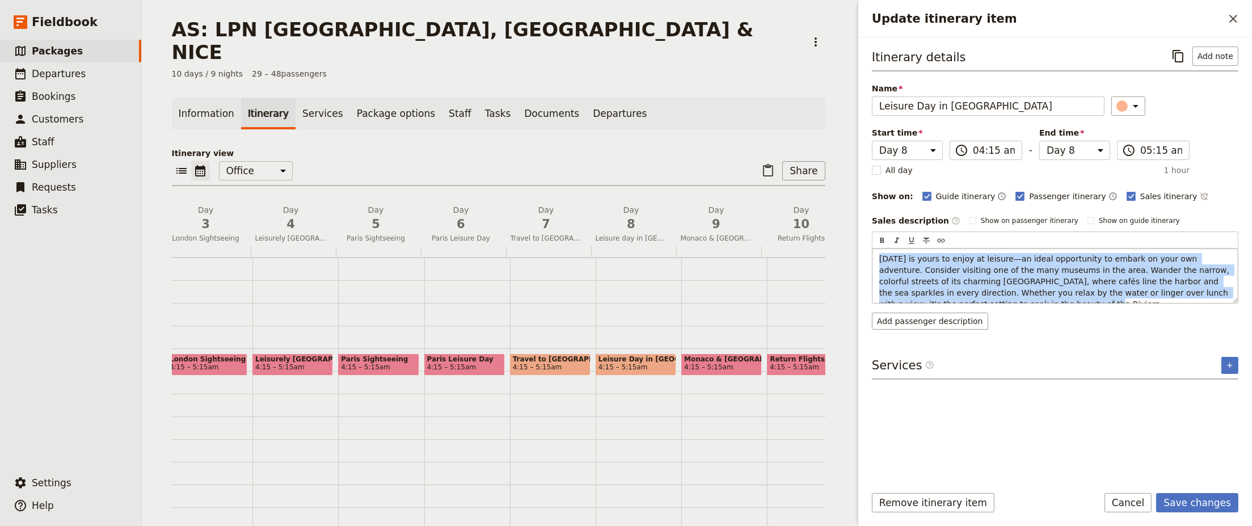
drag, startPoint x: 1230, startPoint y: 290, endPoint x: 880, endPoint y: 250, distance: 352.2
click at [880, 250] on div "[DATE] is yours to enjoy at leisure—an ideal opportunity to embark on your own …" at bounding box center [1054, 275] width 365 height 54
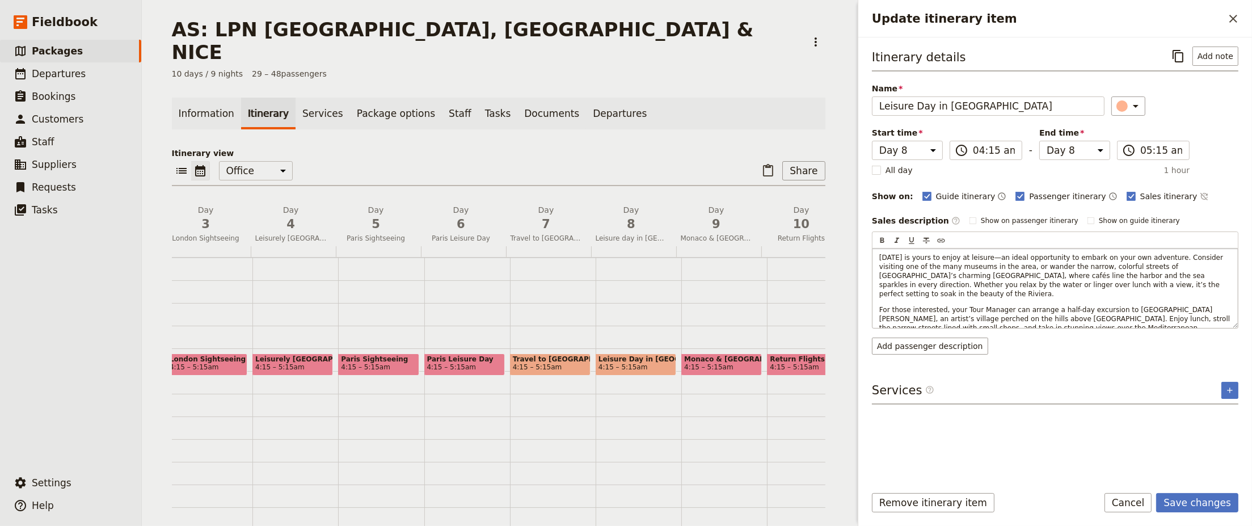
click at [982, 259] on span "Today is yours to enjoy at leisure—an ideal opportunity to embark on your own a…" at bounding box center [1052, 276] width 346 height 44
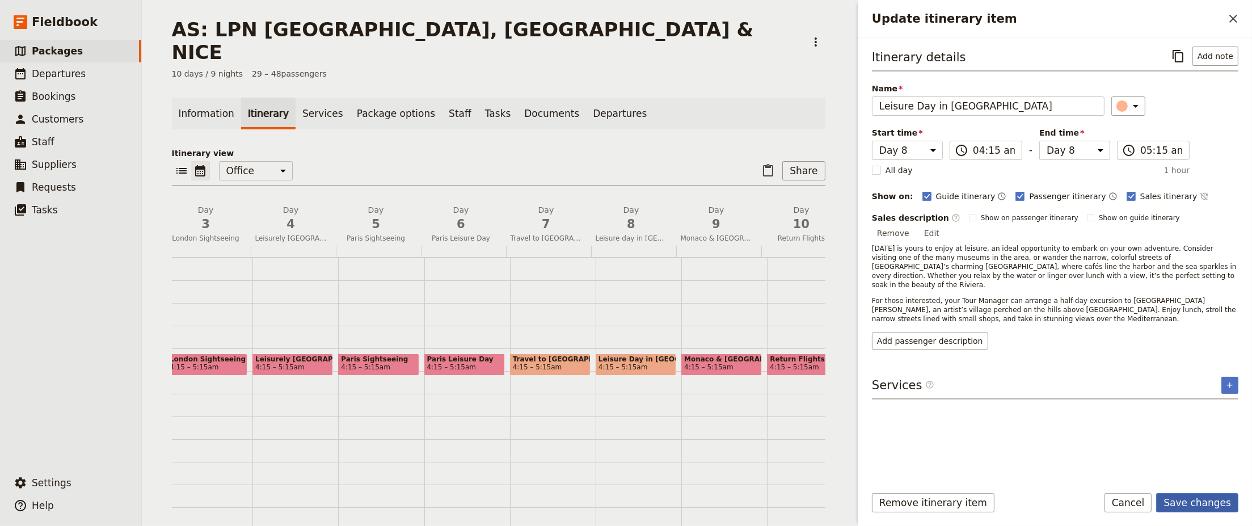
click at [1030, 505] on button "Save changes" at bounding box center [1197, 502] width 82 height 19
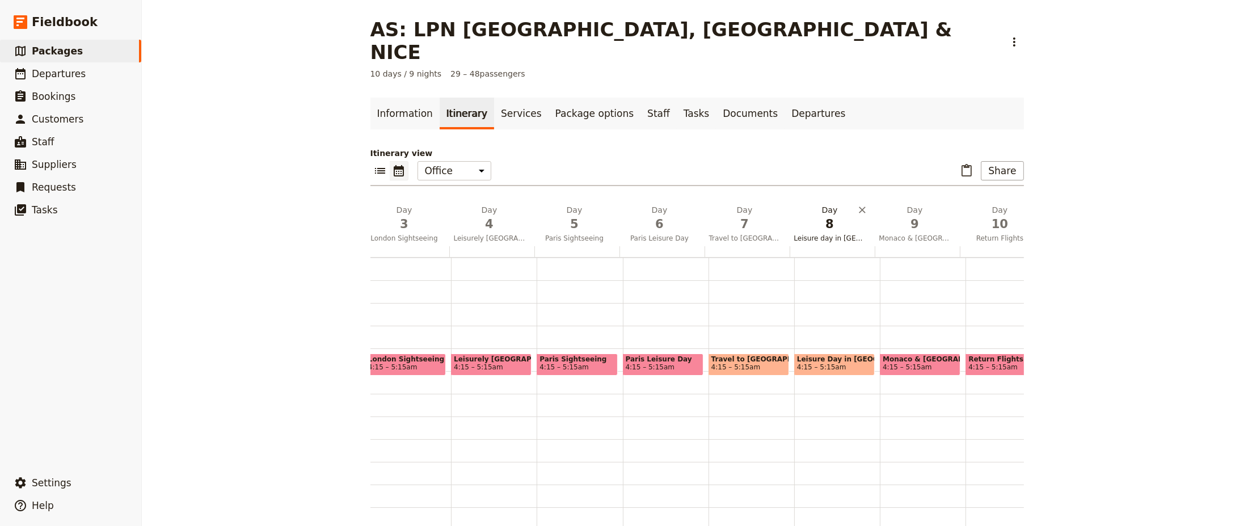
click at [830, 234] on span "Leisure day in Nice" at bounding box center [829, 238] width 81 height 9
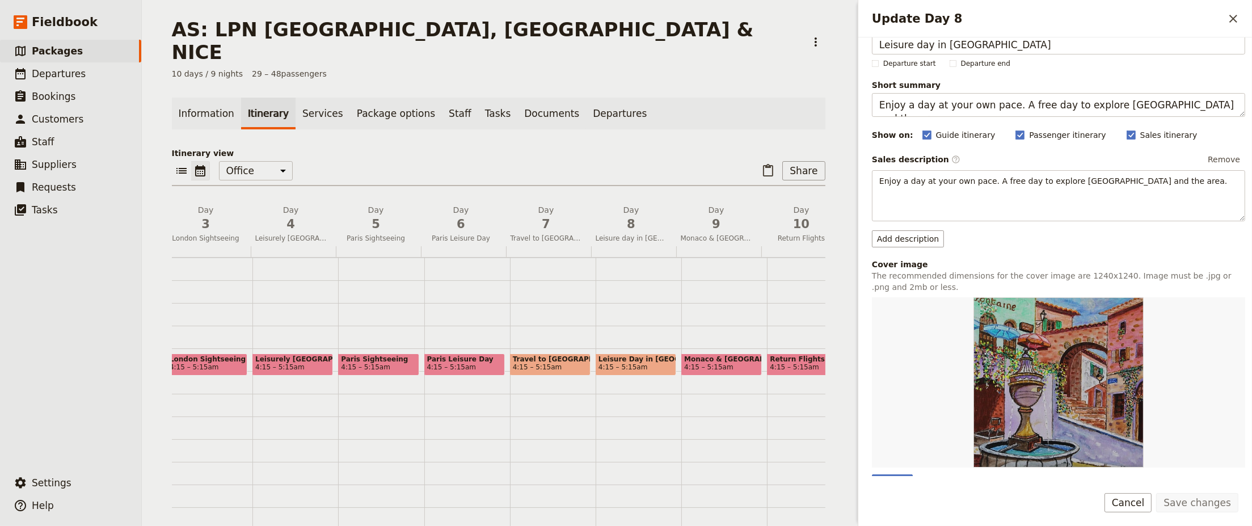
scroll to position [45, 0]
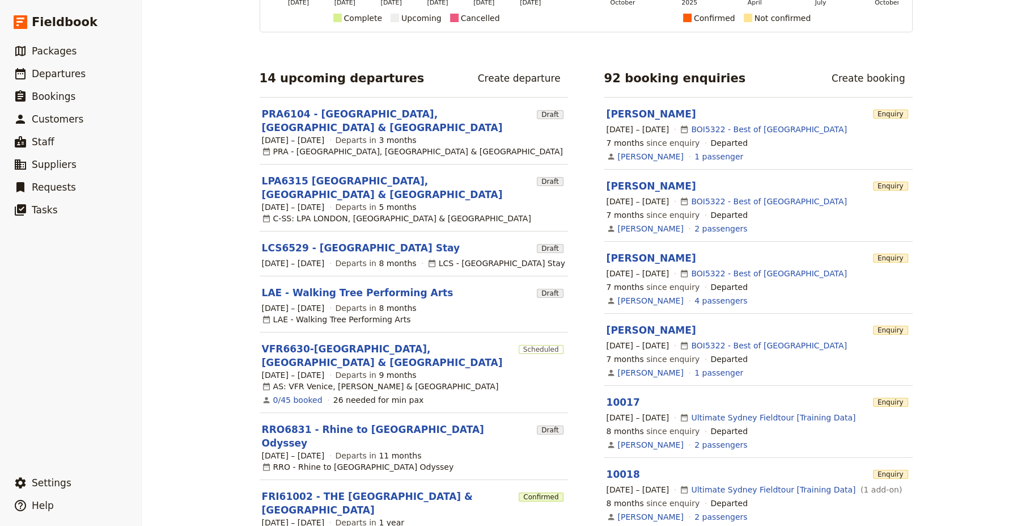
scroll to position [181, 0]
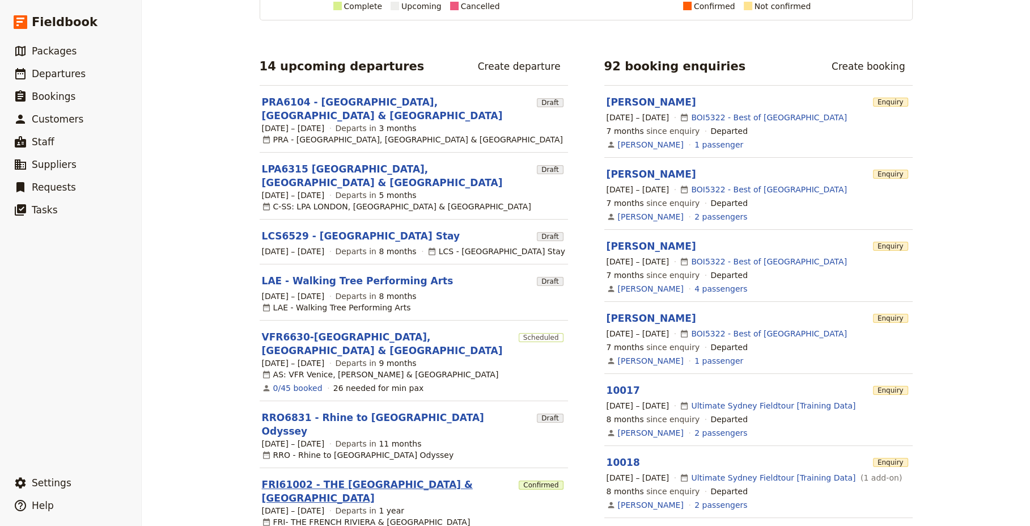
click at [333, 478] on link "FRI61002 - THE FRENCH RIVIERA & ITALY" at bounding box center [388, 491] width 253 height 27
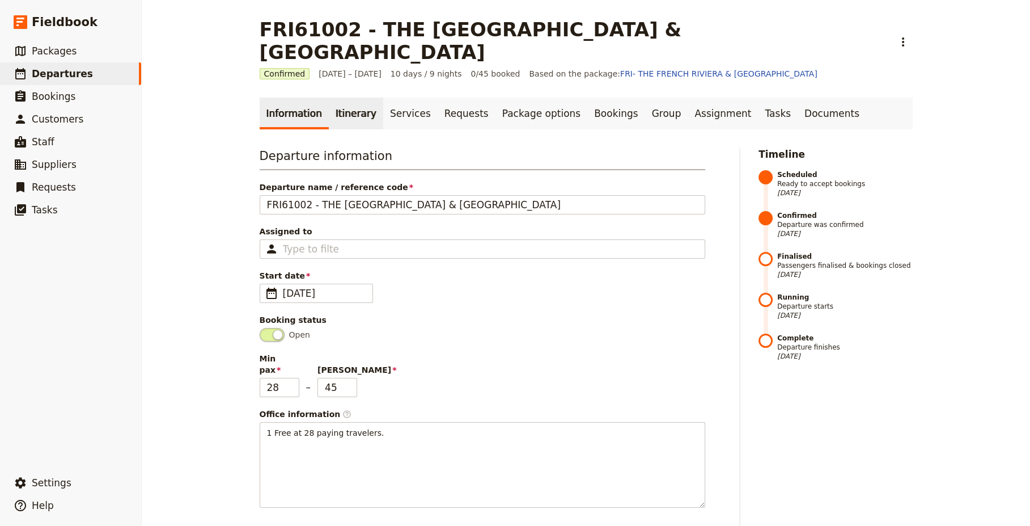
click at [345, 98] on link "Itinerary" at bounding box center [356, 114] width 54 height 32
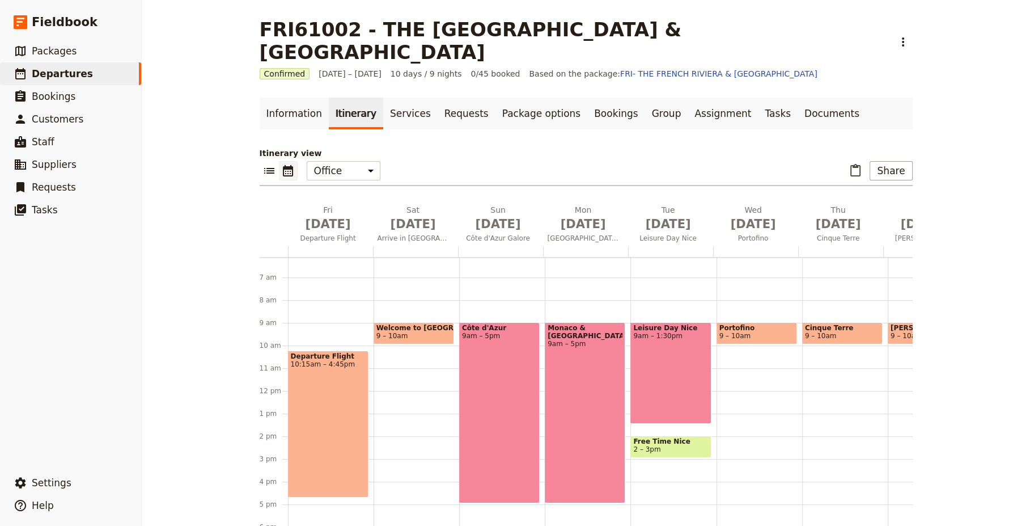
scroll to position [193, 0]
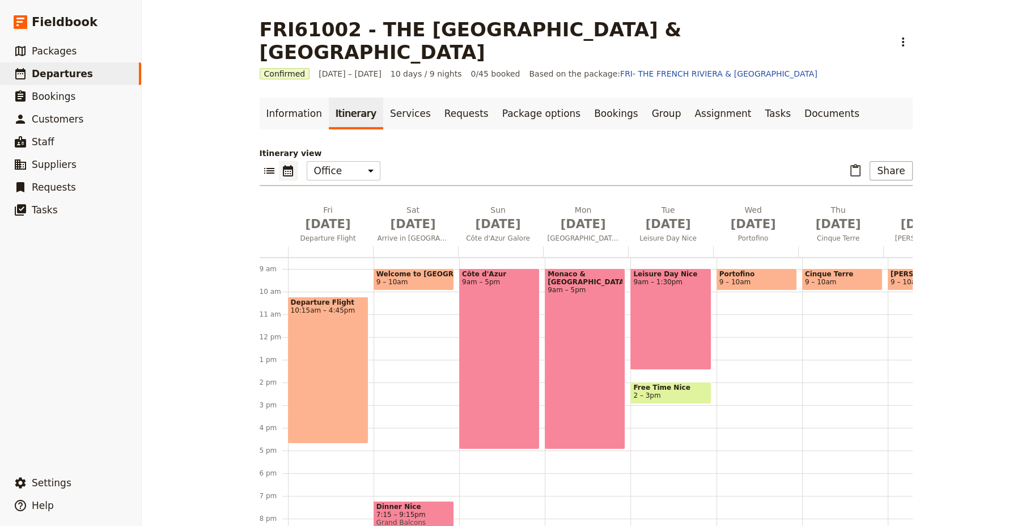
click at [421, 278] on span "9 – 10am" at bounding box center [414, 282] width 75 height 8
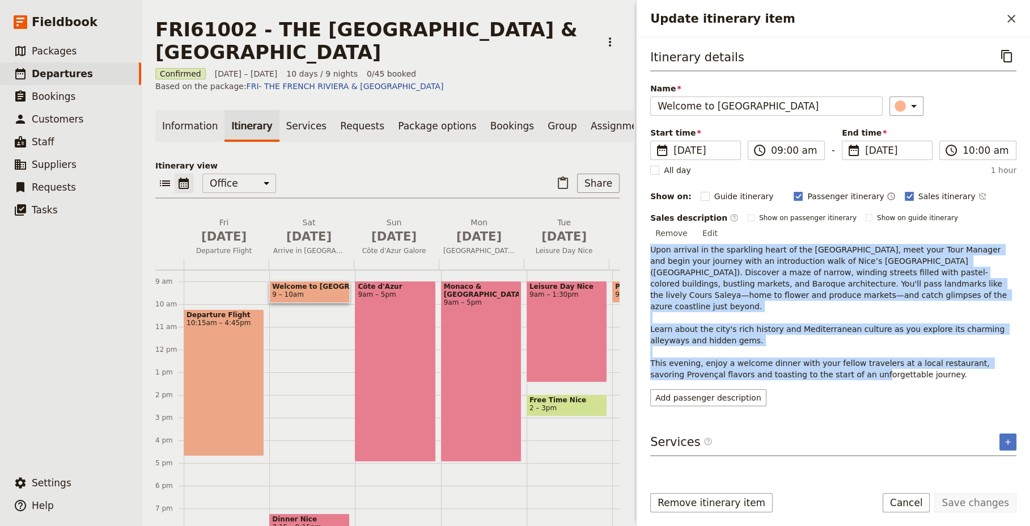
drag, startPoint x: 831, startPoint y: 352, endPoint x: 651, endPoint y: 237, distance: 213.7
click at [651, 244] on p "Upon arrival in the sparkling heart of the French Riviera, meet your Tour Manag…" at bounding box center [834, 312] width 366 height 136
copy span "Upon arrival in the sparkling heart of the French Riviera, meet your Tour Manag…"
click at [762, 290] on p "Upon arrival in the sparkling heart of the French Riviera, meet your Tour Manag…" at bounding box center [834, 312] width 366 height 136
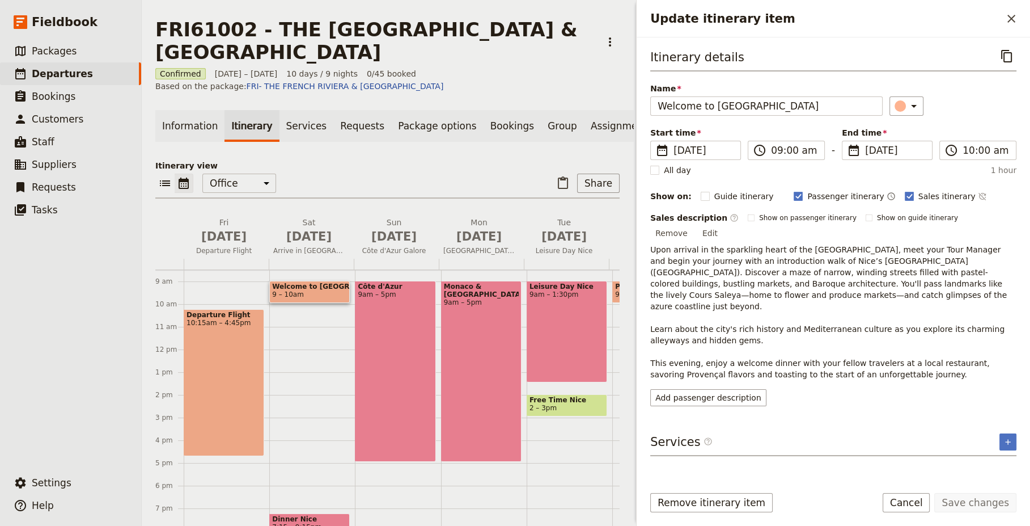
drag, startPoint x: 782, startPoint y: 375, endPoint x: 757, endPoint y: 373, distance: 25.1
click at [782, 389] on div "Add passenger description" at bounding box center [834, 397] width 366 height 17
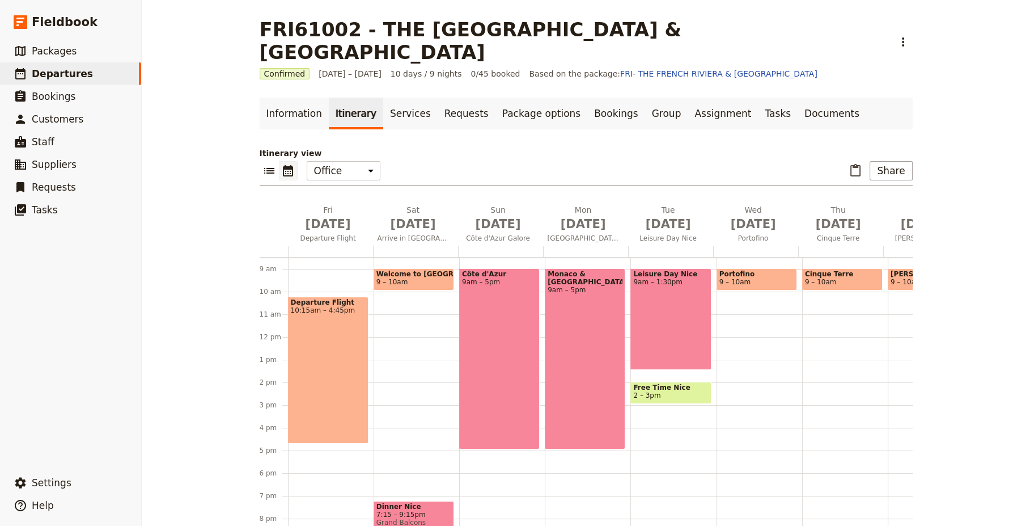
drag, startPoint x: 396, startPoint y: 299, endPoint x: 489, endPoint y: 273, distance: 96.4
click at [489, 273] on div "Côte d'Azur 9am – 5pm" at bounding box center [499, 358] width 81 height 181
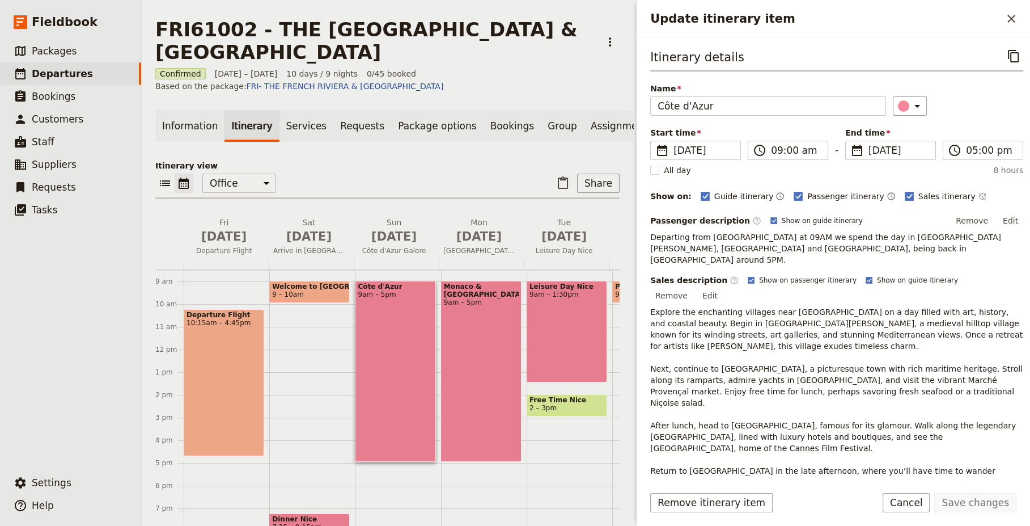
click at [404, 290] on div "Côte d'Azur 9am – 5pm" at bounding box center [395, 371] width 81 height 181
click at [59, 54] on span "Packages" at bounding box center [54, 50] width 45 height 11
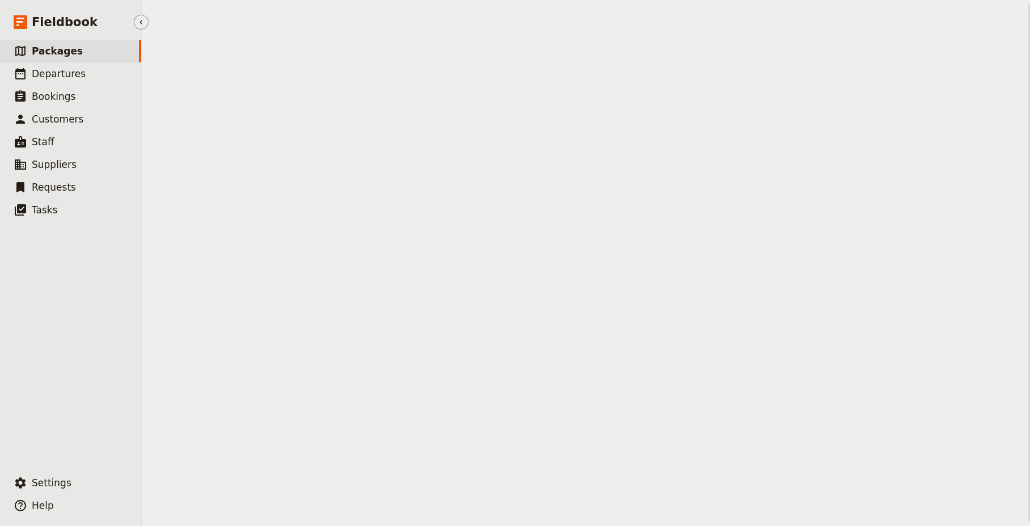
select select "CREATED_AT"
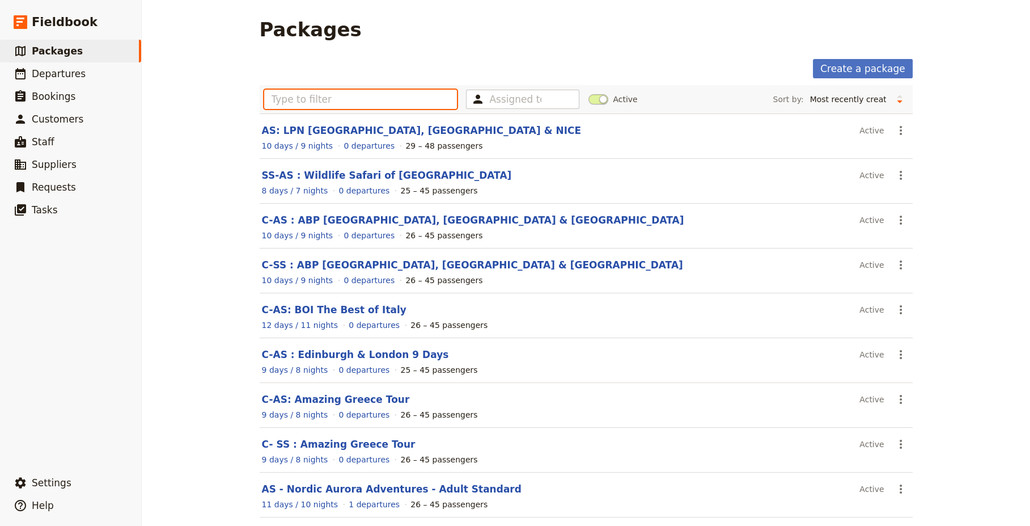
click at [349, 102] on input "text" at bounding box center [360, 99] width 193 height 19
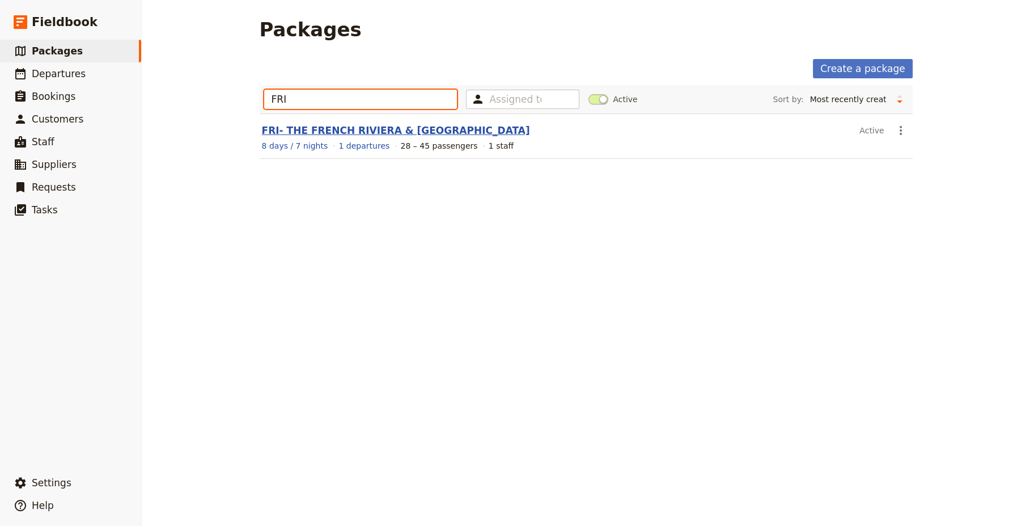
type input "FRI"
click at [345, 128] on link "FRI- THE FRENCH RIVIERA & [GEOGRAPHIC_DATA]" at bounding box center [396, 130] width 268 height 11
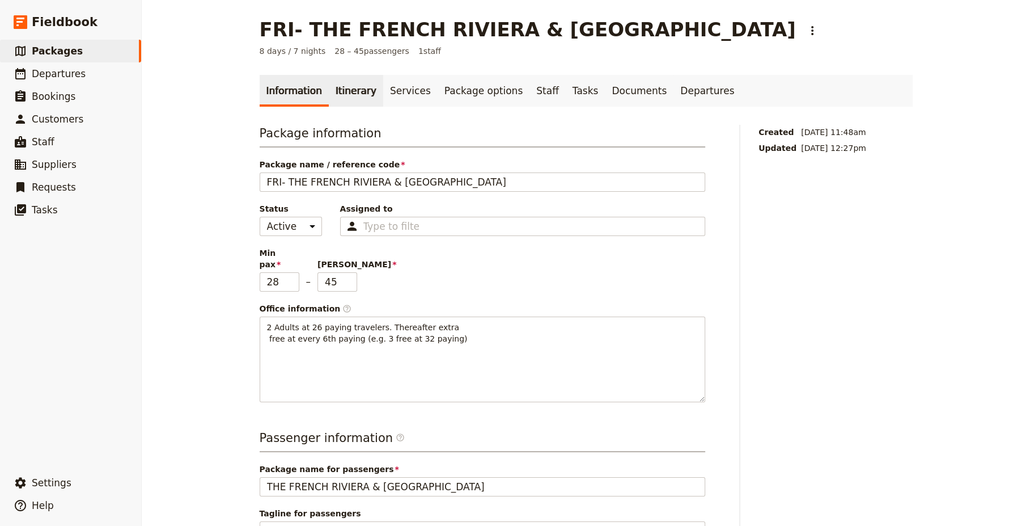
click at [343, 93] on link "Itinerary" at bounding box center [356, 91] width 54 height 32
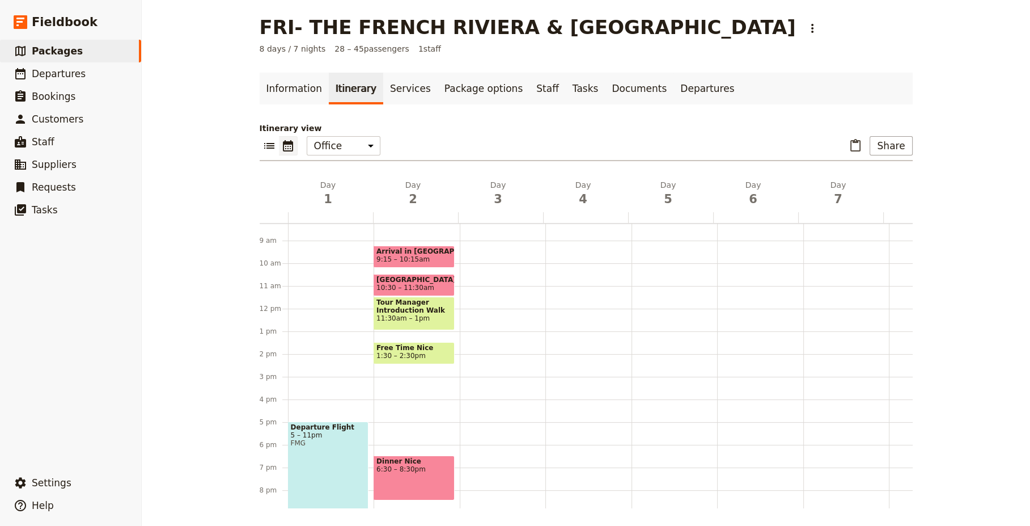
scroll to position [136, 0]
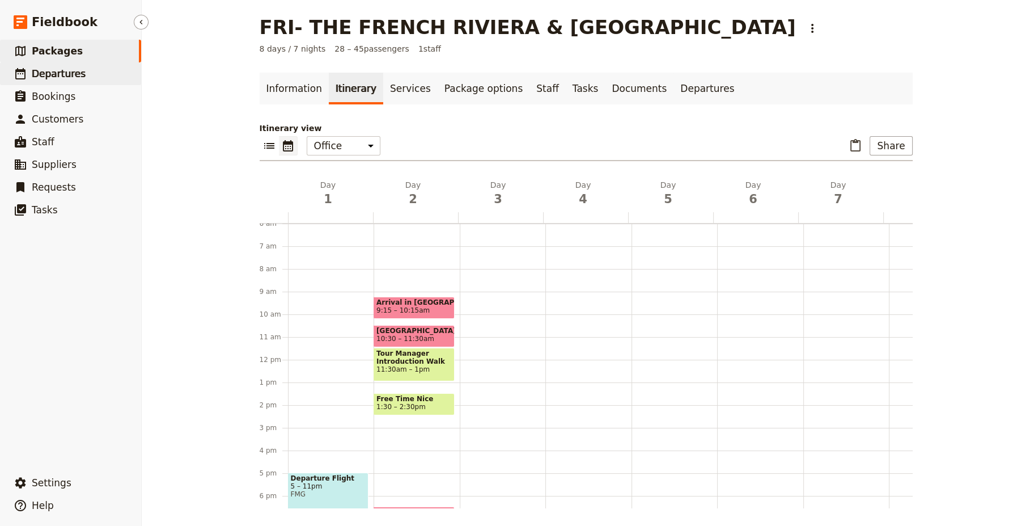
click at [61, 78] on span "Departures" at bounding box center [59, 73] width 54 height 11
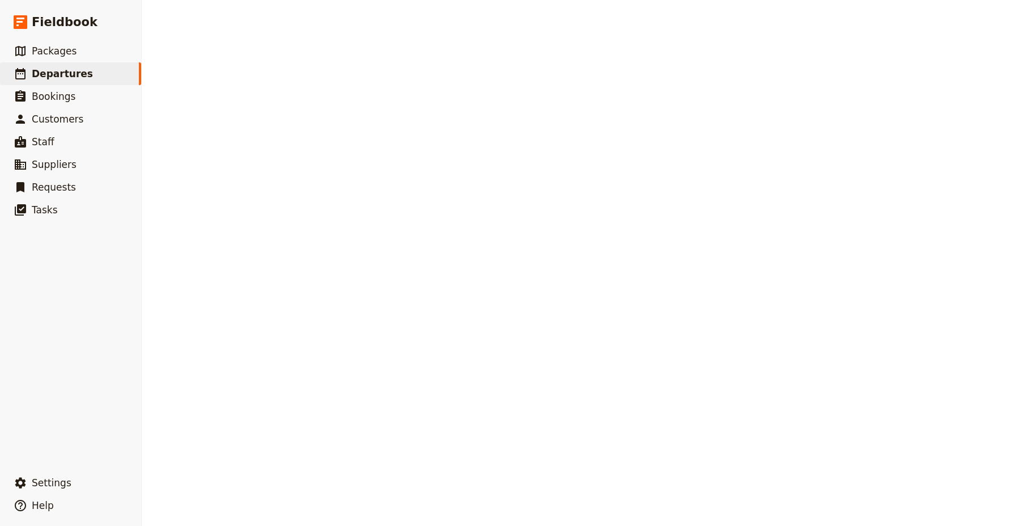
select select "CREATED_AT"
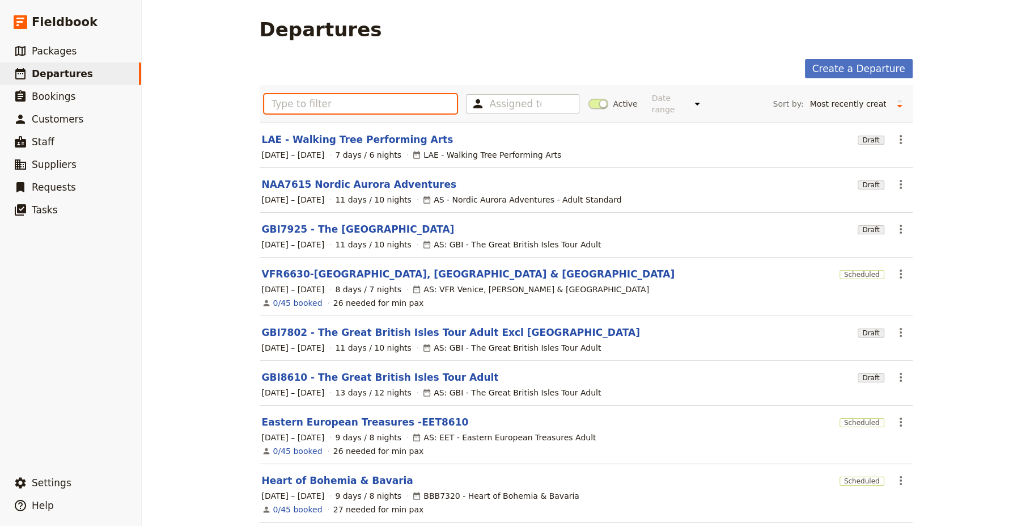
click at [327, 98] on input "text" at bounding box center [360, 103] width 193 height 19
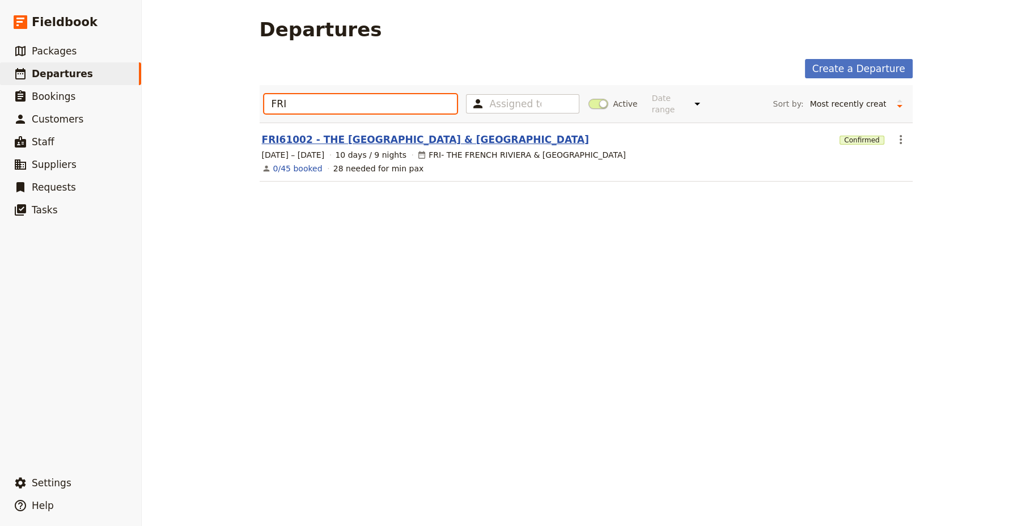
type input "FRI"
click at [329, 133] on link "FRI61002 - THE [GEOGRAPHIC_DATA] & [GEOGRAPHIC_DATA]" at bounding box center [425, 140] width 327 height 14
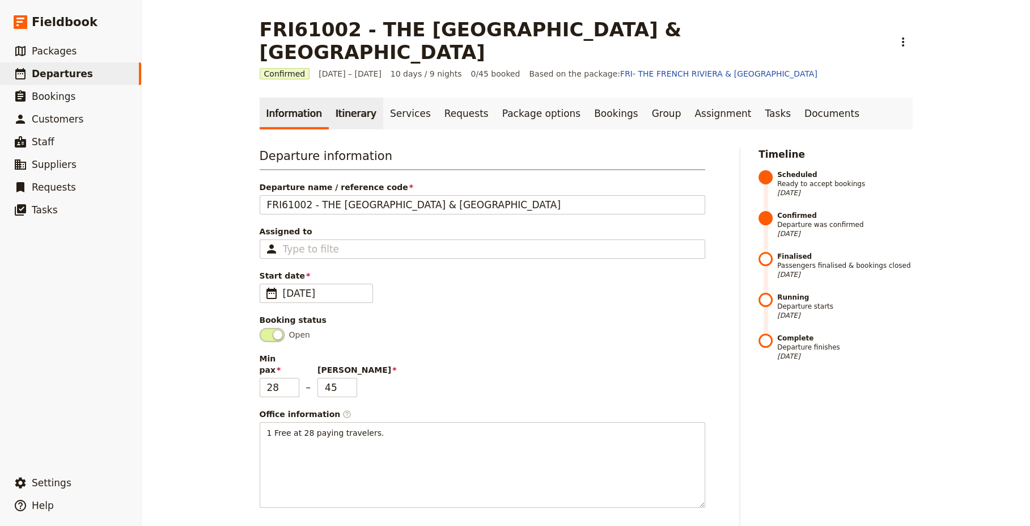
click at [343, 98] on link "Itinerary" at bounding box center [356, 114] width 54 height 32
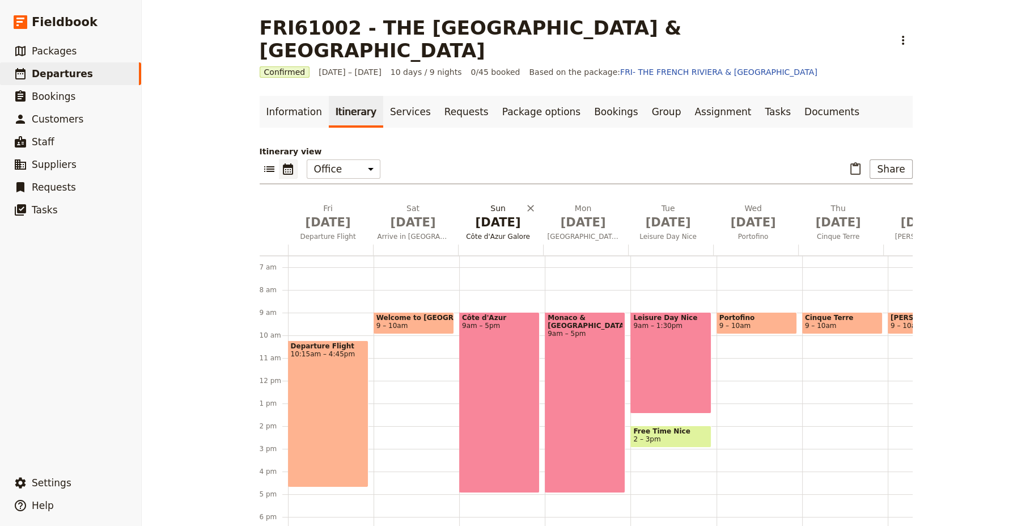
scroll to position [2, 0]
click at [490, 349] on div "Côte d'Azur 9am – 5pm" at bounding box center [499, 401] width 81 height 181
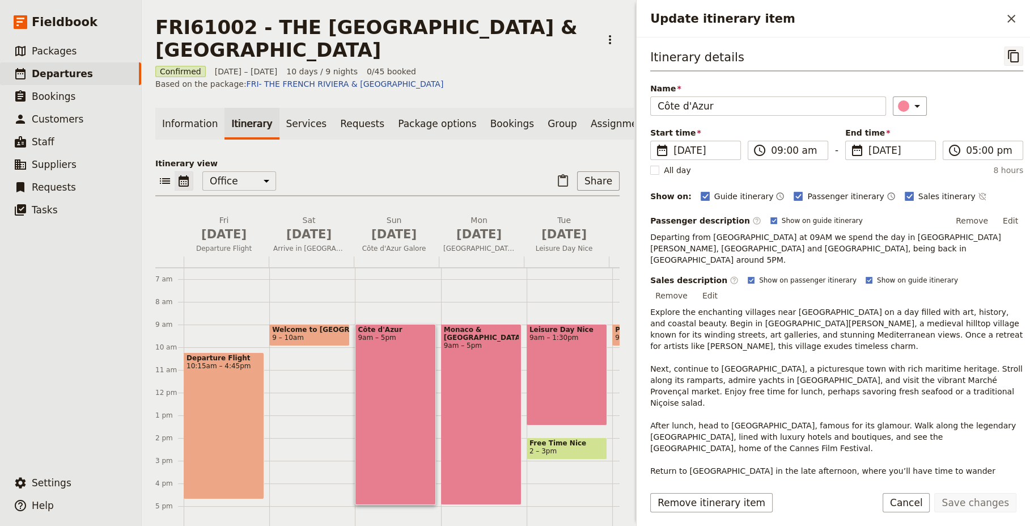
click at [1007, 53] on icon "Copy itinerary item" at bounding box center [1014, 56] width 14 height 14
drag, startPoint x: 715, startPoint y: 108, endPoint x: 642, endPoint y: 112, distance: 72.7
click at [642, 112] on div "Itinerary details ​ Name Côte d'Azur ​ Start time ​ 4 Oct 2026 04/10/2026 2026-…" at bounding box center [834, 256] width 394 height 438
drag, startPoint x: 1006, startPoint y: 52, endPoint x: 928, endPoint y: 73, distance: 81.0
click at [930, 73] on div "Itinerary details ​ Name Côte d'Azur ​ Start time ​ 4 Oct 2026 04/10/2026 2026-…" at bounding box center [837, 267] width 373 height 441
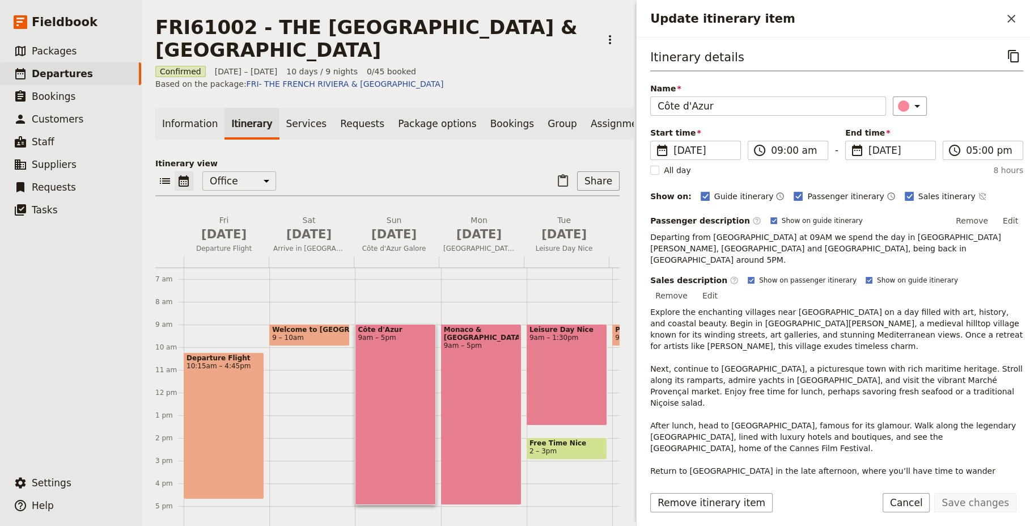
click at [839, 81] on div "Itinerary details ​ Name Côte d'Azur ​ Start time ​ 4 Oct 2026 04/10/2026 2026-…" at bounding box center [837, 267] width 373 height 441
click at [307, 333] on span "9 – 10am" at bounding box center [309, 337] width 75 height 8
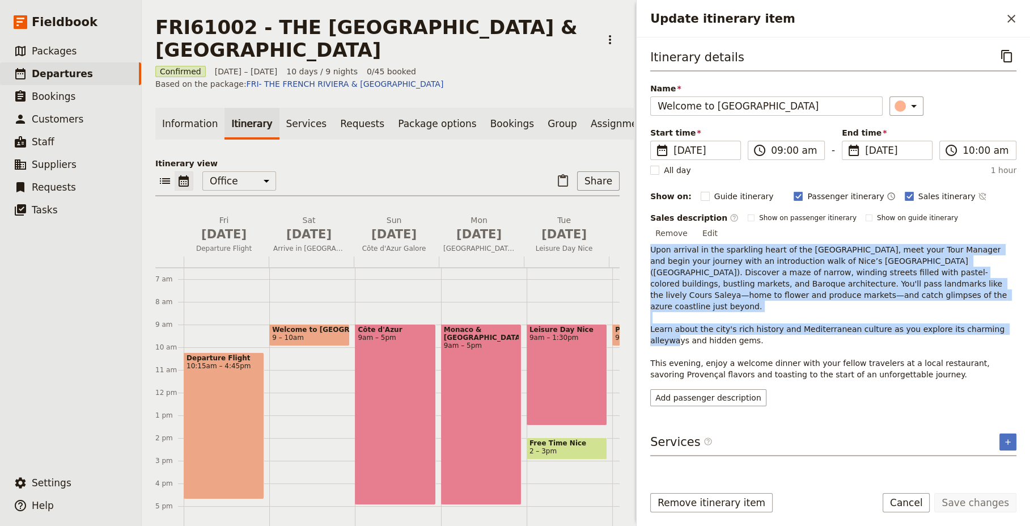
drag, startPoint x: 651, startPoint y: 236, endPoint x: 739, endPoint y: 310, distance: 115.2
click at [739, 310] on p "Upon arrival in the sparkling heart of the French Riviera, meet your Tour Manag…" at bounding box center [834, 312] width 366 height 136
drag, startPoint x: 739, startPoint y: 310, endPoint x: 690, endPoint y: 268, distance: 64.8
copy span "Upon arrival in the sparkling heart of the French Riviera, meet your Tour Manag…"
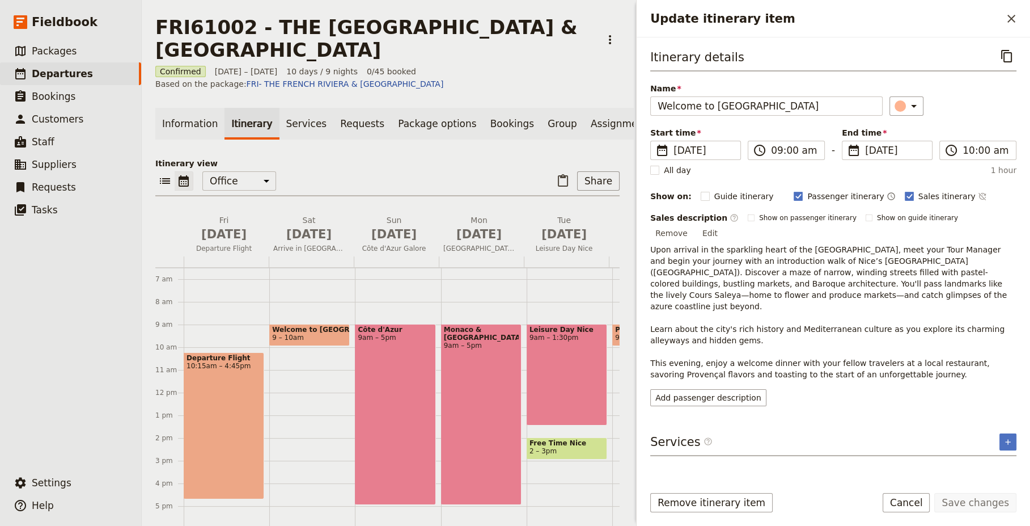
click at [751, 335] on span "Upon arrival in the sparkling heart of the French Riviera, meet your Tour Manag…" at bounding box center [831, 312] width 360 height 134
drag, startPoint x: 760, startPoint y: 339, endPoint x: 673, endPoint y: 348, distance: 87.8
click at [673, 348] on span "Upon arrival in the sparkling heart of the French Riviera, meet your Tour Manag…" at bounding box center [831, 312] width 360 height 134
copy span "dinner with your fellow travelers at a local restaurant, savoring Provençal fla…"
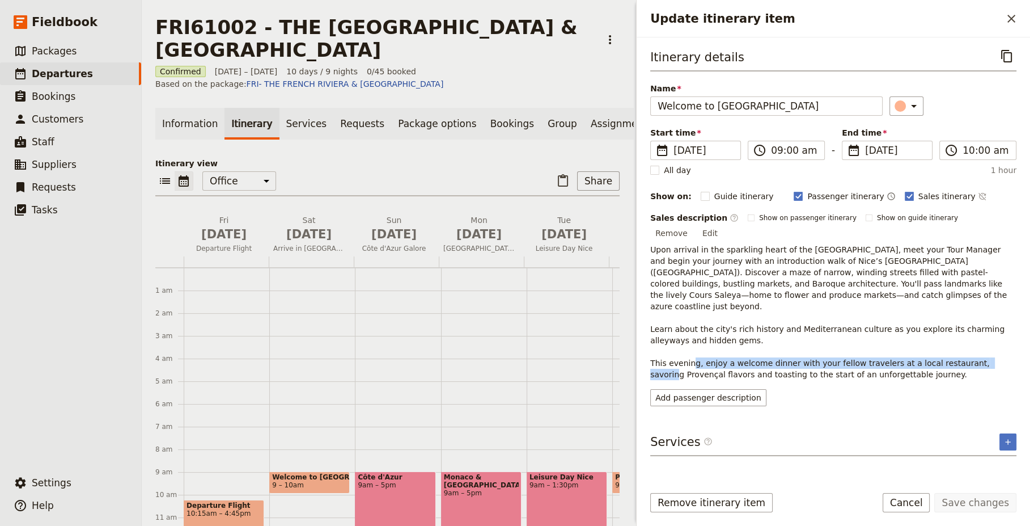
scroll to position [147, 0]
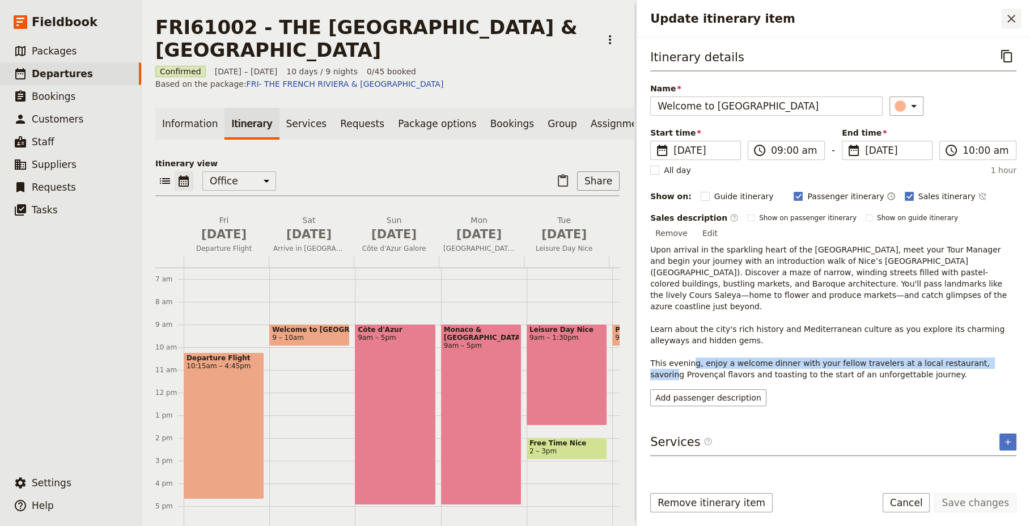
click at [1013, 17] on icon "Close drawer" at bounding box center [1012, 19] width 8 height 8
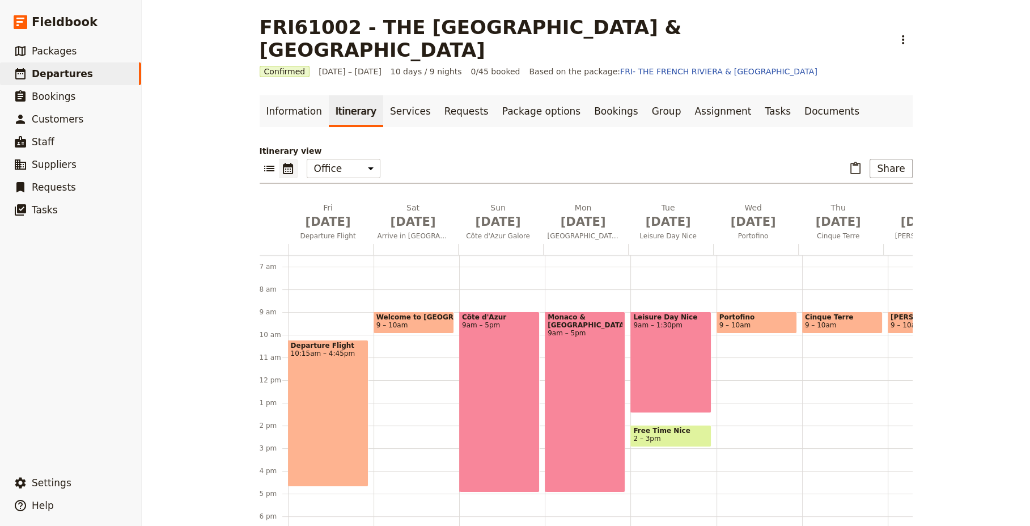
click at [660, 311] on div "Leisure Day Nice 9am – 1:30pm" at bounding box center [671, 362] width 81 height 102
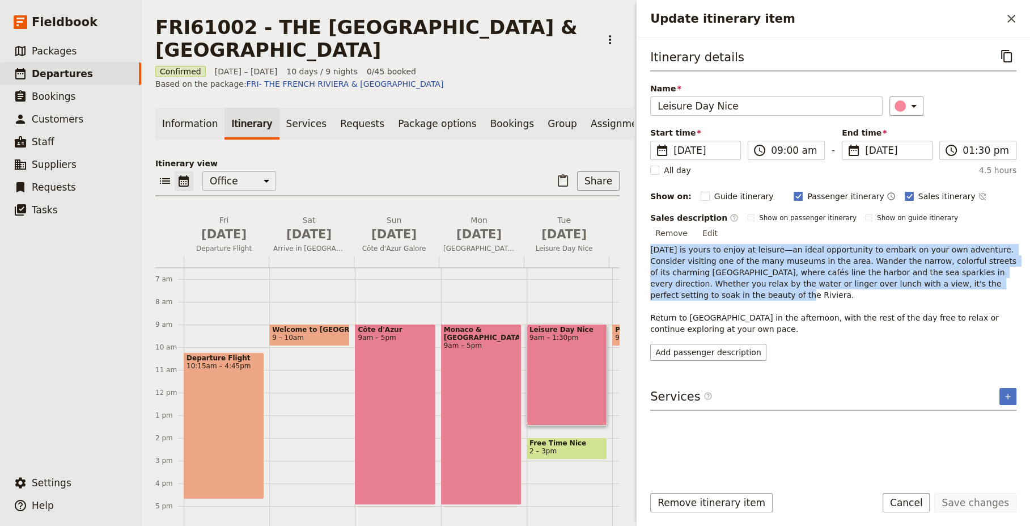
drag, startPoint x: 968, startPoint y: 269, endPoint x: 640, endPoint y: 239, distance: 329.2
click at [640, 239] on div "Itinerary details ​ Name Leisure Day Nice ​ Start time ​ 6 Oct 2026 06/10/2026 …" at bounding box center [834, 256] width 394 height 438
copy span "Today is yours to enjoy at leisure—an ideal opportunity to embark on your own a…"
click at [915, 506] on button "Cancel" at bounding box center [907, 502] width 48 height 19
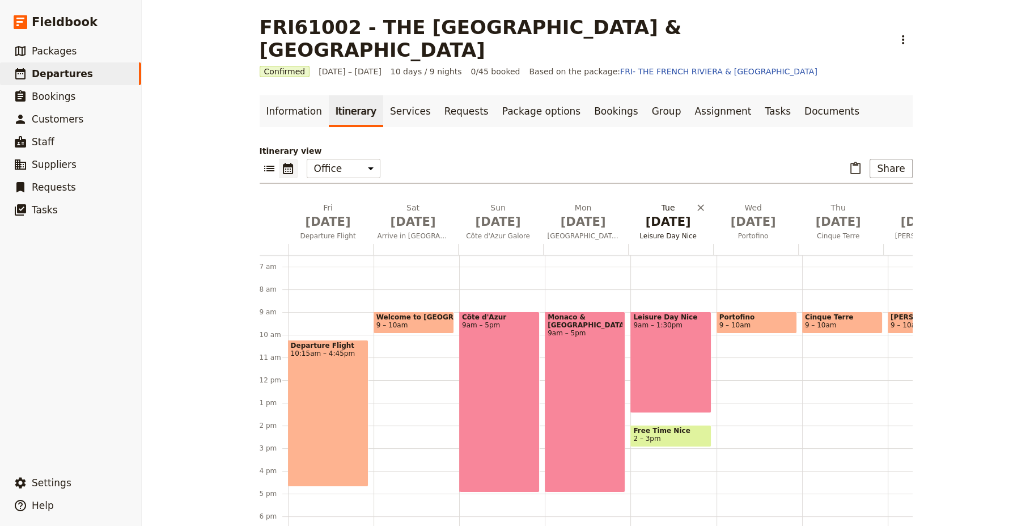
click at [660, 231] on span "Leisure Day Nice" at bounding box center [668, 235] width 81 height 9
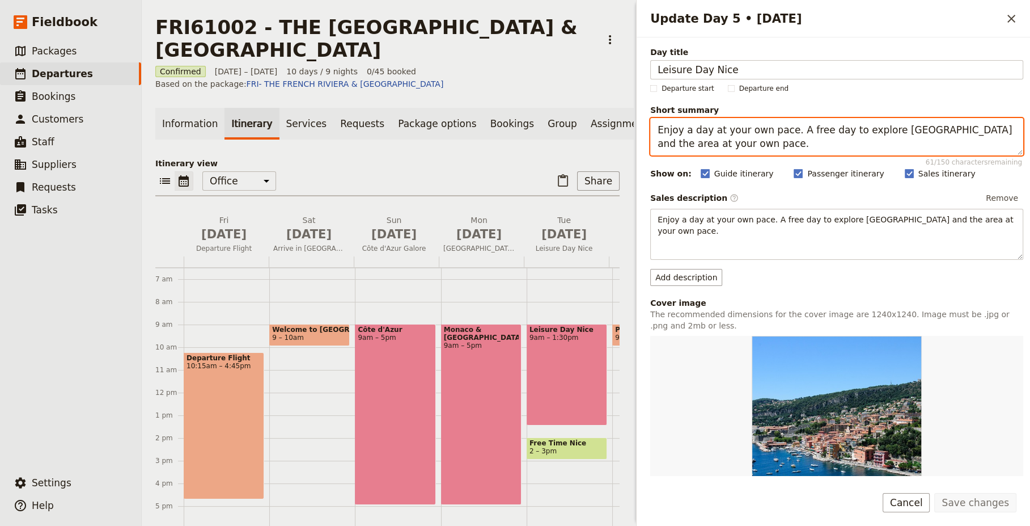
drag, startPoint x: 696, startPoint y: 145, endPoint x: 642, endPoint y: 133, distance: 55.7
click at [642, 133] on div "Day title Leisure Day Nice Departure start Departure end Short summary Enjoy a …" at bounding box center [834, 256] width 394 height 438
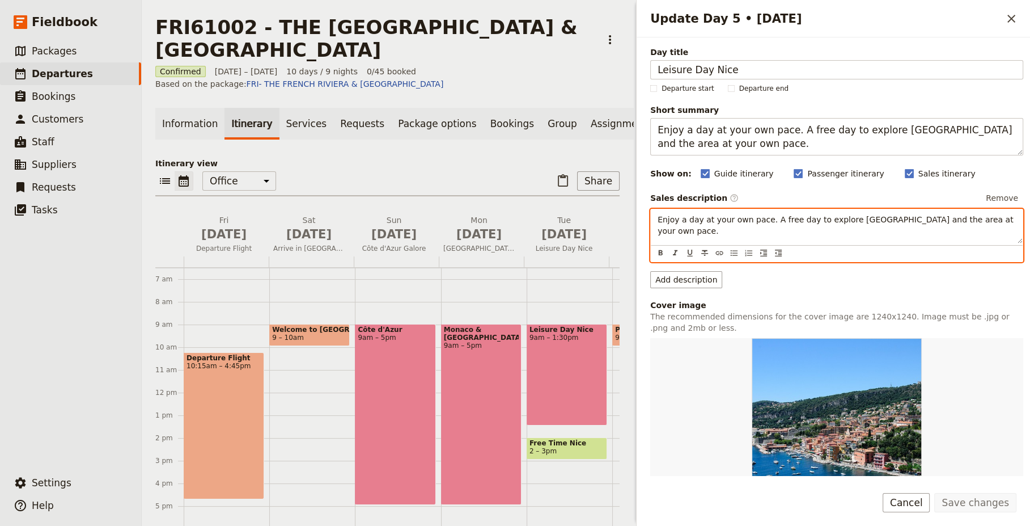
click at [786, 242] on div "Enjoy a day at your own pace. A free day to explore Nice and the area at your o…" at bounding box center [837, 236] width 373 height 54
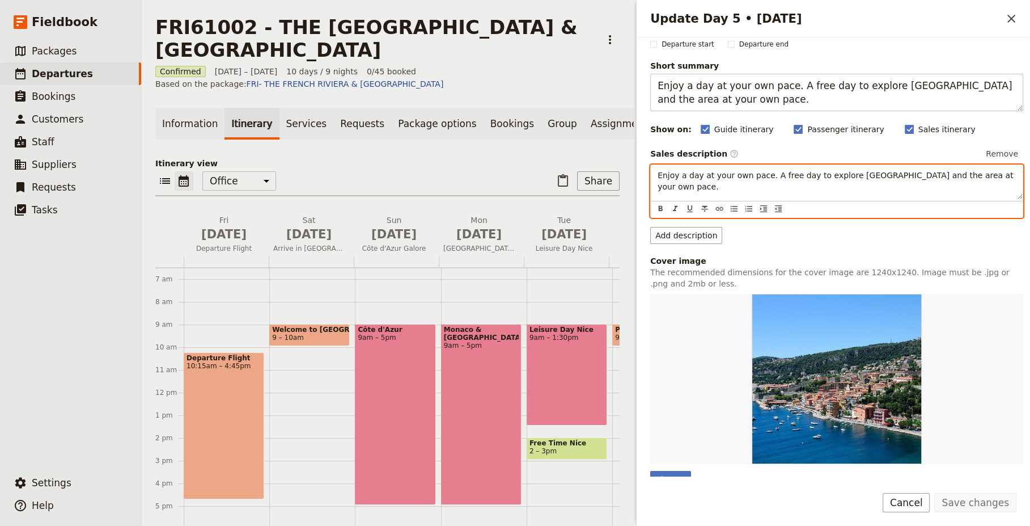
scroll to position [0, 0]
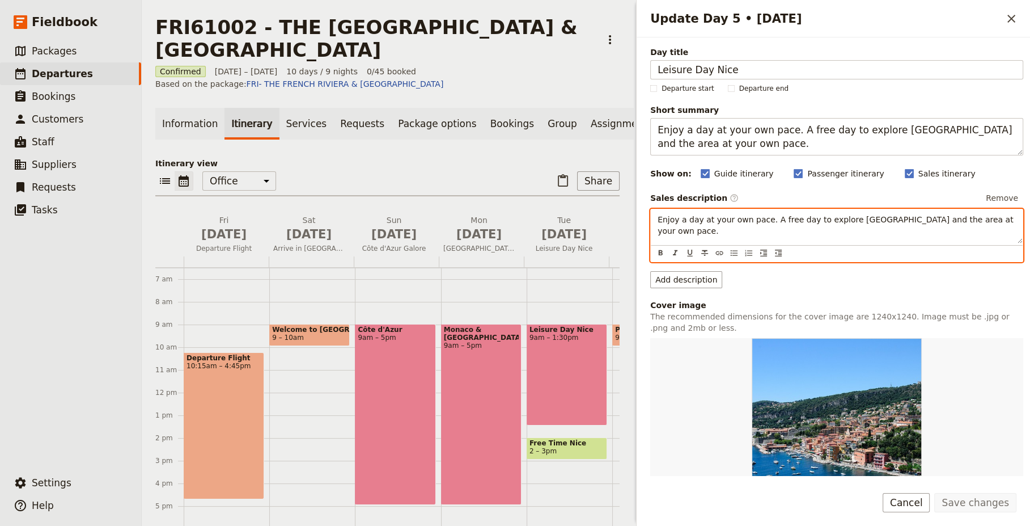
click at [558, 327] on div "Leisure Day Nice 9am – 1:30pm" at bounding box center [567, 375] width 81 height 102
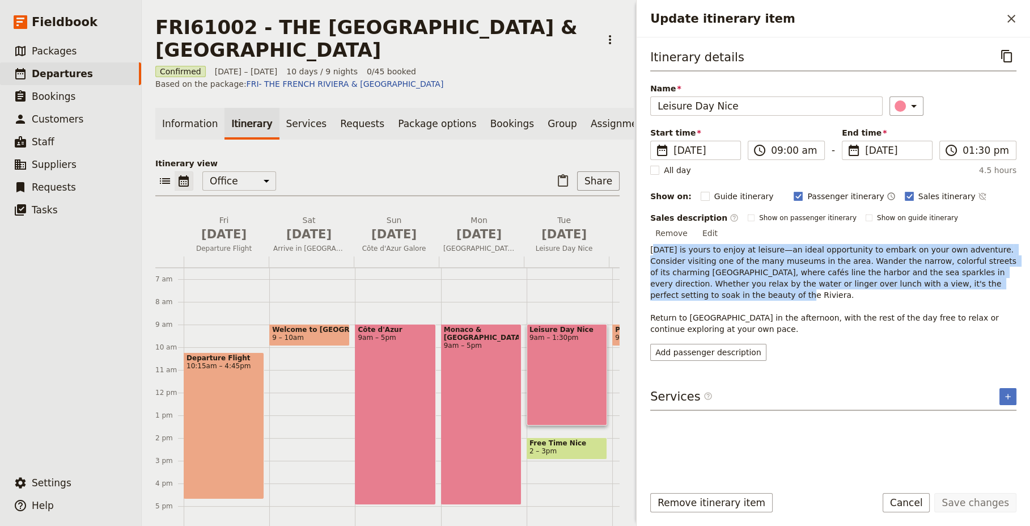
drag, startPoint x: 653, startPoint y: 237, endPoint x: 970, endPoint y: 272, distance: 319.0
click at [970, 272] on p "[DATE] is yours to enjoy at leisure—an ideal opportunity to embark on your own …" at bounding box center [834, 289] width 366 height 91
copy span "oday is yours to enjoy at leisure—an ideal opportunity to embark on your own ad…"
click at [481, 324] on div "Monaco & Villefranche 9am – 5pm" at bounding box center [481, 414] width 81 height 181
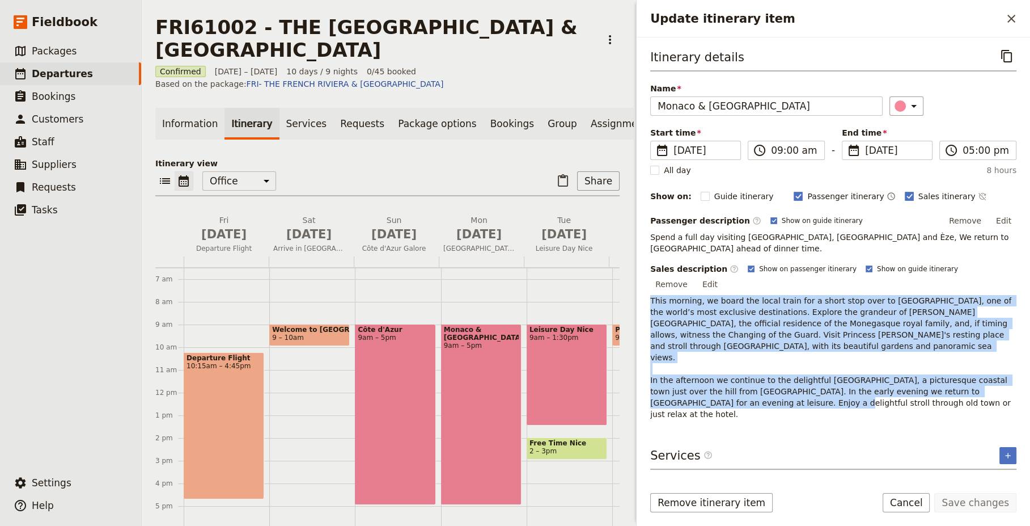
drag, startPoint x: 839, startPoint y: 358, endPoint x: 648, endPoint y: 270, distance: 210.9
click at [648, 270] on div "Itinerary details ​ Name Monaco & Villefranche ​ Start time ​ 5 Oct 2026 05/10/…" at bounding box center [834, 256] width 394 height 438
copy span "This morning, we board the local train for a short stop over to Monaco, one of …"
click at [479, 226] on span "[DATE]" at bounding box center [479, 234] width 71 height 17
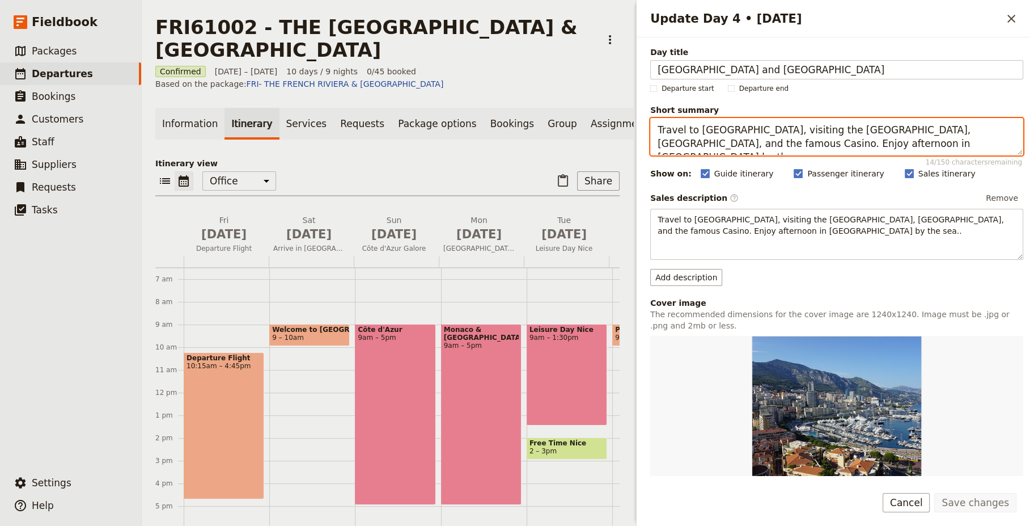
click at [876, 143] on textarea "Travel to Monaco, visiting the Princess Grace Cathedral, the Castle, and the fa…" at bounding box center [837, 136] width 373 height 37
drag, startPoint x: 880, startPoint y: 142, endPoint x: 657, endPoint y: 128, distance: 223.9
click at [657, 128] on textarea "Travel to Monaco, visiting the Princess Grace Cathedral, the Castle, and the fa…" at bounding box center [837, 136] width 373 height 37
click at [894, 144] on textarea "Travel to Monaco, visiting the Princess Grace Cathedral, the Castle, and the fa…" at bounding box center [837, 136] width 373 height 37
click at [890, 143] on textarea "Travel to Monaco, visiting the Princess Grace Cathedral, the Castle, and the fa…" at bounding box center [837, 136] width 373 height 37
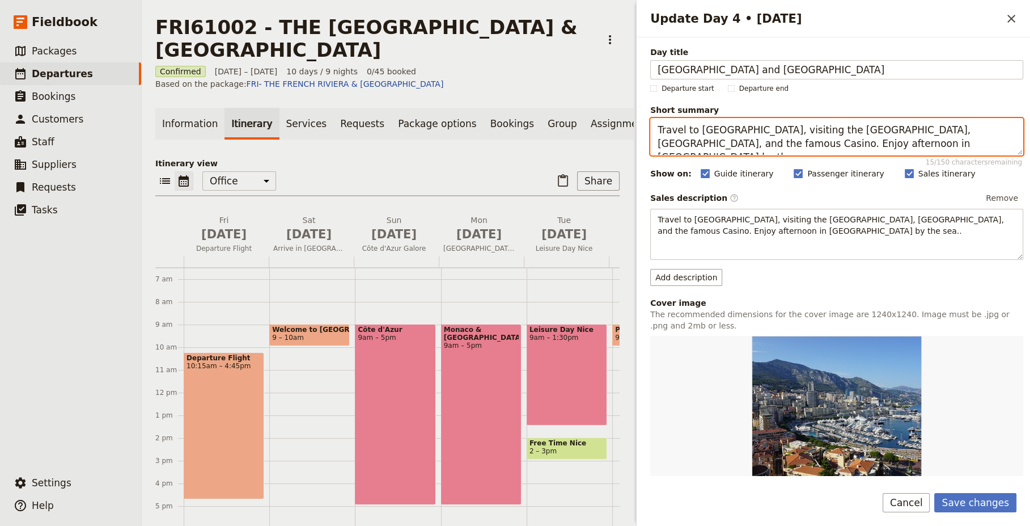
click at [872, 145] on textarea "Travel to Monaco, visiting the Princess Grace Cathedral, the Castle, and the fa…" at bounding box center [837, 136] width 373 height 37
type textarea "Travel to Monaco, visiting the Princess Grace Cathedral, the Castle, and the fa…"
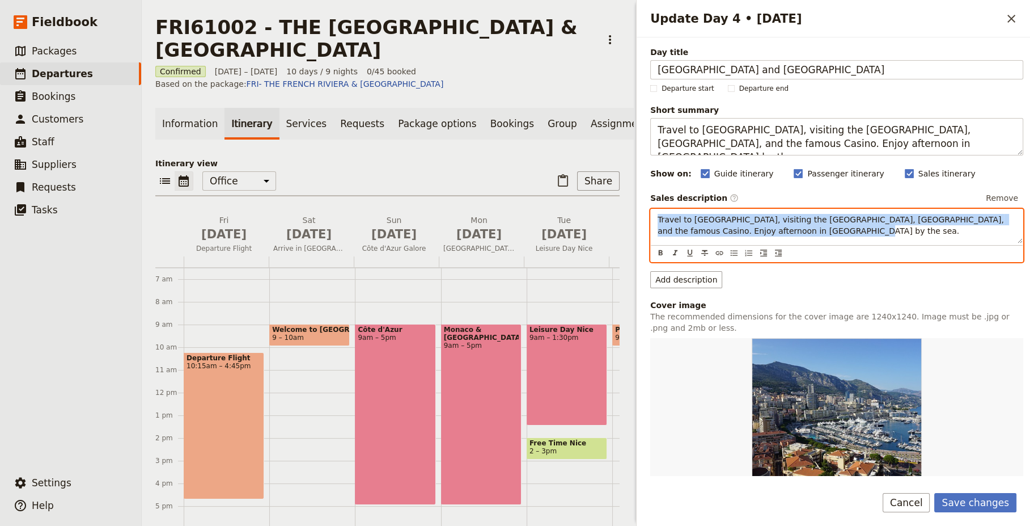
drag, startPoint x: 795, startPoint y: 229, endPoint x: 648, endPoint y: 222, distance: 147.6
click at [648, 222] on div "Day title Monaco and Villefranche Departure start Departure end Short summary T…" at bounding box center [834, 256] width 394 height 438
copy span "Travel to Monaco, visiting the Princess Grace Cathedral, the Castle, and the fa…"
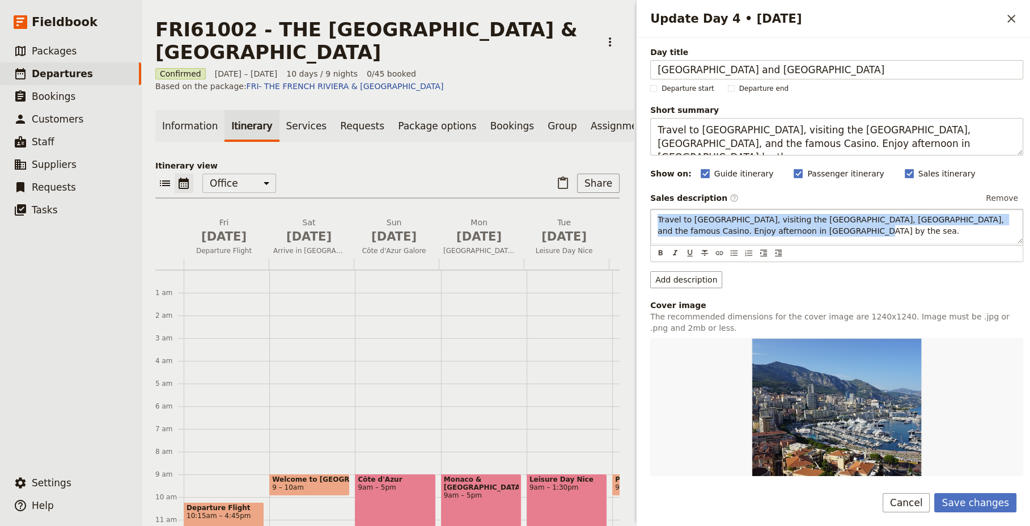
scroll to position [147, 0]
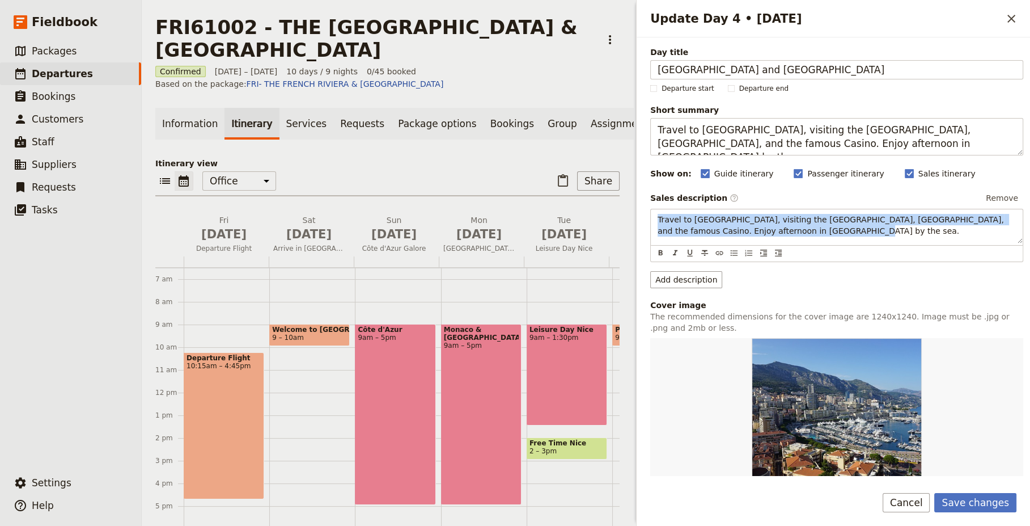
click at [601, 24] on div "FRI61002 - THE FRENCH RIVIERA & [GEOGRAPHIC_DATA] ​" at bounding box center [387, 38] width 464 height 45
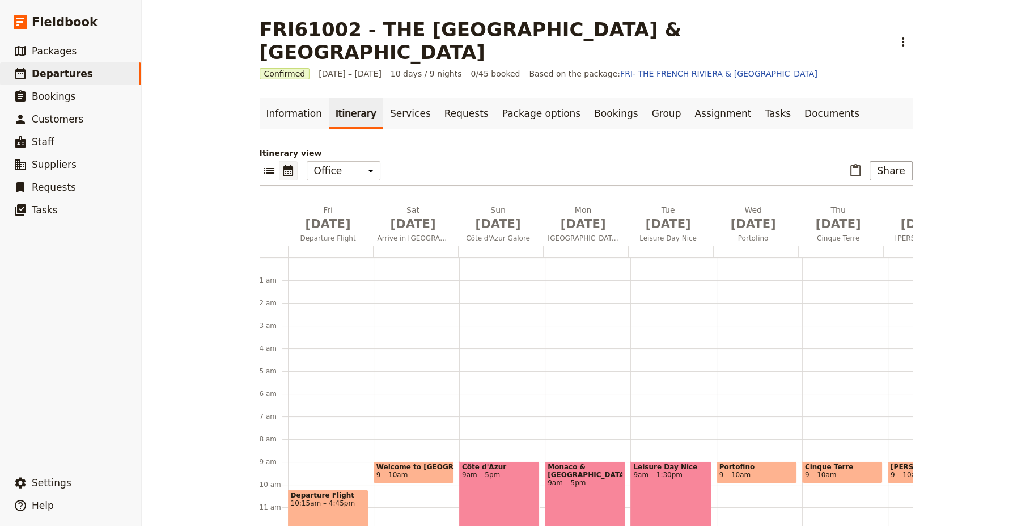
scroll to position [147, 0]
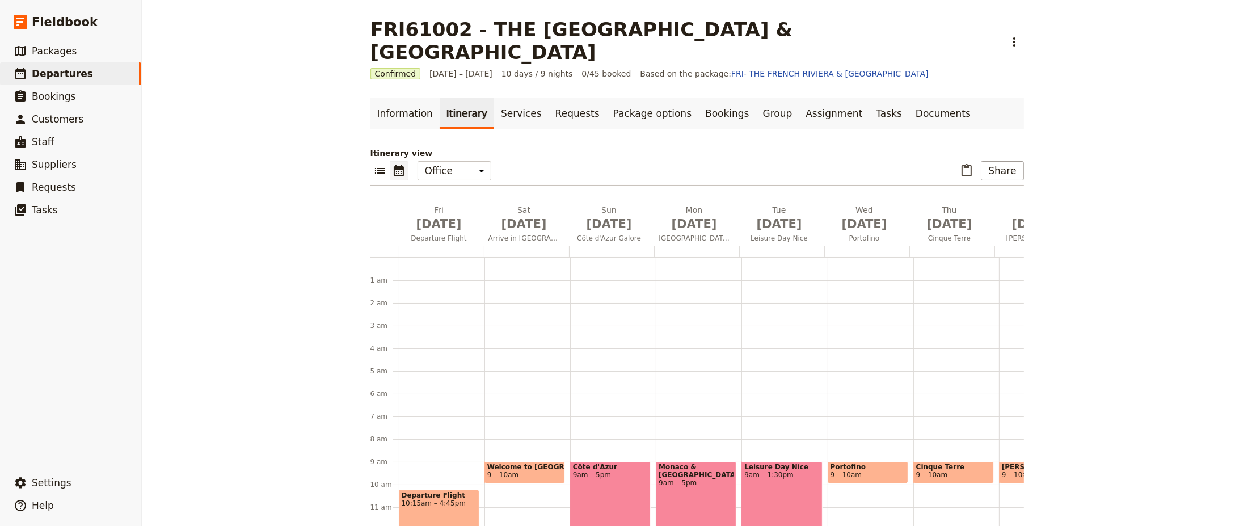
scroll to position [147, 0]
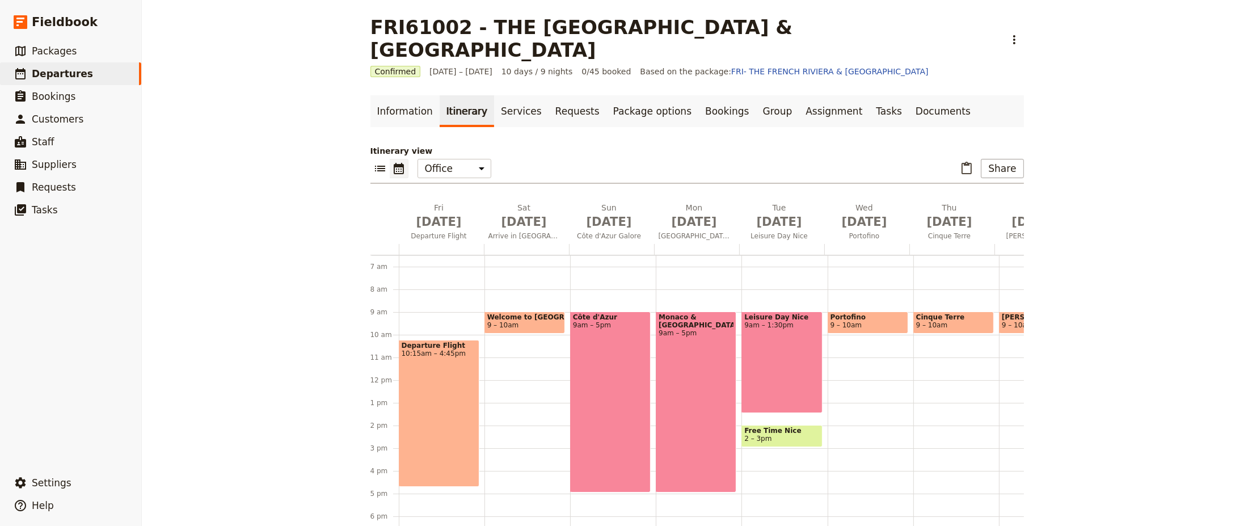
click at [776, 324] on div "Leisure Day Nice 9am – 1:30pm" at bounding box center [781, 362] width 81 height 102
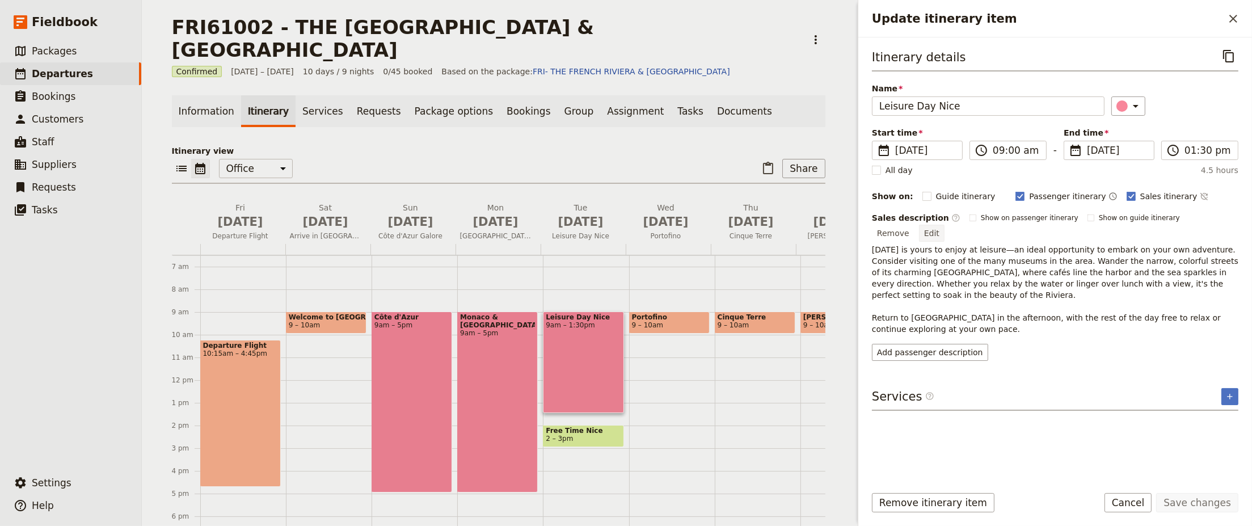
click at [944, 225] on button "Edit" at bounding box center [932, 233] width 26 height 17
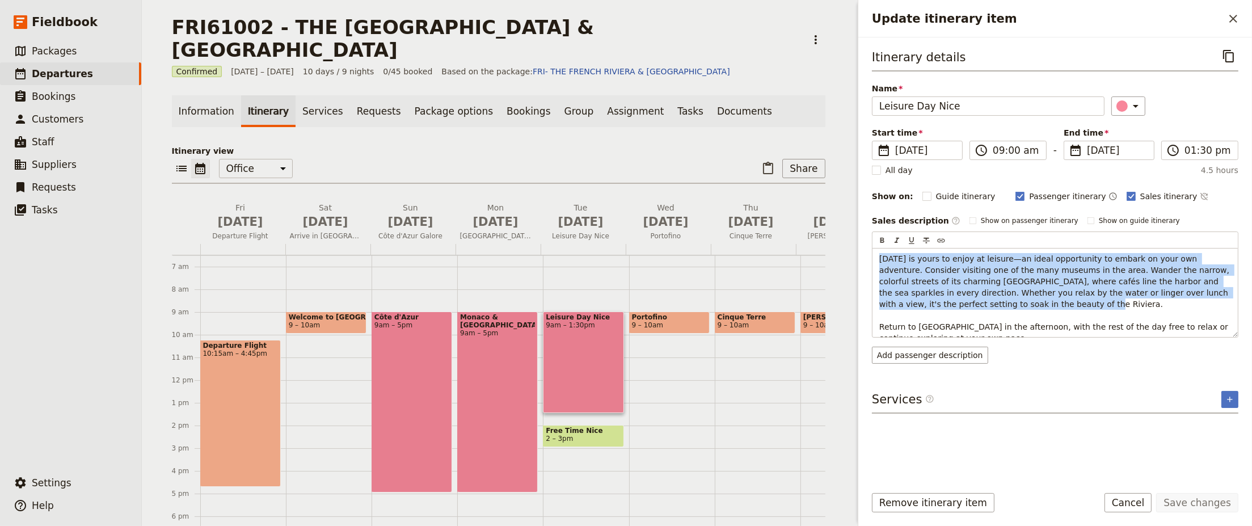
drag, startPoint x: 1230, startPoint y: 291, endPoint x: 835, endPoint y: 248, distance: 397.1
click at [835, 248] on div "FRI61002 - THE [GEOGRAPHIC_DATA] & [GEOGRAPHIC_DATA] ​ Confirmed [DATE] – [DATE…" at bounding box center [697, 263] width 1110 height 526
copy span "[DATE] is yours to enjoy at leisure—an ideal opportunity to embark on your own …"
